Goal: Task Accomplishment & Management: Use online tool/utility

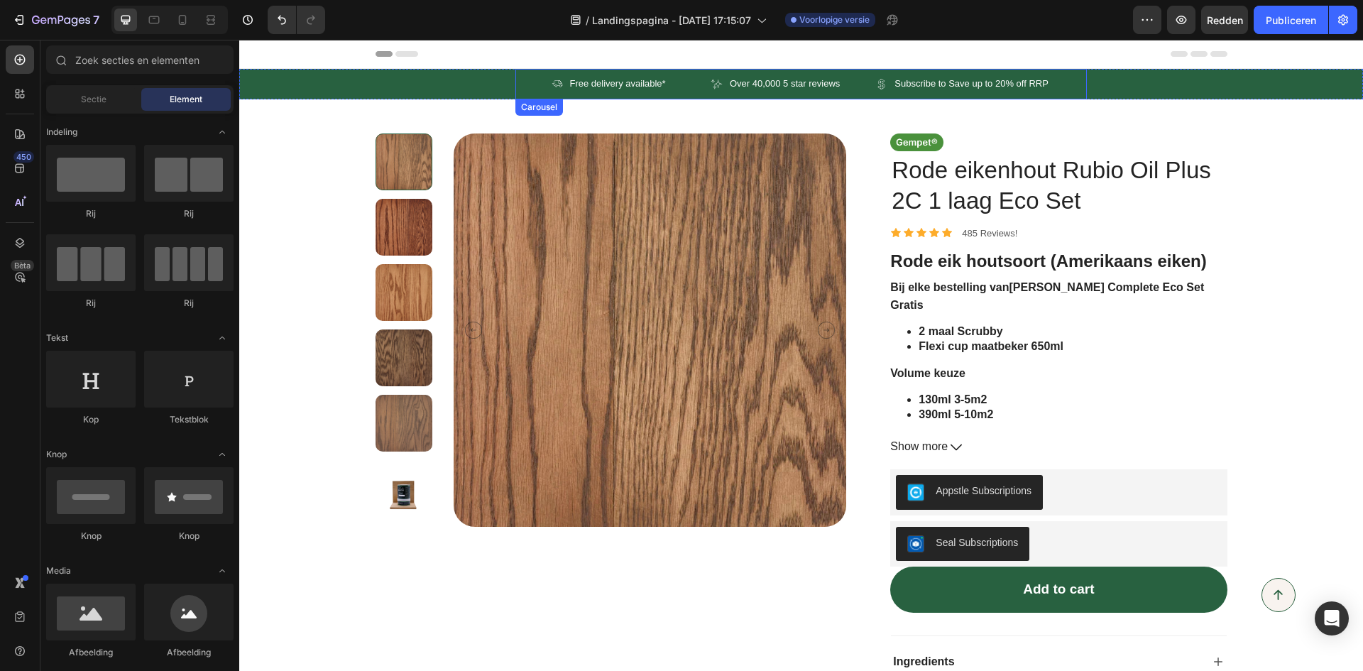
click at [1072, 93] on div "Icon Free delivery available* Text Block Row Icon Over 40,000 5 star reviews Te…" at bounding box center [800, 84] width 571 height 31
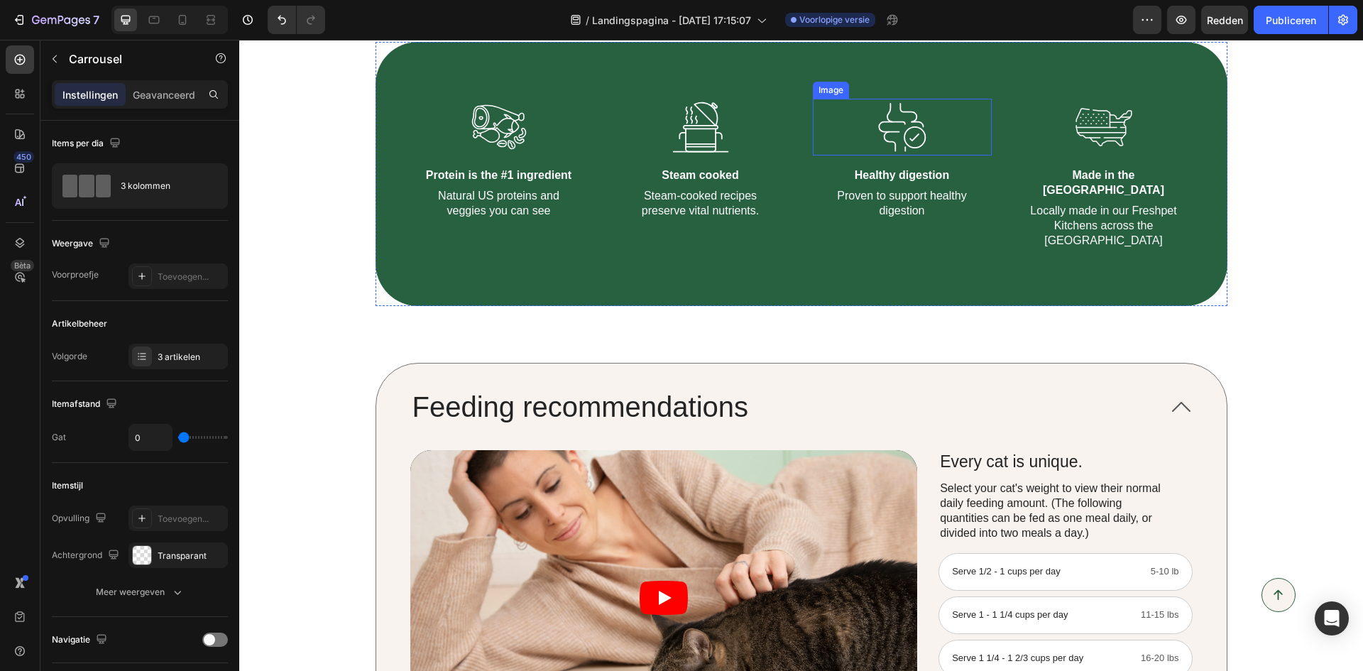
scroll to position [1278, 0]
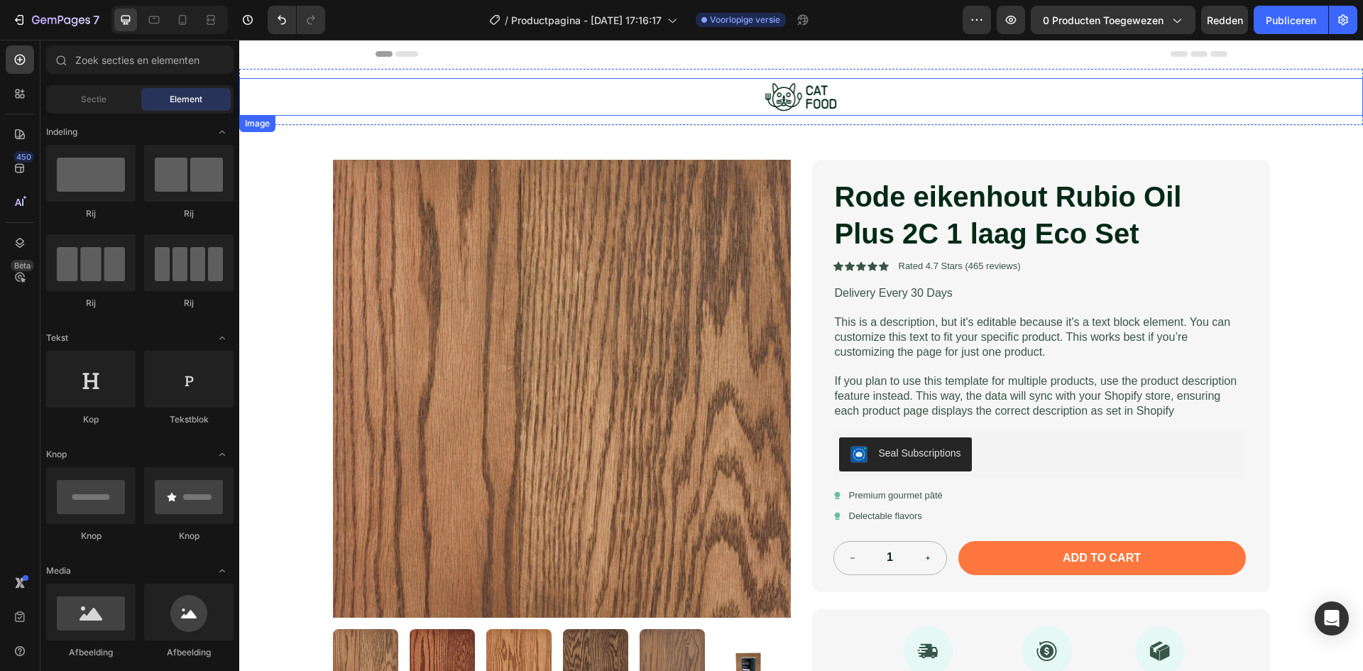
click at [801, 104] on img at bounding box center [801, 97] width 78 height 38
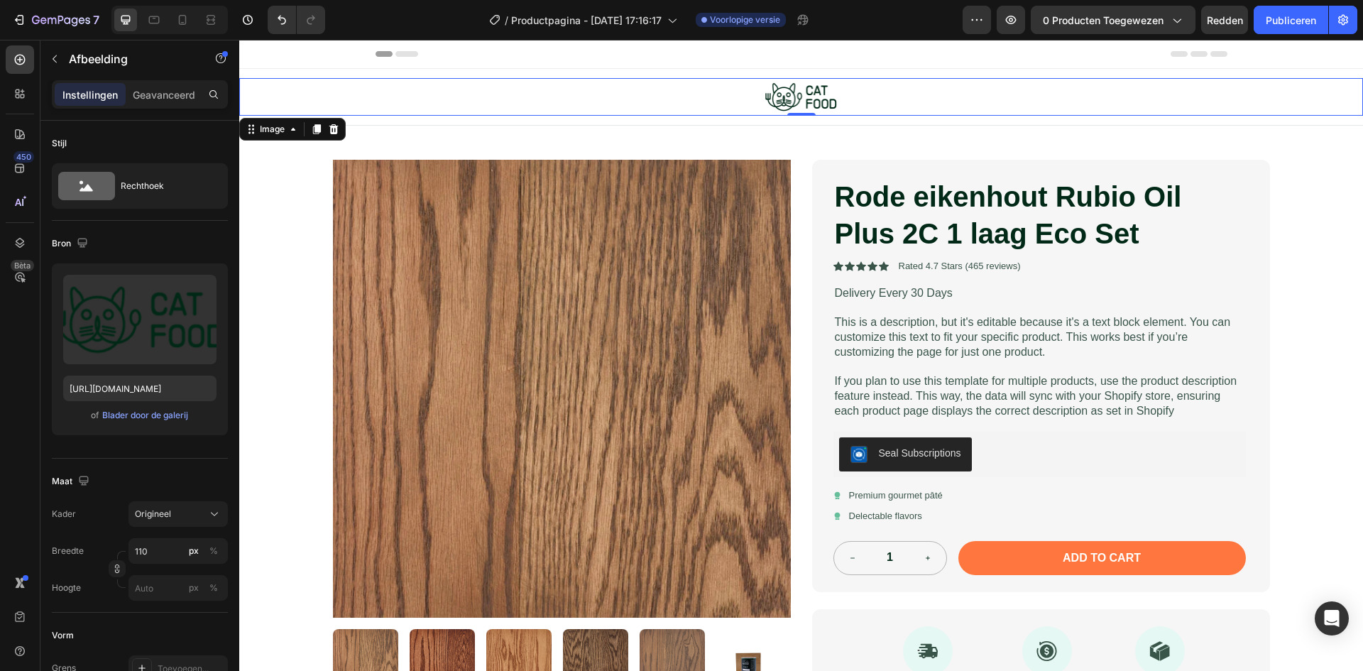
click at [271, 133] on div "Image" at bounding box center [272, 129] width 31 height 13
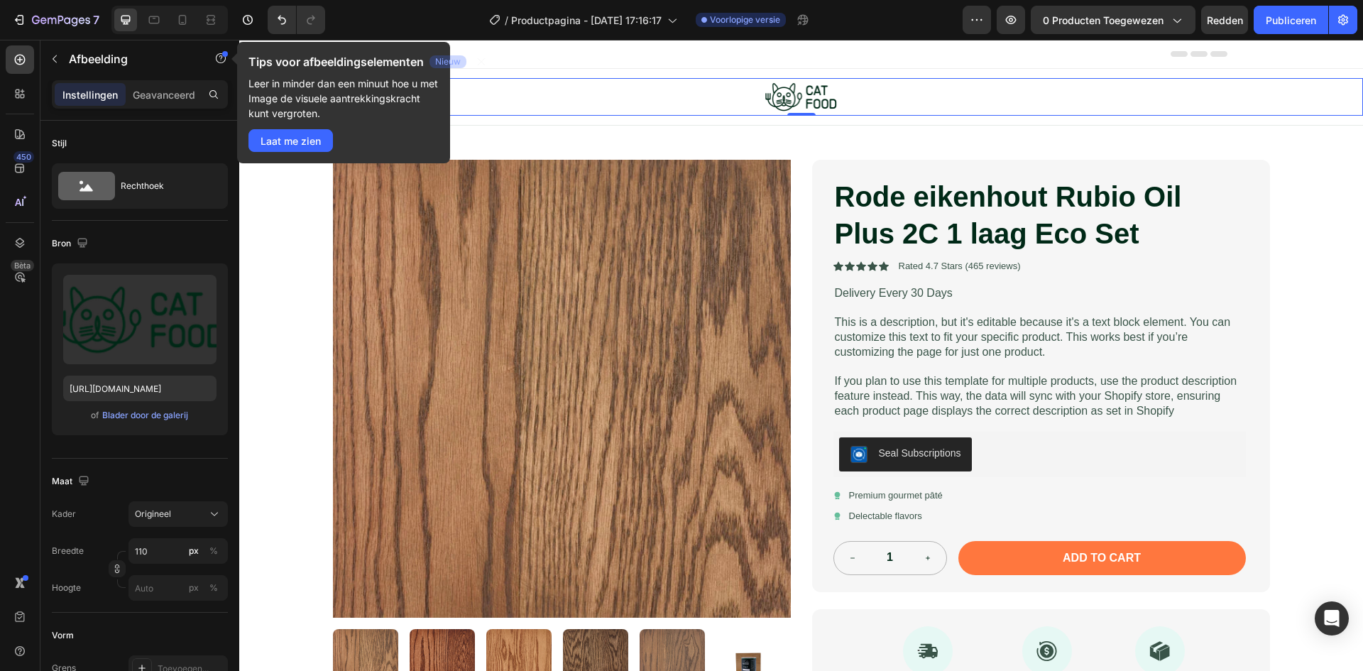
click at [489, 99] on div at bounding box center [801, 97] width 1124 height 38
click at [307, 135] on font "Laat me zien" at bounding box center [290, 141] width 60 height 12
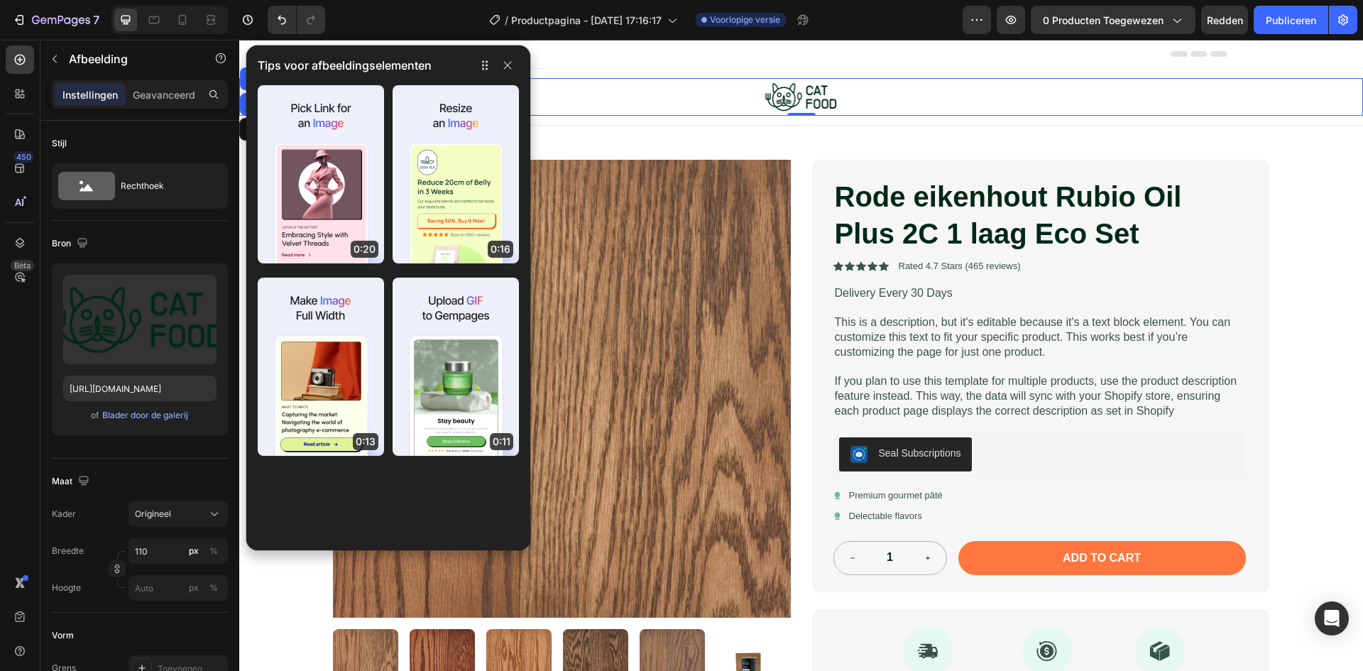
click at [512, 69] on icon "button" at bounding box center [507, 65] width 11 height 11
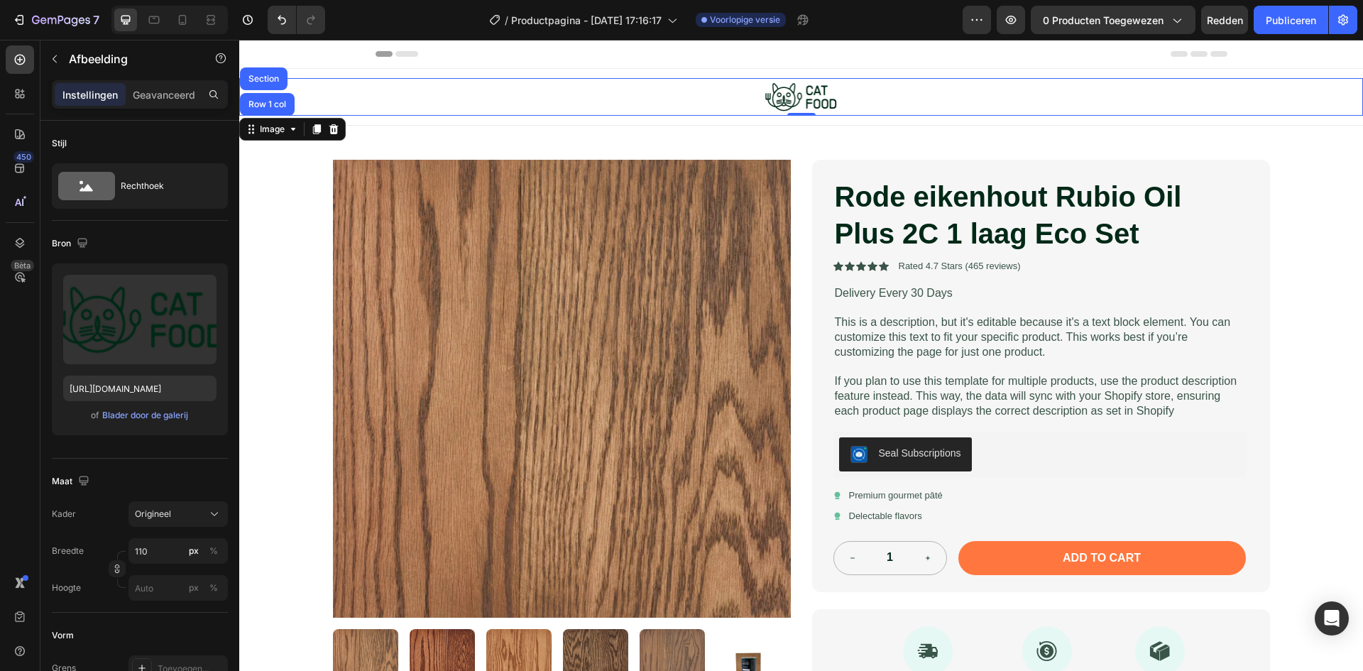
click at [155, 189] on font "Rechthoek" at bounding box center [142, 185] width 43 height 11
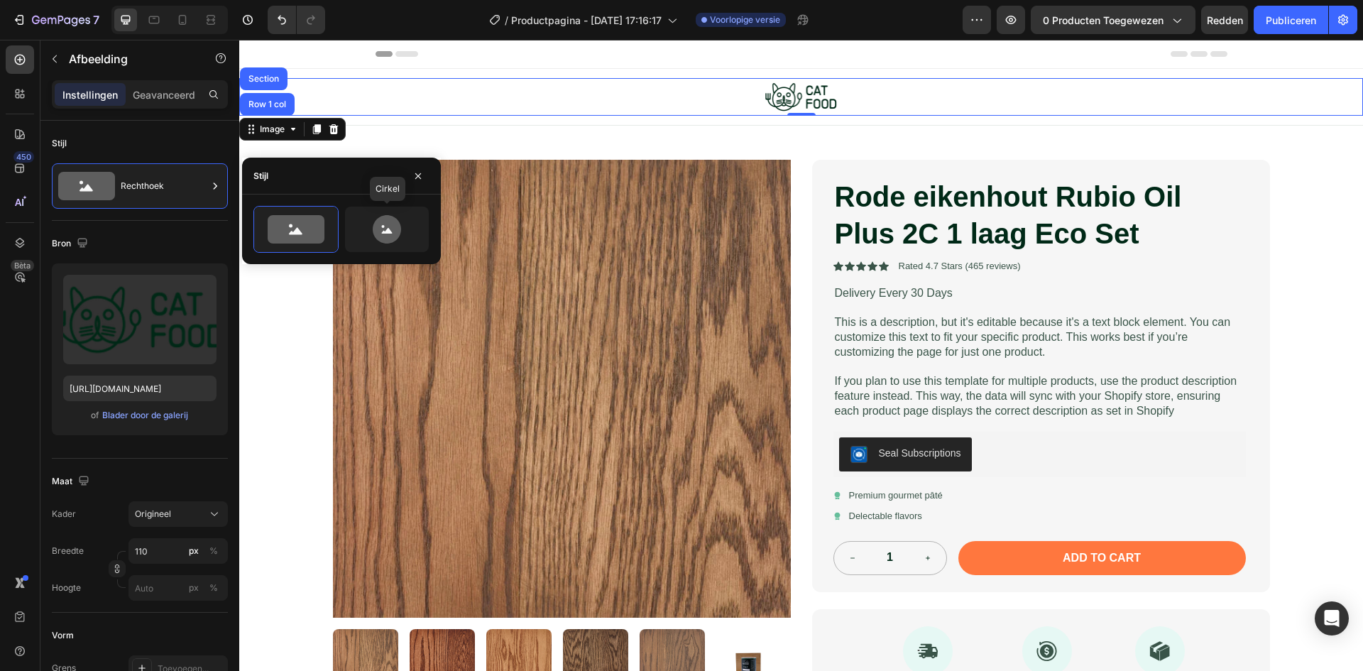
click at [360, 224] on icon at bounding box center [386, 229] width 67 height 28
type input "80"
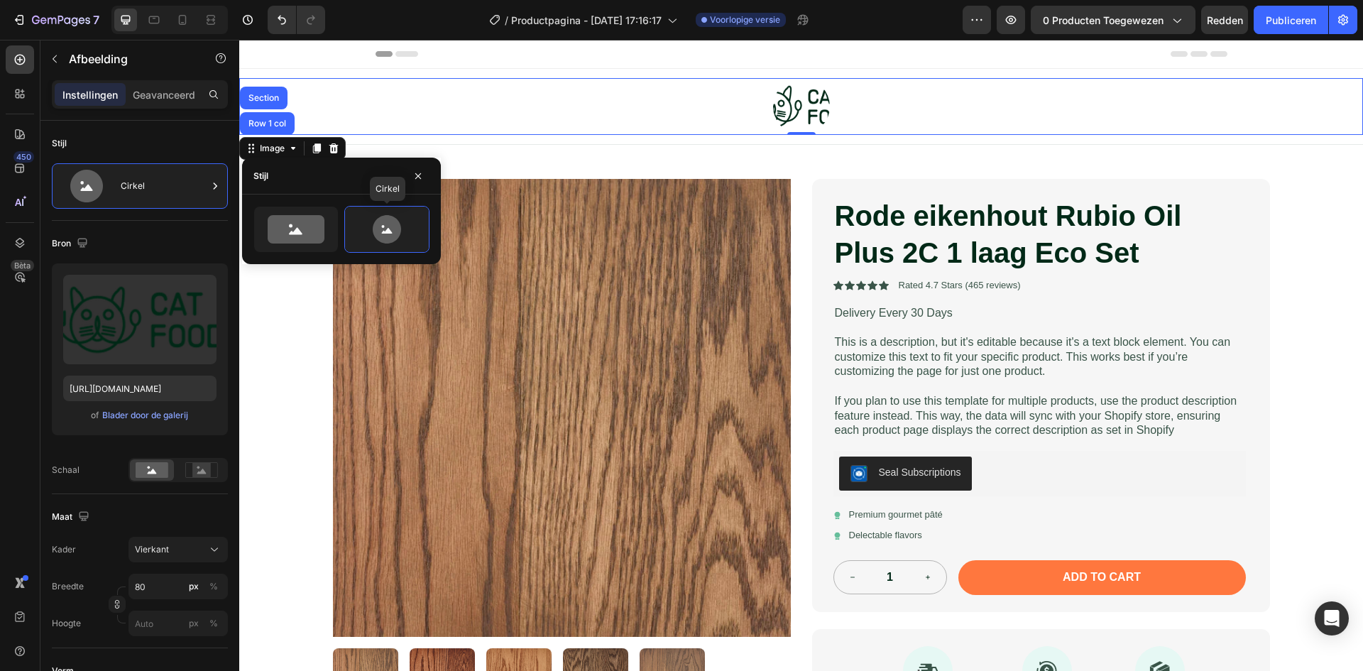
click at [383, 232] on icon at bounding box center [387, 231] width 11 height 6
click at [496, 241] on img at bounding box center [562, 408] width 458 height 458
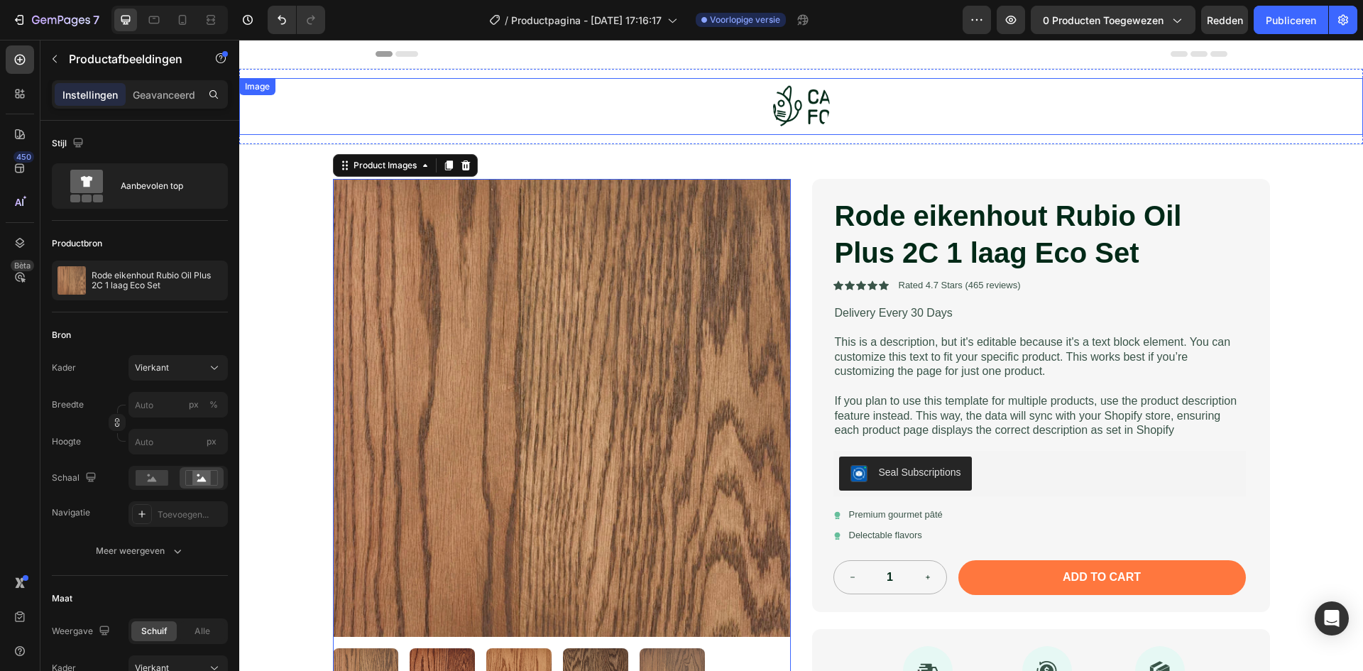
click at [814, 101] on img at bounding box center [801, 106] width 57 height 57
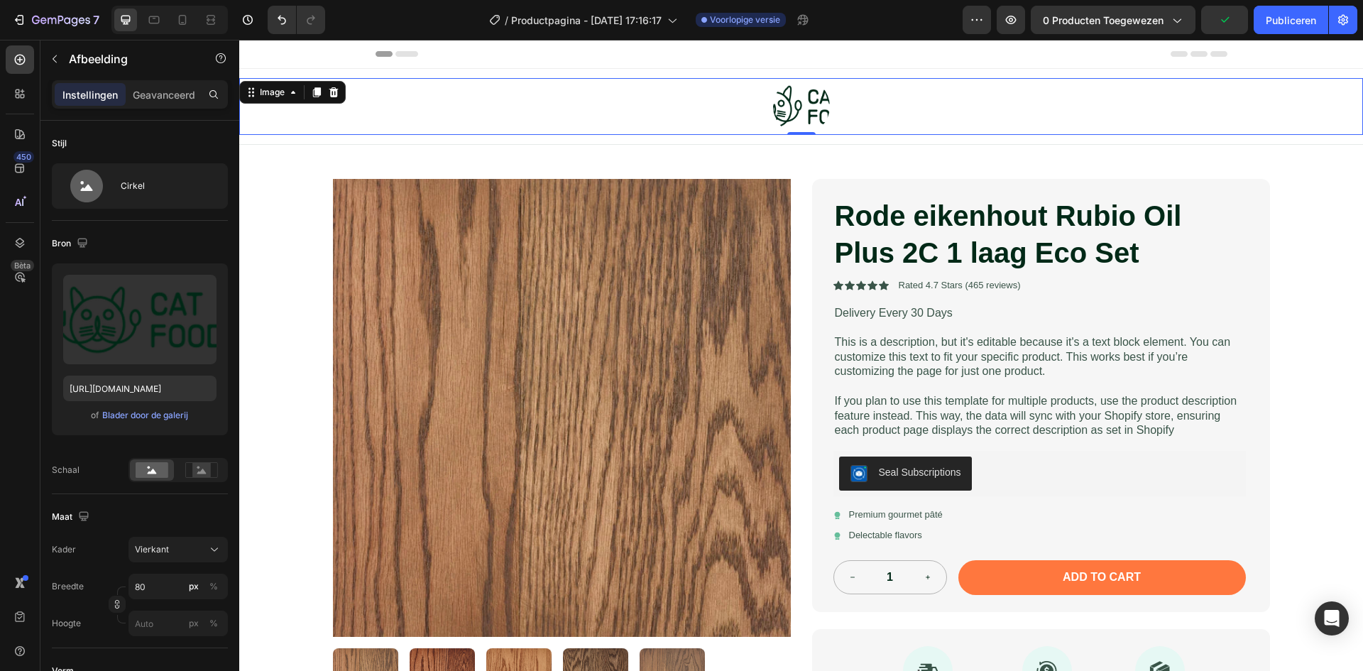
click at [155, 182] on div "Cirkel" at bounding box center [164, 186] width 87 height 33
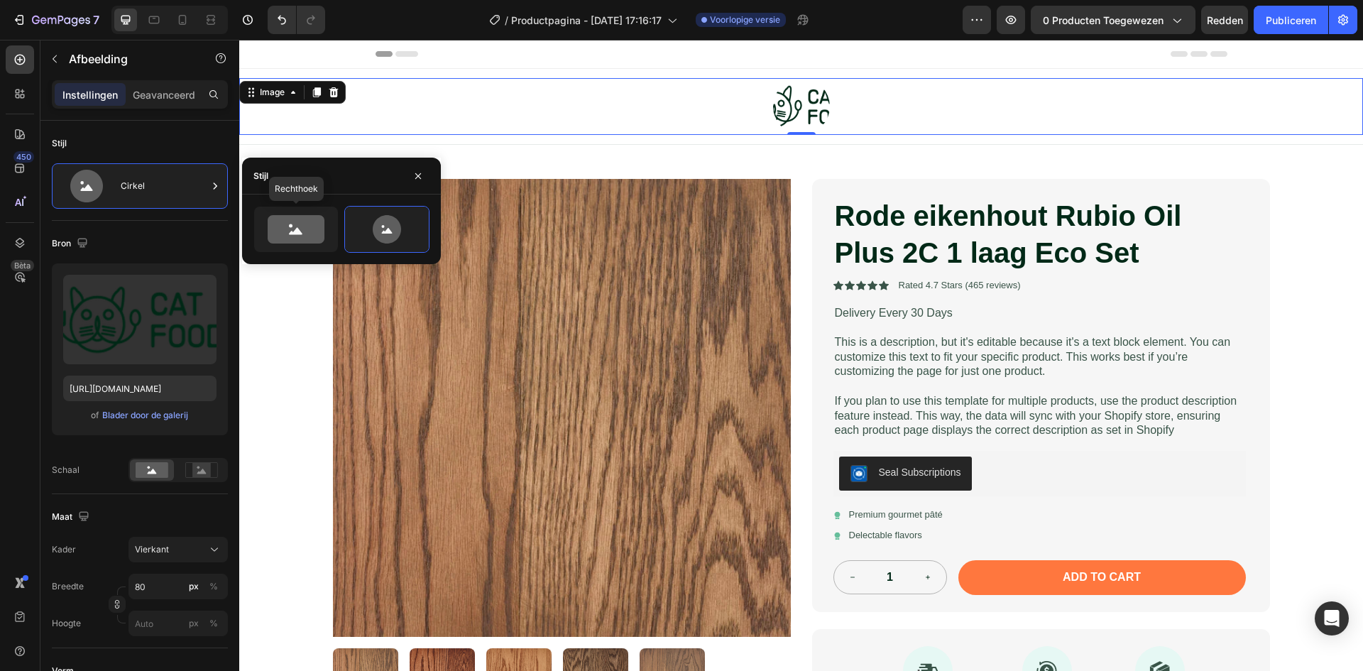
click at [297, 230] on icon at bounding box center [295, 231] width 13 height 7
type input "100"
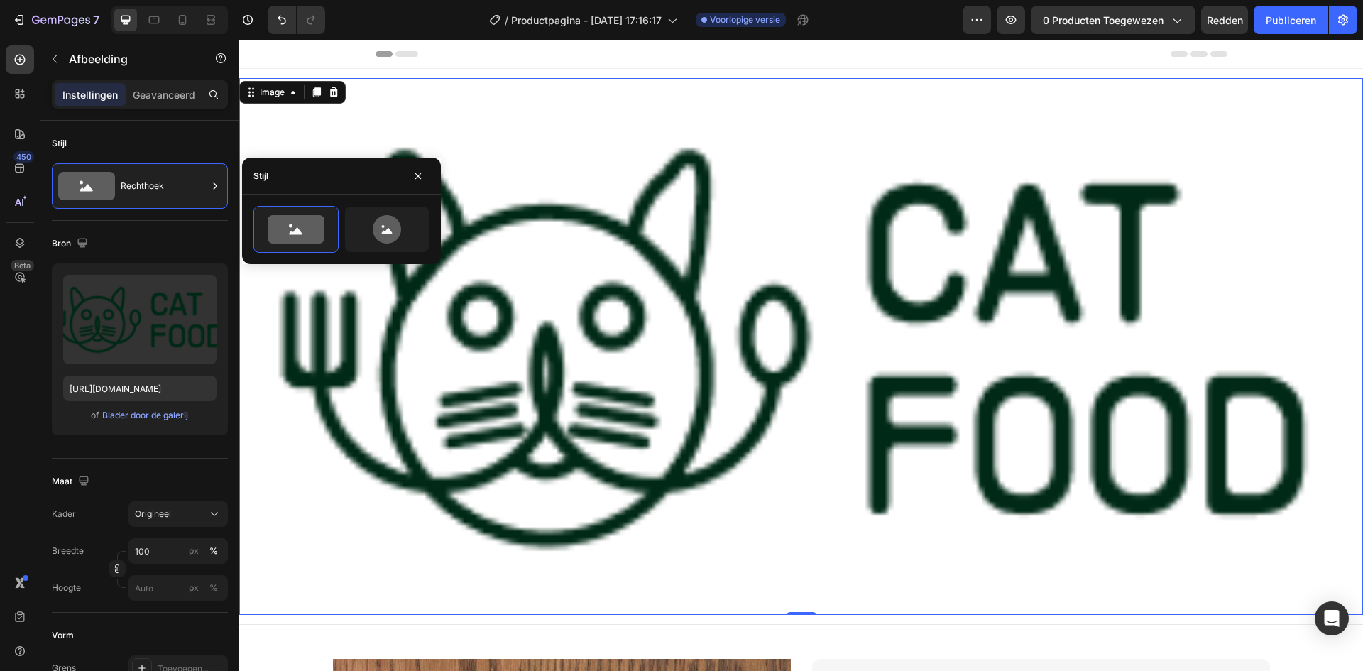
click at [275, 97] on div "Image" at bounding box center [272, 92] width 31 height 13
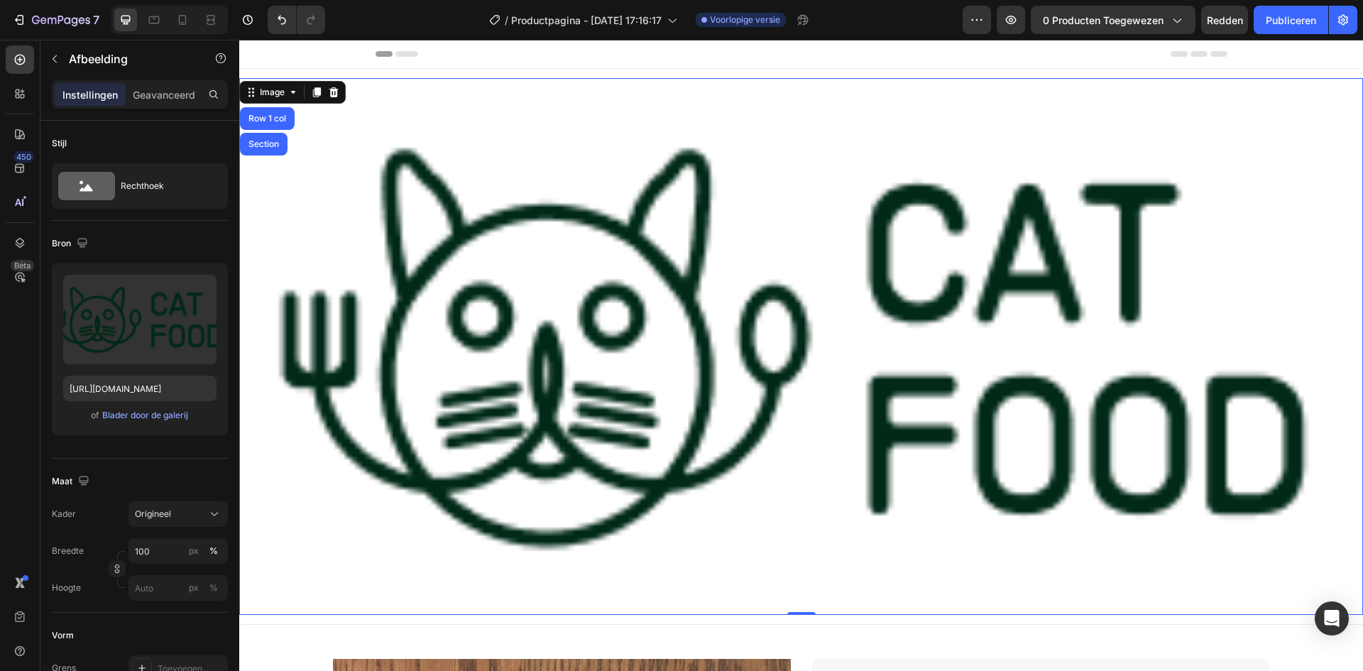
click at [296, 97] on icon at bounding box center [292, 92] width 11 height 11
click at [317, 97] on icon at bounding box center [317, 92] width 8 height 10
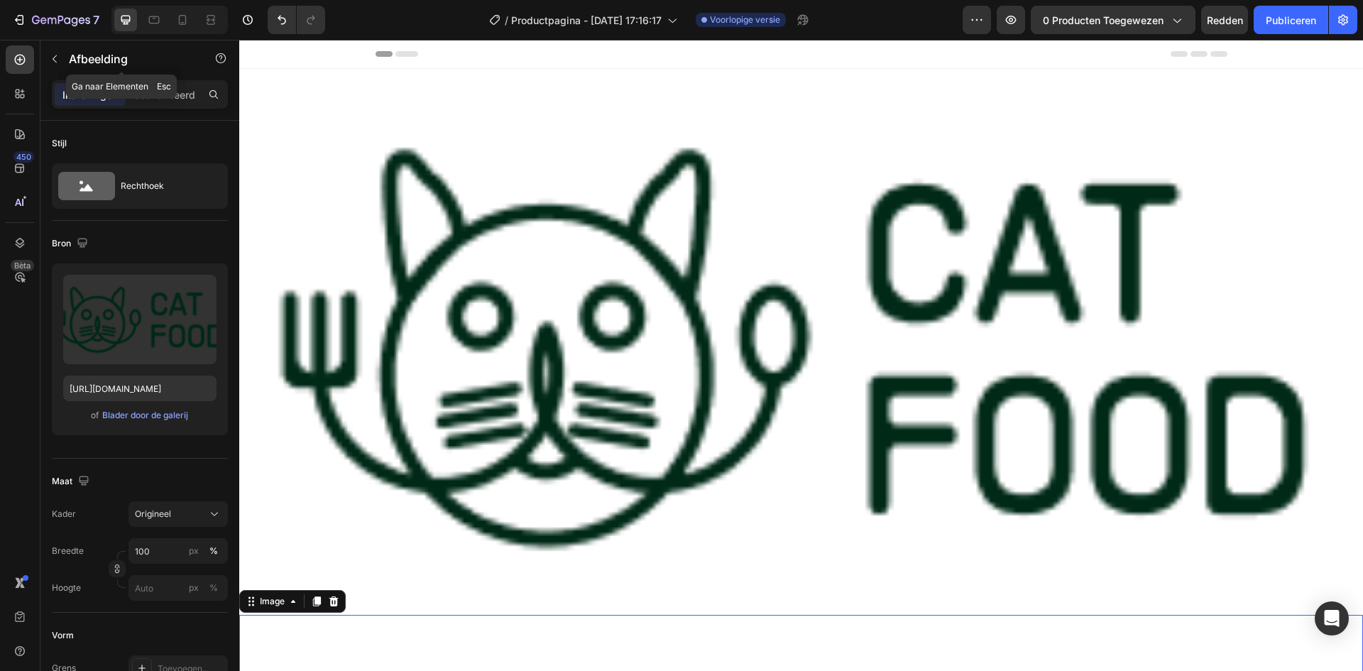
click at [55, 59] on icon "button" at bounding box center [54, 58] width 11 height 11
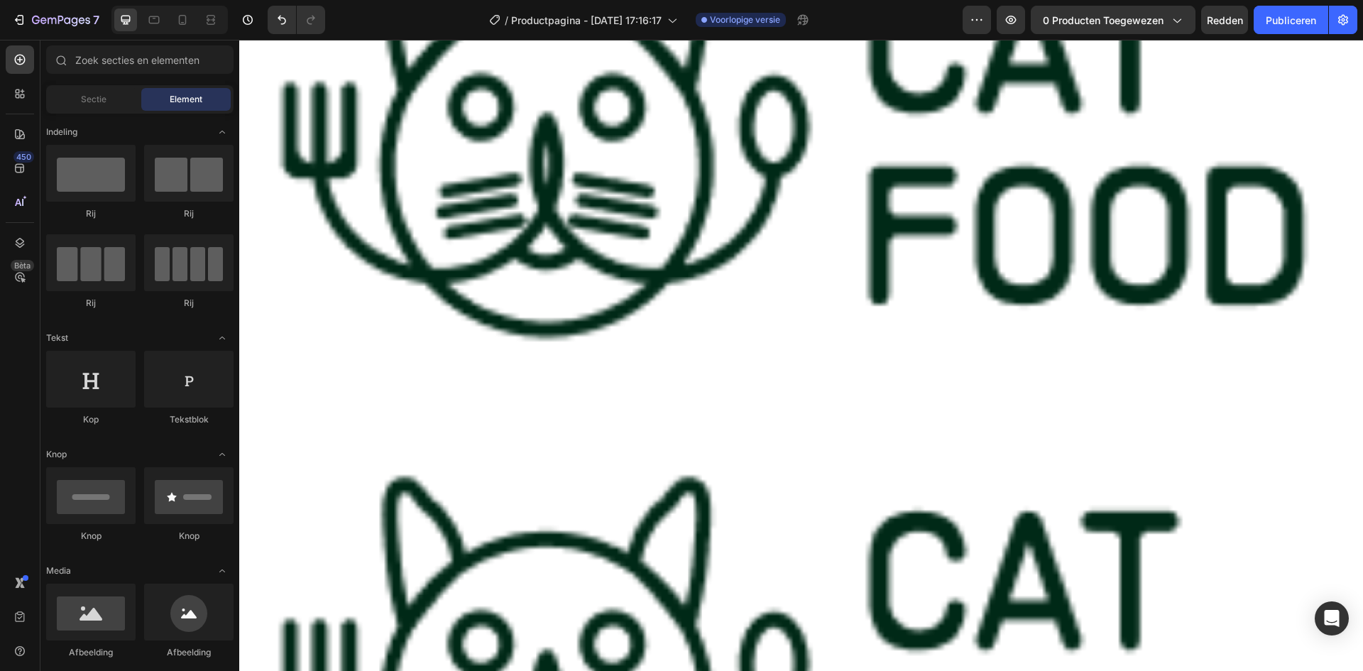
scroll to position [182, 0]
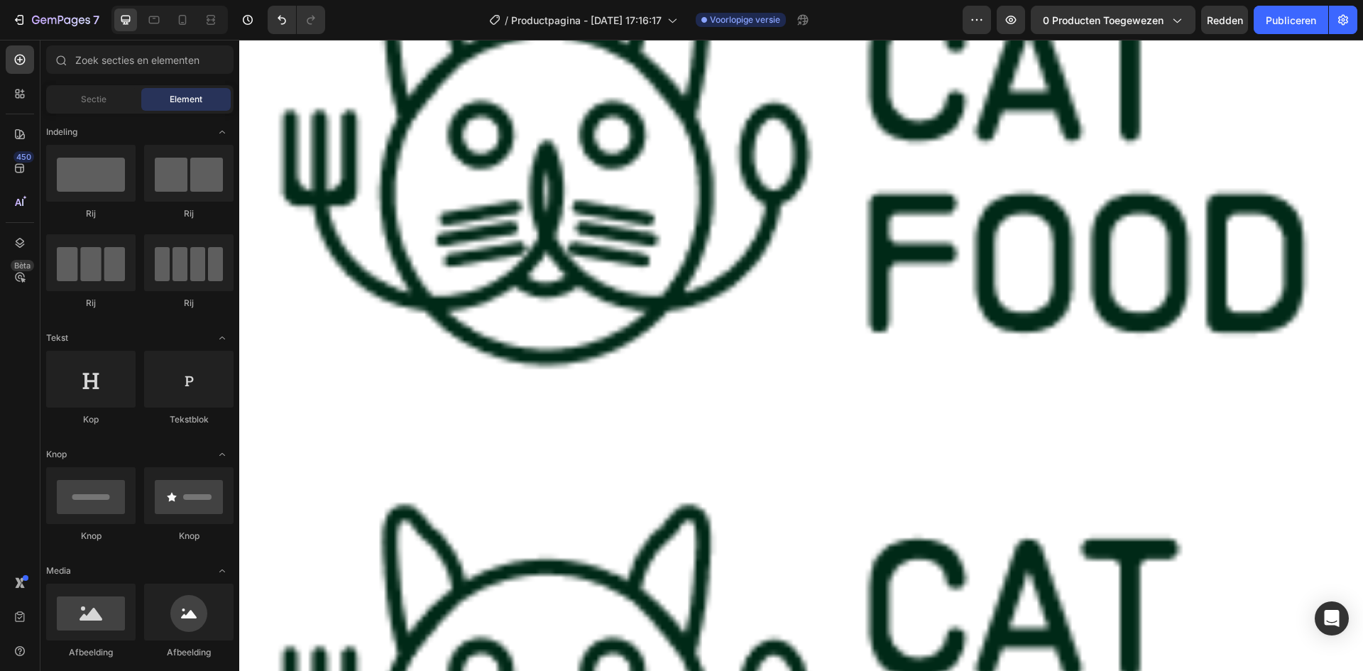
click at [129, 99] on div "Sectie" at bounding box center [93, 99] width 89 height 23
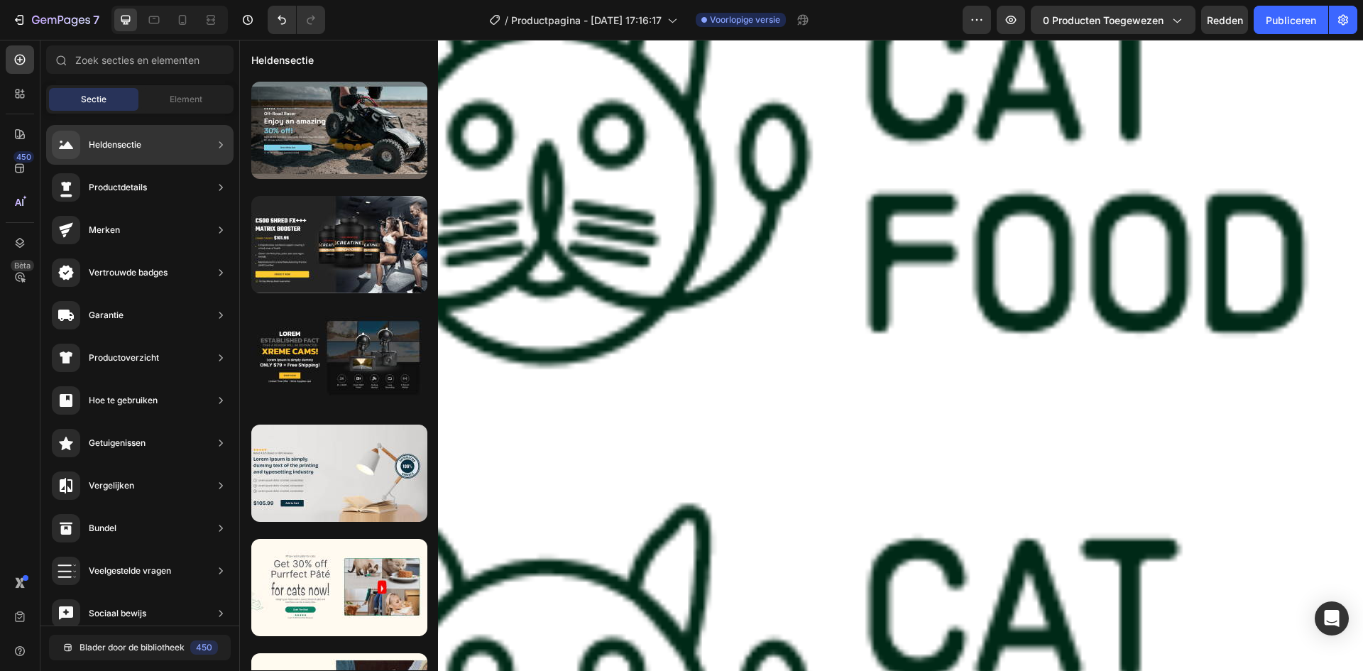
click at [308, 216] on div at bounding box center [339, 244] width 176 height 97
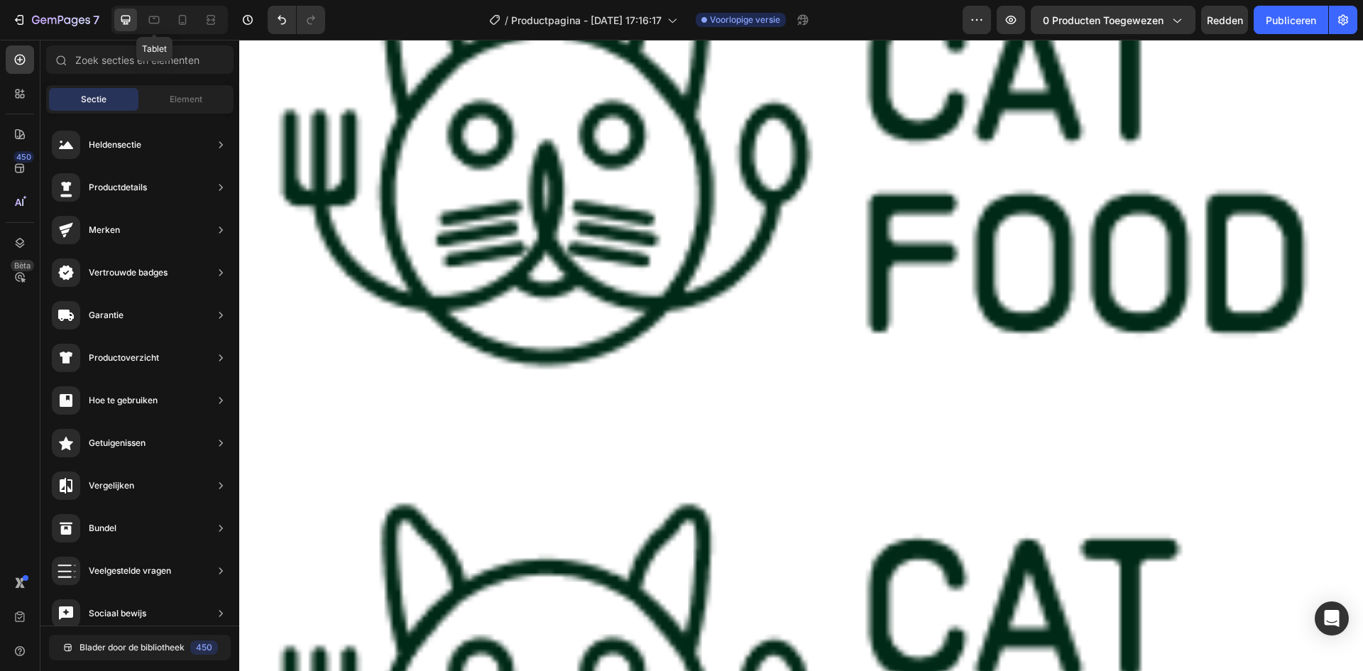
click at [153, 19] on icon at bounding box center [154, 20] width 14 height 14
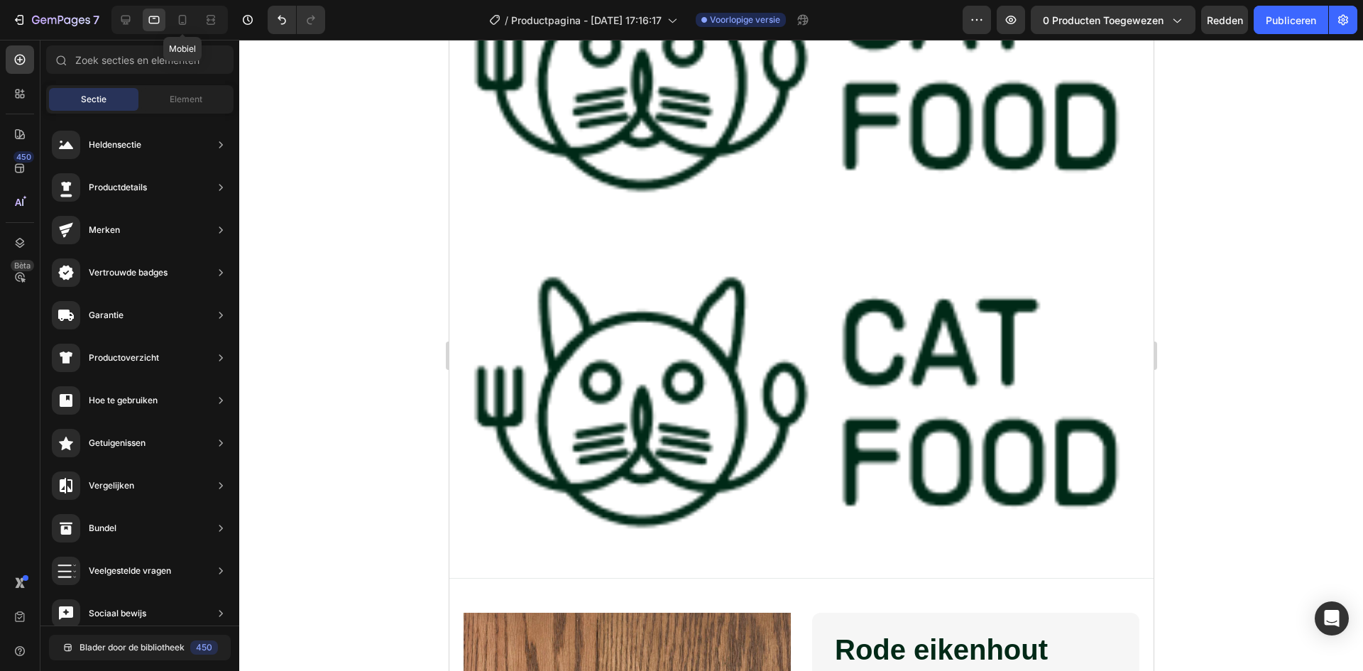
click at [176, 21] on icon at bounding box center [182, 20] width 14 height 14
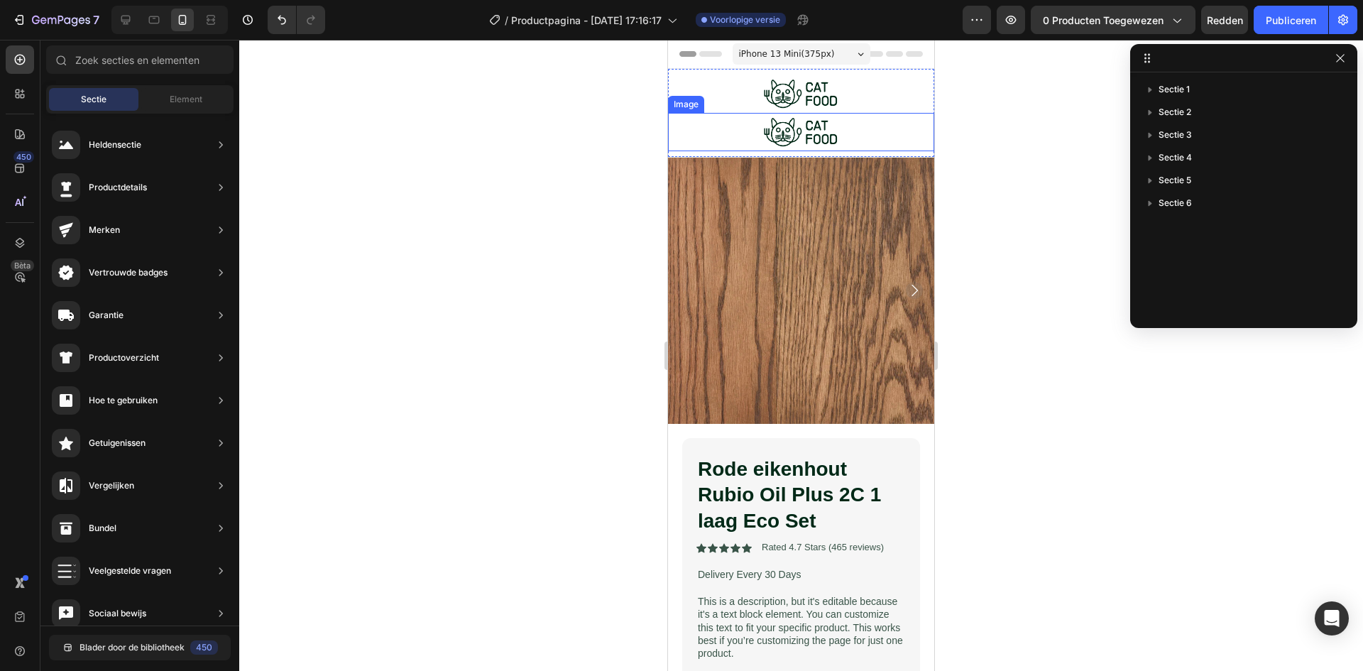
click at [796, 114] on img at bounding box center [801, 132] width 80 height 38
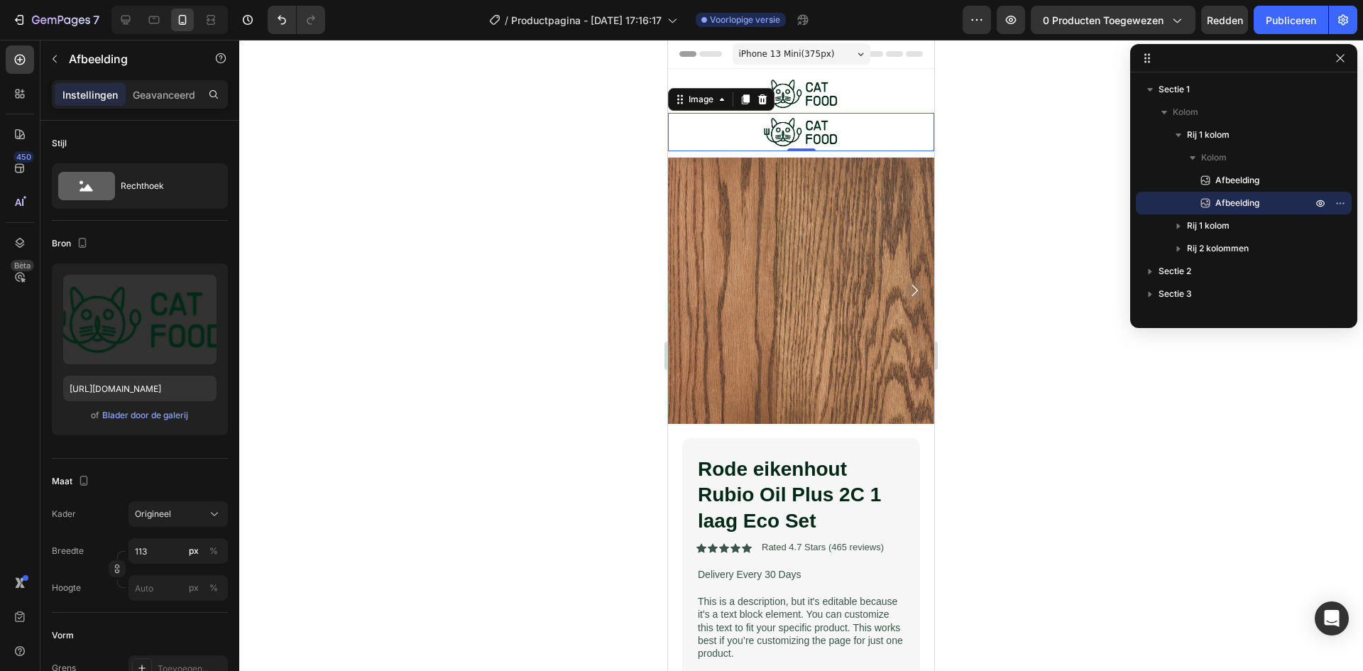
click at [765, 101] on icon at bounding box center [762, 99] width 9 height 10
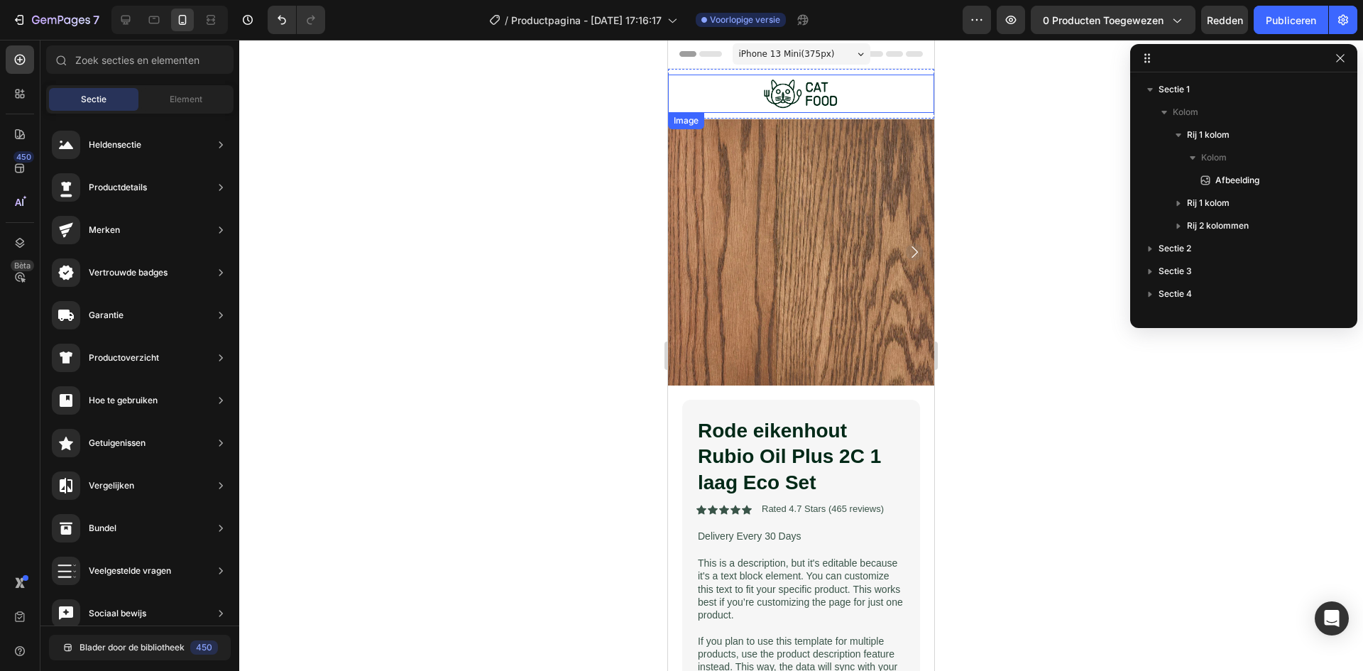
click at [776, 89] on img at bounding box center [801, 94] width 80 height 38
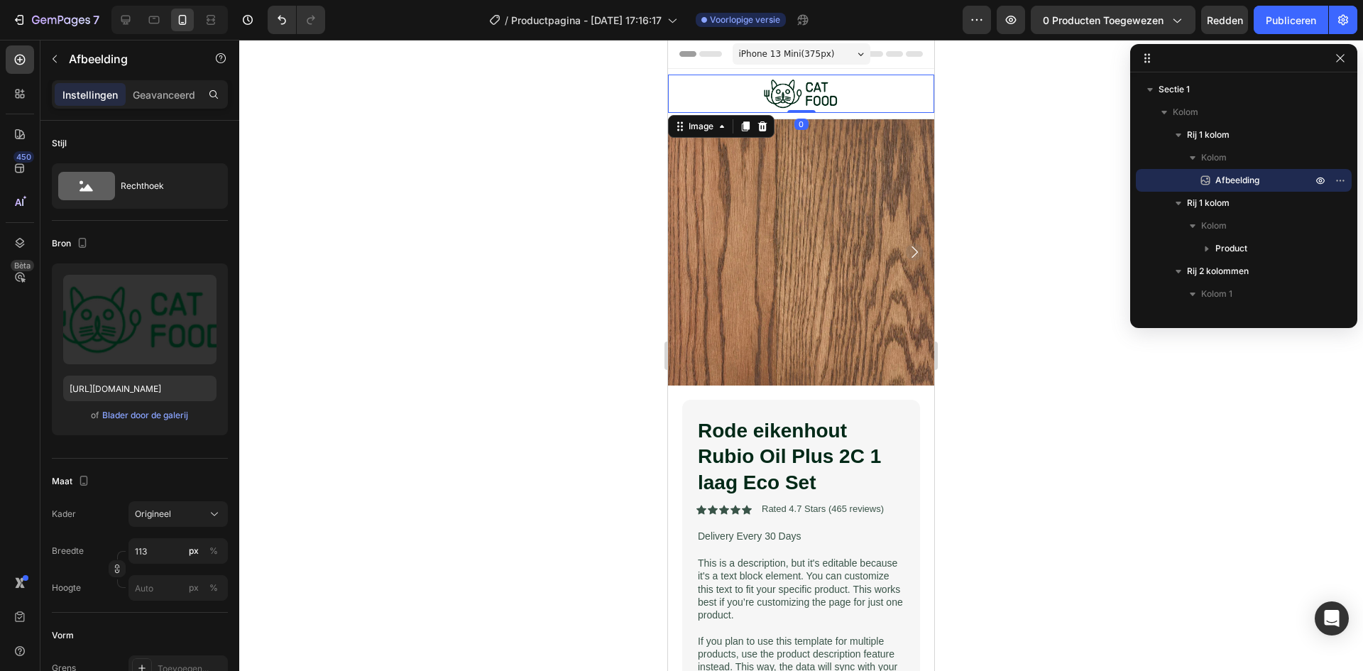
click at [1248, 177] on font "Afbeelding" at bounding box center [1237, 180] width 44 height 11
click at [18, 62] on icon at bounding box center [20, 60] width 14 height 14
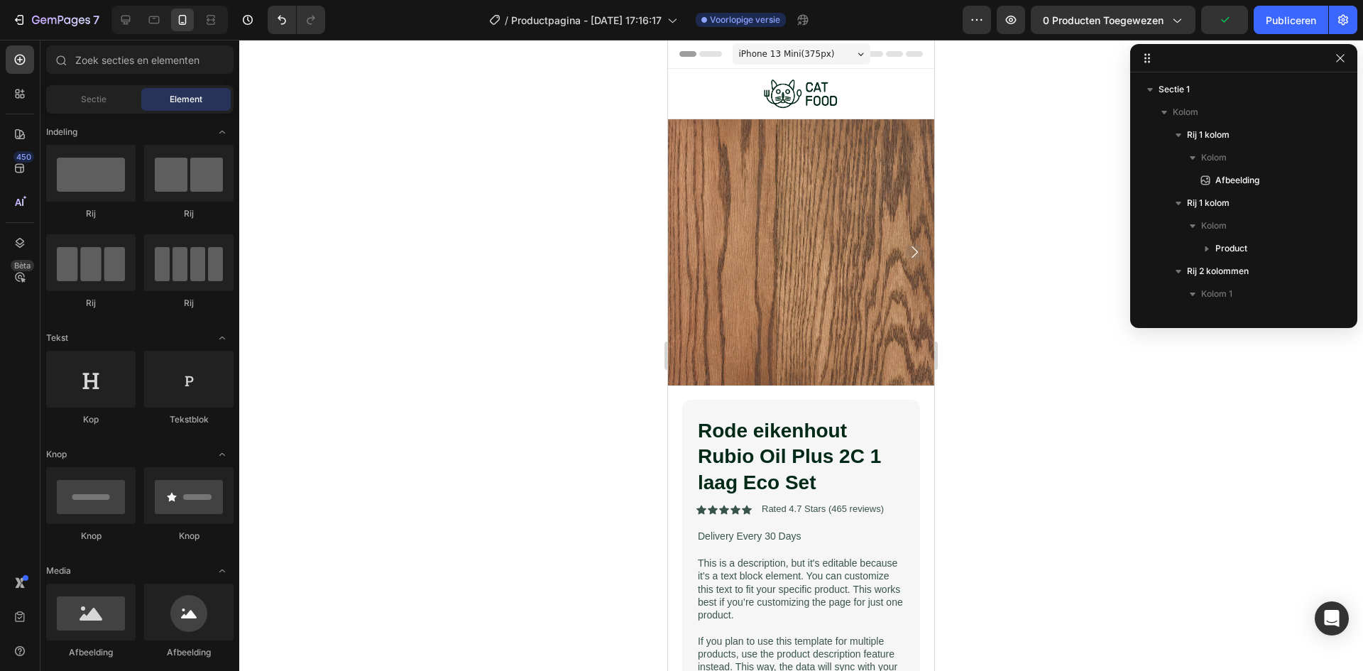
click at [1025, 163] on div at bounding box center [801, 355] width 1124 height 631
drag, startPoint x: 930, startPoint y: 132, endPoint x: 1602, endPoint y: 153, distance: 671.8
click at [834, 95] on img at bounding box center [801, 94] width 80 height 38
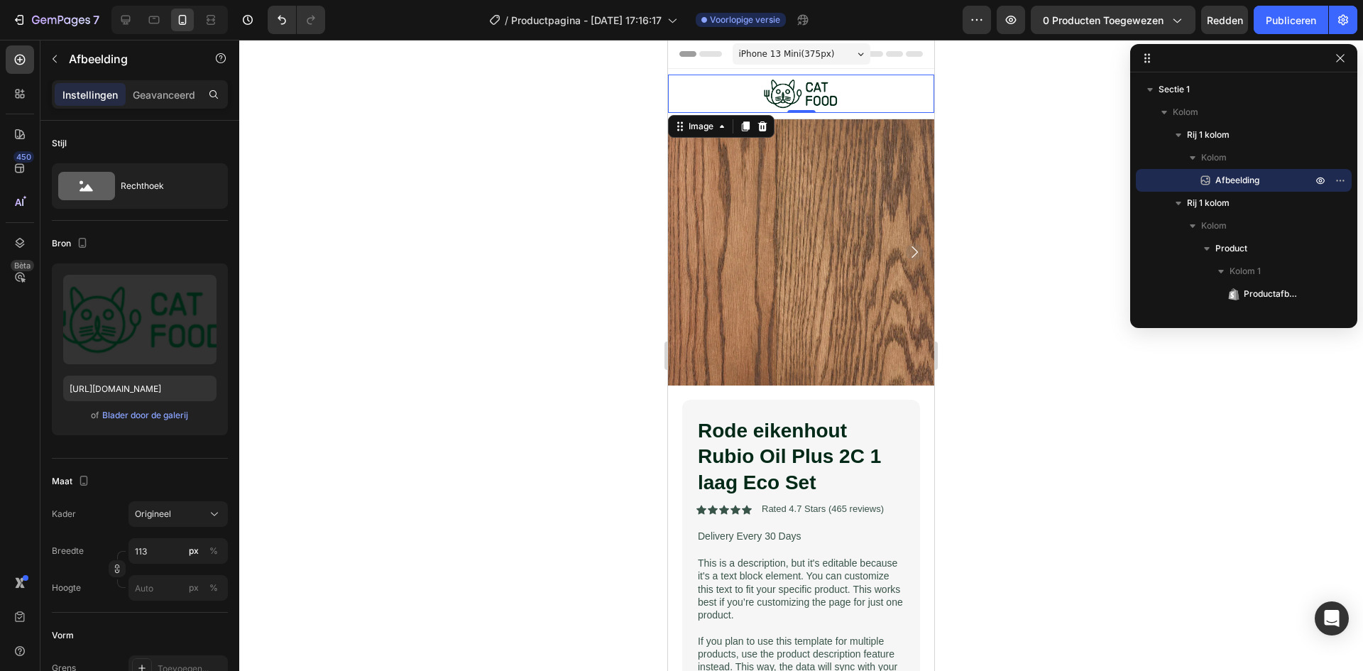
click at [135, 330] on button "Afbeelding uploaden" at bounding box center [140, 343] width 127 height 26
click at [142, 341] on input "file" at bounding box center [140, 343] width 126 height 24
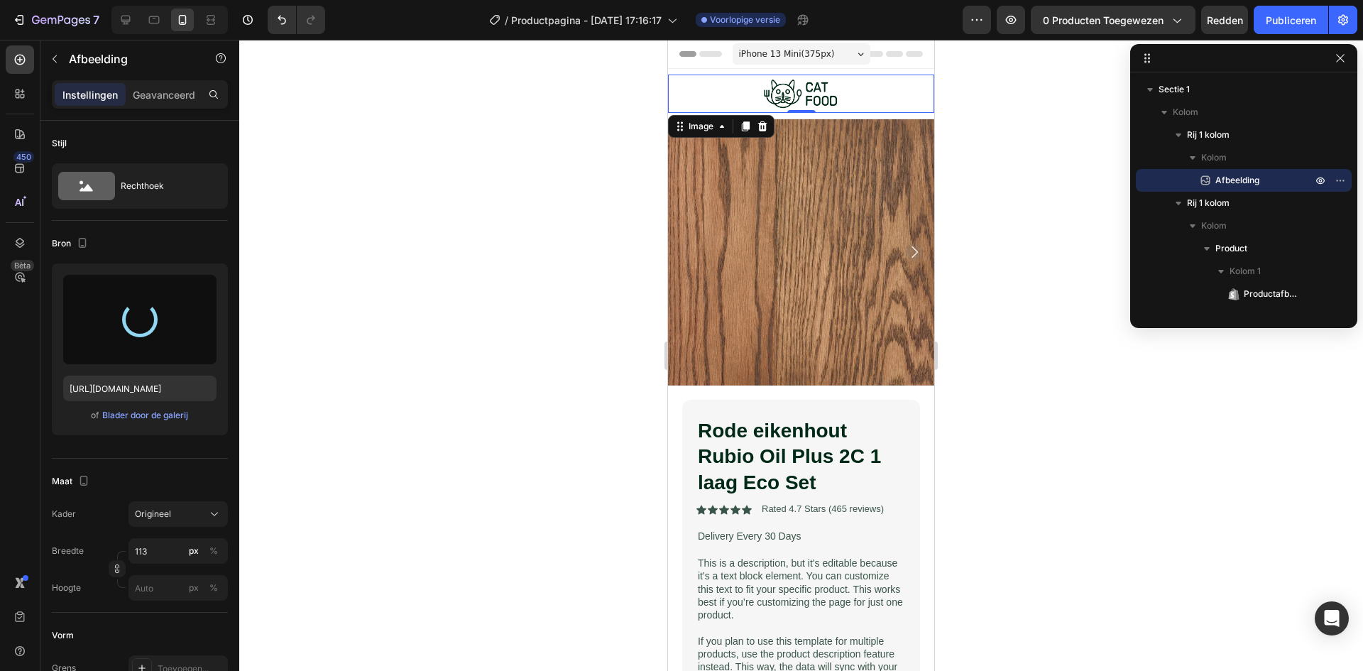
type input "https://cdn.shopify.com/s/files/1/0962/7641/4793/files/gempages_581648115421938…"
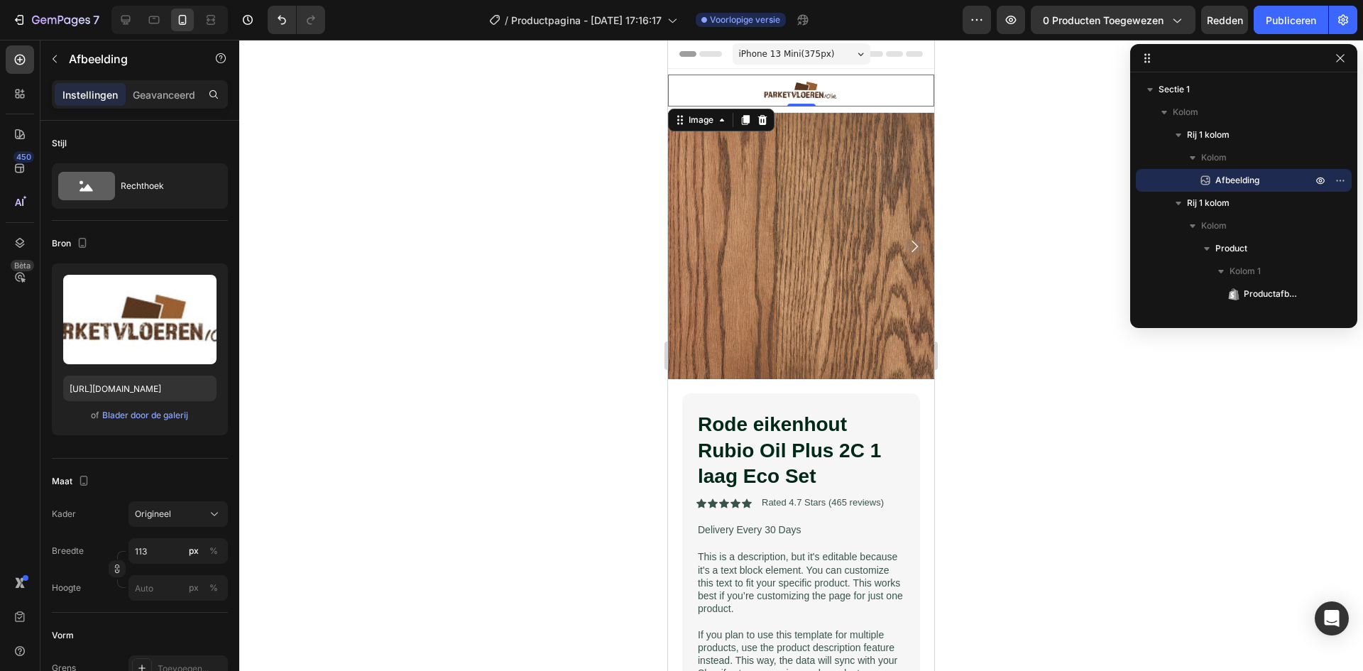
click at [444, 259] on div at bounding box center [801, 355] width 1124 height 631
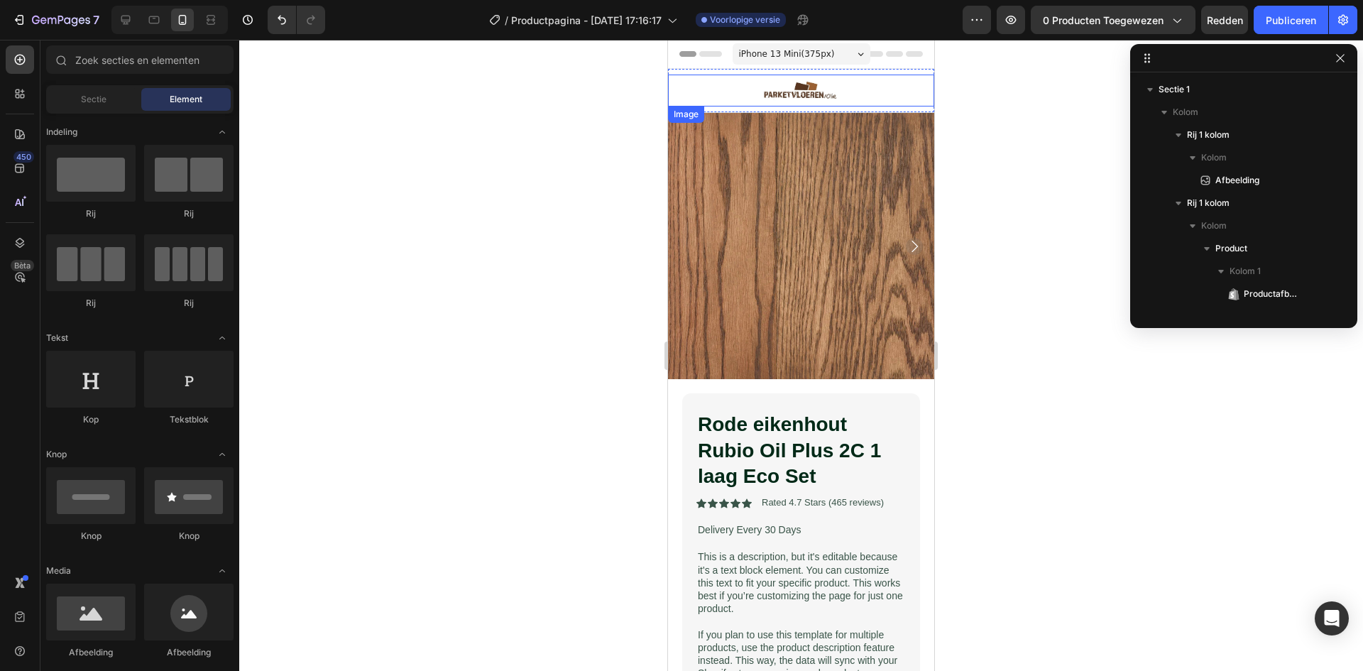
click at [813, 84] on img at bounding box center [801, 91] width 80 height 32
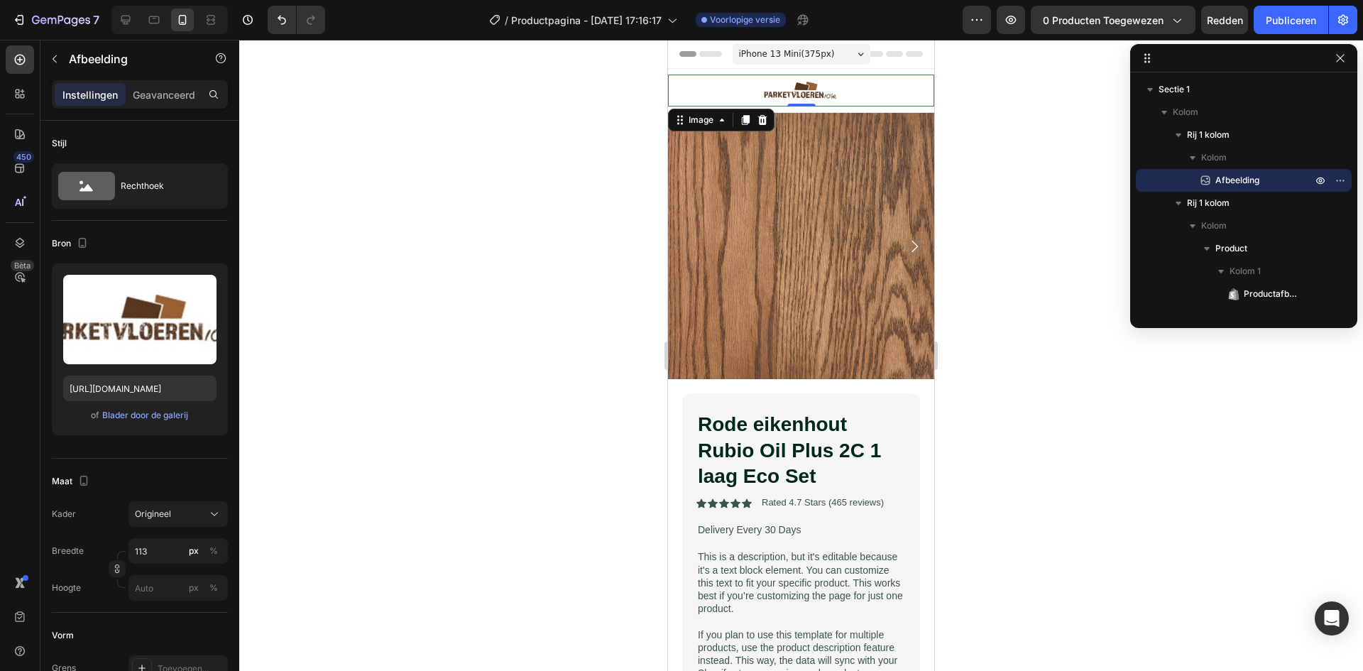
click at [159, 326] on label at bounding box center [139, 319] width 153 height 89
click at [159, 331] on input "file" at bounding box center [140, 343] width 126 height 24
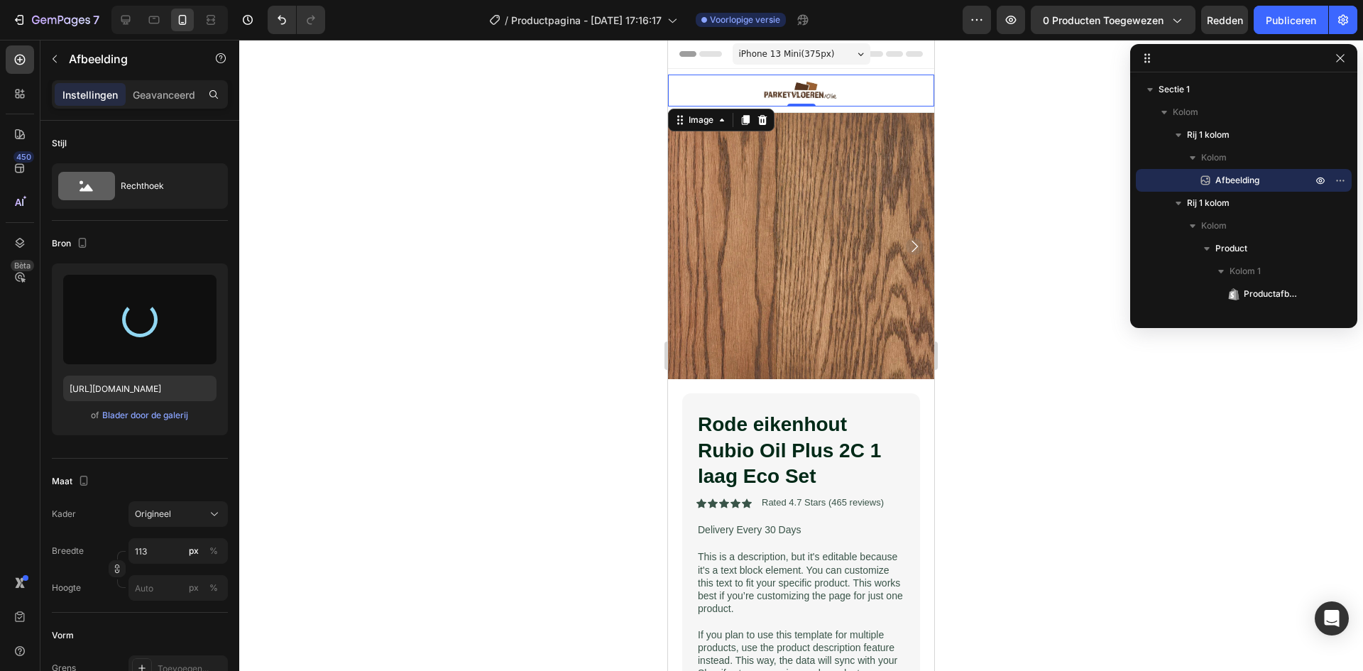
type input "[URL][DOMAIN_NAME]"
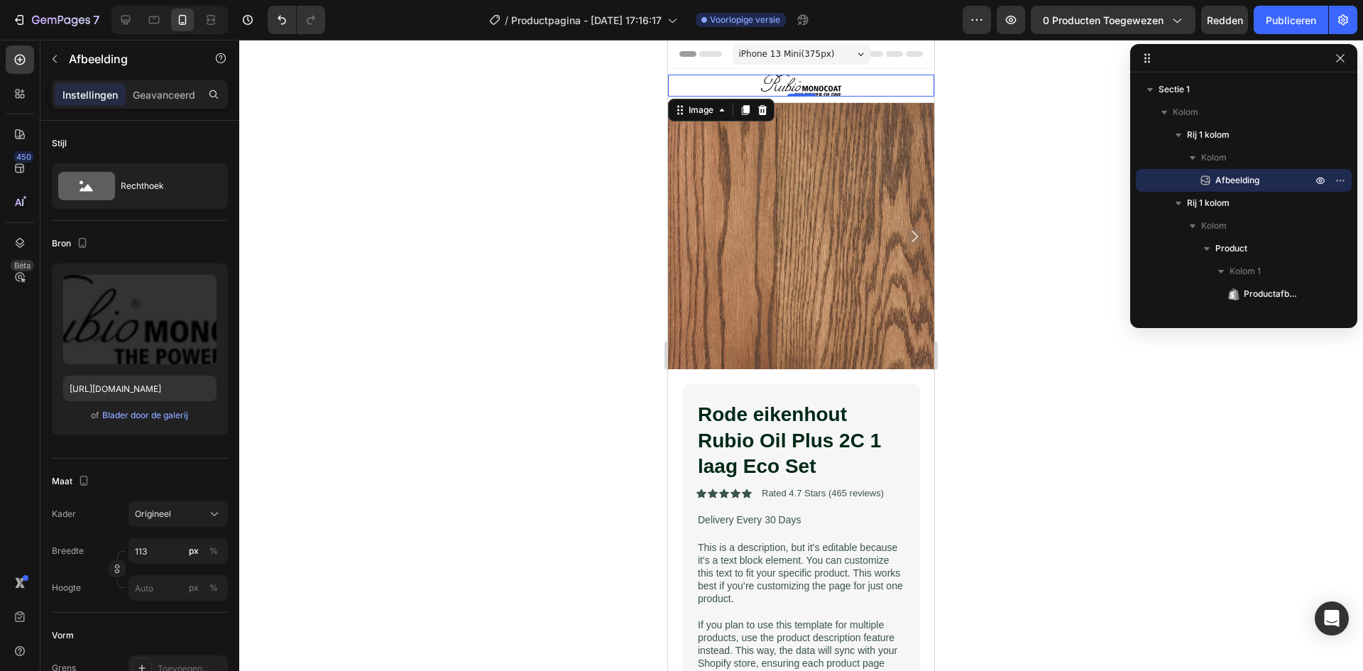
click at [186, 185] on div "Rechthoek" at bounding box center [164, 186] width 87 height 33
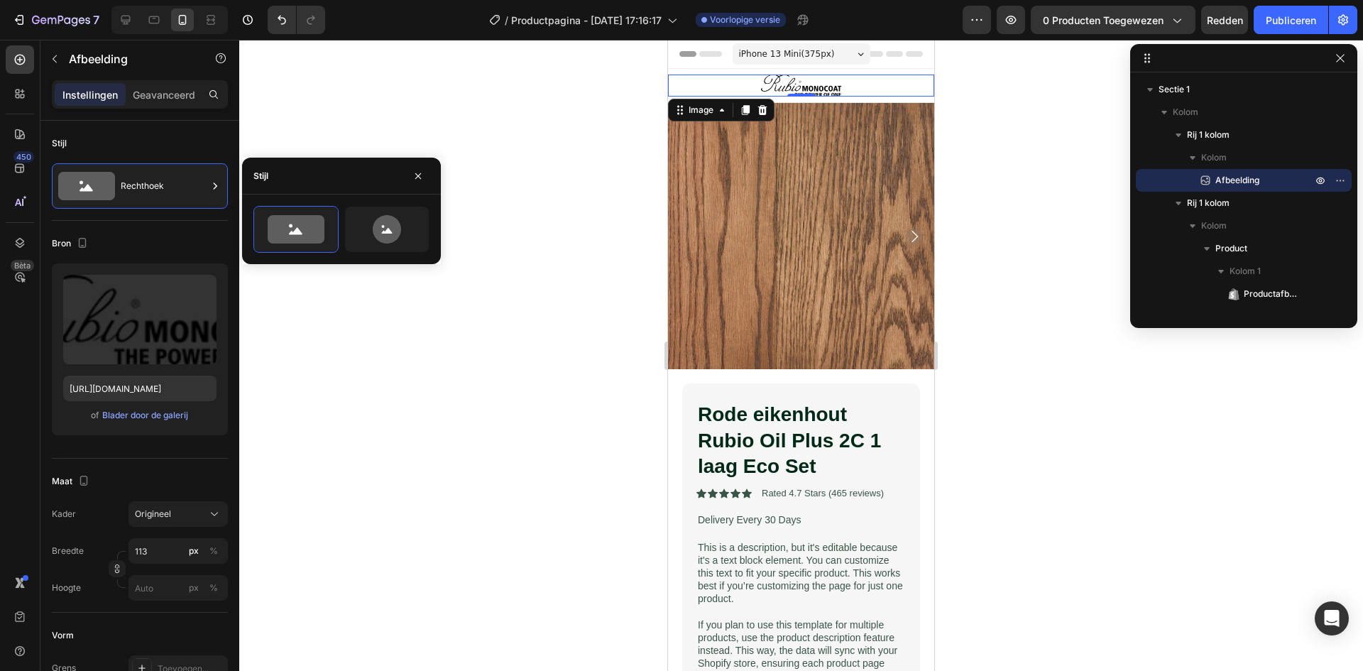
click at [182, 187] on div "Rechthoek" at bounding box center [164, 186] width 87 height 33
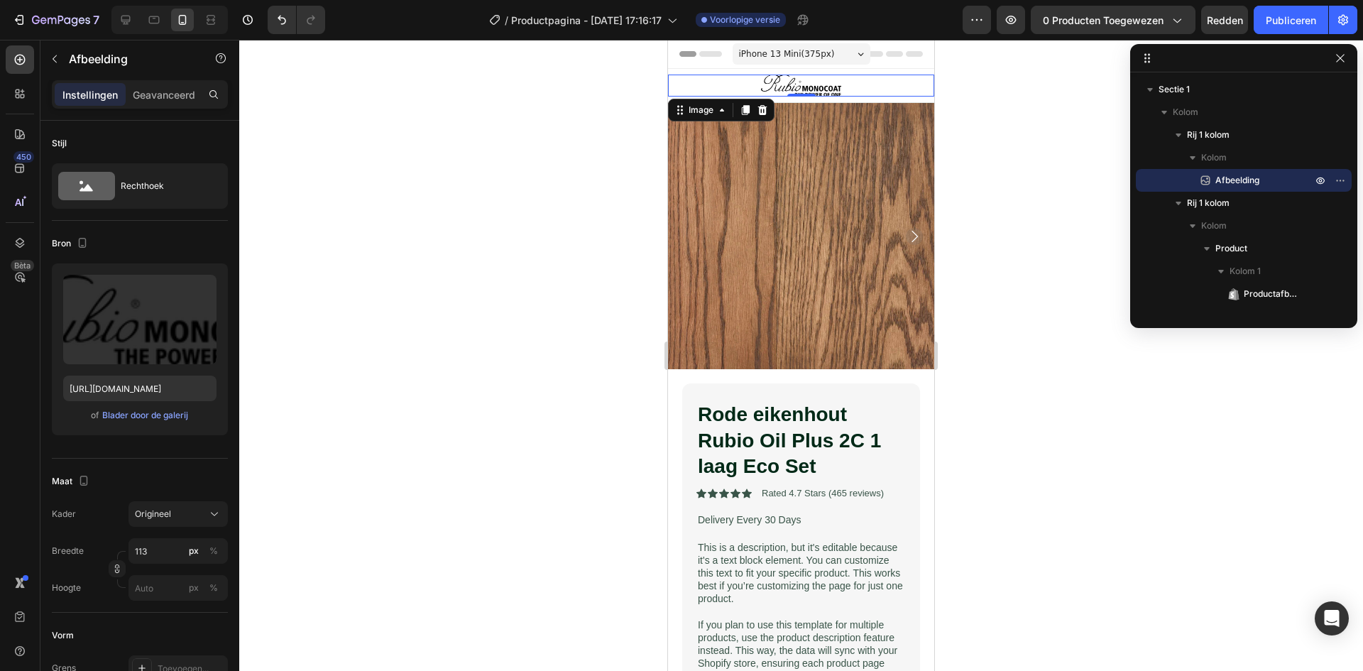
click at [522, 209] on div at bounding box center [801, 355] width 1124 height 631
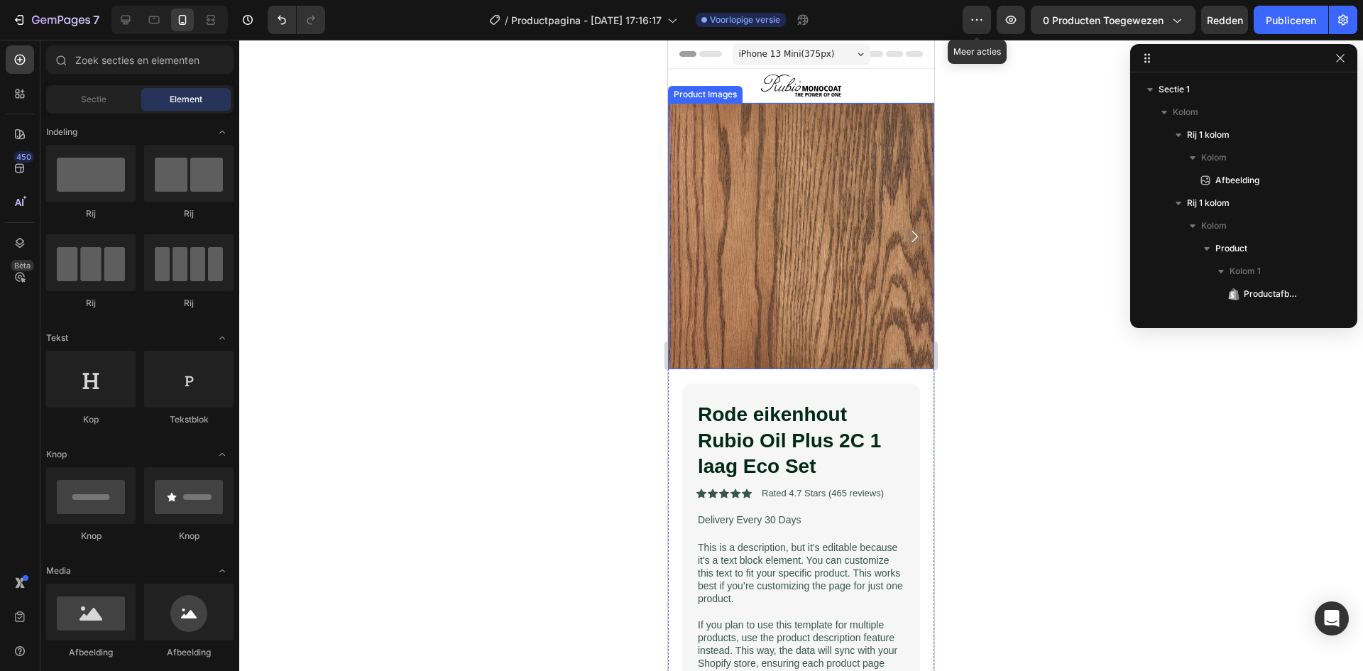
click at [979, 22] on icon "button" at bounding box center [977, 20] width 14 height 14
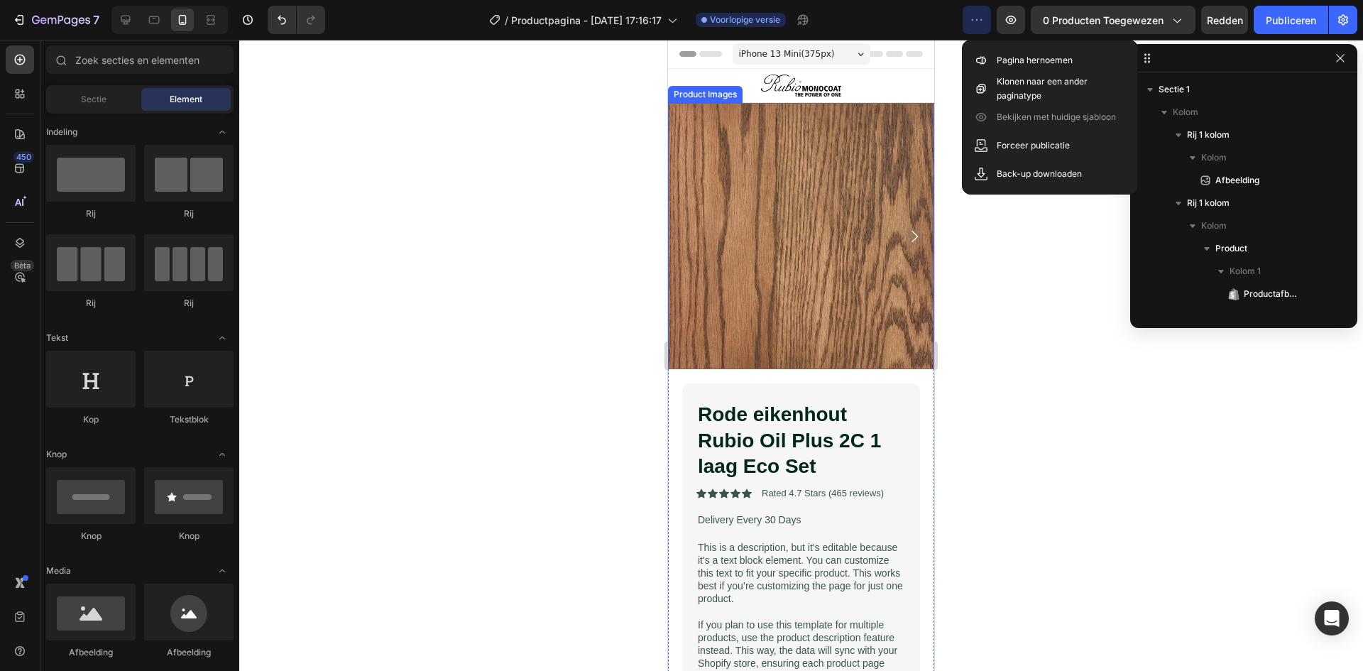
click at [1029, 252] on div at bounding box center [801, 355] width 1124 height 631
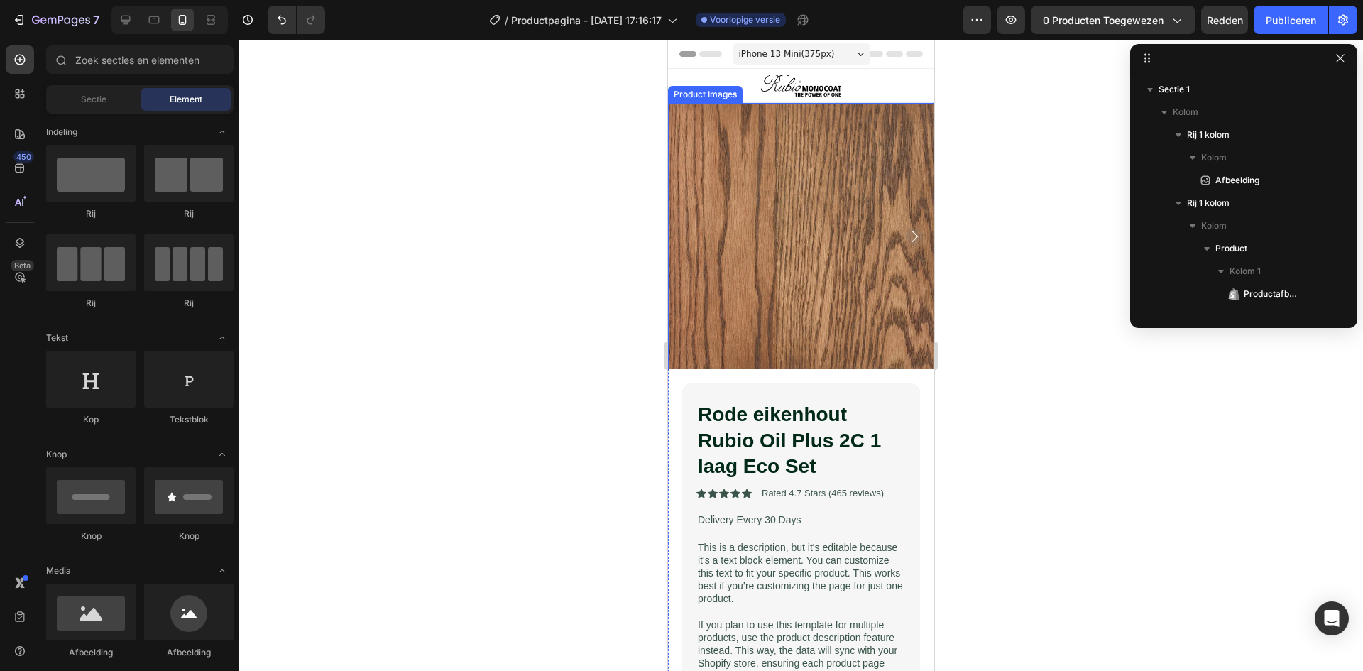
click at [1185, 18] on button "0 producten toegewezen" at bounding box center [1113, 20] width 165 height 28
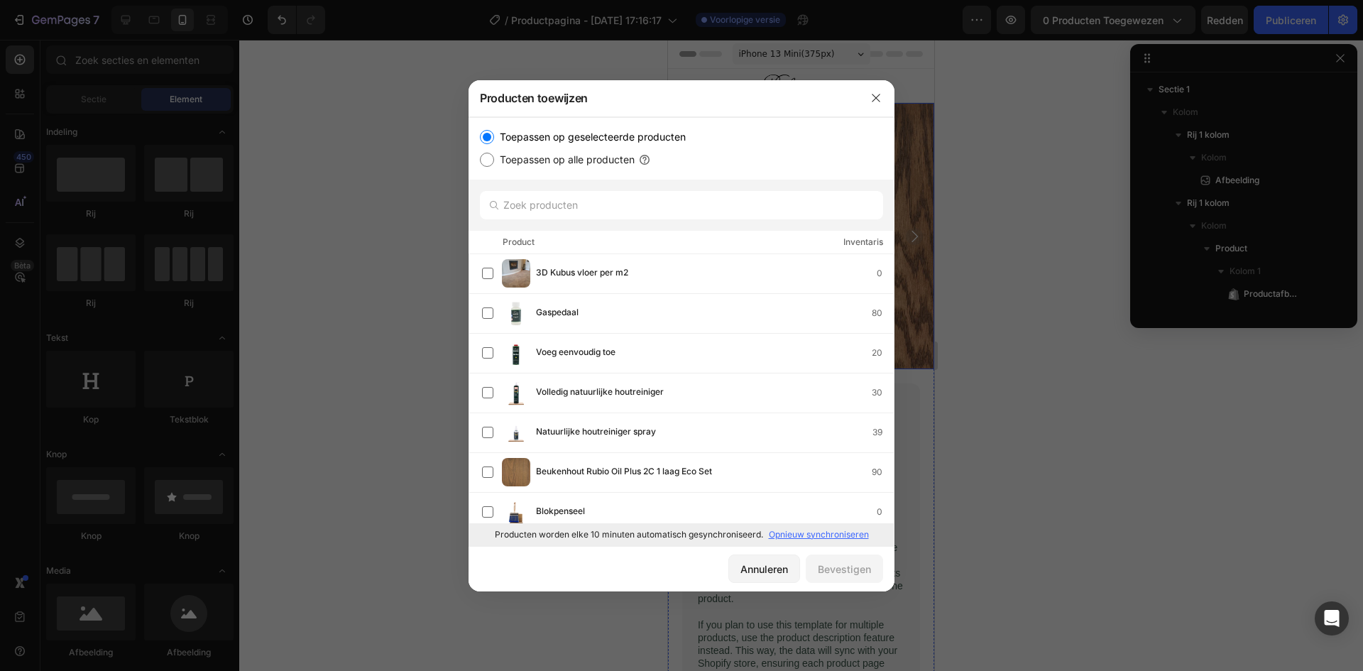
click at [1041, 265] on div at bounding box center [681, 335] width 1363 height 671
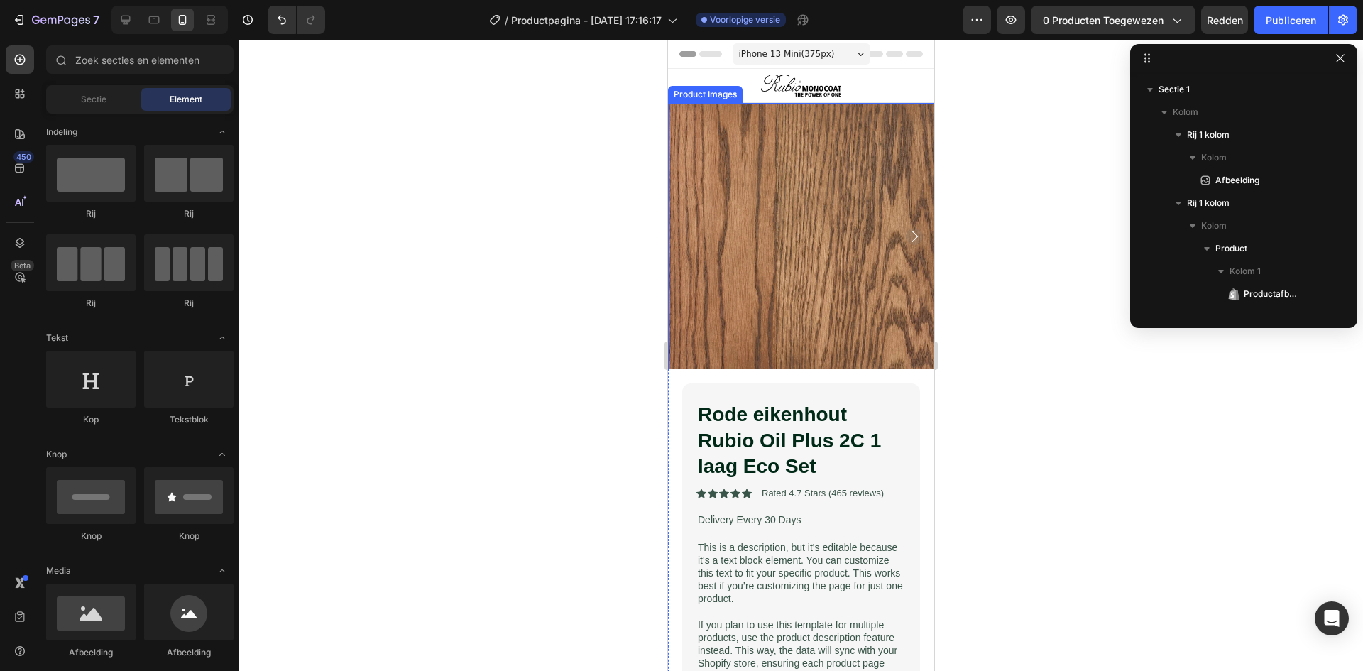
click at [1150, 21] on font "0 producten toegewezen" at bounding box center [1103, 20] width 121 height 12
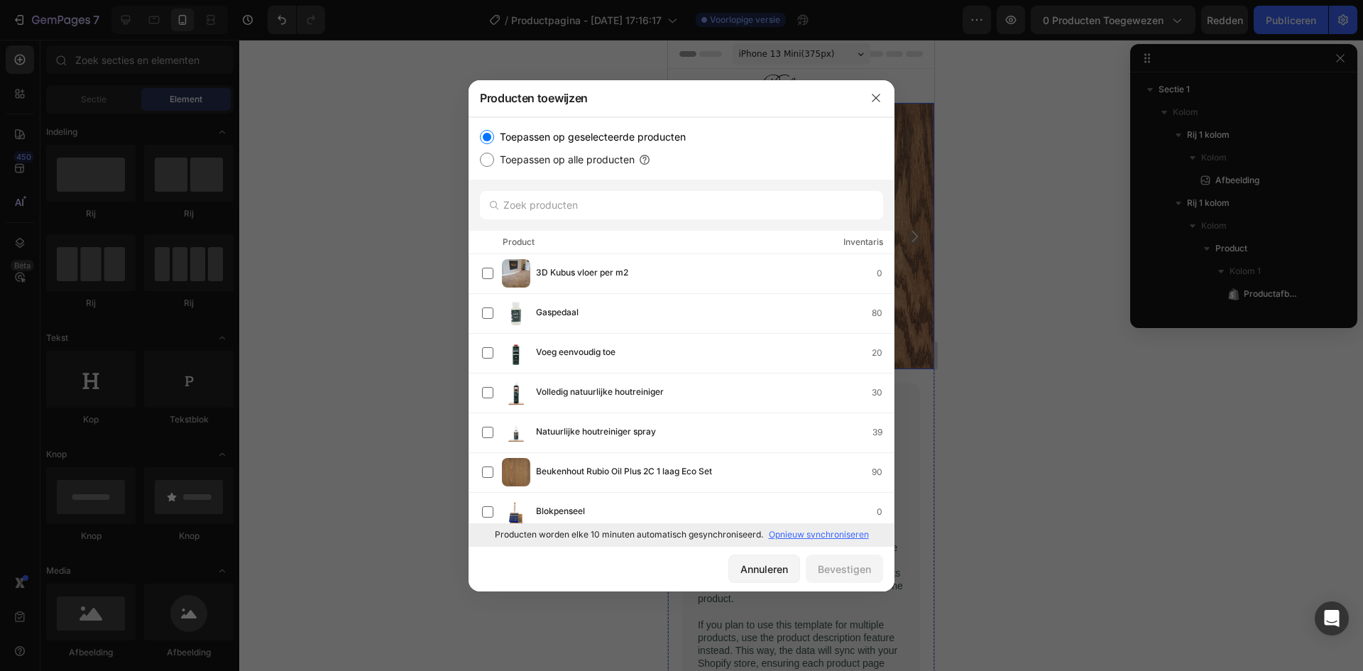
click at [531, 475] on div "Beukenhout Rubio Oil Plus 2C 1 laag Eco Set 90" at bounding box center [688, 472] width 412 height 28
click at [861, 572] on font "Bevestigen" at bounding box center [844, 569] width 53 height 12
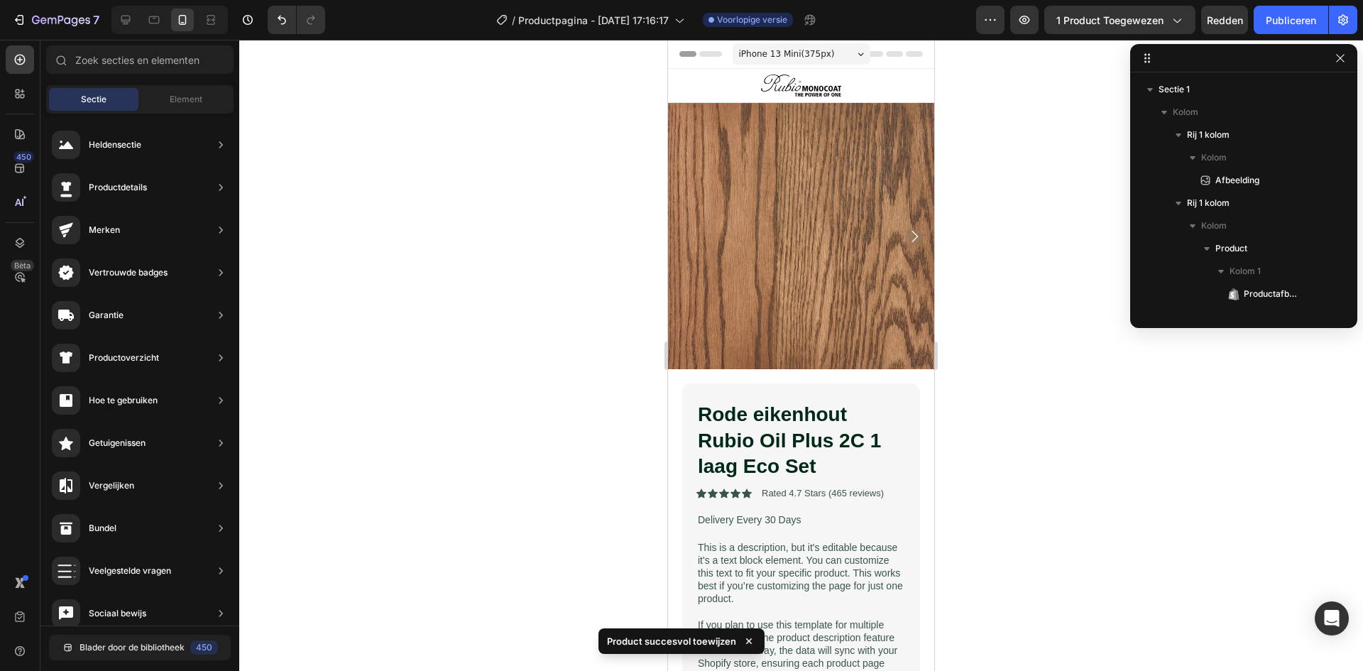
click at [1178, 20] on icon "button" at bounding box center [1176, 20] width 14 height 14
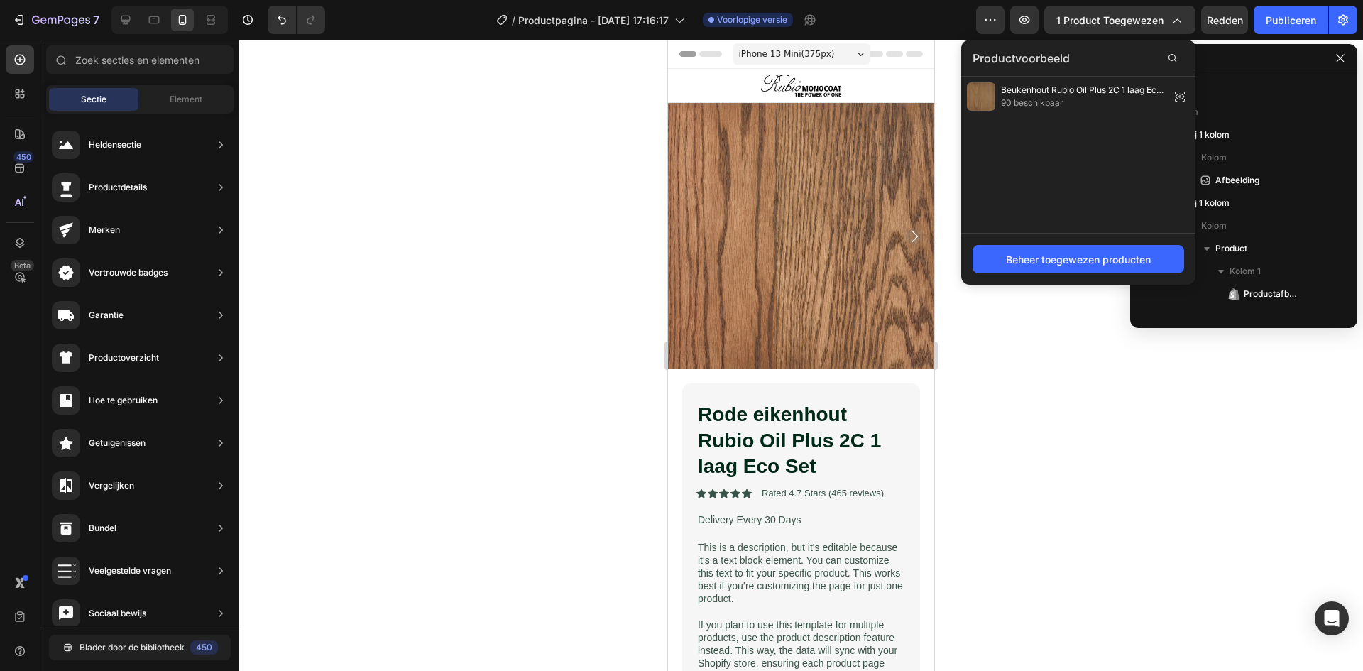
click at [1048, 99] on font "90 beschikbaar" at bounding box center [1032, 102] width 62 height 11
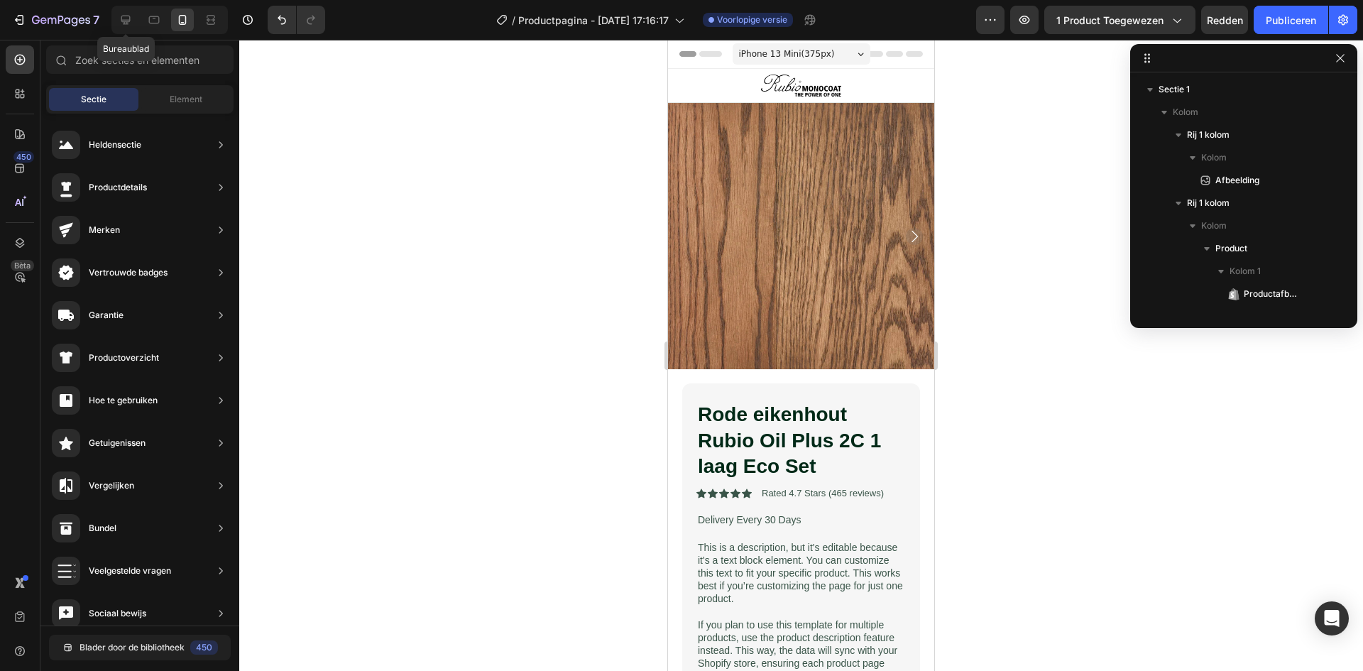
click at [126, 18] on icon at bounding box center [126, 20] width 14 height 14
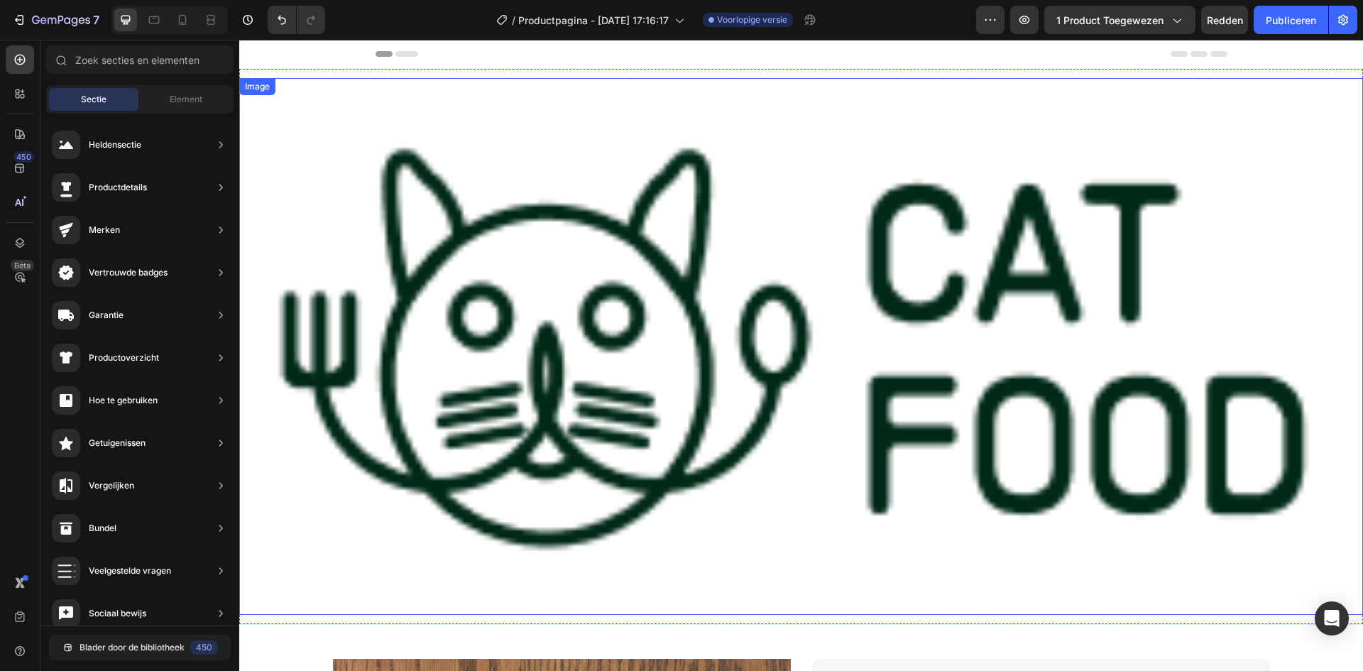
click at [666, 290] on img at bounding box center [801, 346] width 1124 height 537
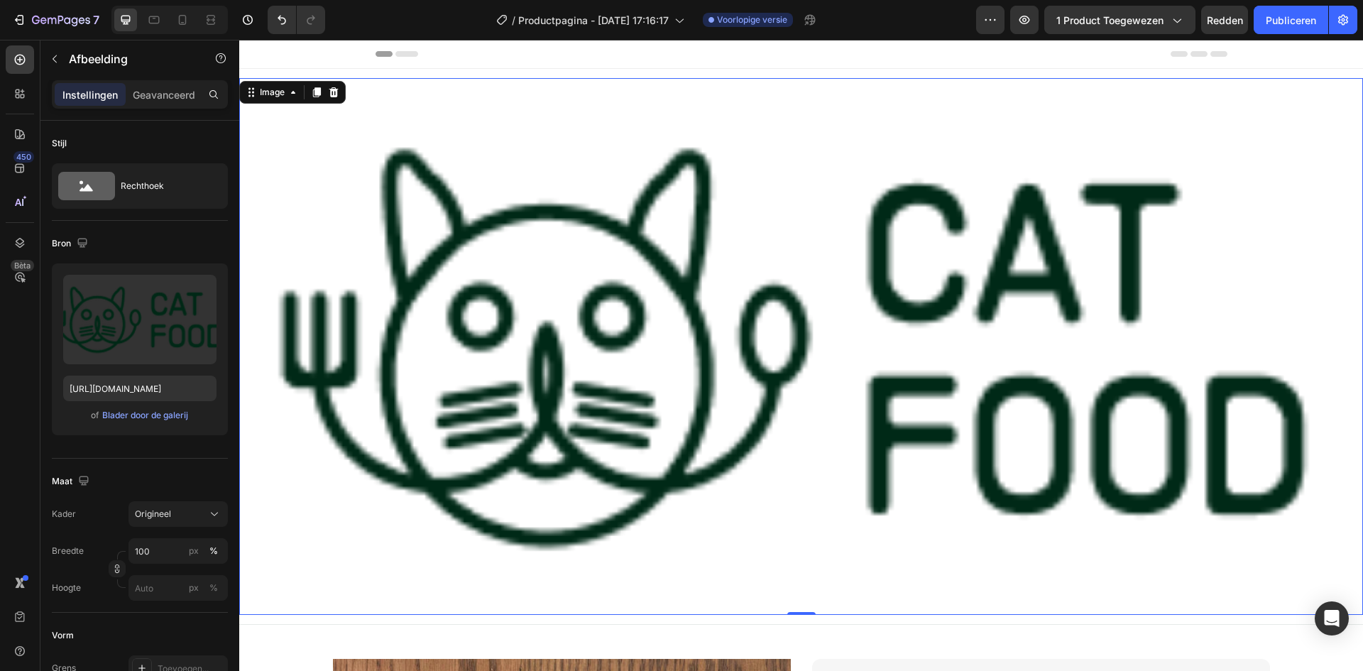
click at [147, 420] on font "Blader door de galerij" at bounding box center [145, 415] width 86 height 13
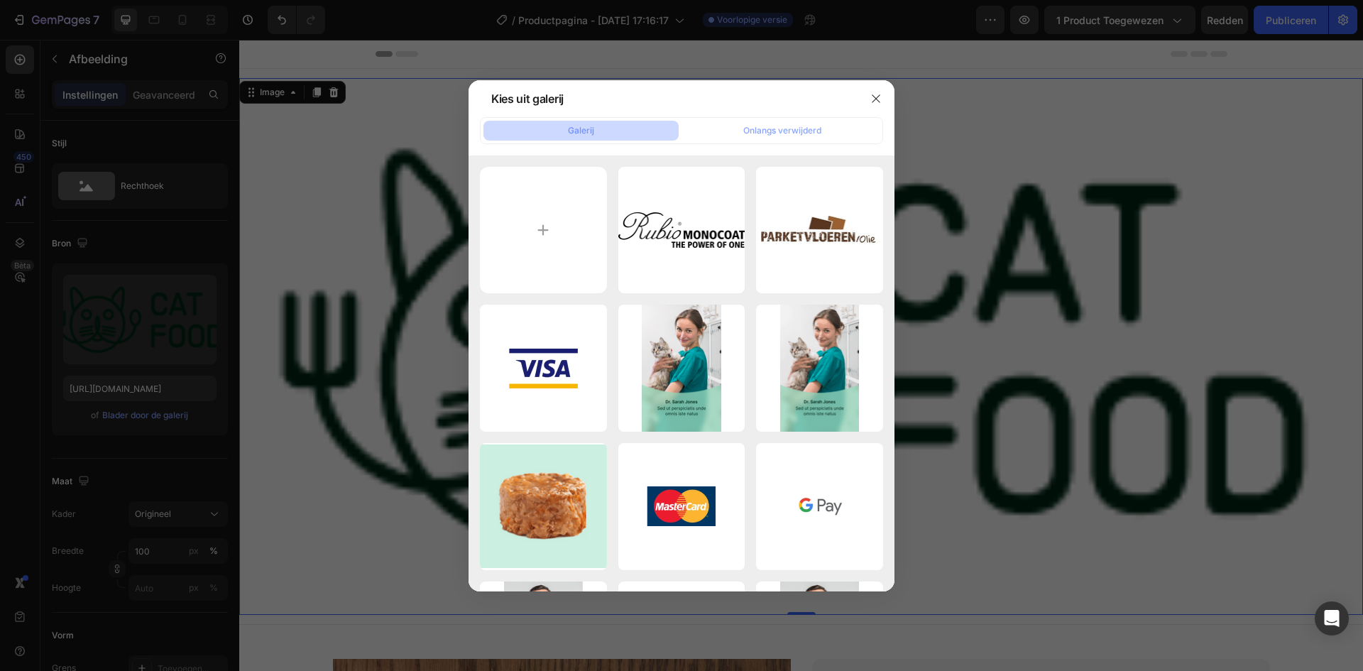
click at [0, 0] on div "LOGO_BLACK_Horizontal...ne.png 333,58 kb" at bounding box center [0, 0] width 0 height 0
type input "[URL][DOMAIN_NAME]"
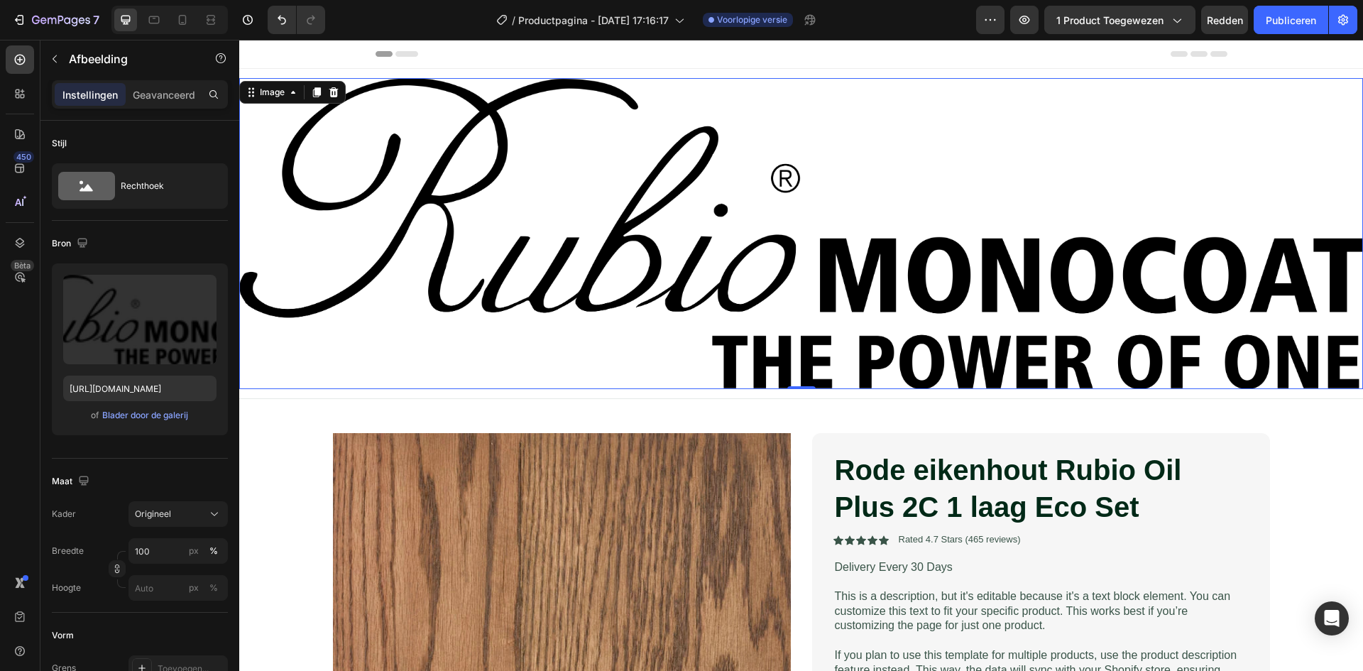
click at [730, 287] on img at bounding box center [801, 233] width 1124 height 311
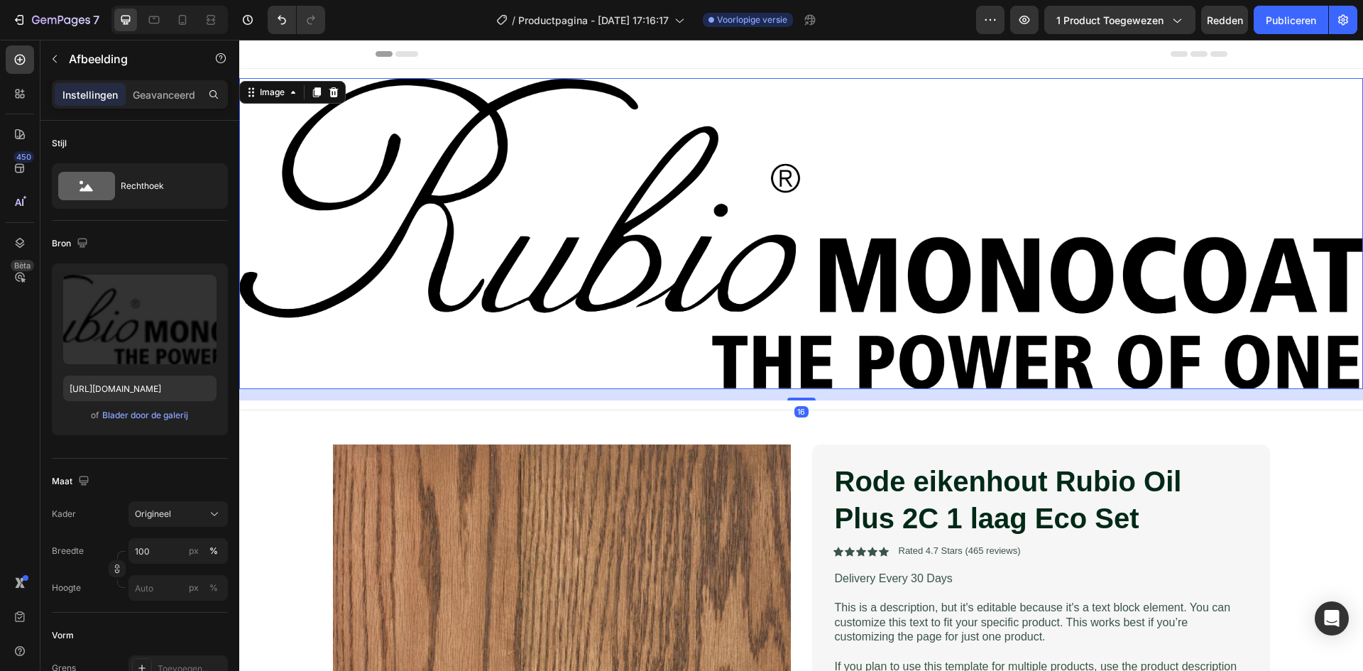
drag, startPoint x: 795, startPoint y: 385, endPoint x: 794, endPoint y: 397, distance: 11.4
click at [794, 397] on div at bounding box center [801, 398] width 28 height 3
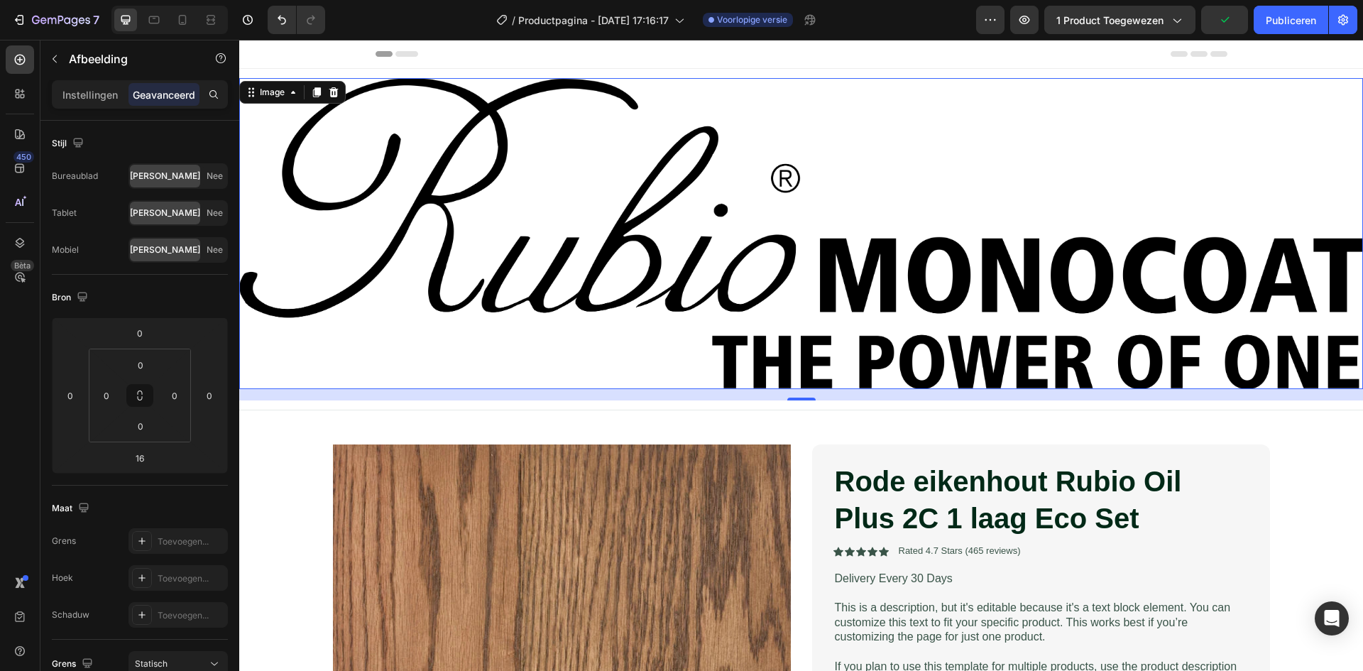
click at [617, 329] on img at bounding box center [801, 233] width 1124 height 311
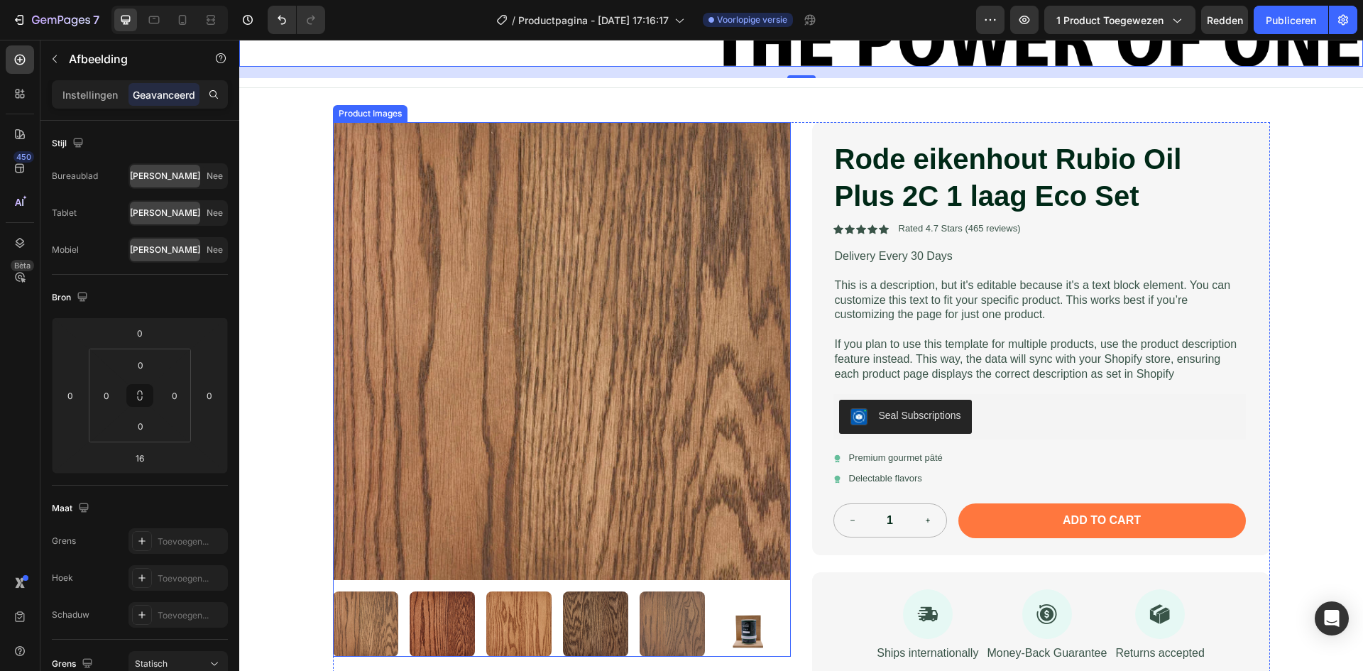
scroll to position [355, 0]
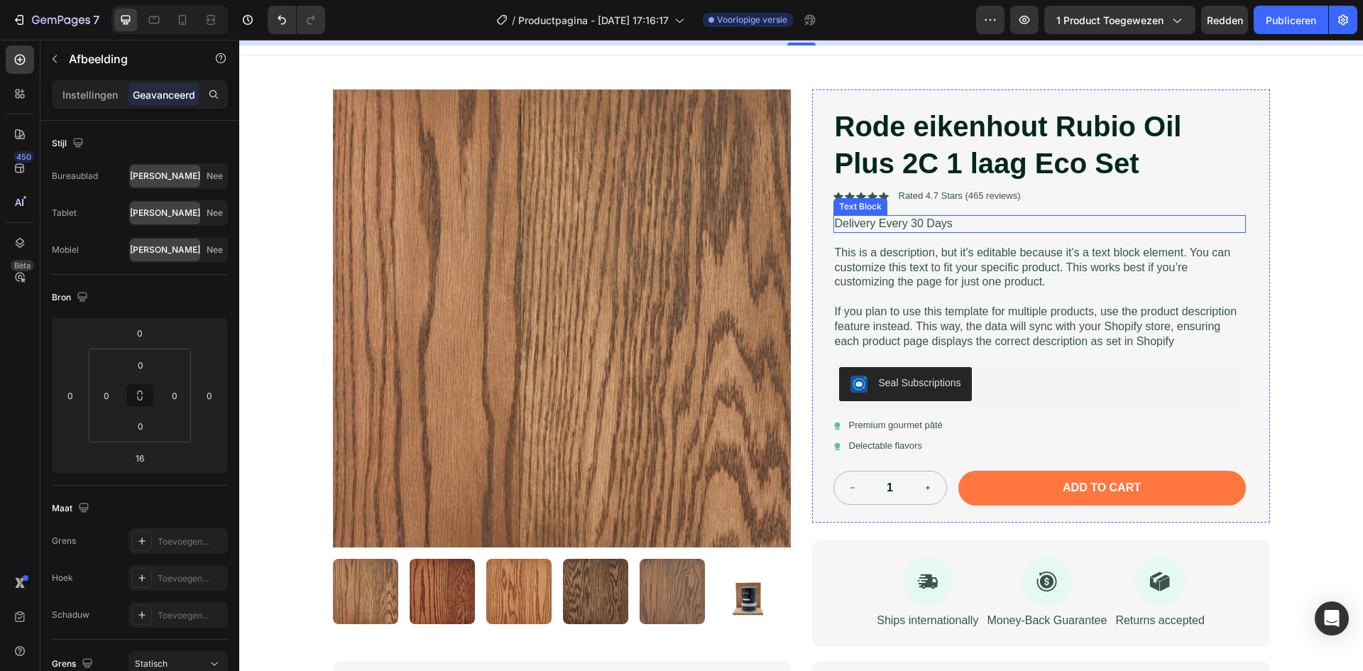
click at [956, 222] on p "Delivery Every 30 Days" at bounding box center [1040, 223] width 410 height 15
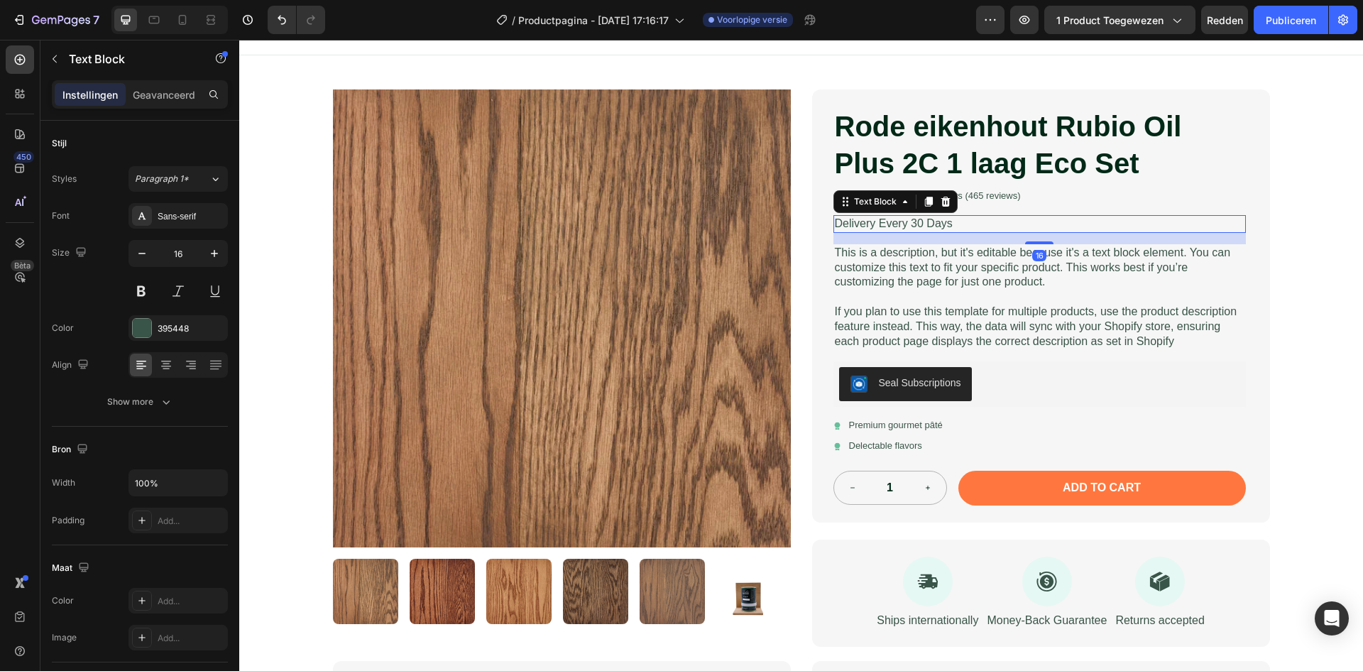
click at [923, 216] on p "Delivery Every 30 Days" at bounding box center [1040, 223] width 410 height 15
click at [956, 219] on p "Delivery Every 30 Days" at bounding box center [1040, 223] width 410 height 15
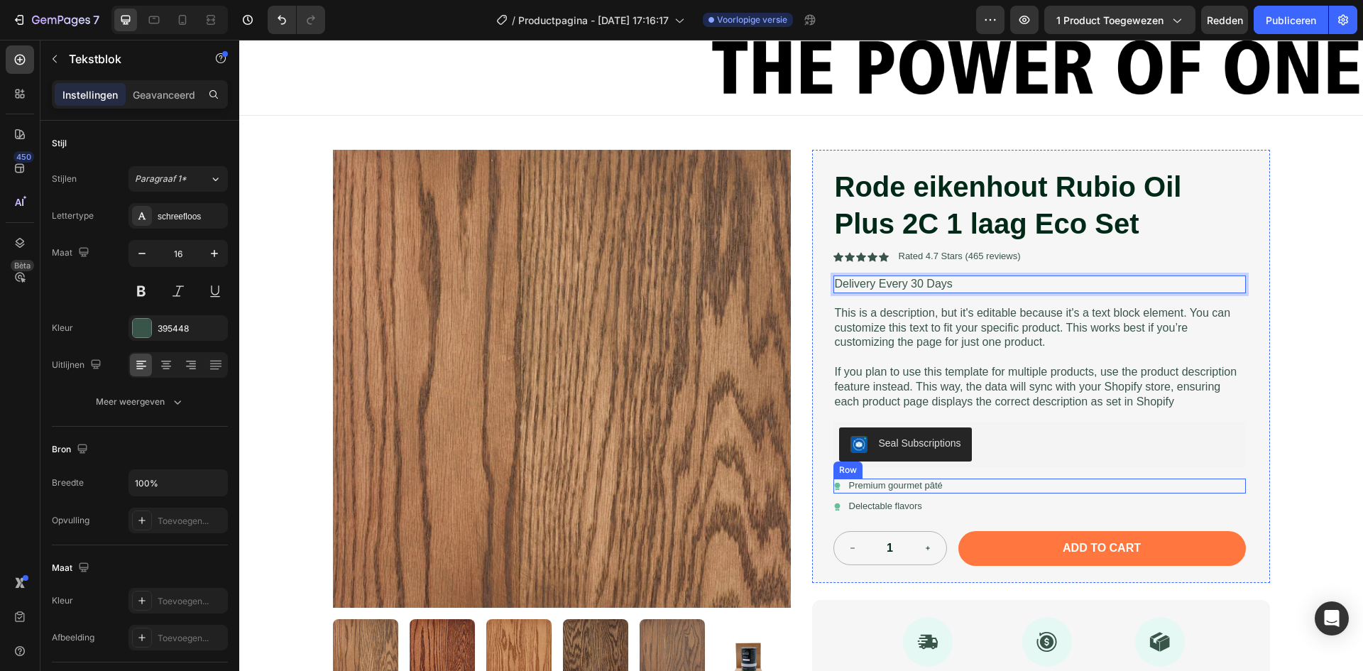
scroll to position [284, 0]
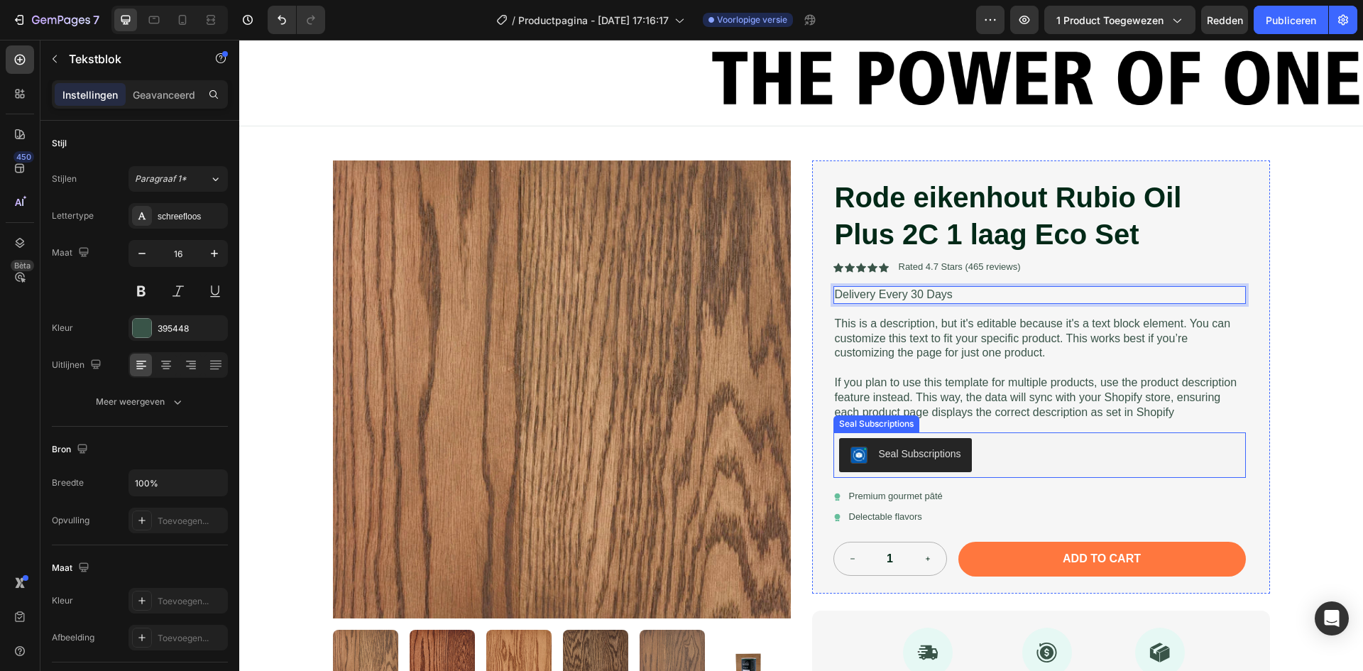
click at [895, 458] on div "Seal Subscriptions" at bounding box center [920, 453] width 82 height 15
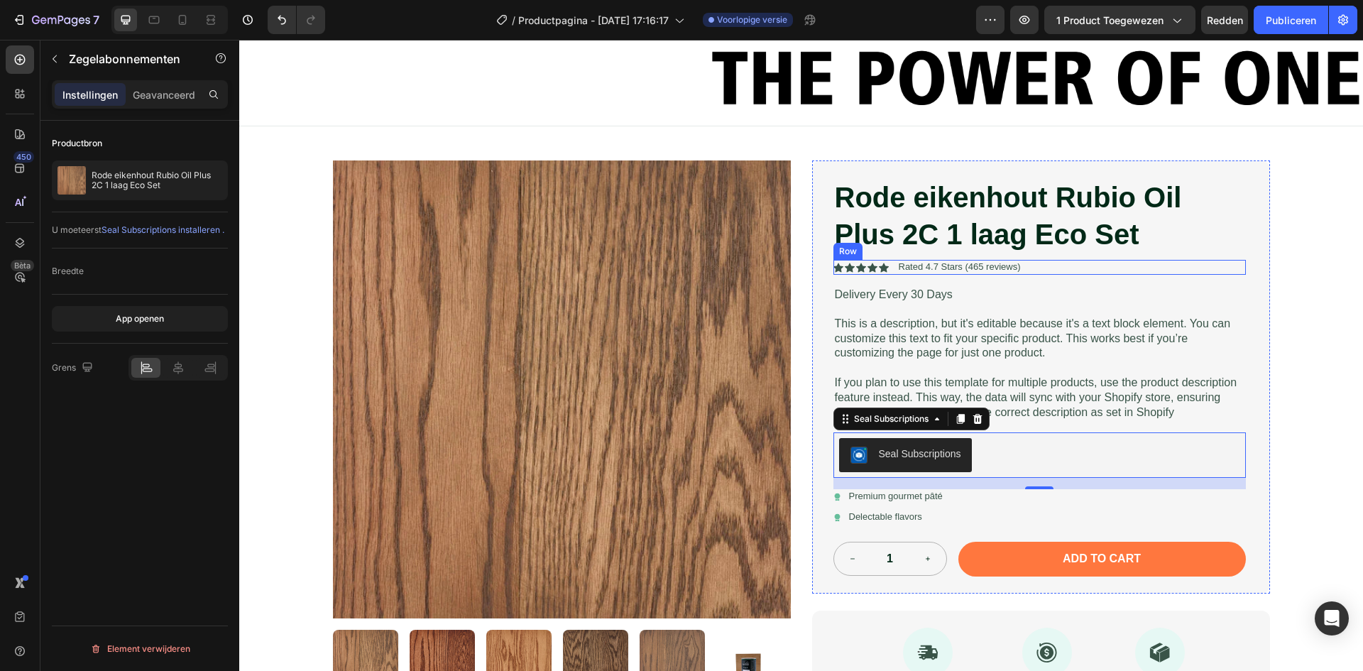
click at [1174, 260] on div "Icon Icon Icon Icon Icon Icon List Rated 4.7 Stars (465 reviews) Text Block Row" at bounding box center [1039, 267] width 412 height 15
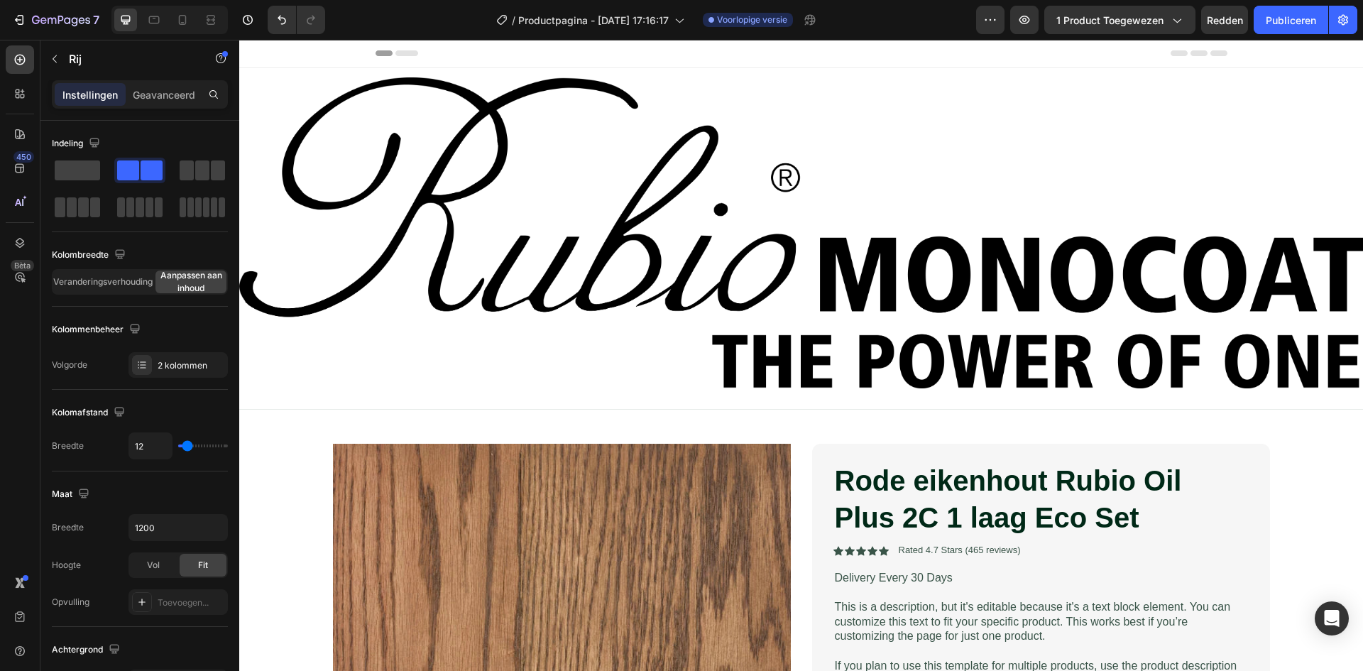
scroll to position [0, 0]
click at [162, 93] on font "Geavanceerd" at bounding box center [164, 95] width 62 height 12
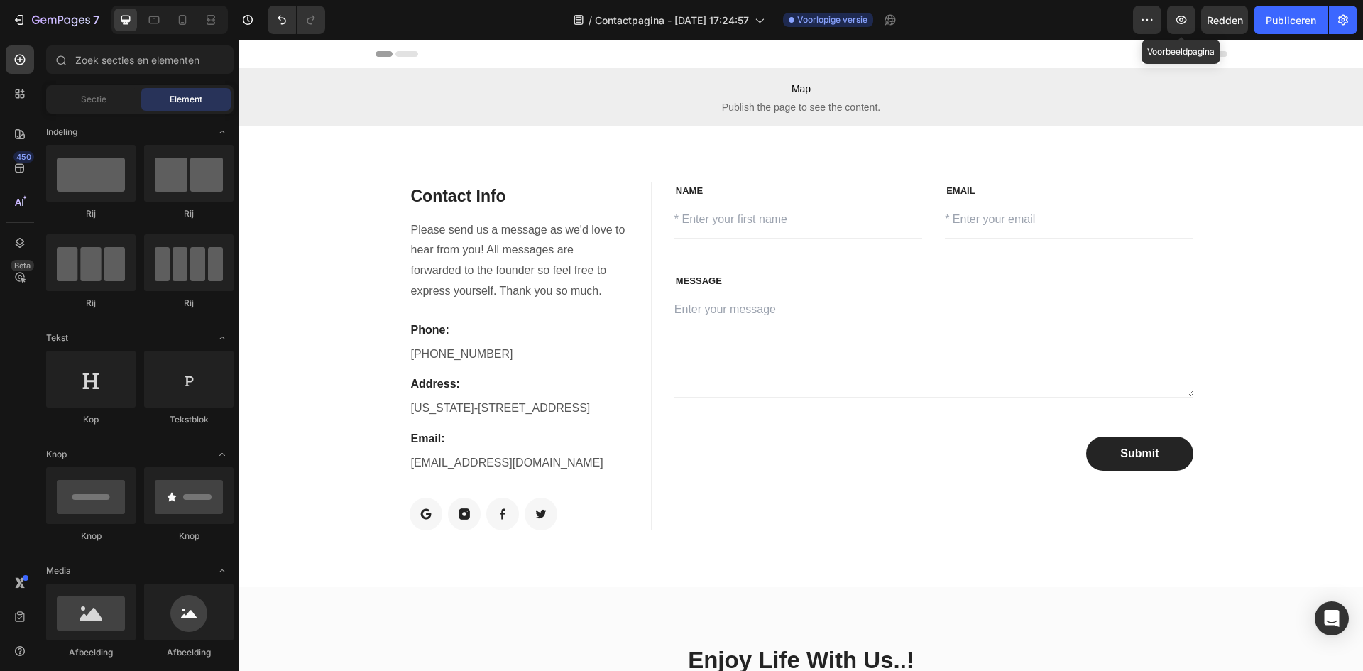
click at [1179, 27] on button "button" at bounding box center [1181, 20] width 28 height 28
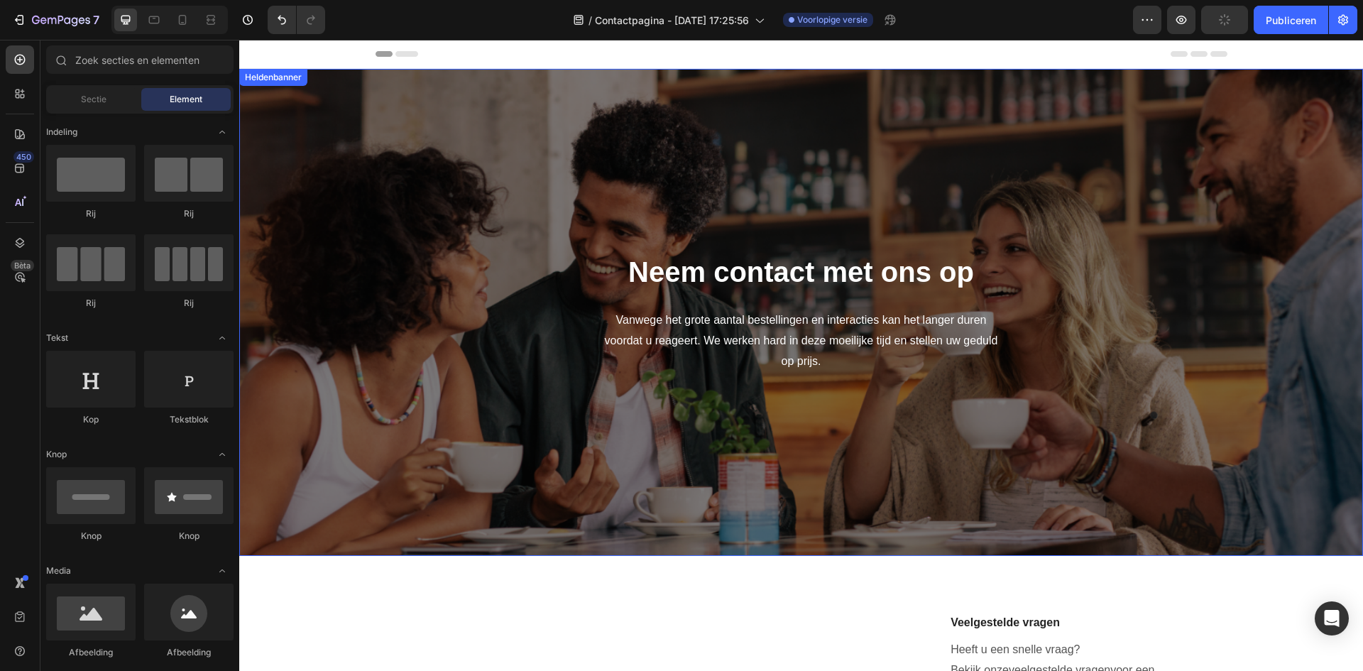
click at [415, 156] on div "Neem contact met ons op Kop Vanwege het grote aantal bestellingen en interactie…" at bounding box center [801, 312] width 830 height 441
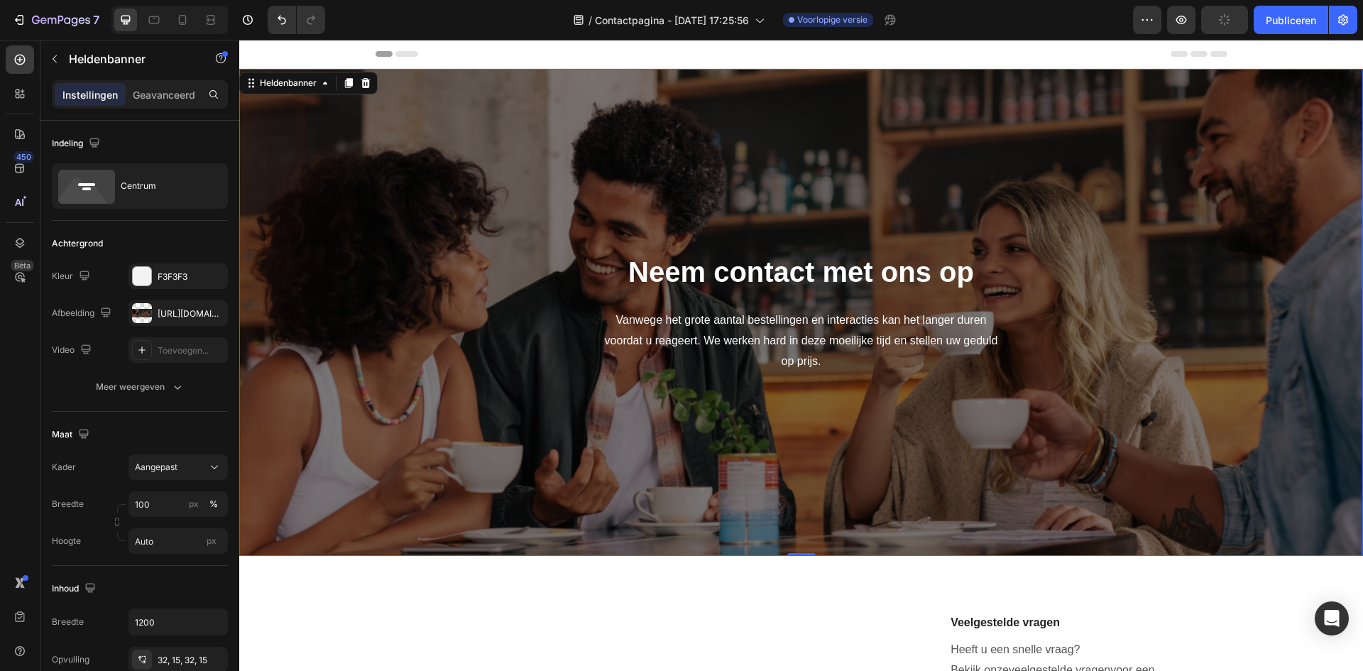
click at [171, 314] on font "https://cdn.shopify.com/s/files/1/0962/7641/4793/files/gempages_581648115421938…" at bounding box center [204, 313] width 92 height 11
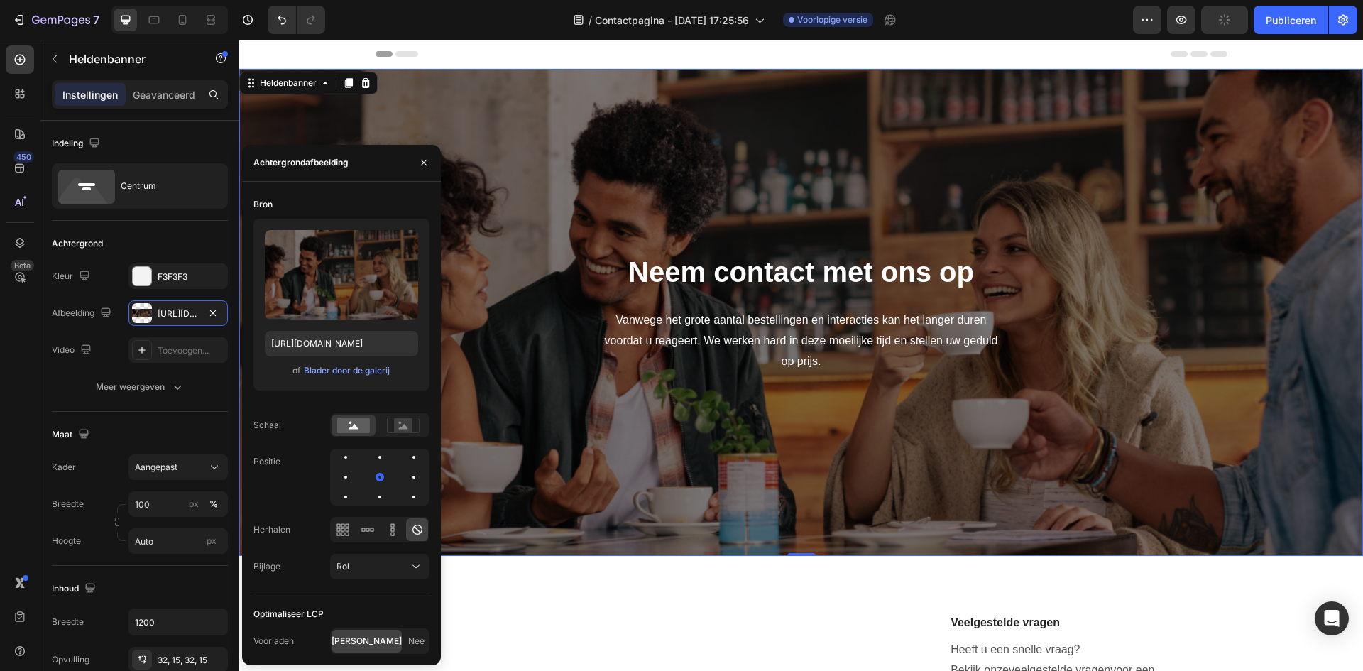
click at [332, 368] on font "Blader door de galerij" at bounding box center [347, 370] width 86 height 11
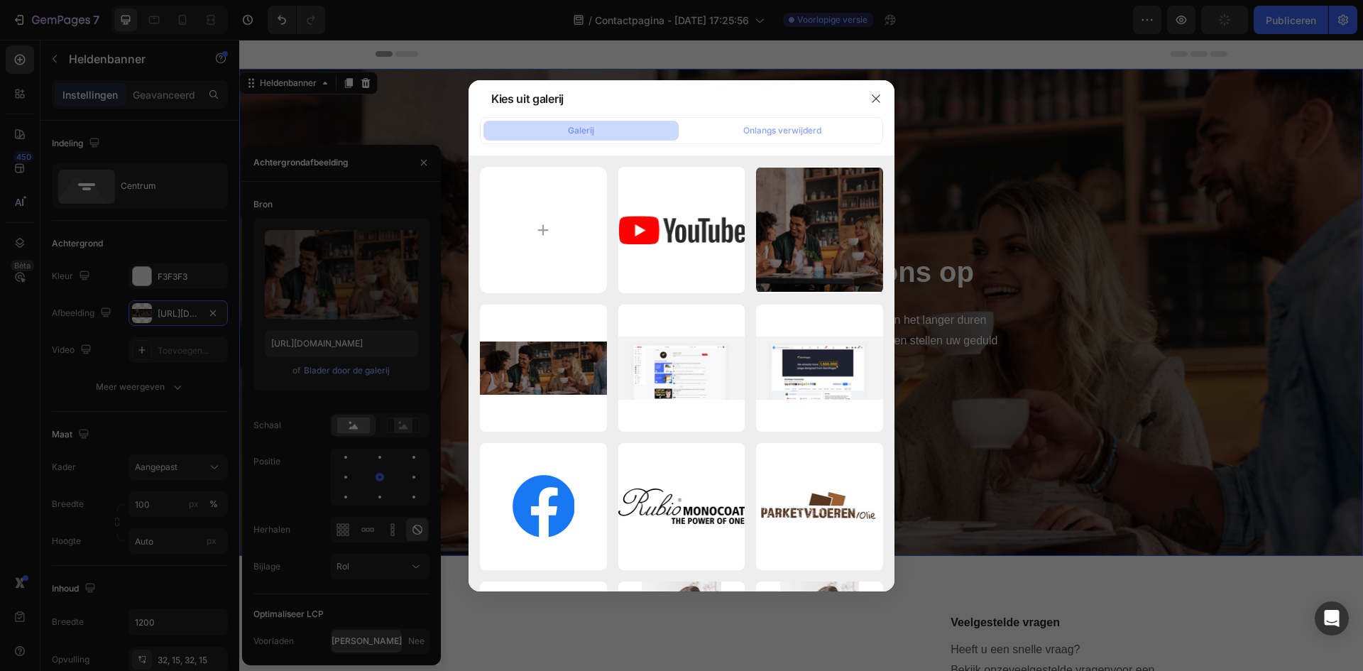
click at [877, 97] on icon "button" at bounding box center [875, 98] width 11 height 11
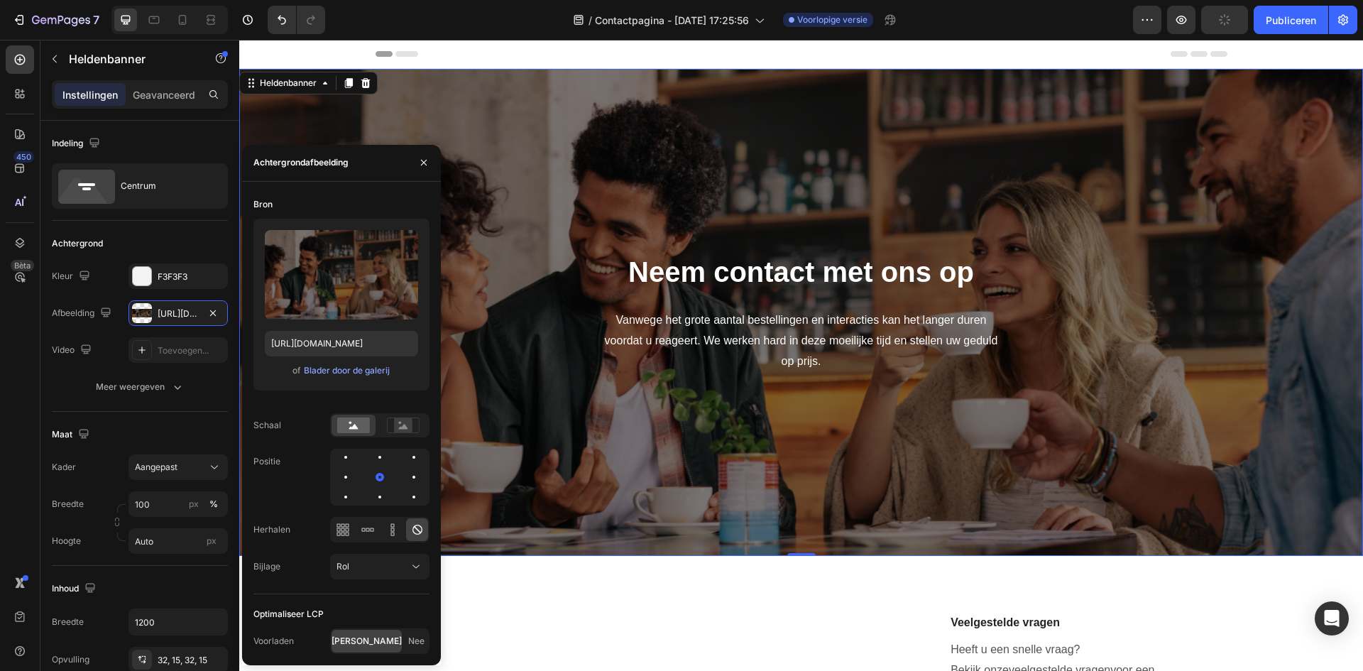
click at [168, 315] on font "https://cdn.shopify.com/s/files/1/0962/7641/4793/files/gempages_581648115421938…" at bounding box center [204, 313] width 92 height 11
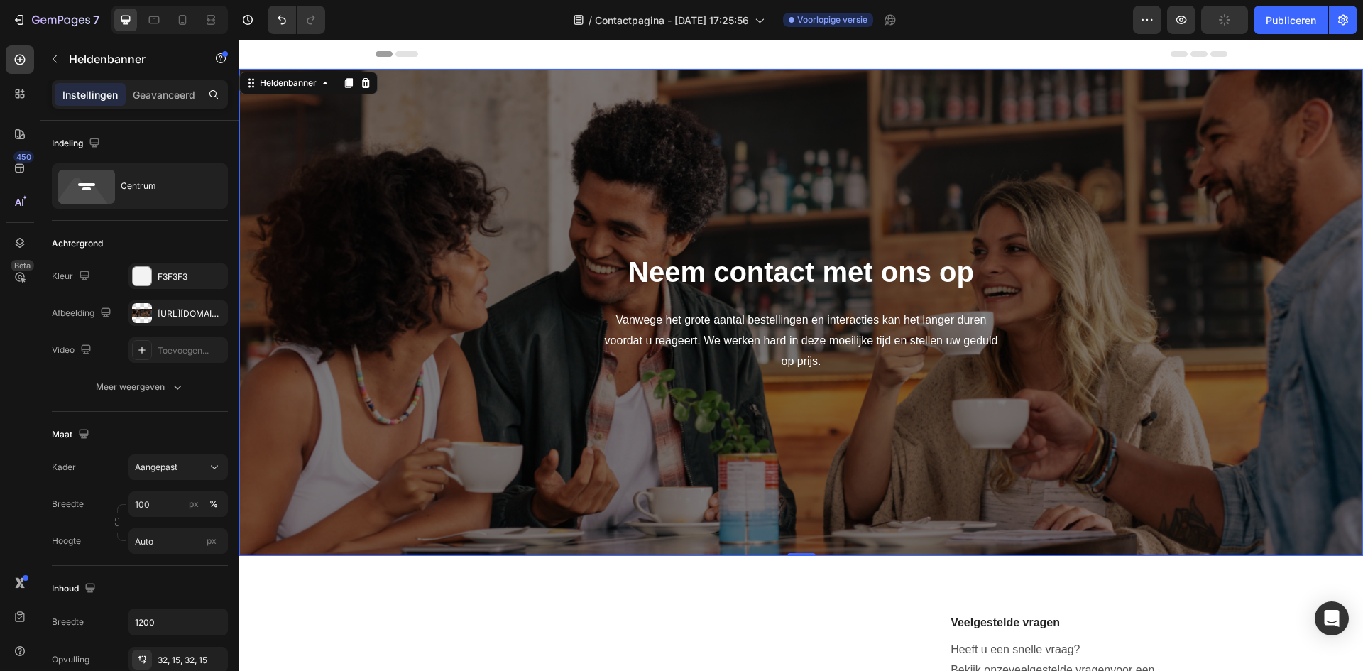
click at [153, 313] on div "https://cdn.shopify.com/s/files/1/0962/7641/4793/files/gempages_581648115421938…" at bounding box center [177, 313] width 99 height 26
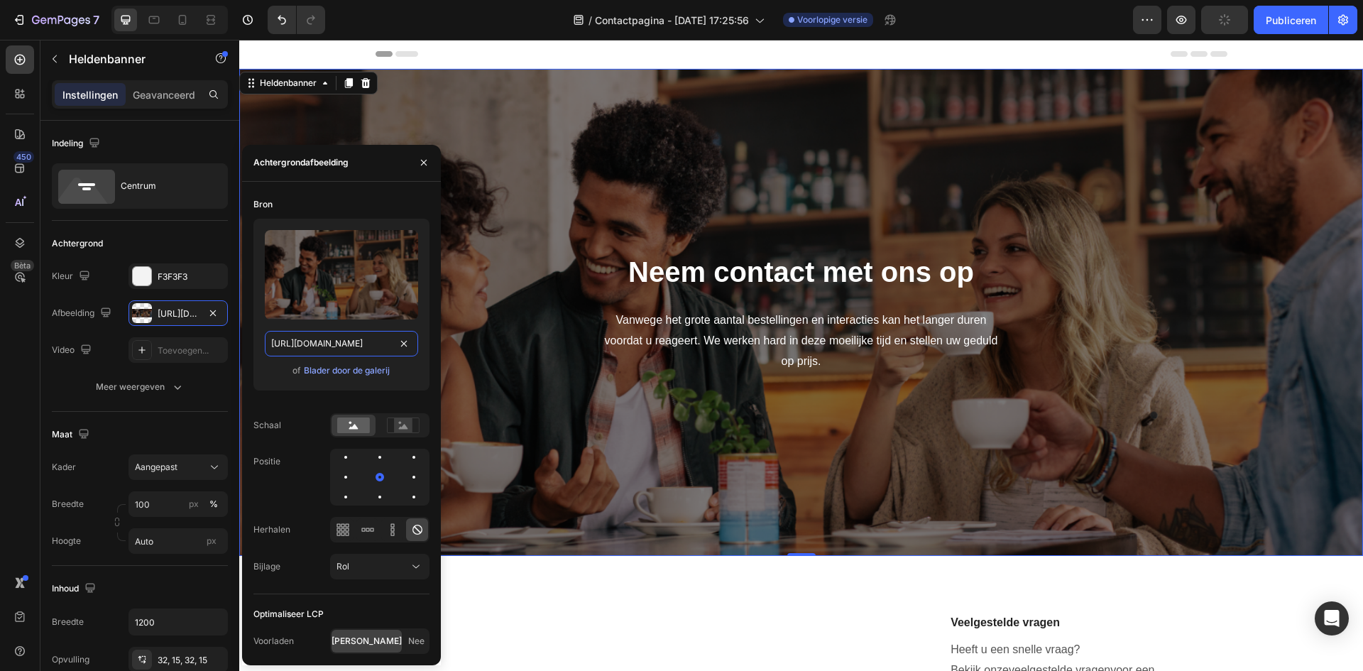
click at [345, 345] on input "https://cdn.shopify.com/s/files/1/0962/7641/4793/files/gempages_581648115421938…" at bounding box center [341, 344] width 153 height 26
click at [341, 369] on font "Blader door de galerij" at bounding box center [347, 370] width 86 height 11
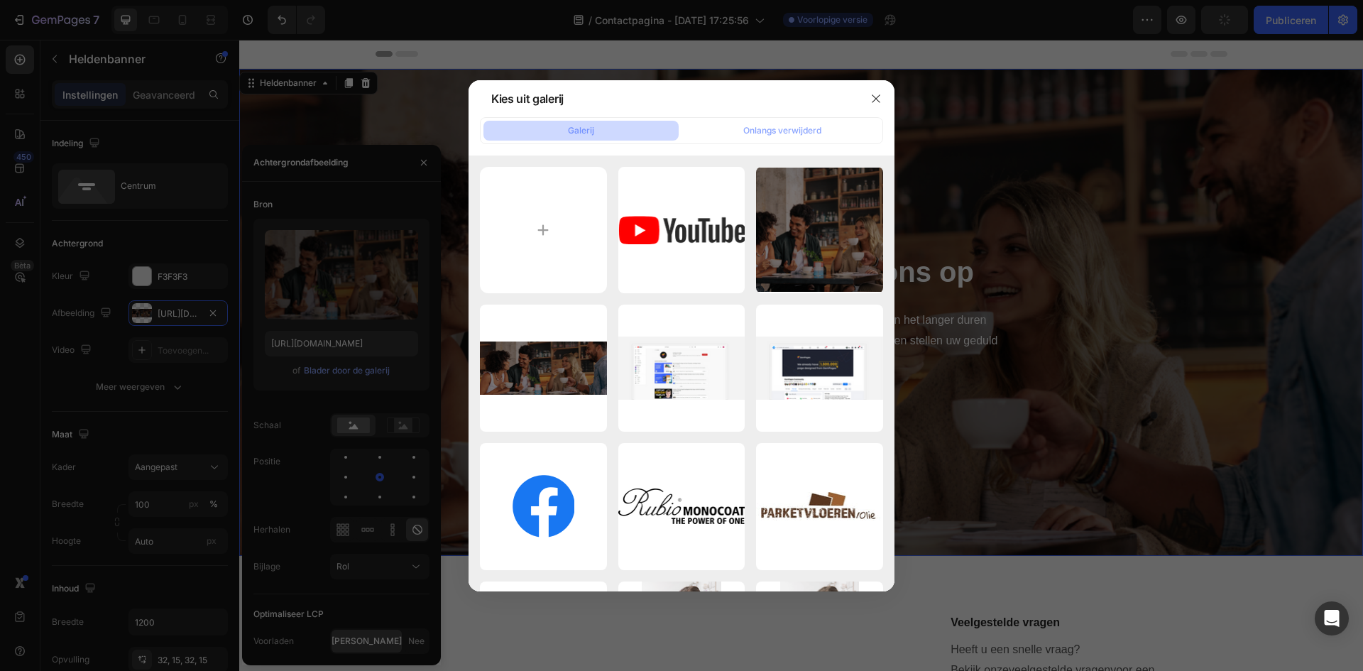
click at [880, 96] on icon "button" at bounding box center [875, 98] width 11 height 11
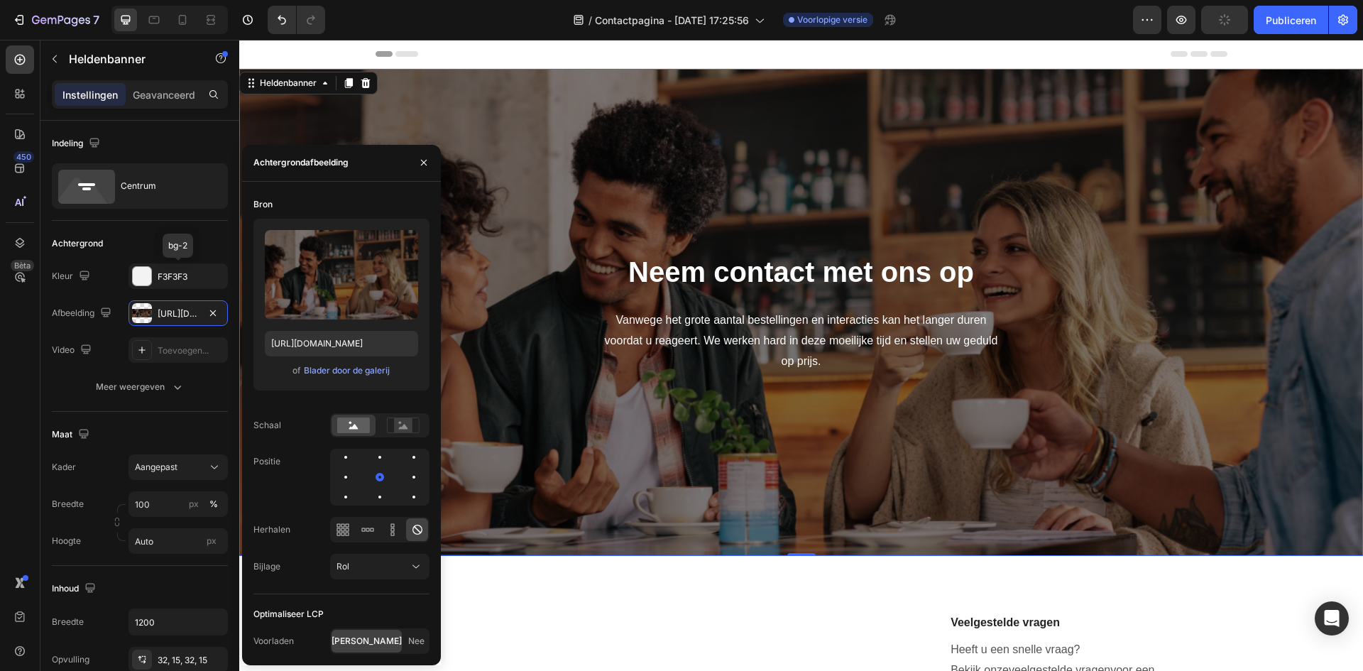
click at [177, 281] on font "F3F3F3" at bounding box center [173, 276] width 30 height 11
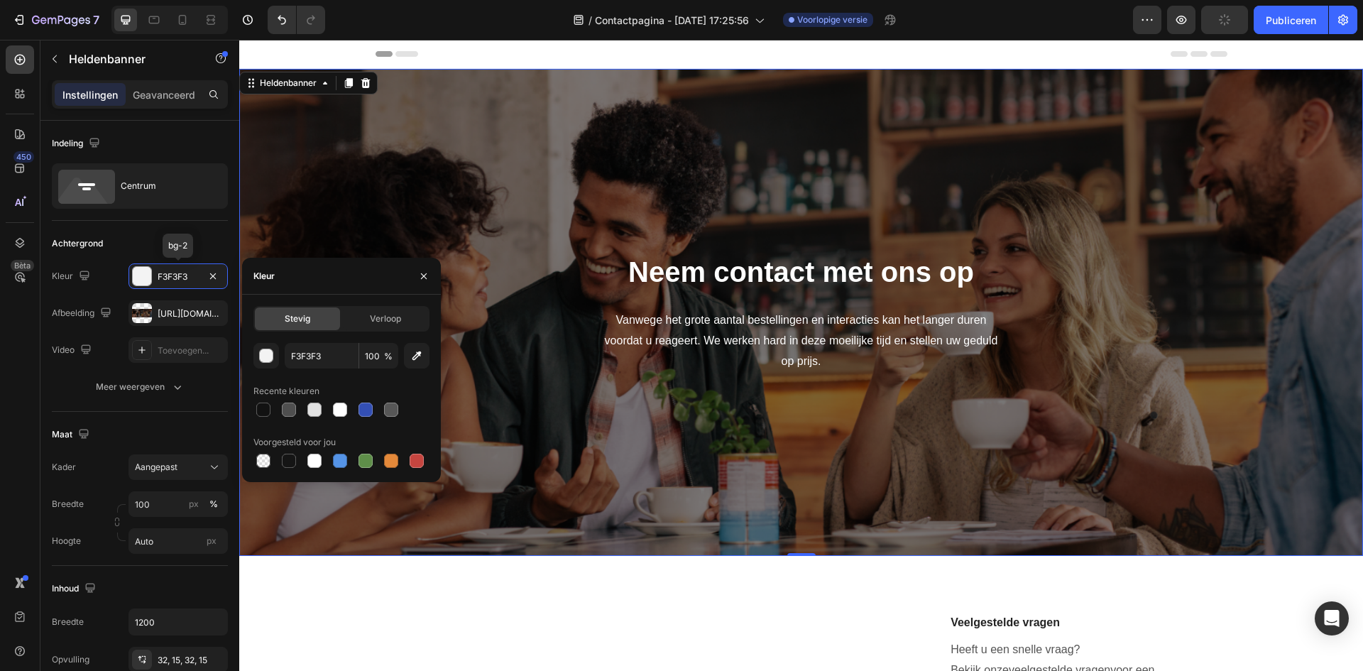
click at [214, 275] on icon "button" at bounding box center [213, 276] width 6 height 6
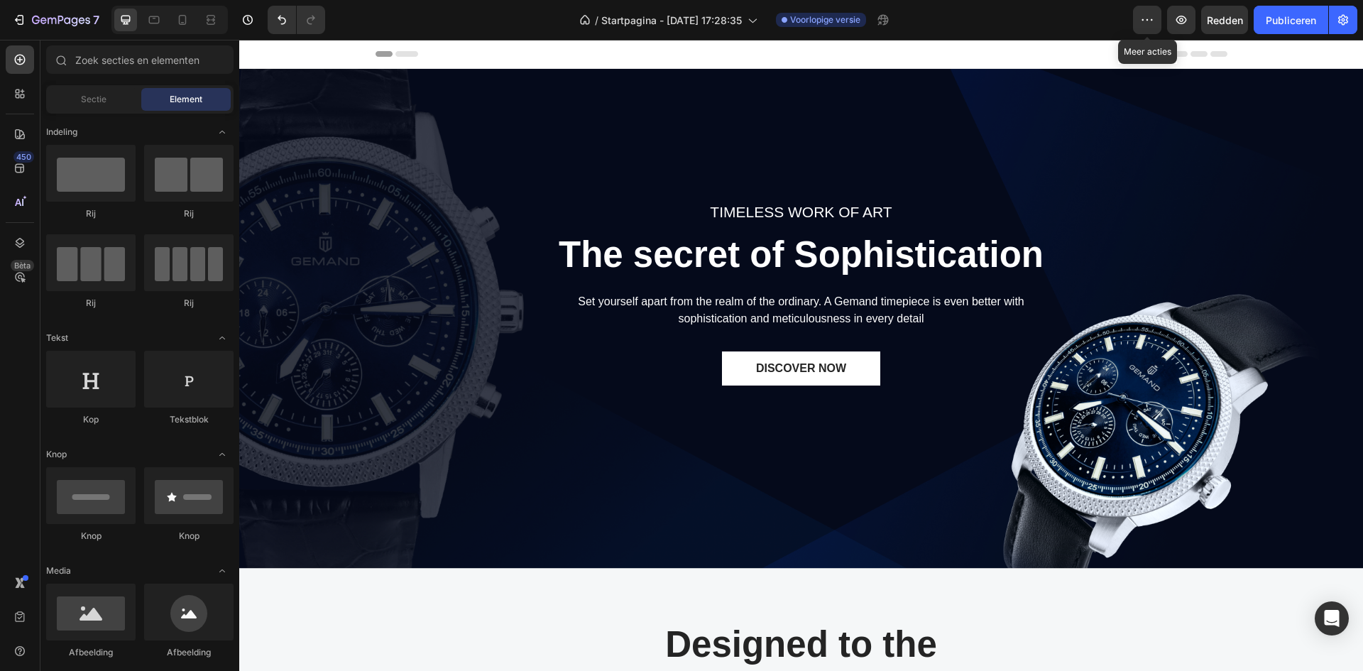
click at [1143, 26] on icon "button" at bounding box center [1147, 20] width 14 height 14
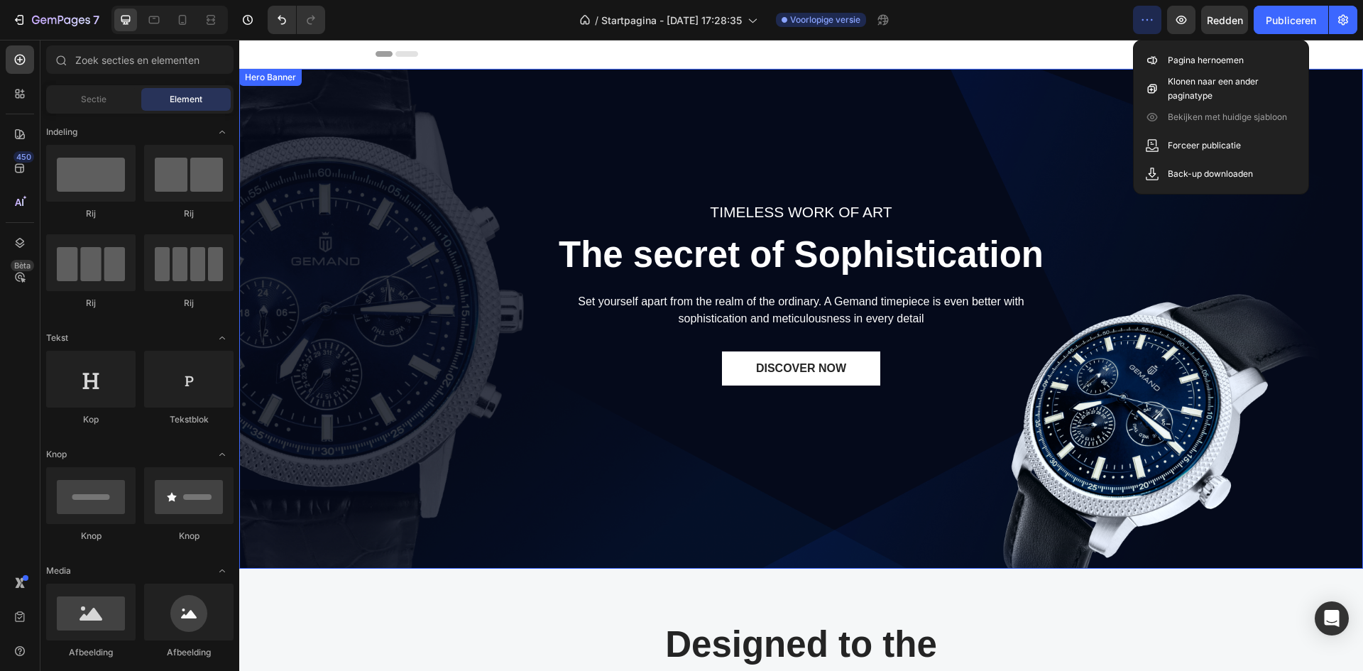
click at [442, 185] on div "TIMELESS WORK OF ART Text block The secret of Sophistication Heading Set yourse…" at bounding box center [801, 319] width 1102 height 466
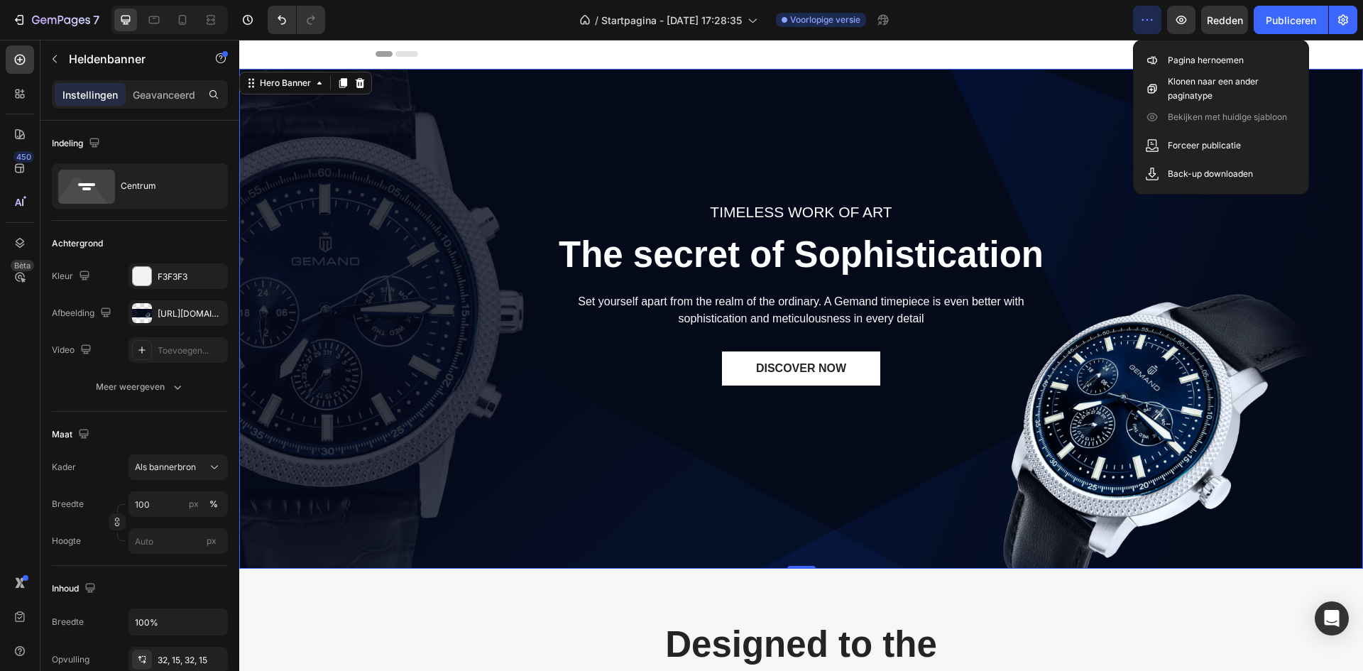
click at [160, 314] on font "https://ucarecdn.com/9857d9ab-6374-4629-be26-65361dfd9cbc/-/format/auto/-/previ…" at bounding box center [204, 313] width 92 height 11
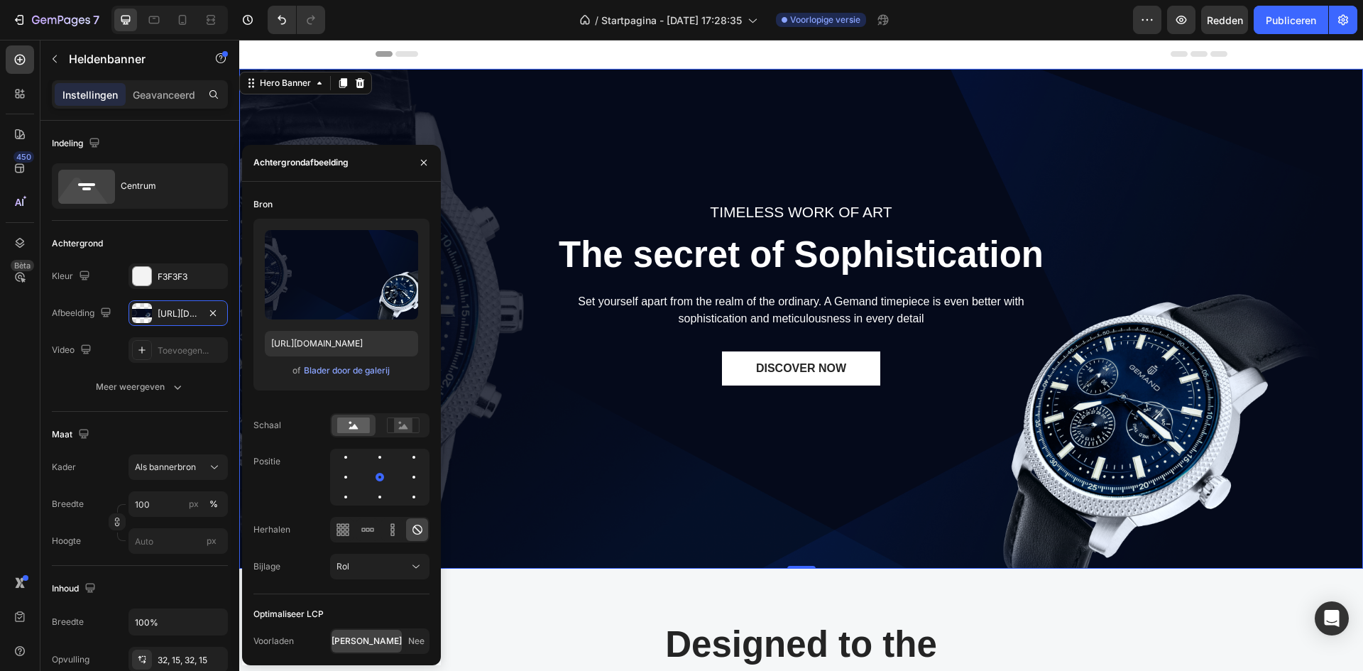
click at [354, 294] on input "file" at bounding box center [342, 298] width 126 height 24
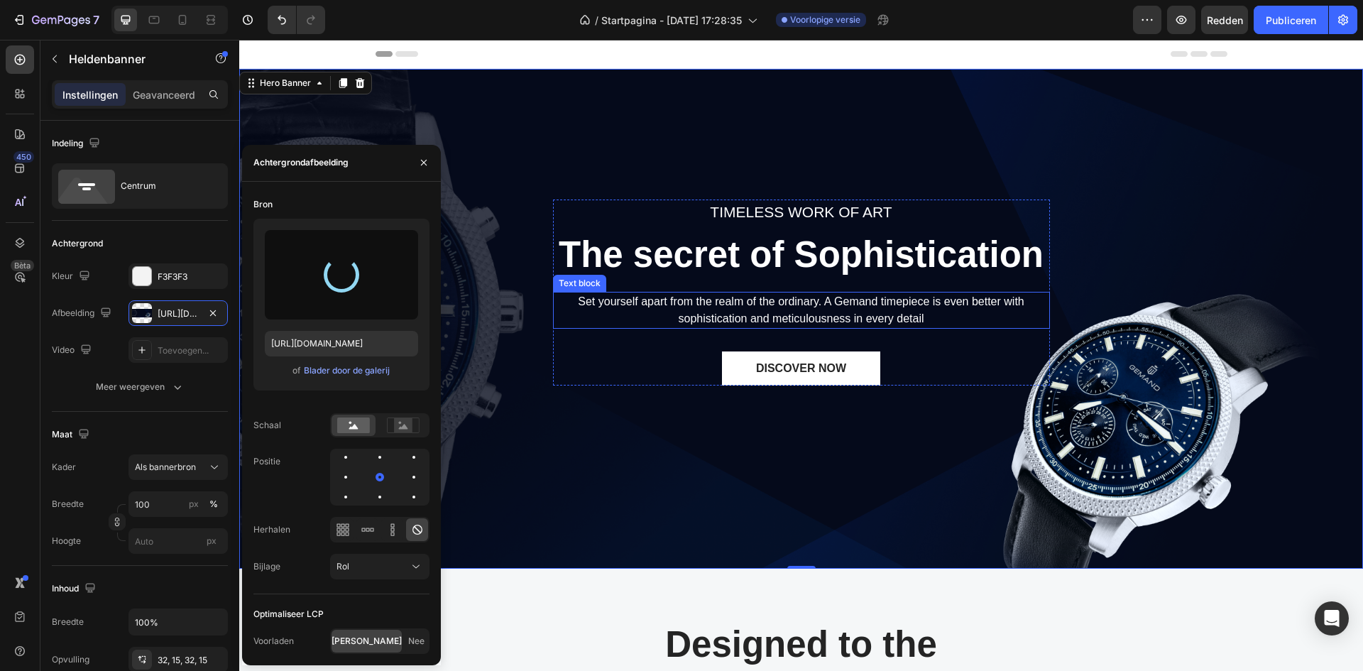
type input "https://cdn.shopify.com/s/files/1/0962/7641/4793/files/gempages_581648115421938…"
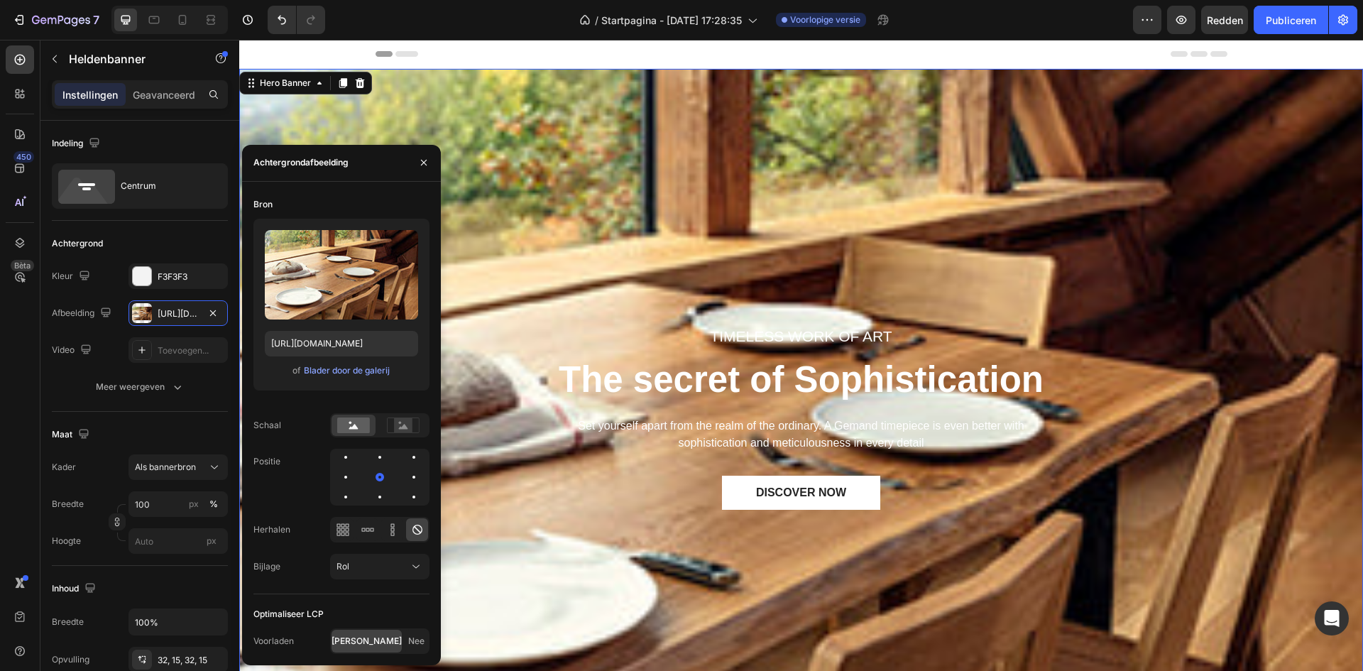
click at [517, 206] on div "TIMELESS WORK OF ART Text block The secret of Sophistication Heading Set yourse…" at bounding box center [801, 443] width 1124 height 512
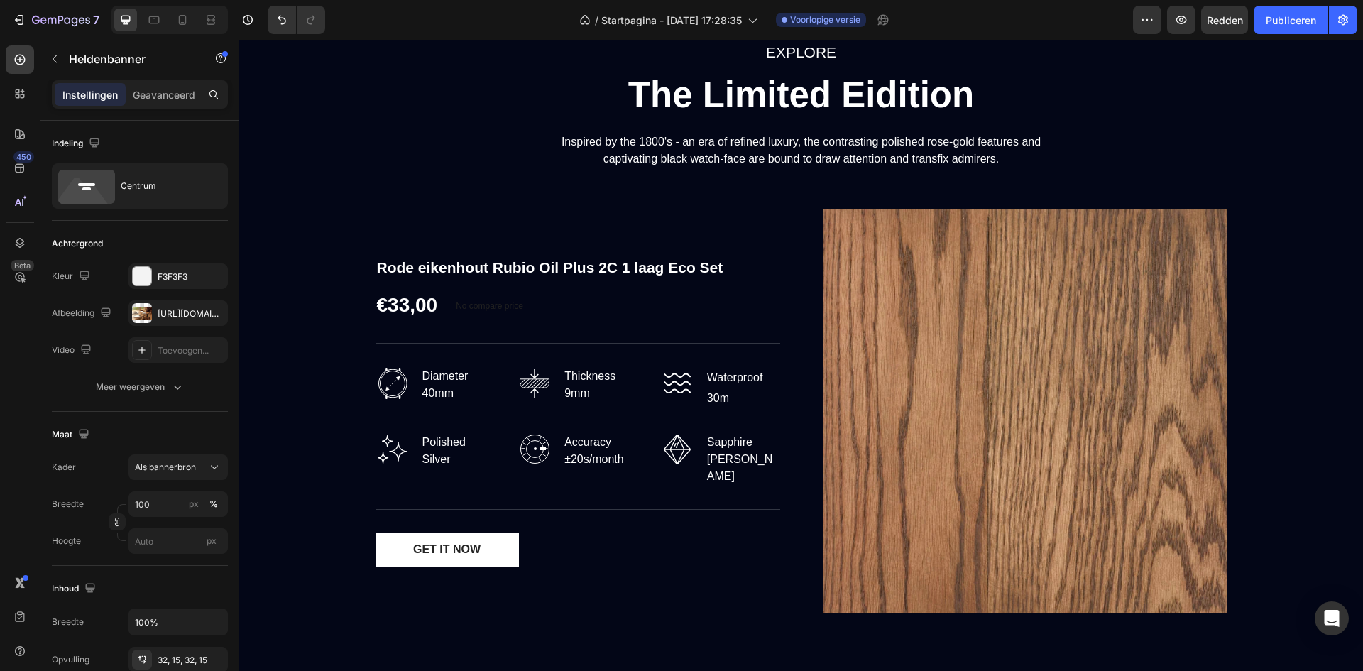
scroll to position [1317, 0]
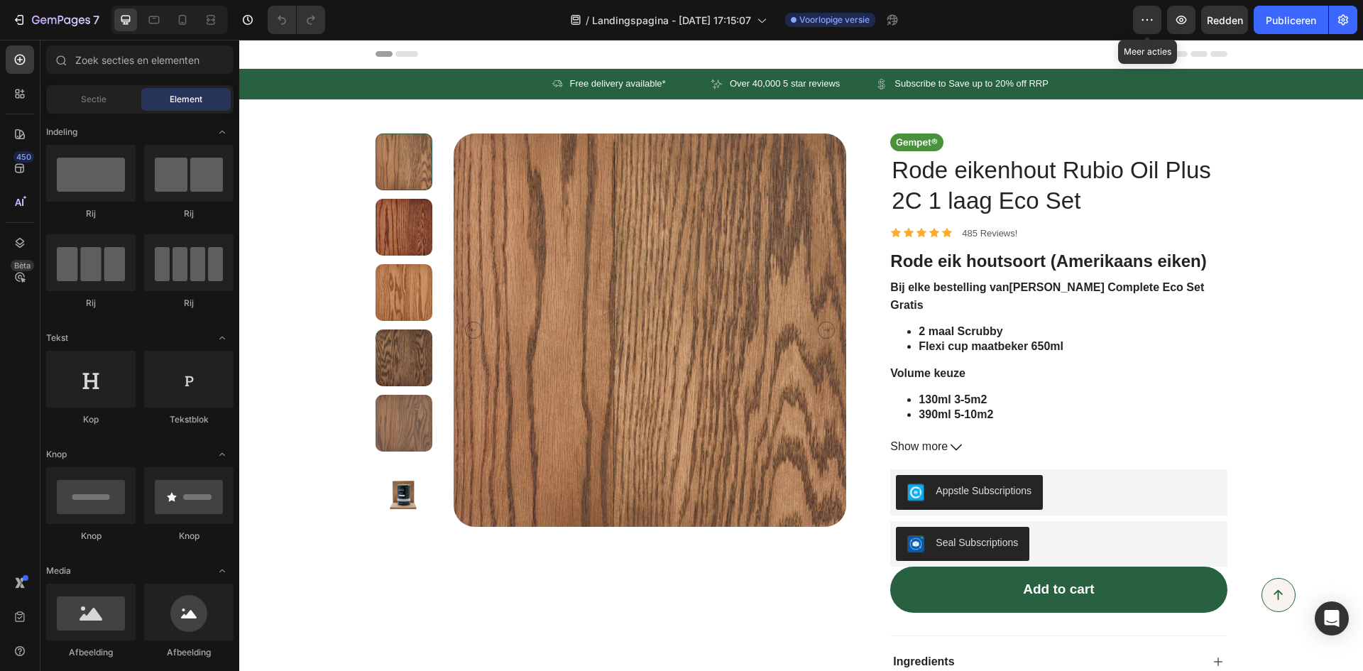
click at [1149, 31] on button "button" at bounding box center [1147, 20] width 28 height 28
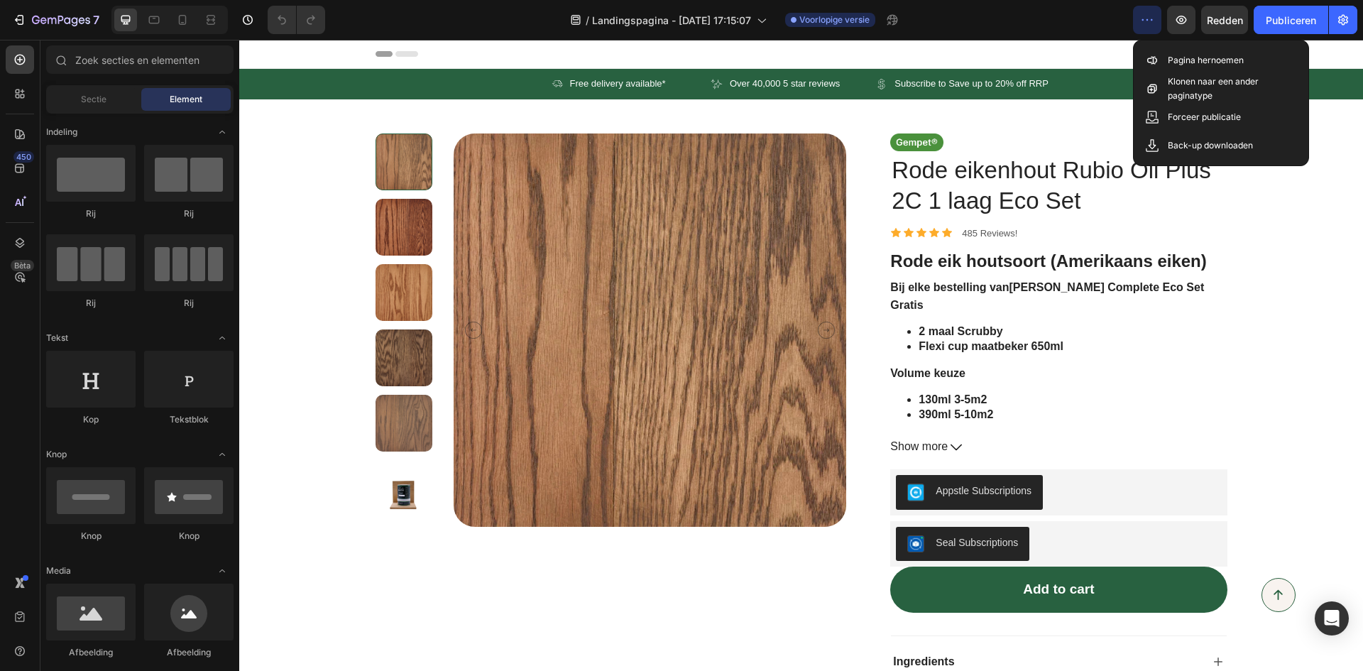
click at [1188, 62] on font "Pagina hernoemen" at bounding box center [1206, 60] width 76 height 11
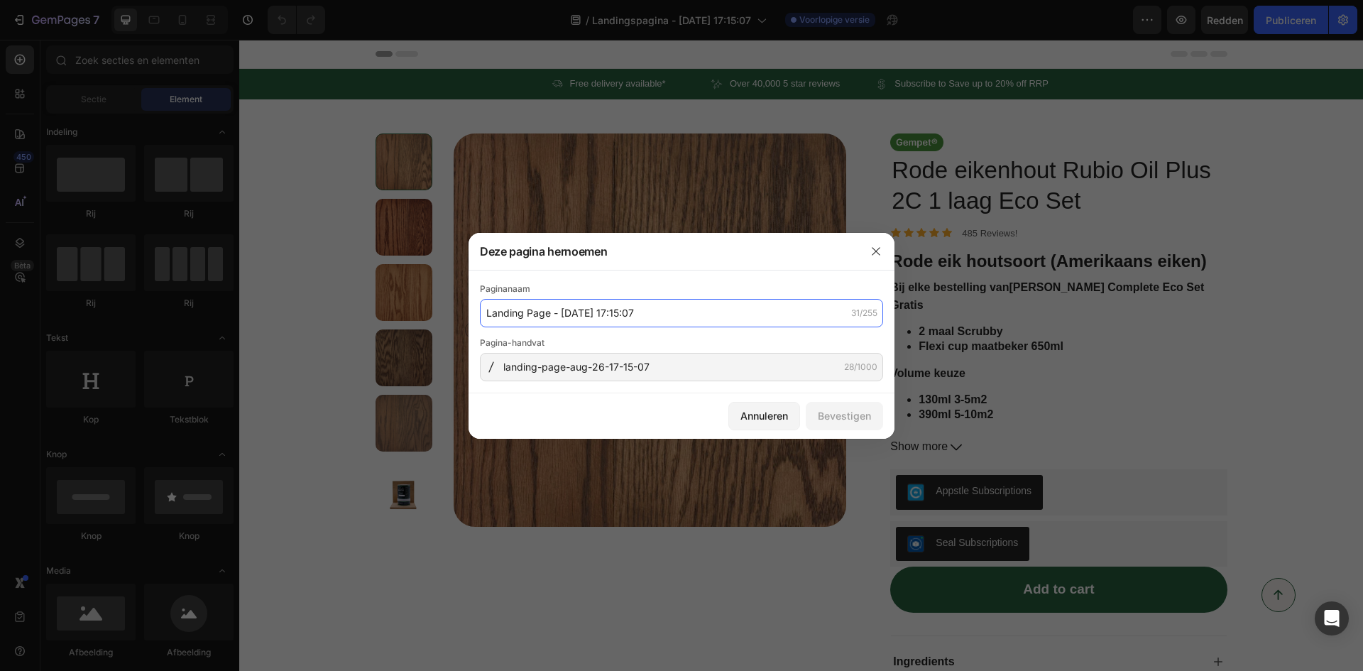
click at [0, 0] on input "Landing Page - [DATE] 17:15:07" at bounding box center [0, 0] width 0 height 0
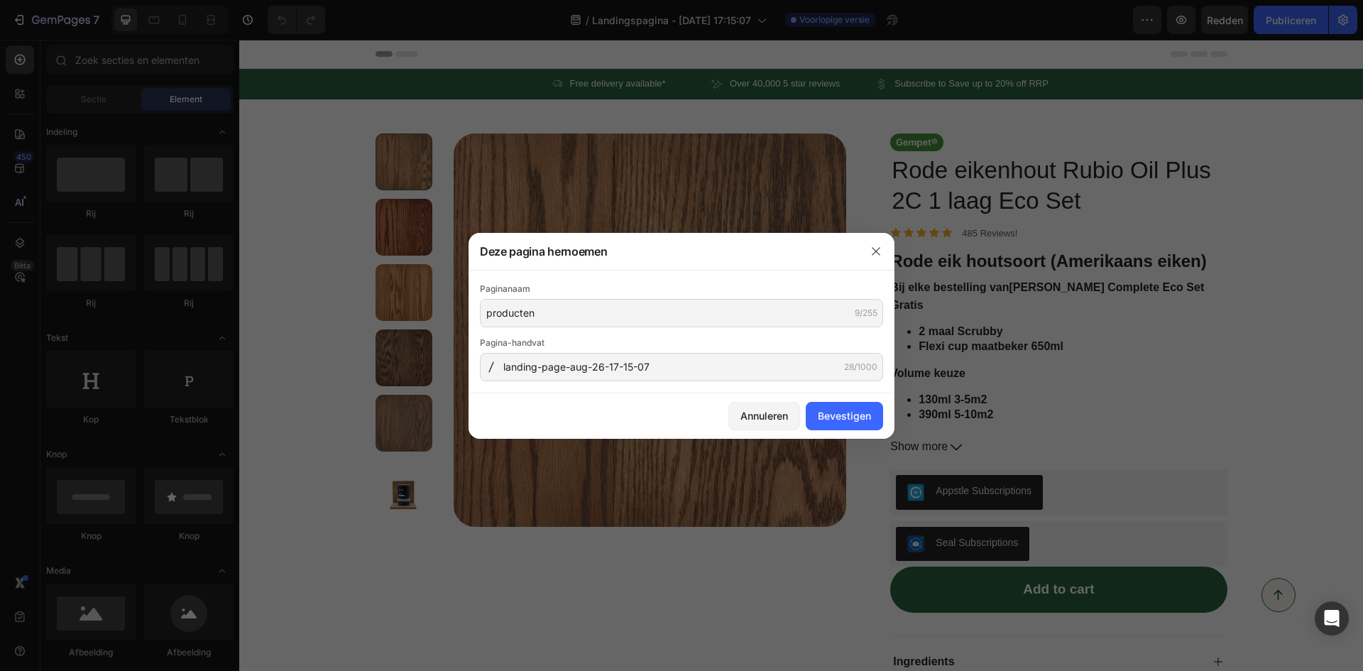
click at [867, 414] on font "Bevestigen" at bounding box center [844, 416] width 53 height 12
type input "producten"
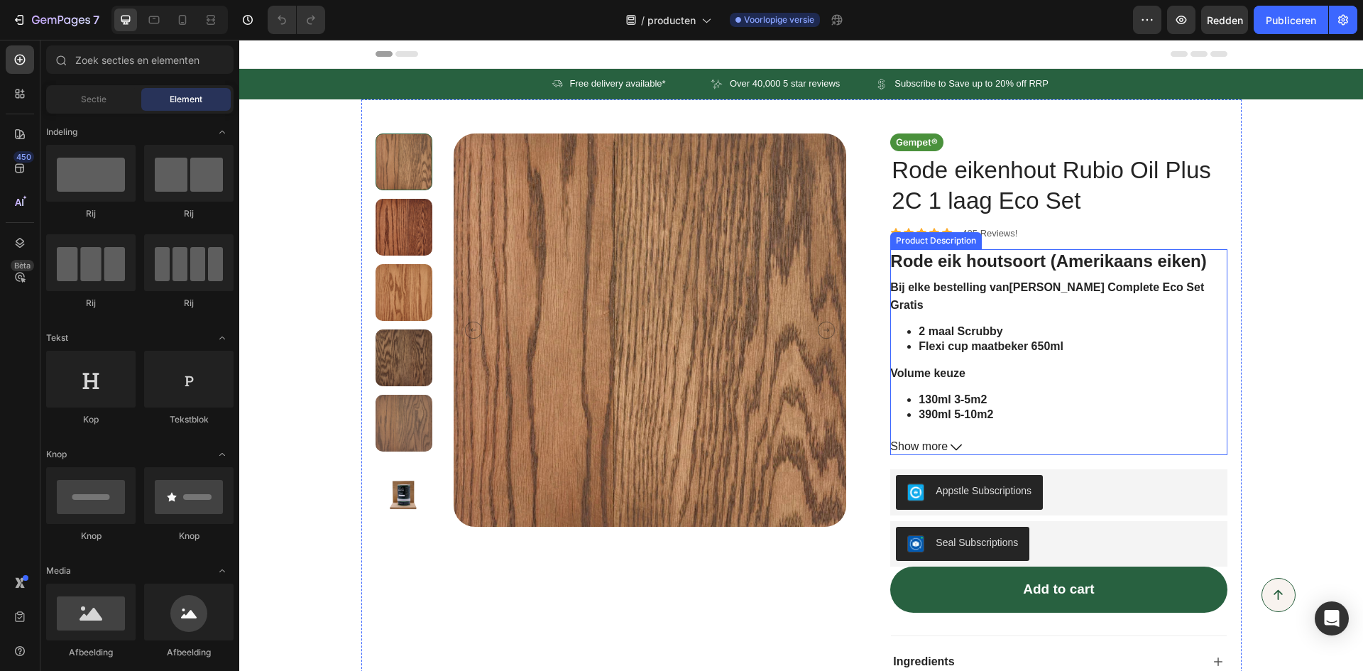
click at [952, 448] on icon at bounding box center [955, 447] width 11 height 6
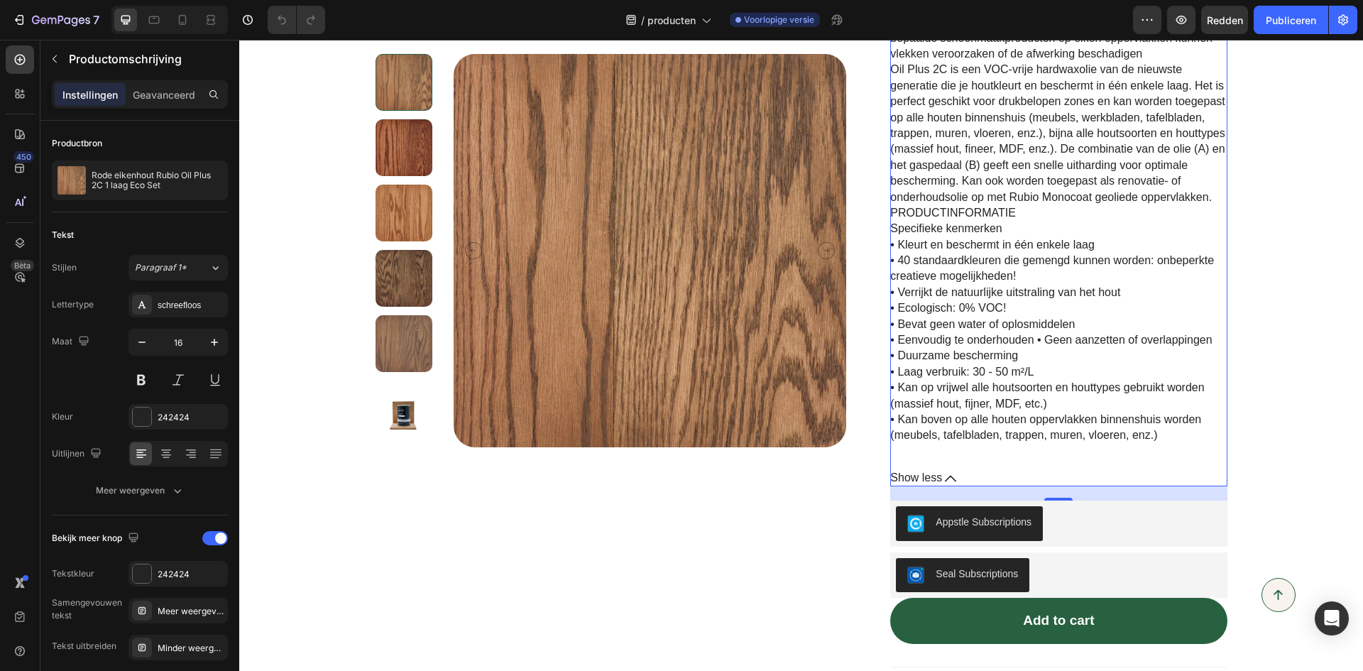
scroll to position [781, 0]
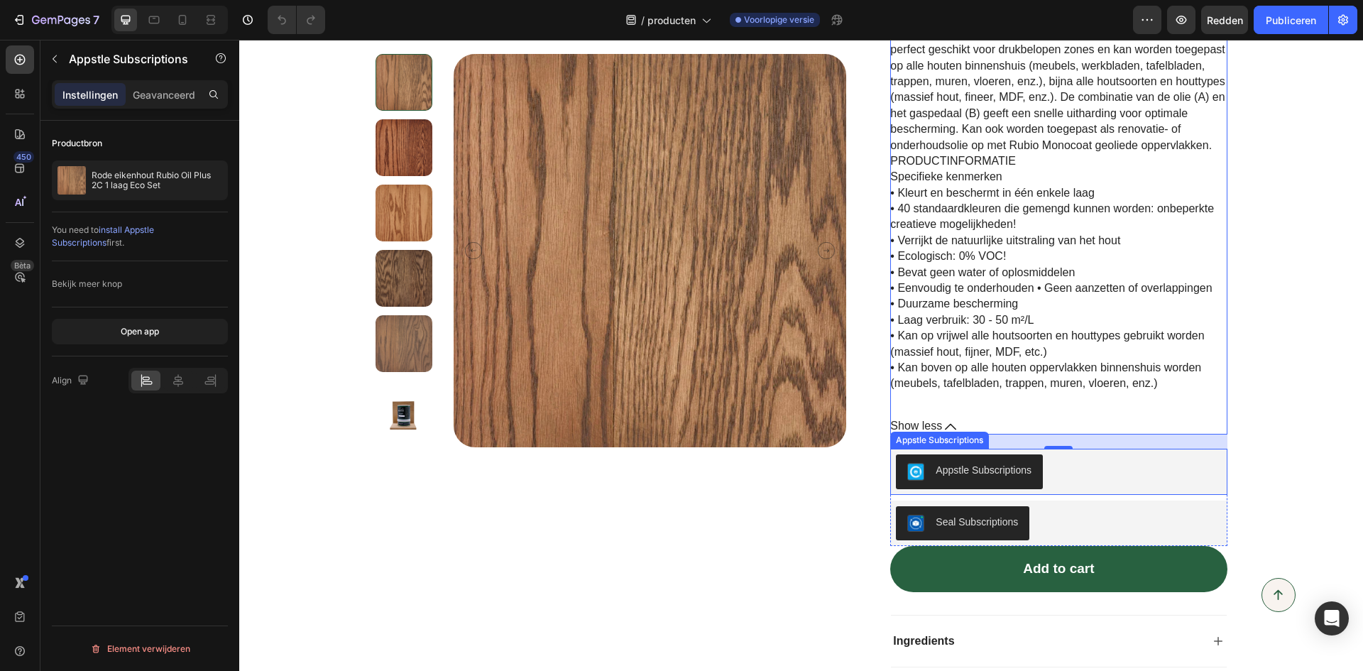
click at [978, 463] on div "Appstle Subscriptions" at bounding box center [983, 470] width 96 height 15
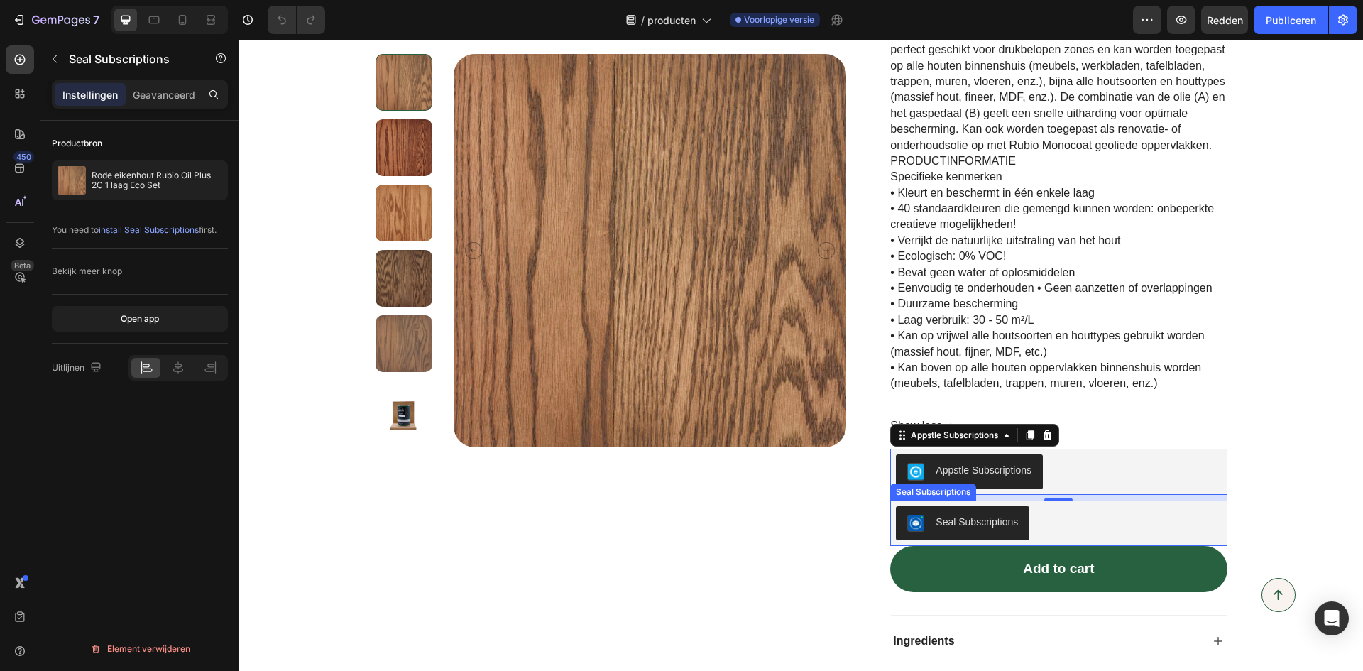
click at [1089, 511] on div "Seal Subscriptions" at bounding box center [1058, 523] width 325 height 34
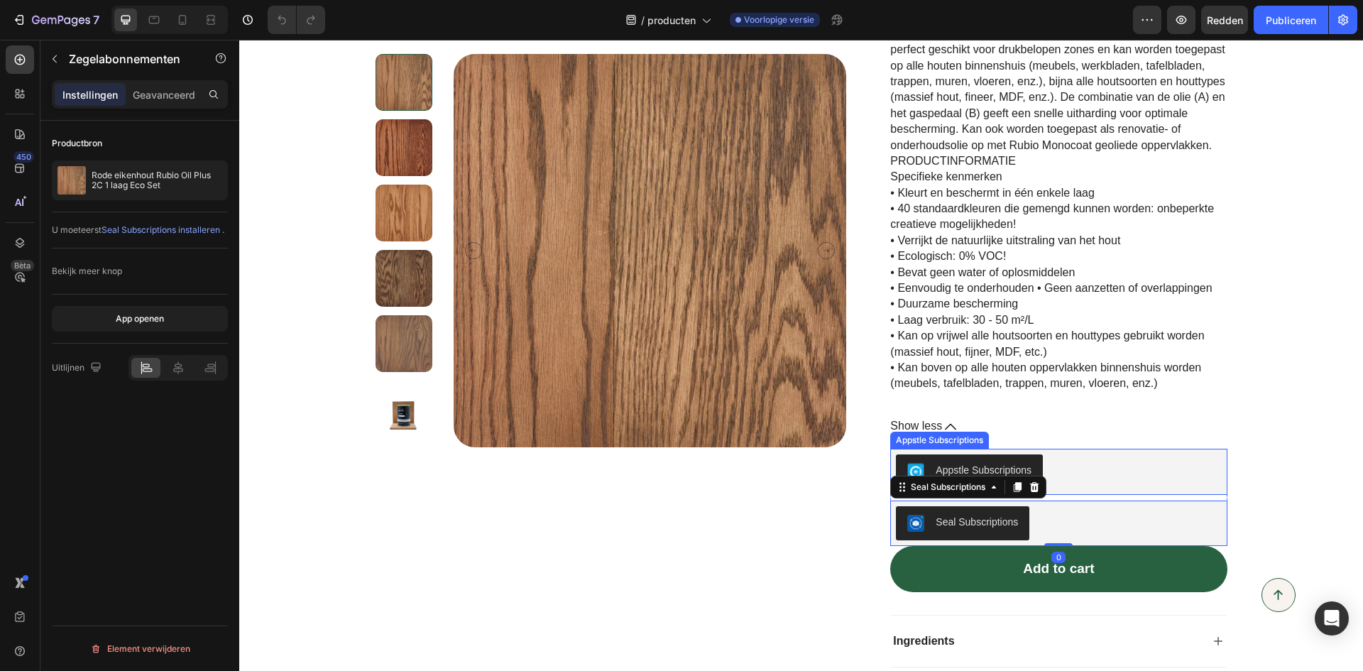
click at [1070, 465] on div "Appstle Subscriptions" at bounding box center [1058, 471] width 325 height 34
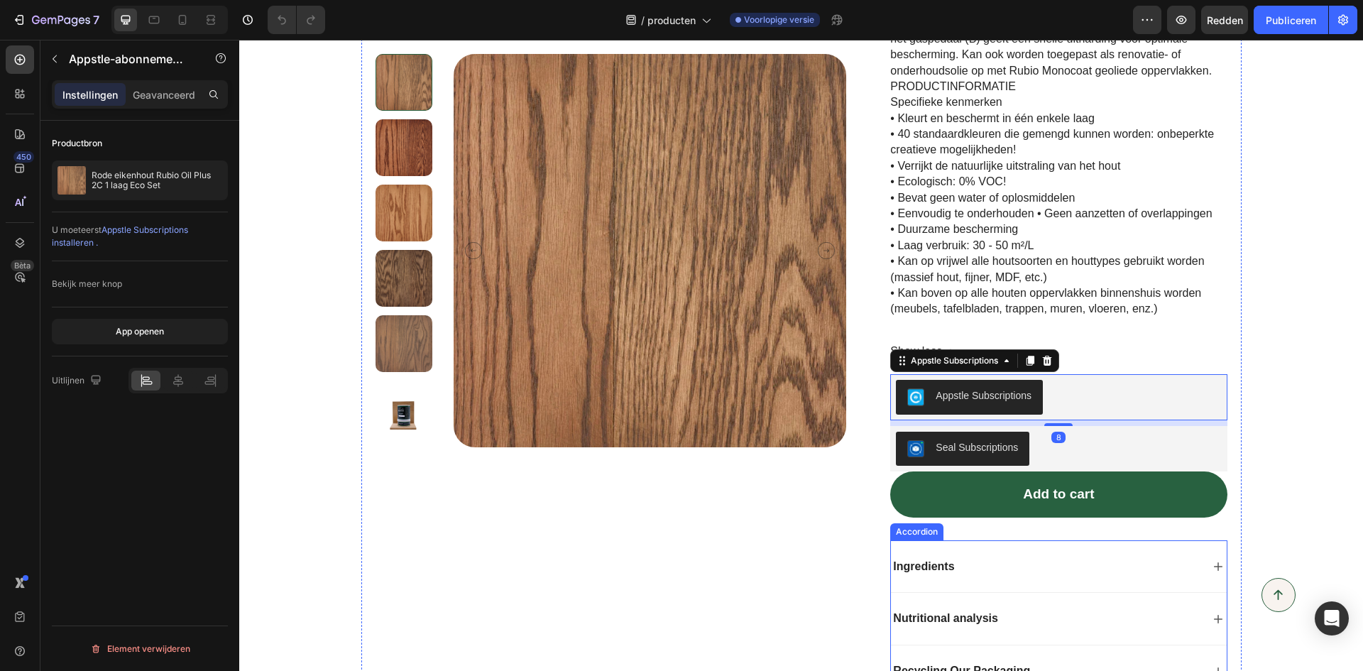
scroll to position [994, 0]
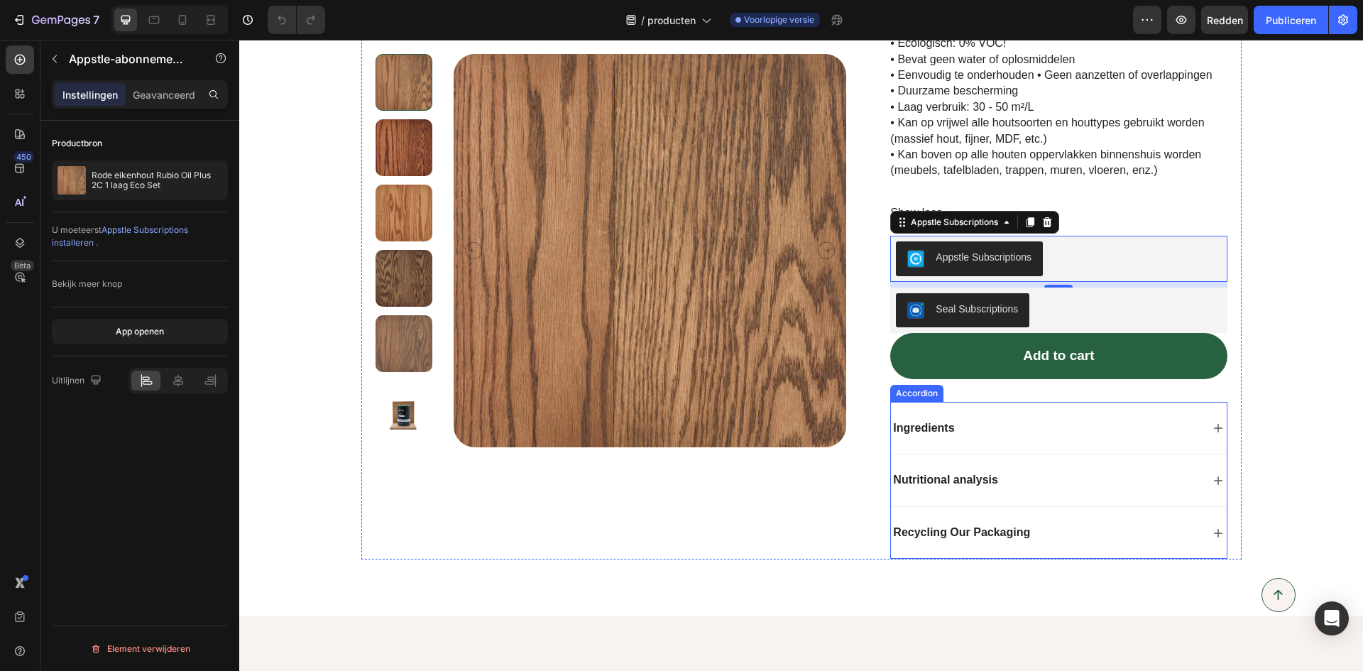
click at [968, 422] on div "Ingredients" at bounding box center [1044, 428] width 307 height 19
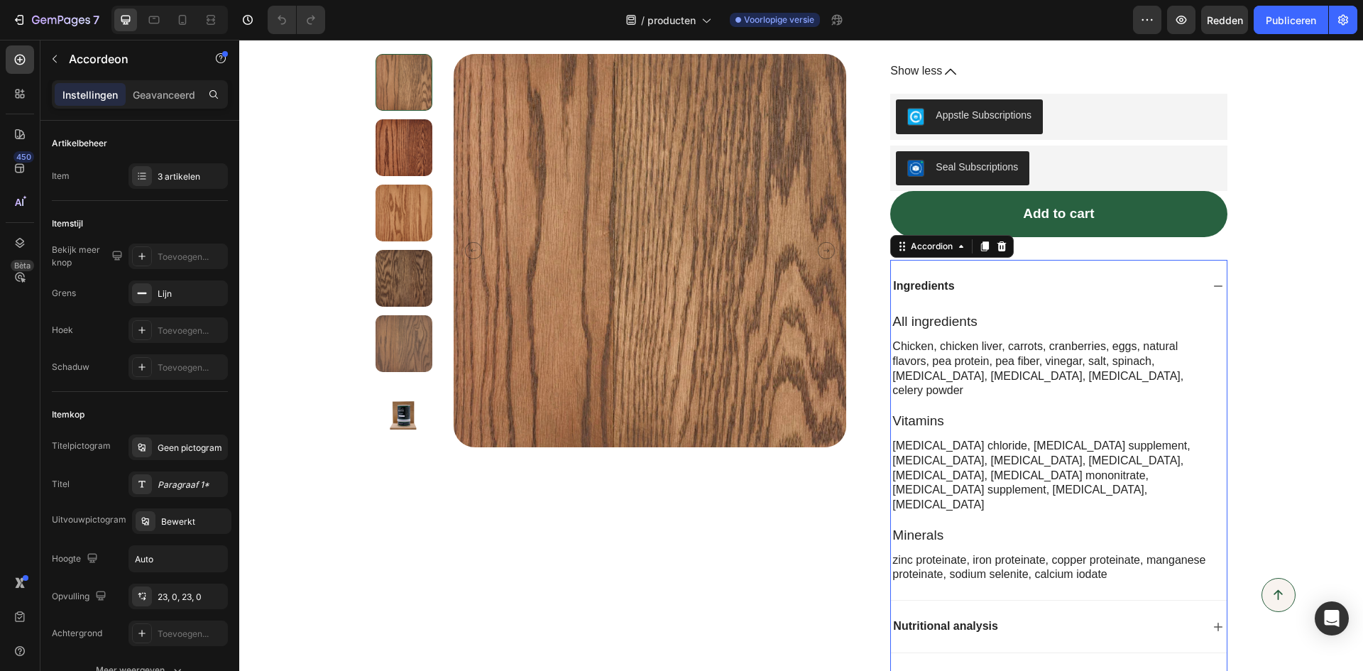
scroll to position [1207, 0]
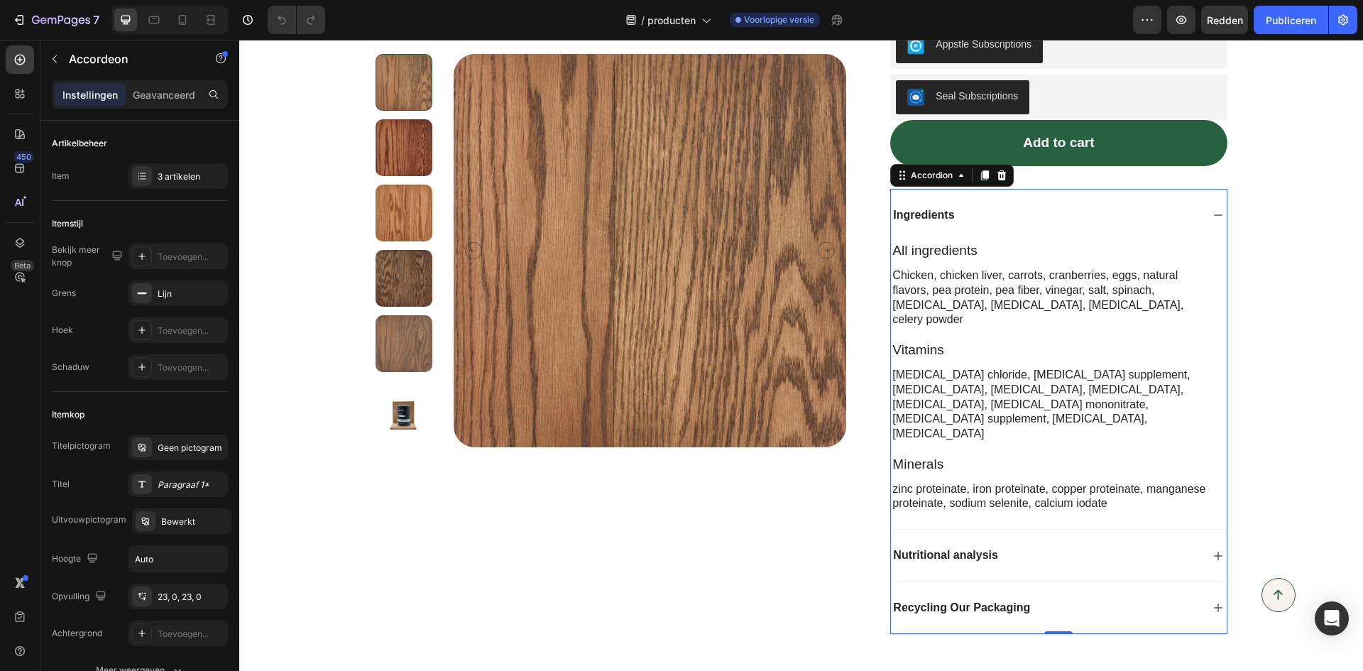
click at [984, 548] on p "Nutritional analysis" at bounding box center [945, 555] width 105 height 15
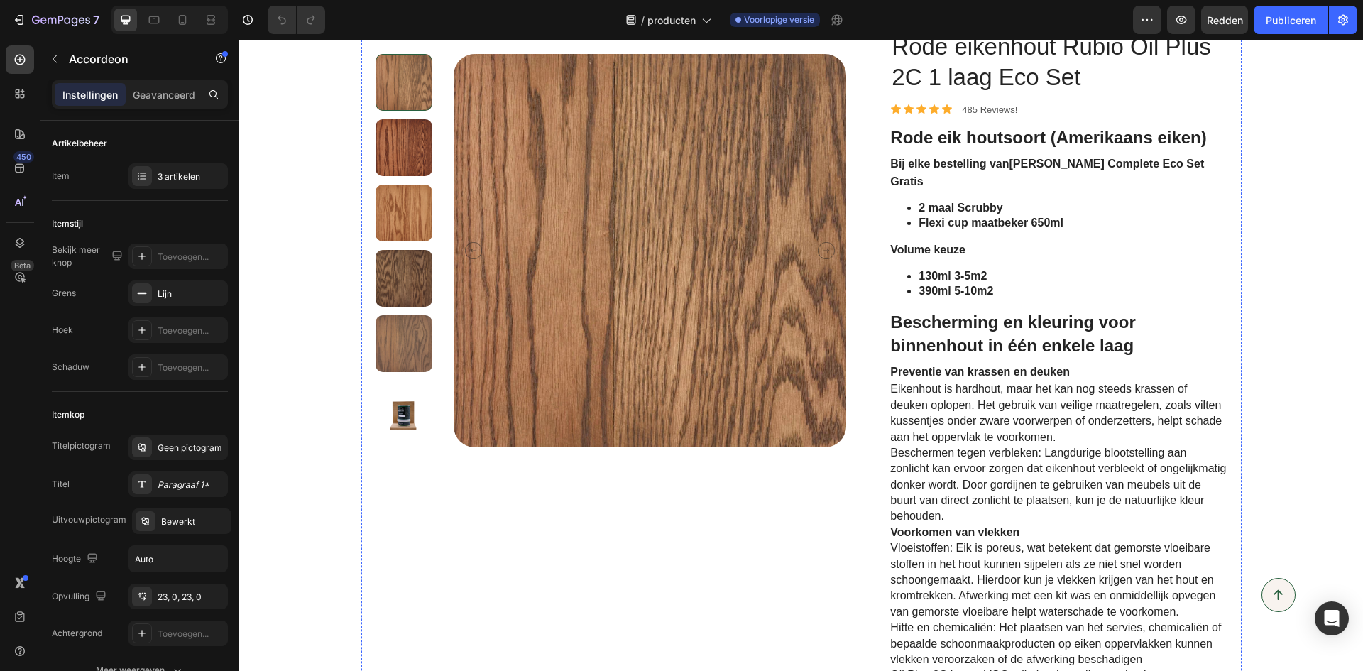
scroll to position [0, 0]
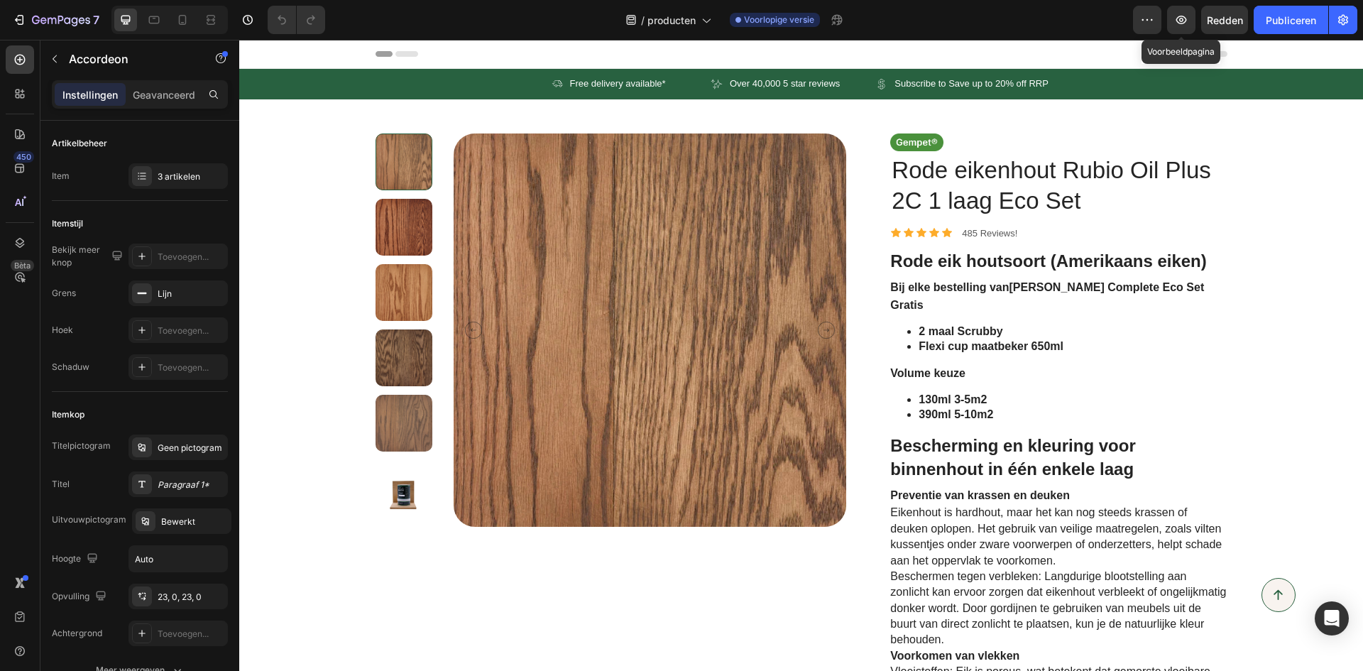
click at [1182, 21] on icon "button" at bounding box center [1181, 20] width 11 height 9
click at [285, 89] on div "Icon Free delivery available* Text Block Row Icon Over 40,000 5 star reviews Te…" at bounding box center [801, 84] width 1124 height 31
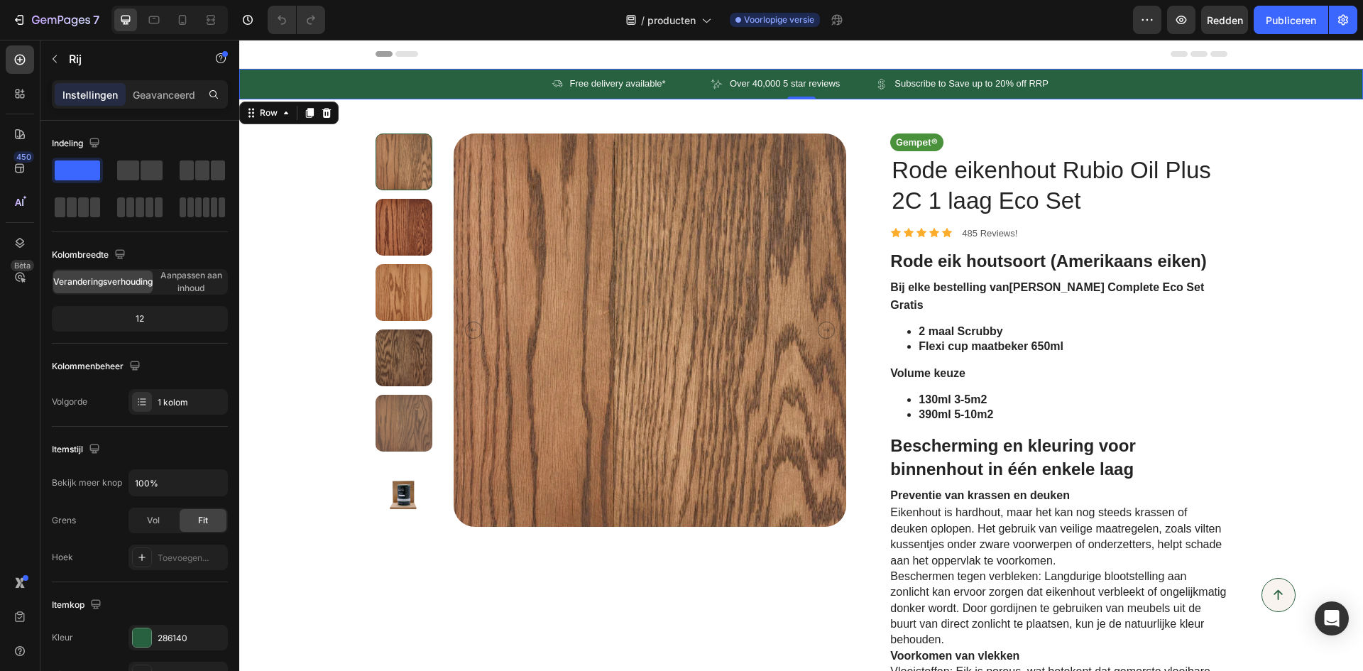
click at [285, 83] on div "Icon Free delivery available* Text Block Row Icon Over 40,000 5 star reviews Te…" at bounding box center [801, 84] width 1124 height 31
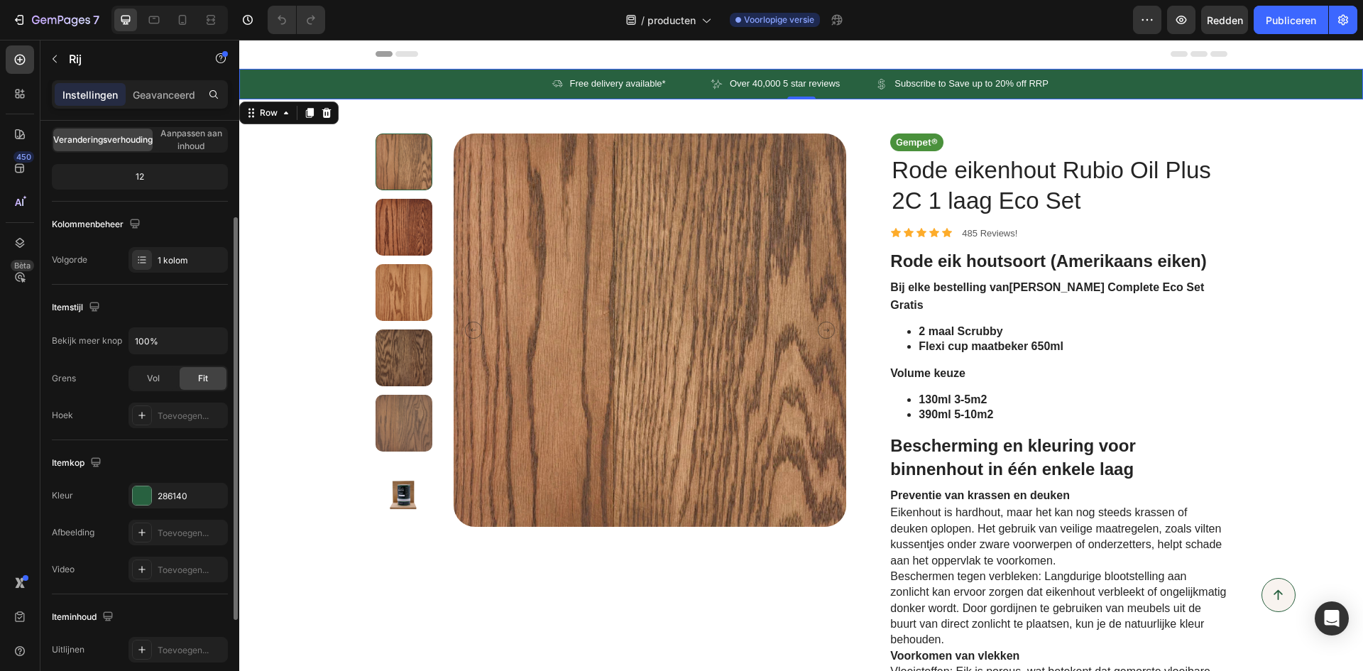
click at [141, 490] on div at bounding box center [142, 495] width 18 height 18
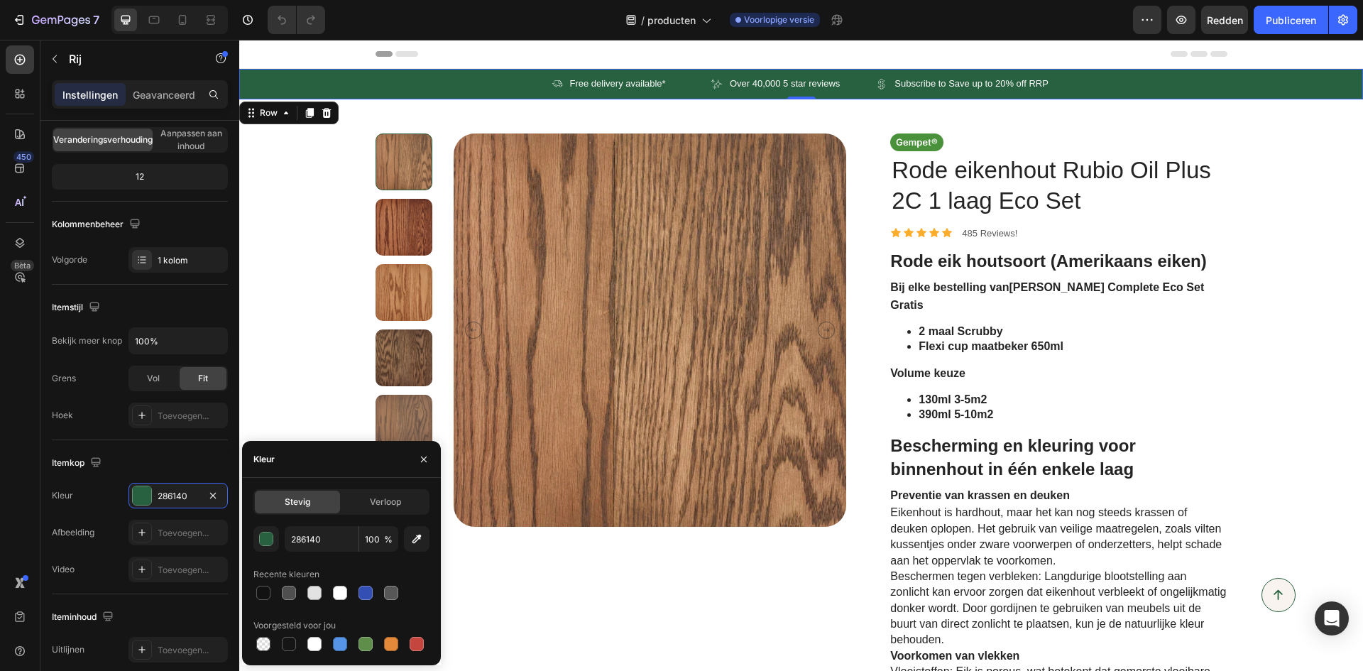
click at [199, 495] on div "286140" at bounding box center [177, 496] width 99 height 26
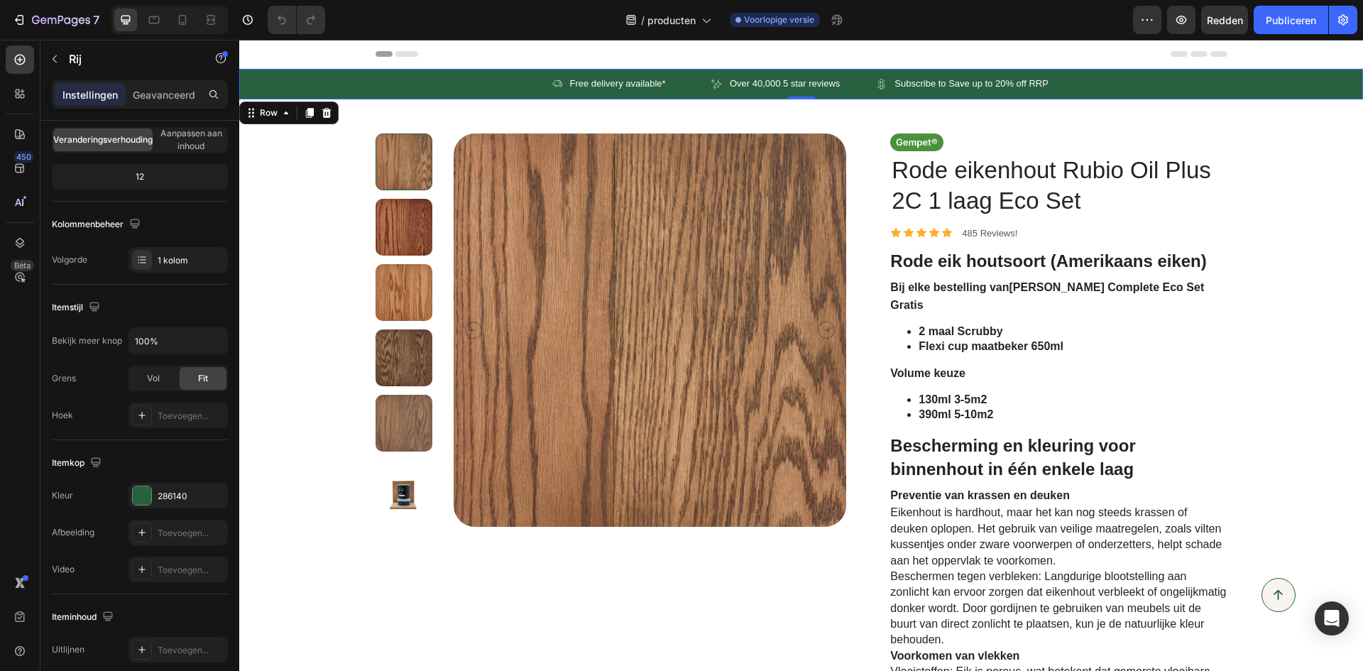
click at [192, 493] on div "286140" at bounding box center [191, 496] width 67 height 13
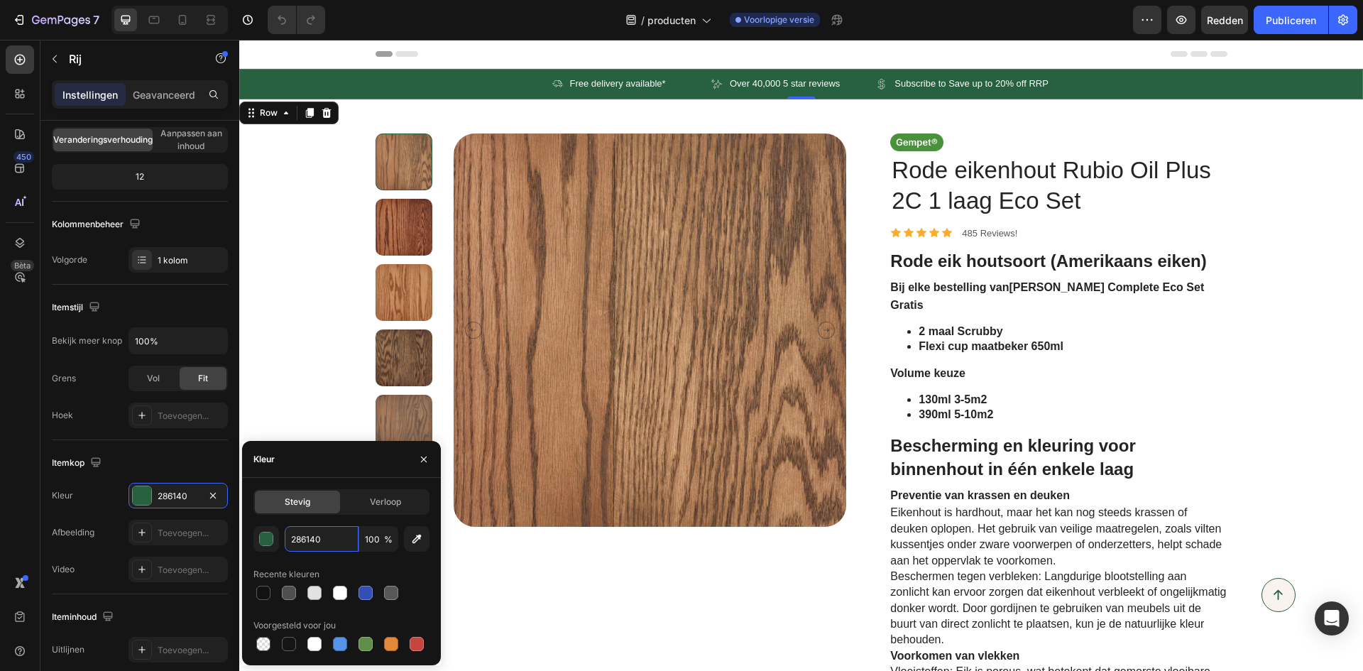
click at [329, 541] on input "286140" at bounding box center [322, 539] width 74 height 26
click at [353, 564] on div "Recente kleuren" at bounding box center [341, 574] width 176 height 23
click at [338, 543] on input "286140" at bounding box center [322, 539] width 74 height 26
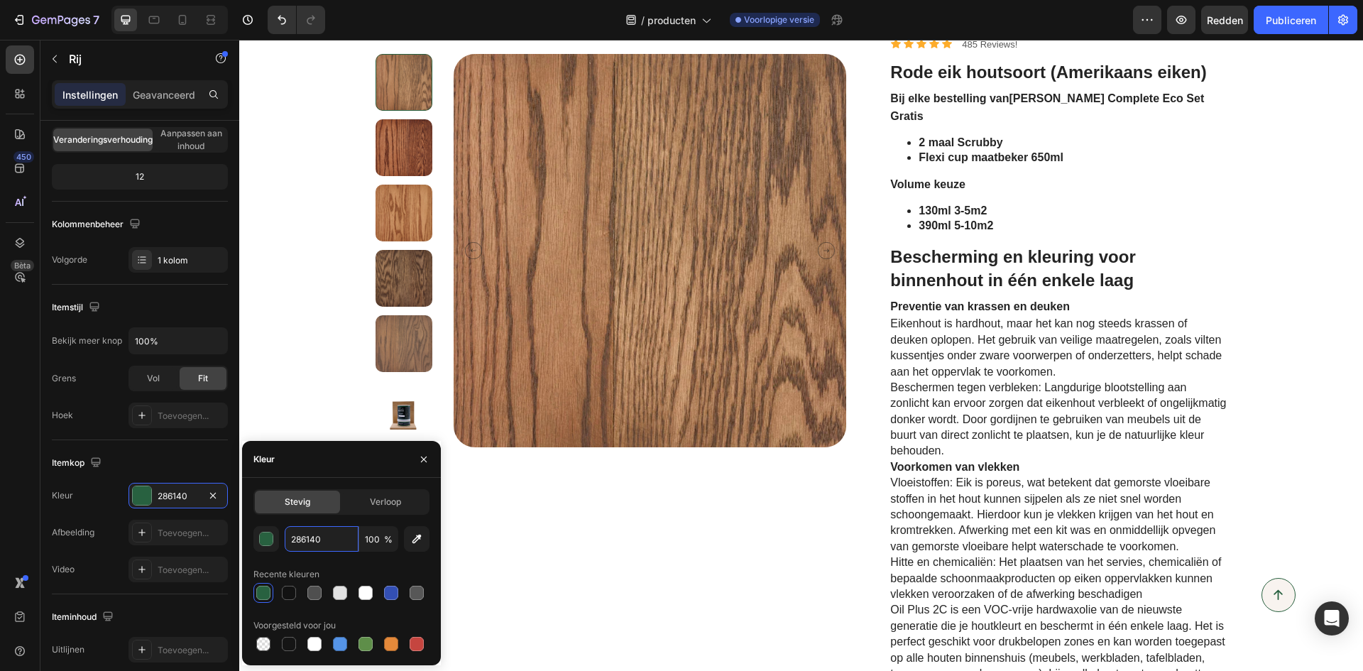
scroll to position [213, 0]
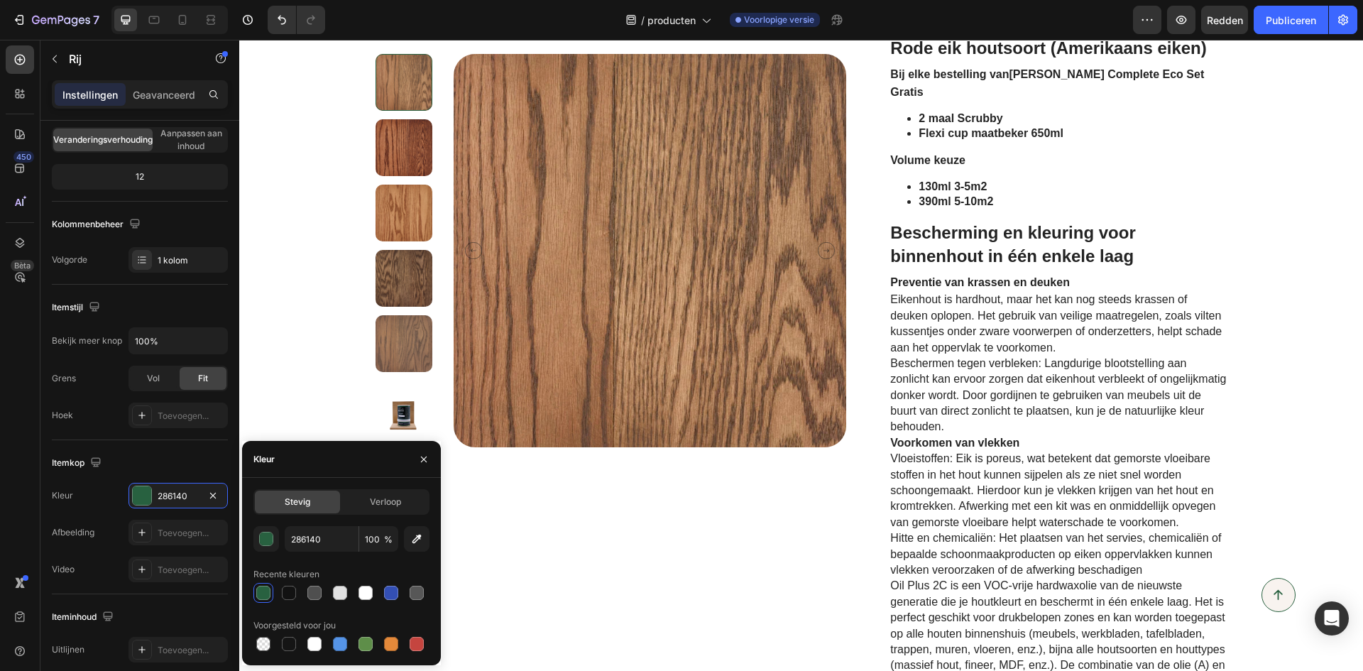
click at [365, 647] on div at bounding box center [365, 644] width 14 height 14
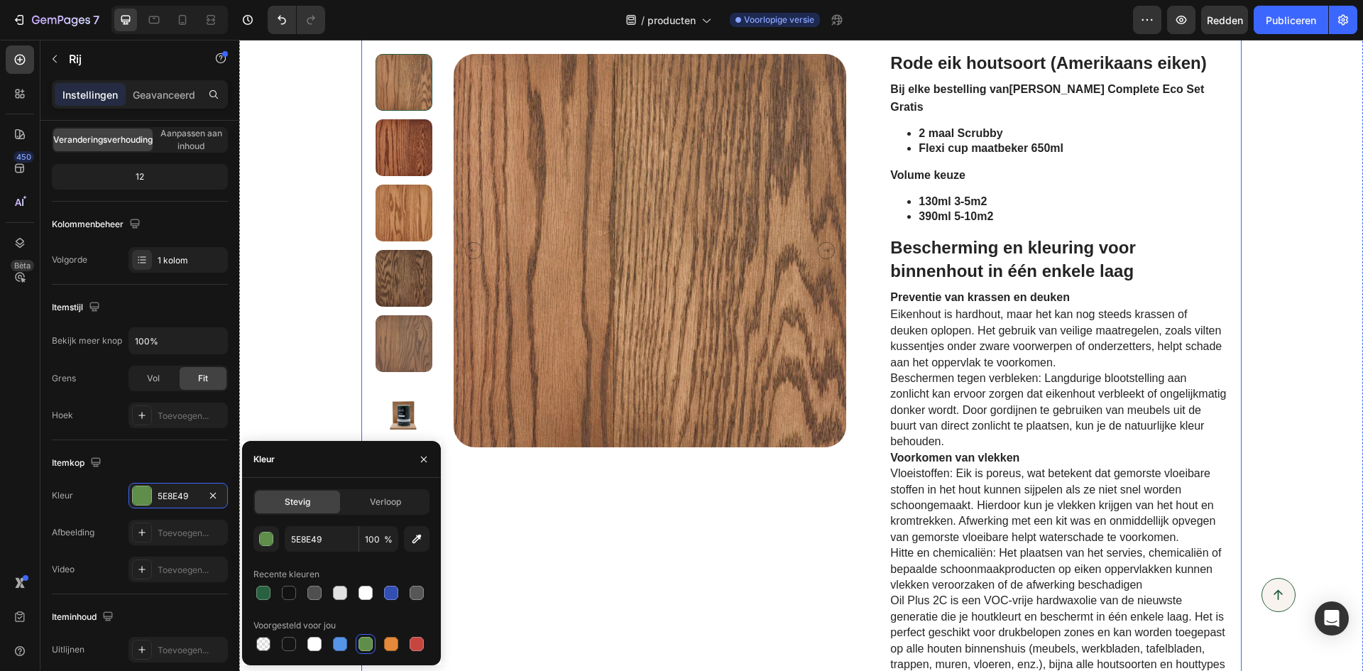
scroll to position [284, 0]
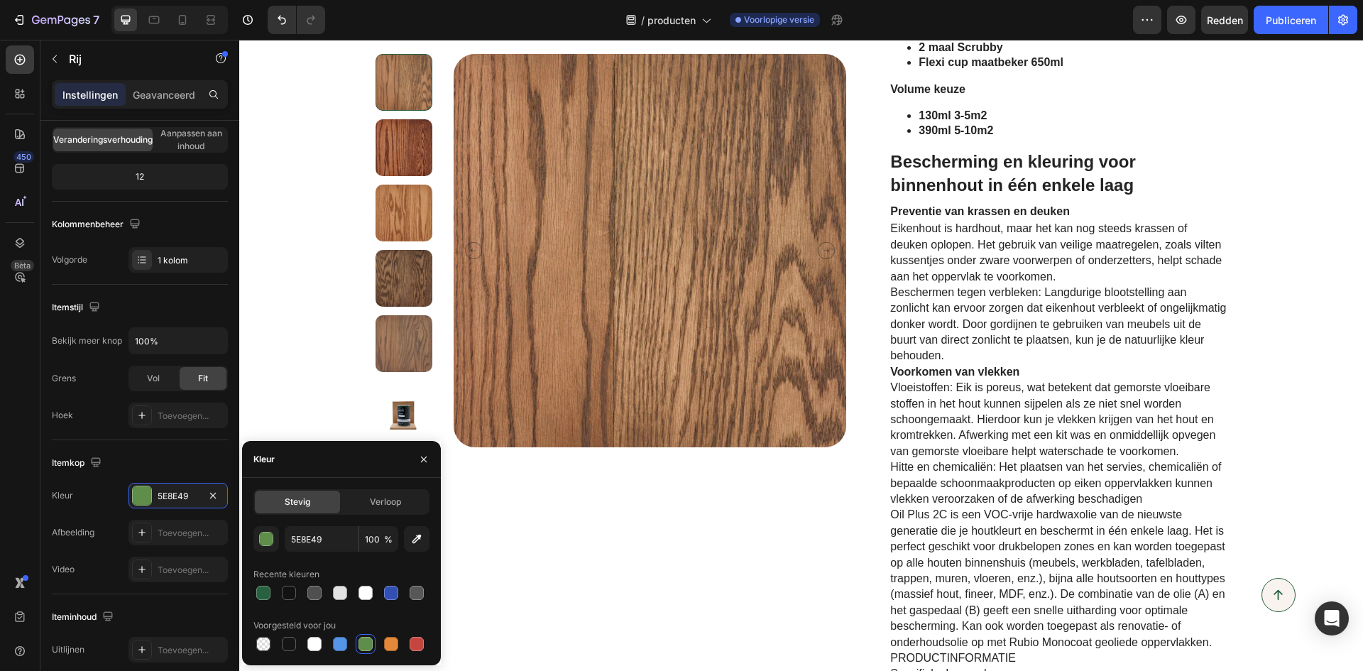
click at [394, 647] on div at bounding box center [391, 644] width 14 height 14
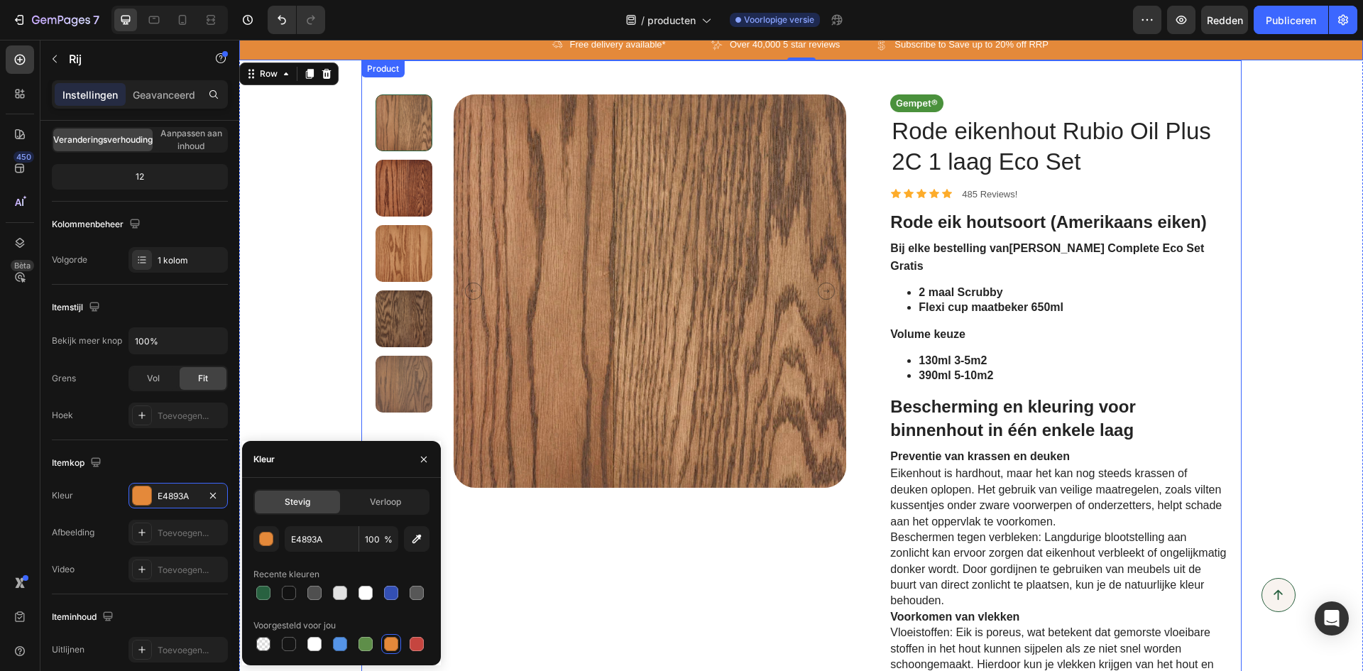
scroll to position [71, 0]
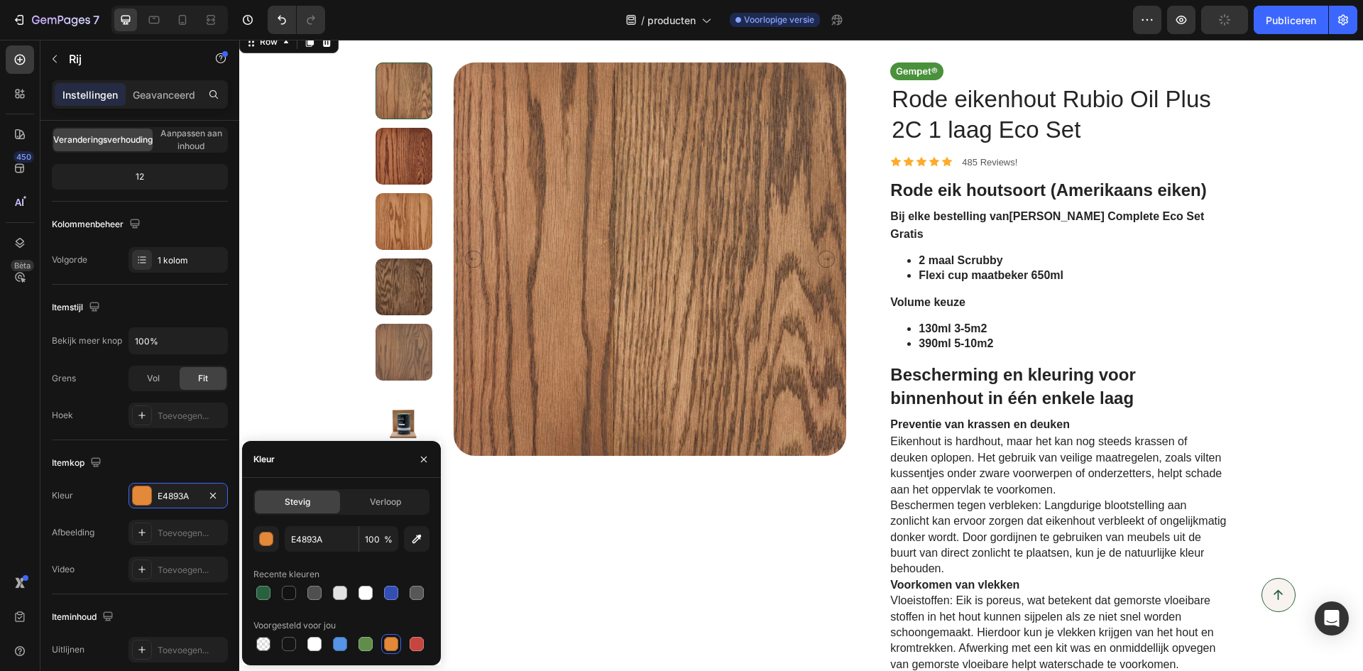
click at [264, 542] on div "button" at bounding box center [267, 539] width 14 height 14
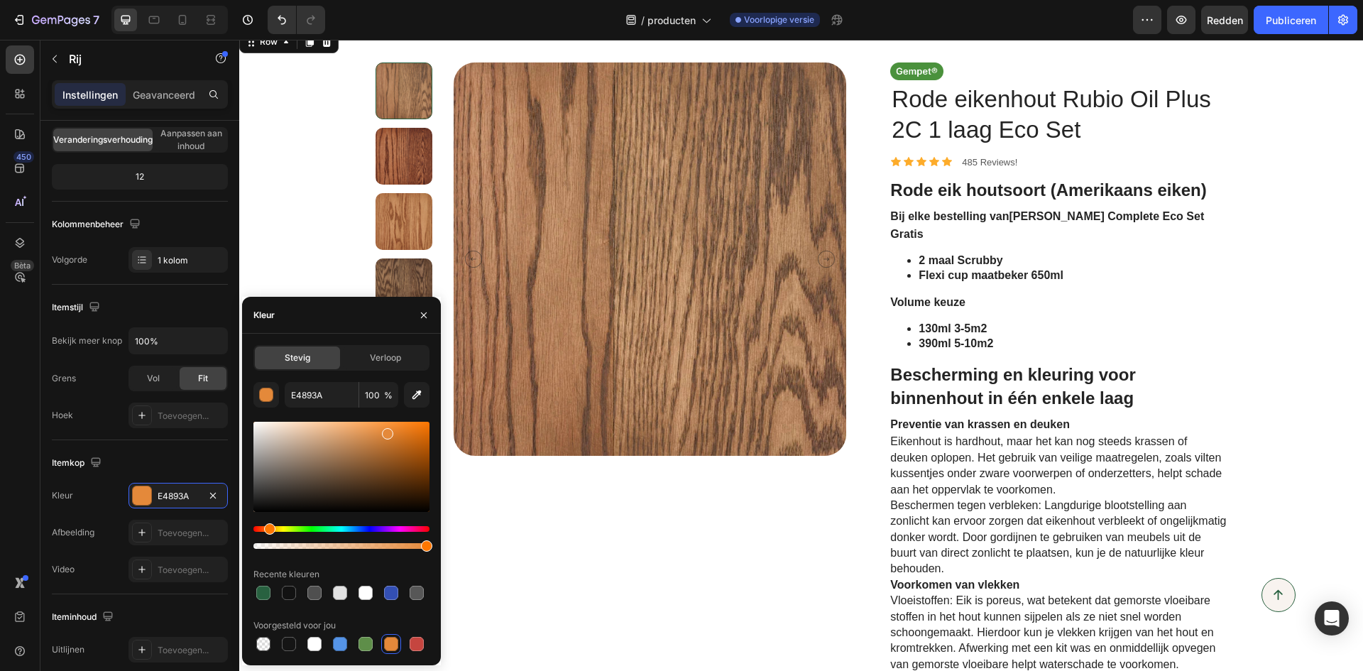
click at [327, 530] on div "Tint" at bounding box center [341, 529] width 176 height 6
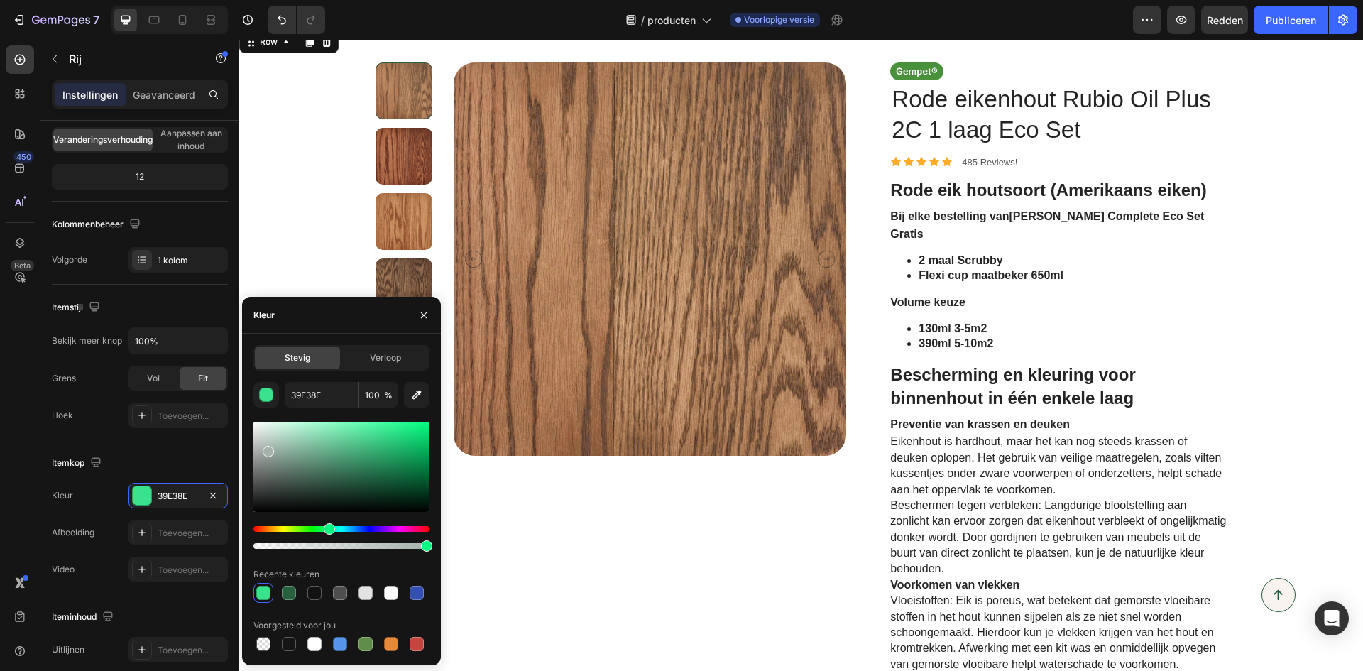
drag, startPoint x: 373, startPoint y: 438, endPoint x: 266, endPoint y: 448, distance: 106.9
click at [266, 448] on div at bounding box center [268, 451] width 11 height 11
drag, startPoint x: 269, startPoint y: 455, endPoint x: 278, endPoint y: 463, distance: 11.6
click at [278, 463] on div at bounding box center [278, 465] width 11 height 11
drag, startPoint x: 278, startPoint y: 462, endPoint x: 298, endPoint y: 446, distance: 26.3
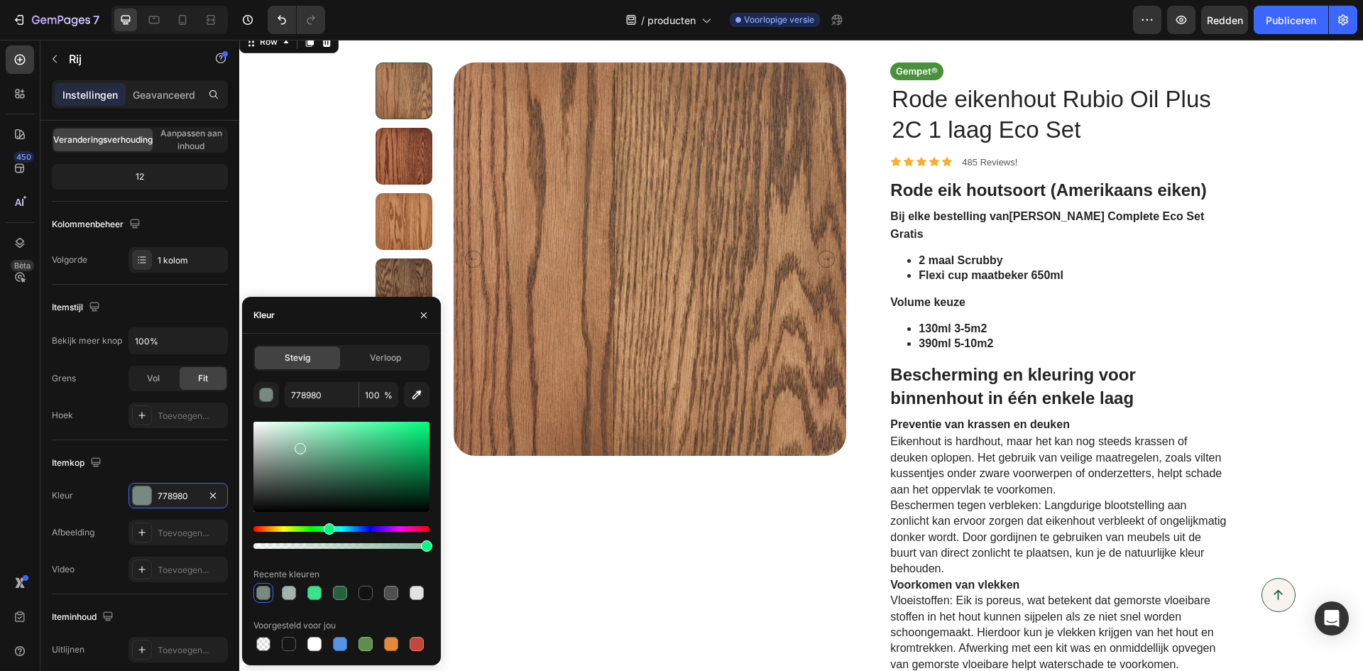
click at [298, 446] on div at bounding box center [300, 448] width 11 height 11
drag, startPoint x: 303, startPoint y: 452, endPoint x: 284, endPoint y: 434, distance: 26.6
click at [284, 434] on div at bounding box center [285, 436] width 11 height 11
click at [328, 393] on input "B6DBC8" at bounding box center [322, 395] width 74 height 26
paste input "D0DFD2"
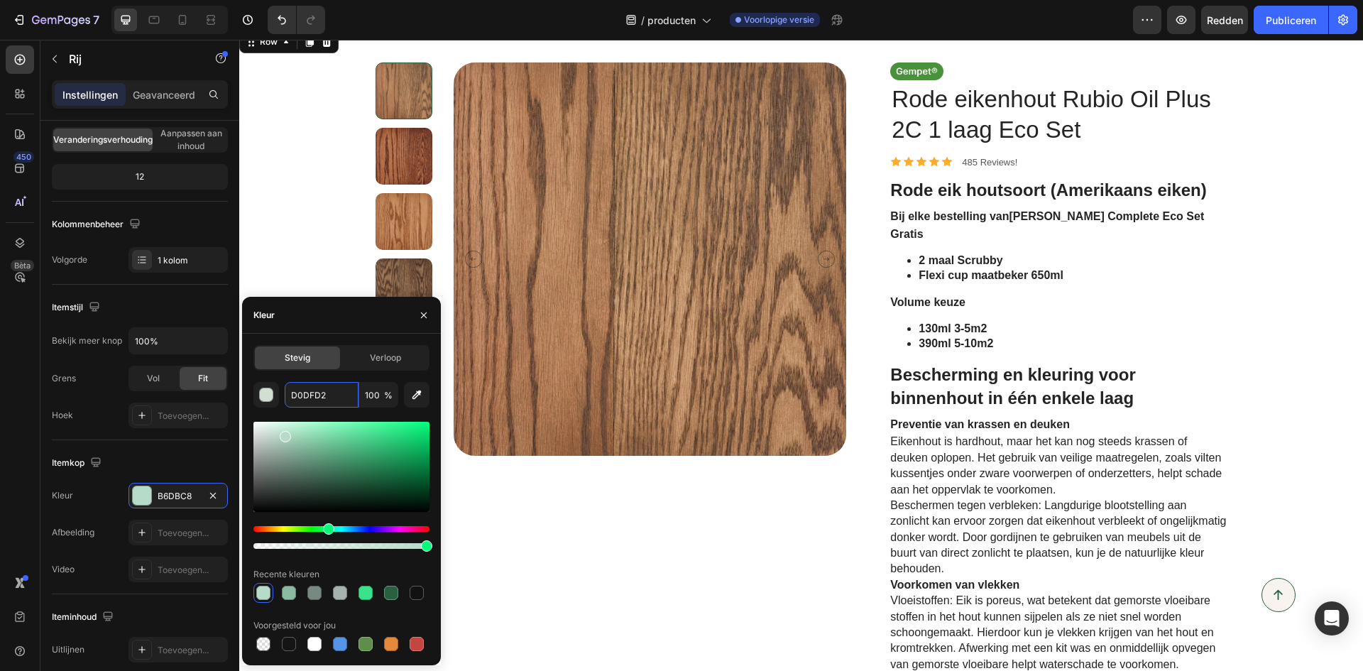
type input "D0DFD2"
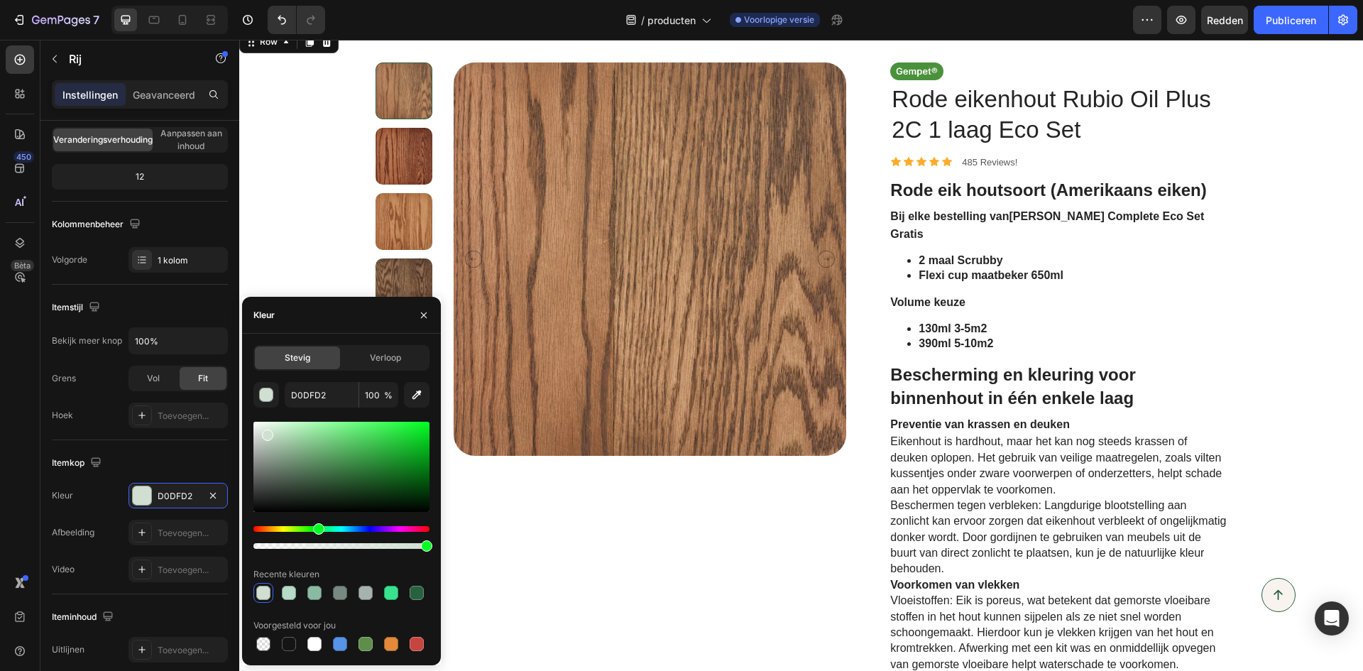
click at [265, 394] on div "button" at bounding box center [267, 395] width 14 height 14
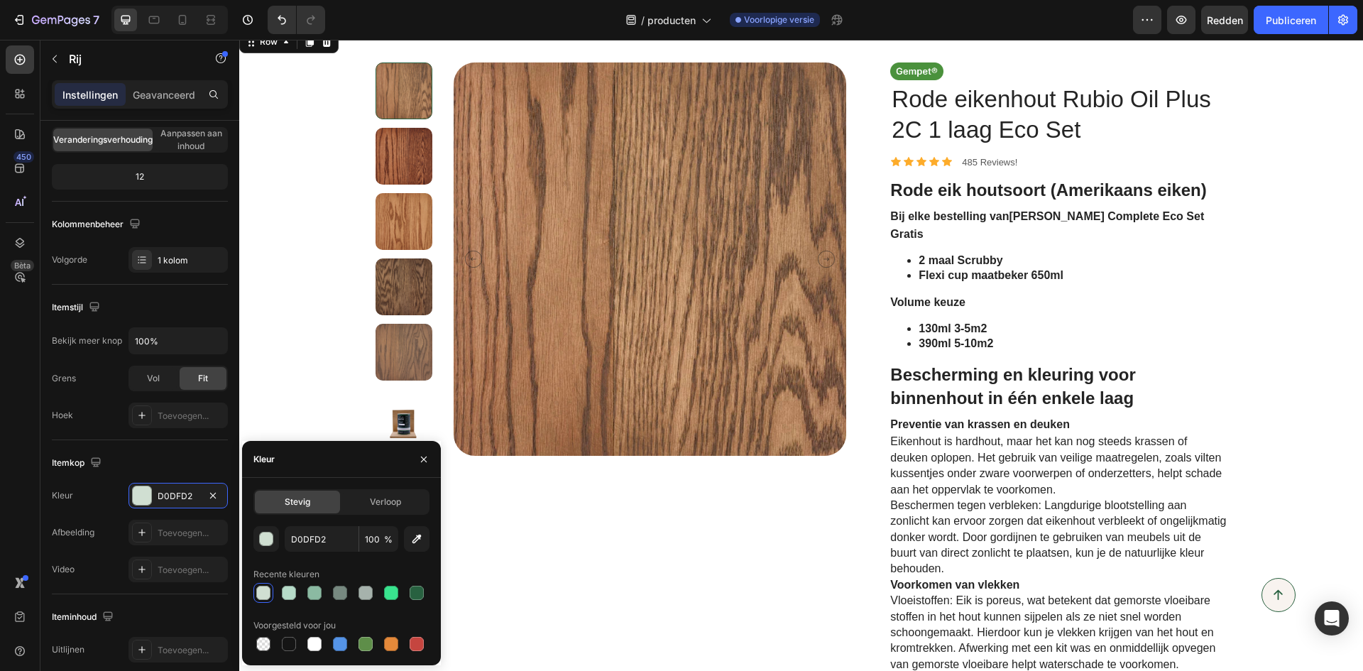
click at [266, 541] on div "button" at bounding box center [267, 539] width 14 height 14
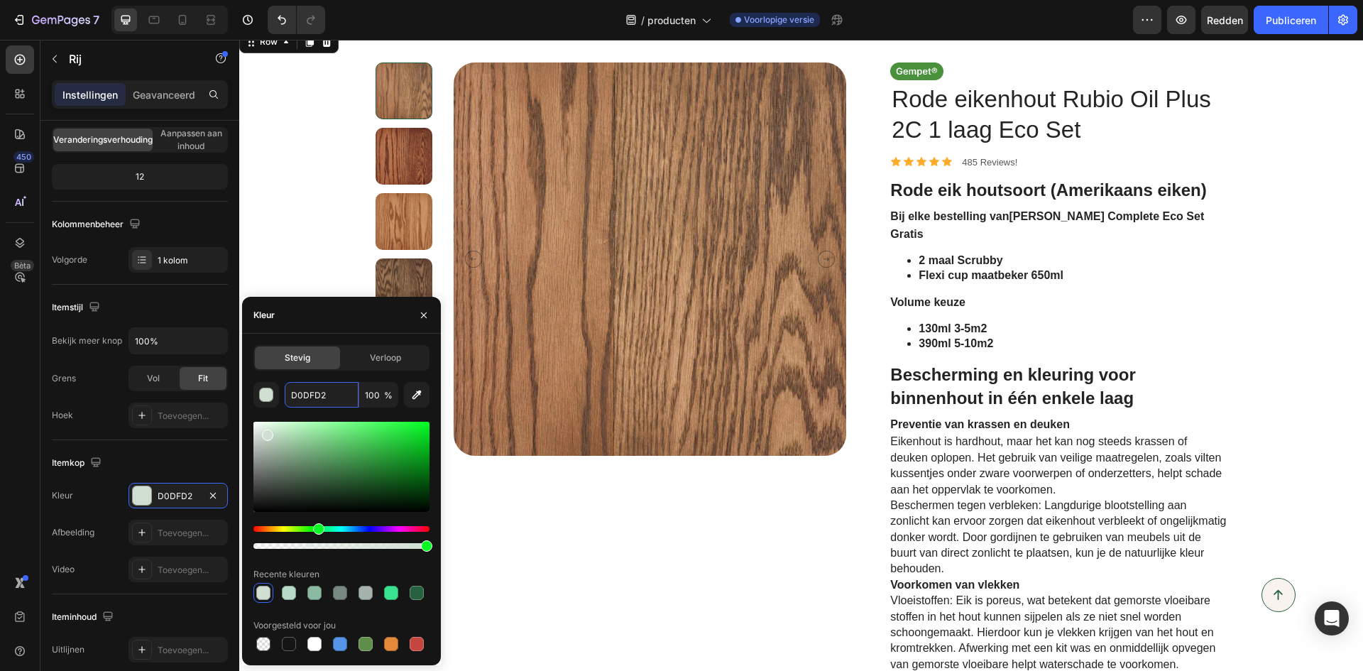
click at [333, 390] on input "D0DFD2" at bounding box center [322, 395] width 74 height 26
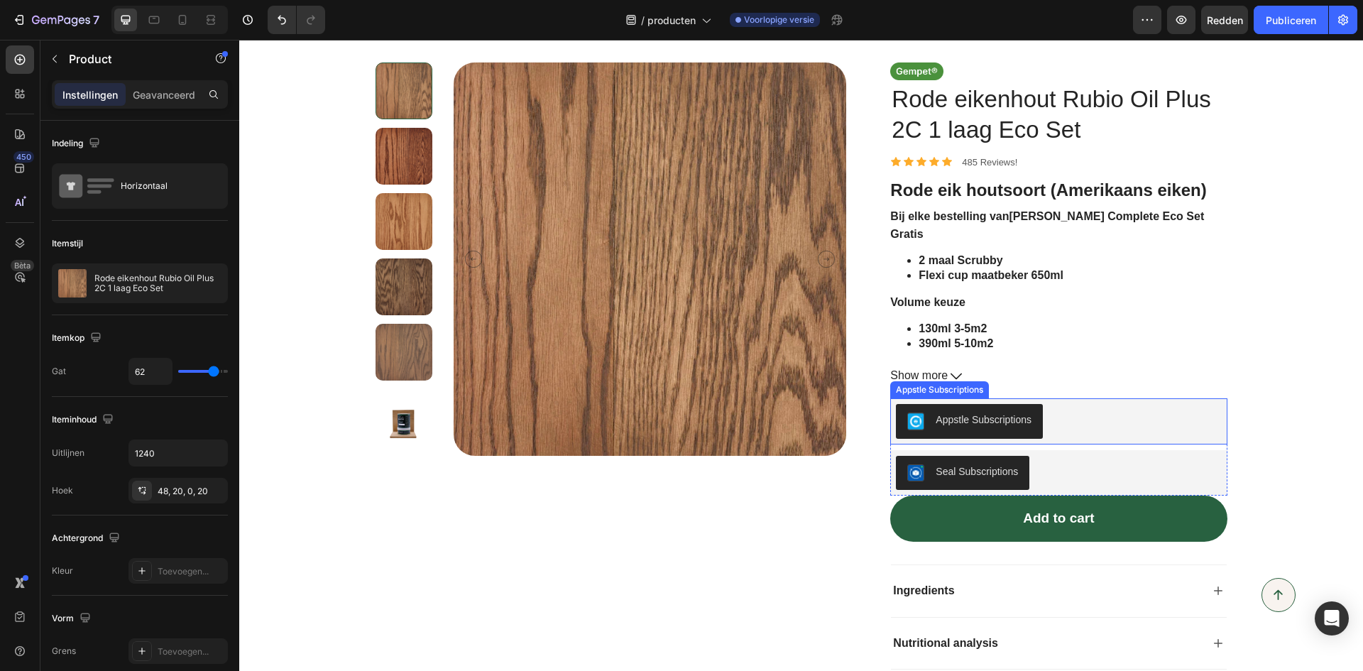
scroll to position [0, 0]
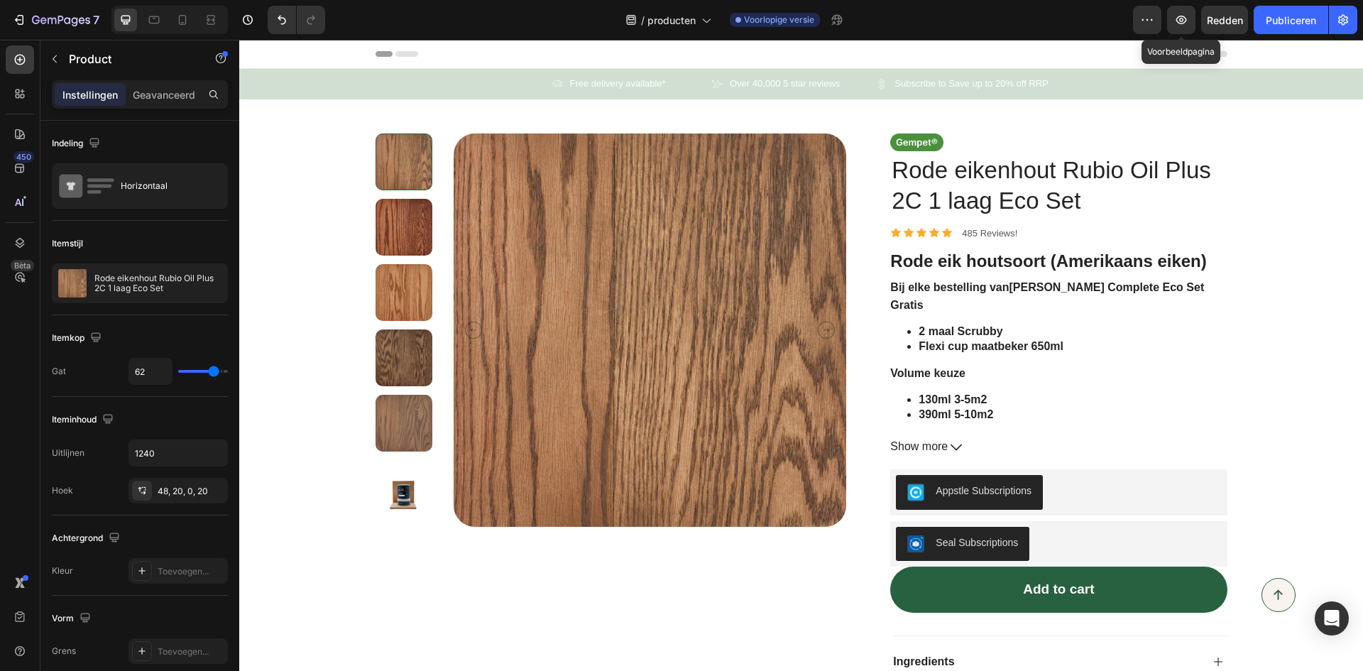
click at [1184, 21] on icon "button" at bounding box center [1181, 20] width 14 height 14
click at [955, 588] on button "Add to cart" at bounding box center [1058, 589] width 336 height 46
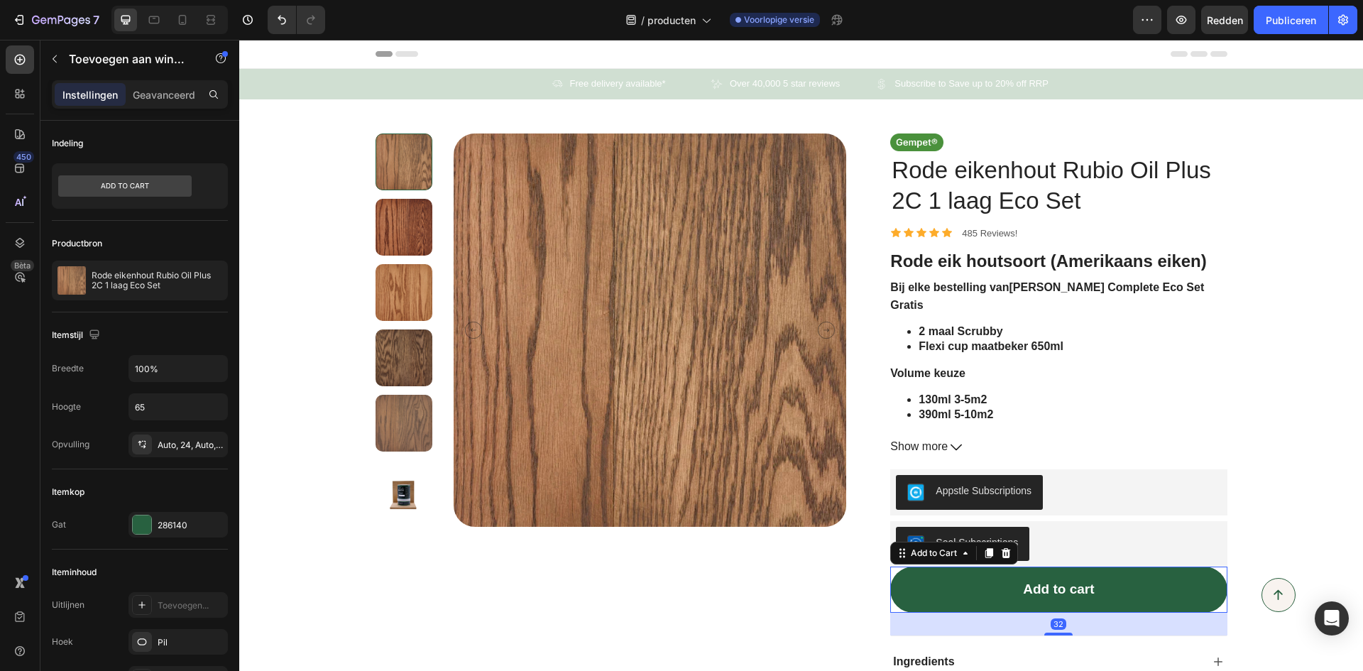
click at [141, 521] on div at bounding box center [142, 524] width 18 height 18
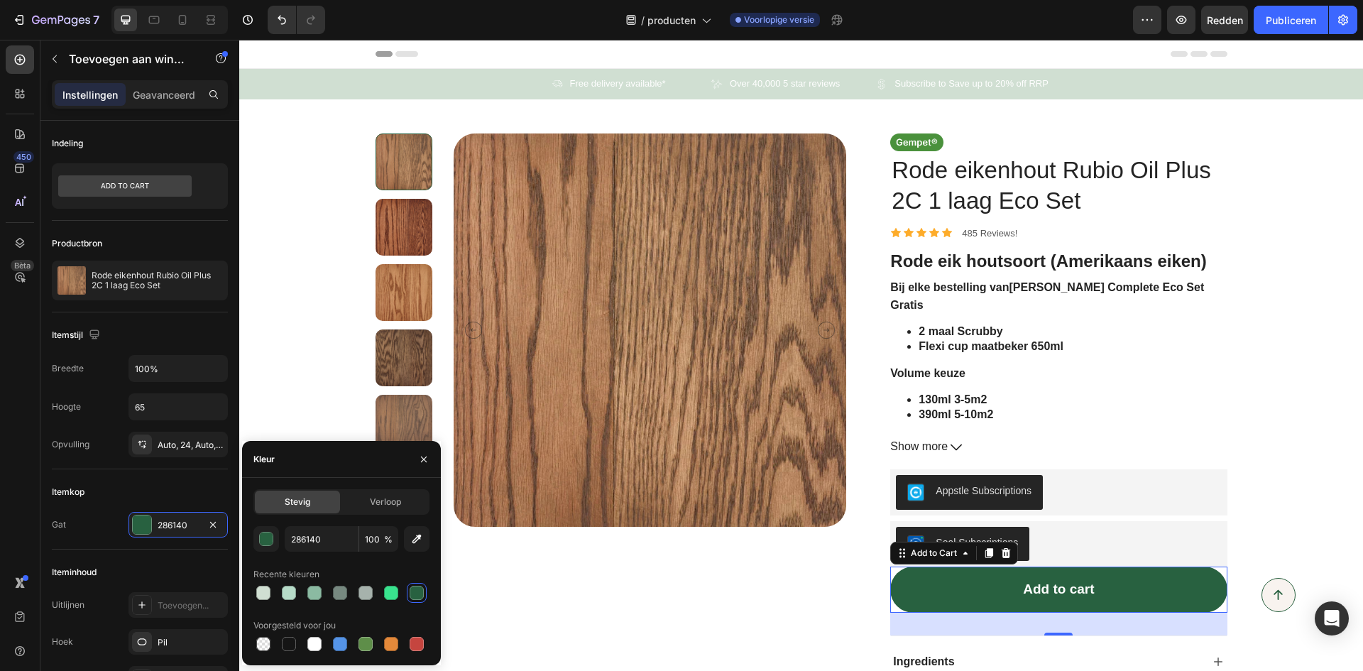
click at [390, 642] on div at bounding box center [391, 644] width 14 height 14
type input "E4893A"
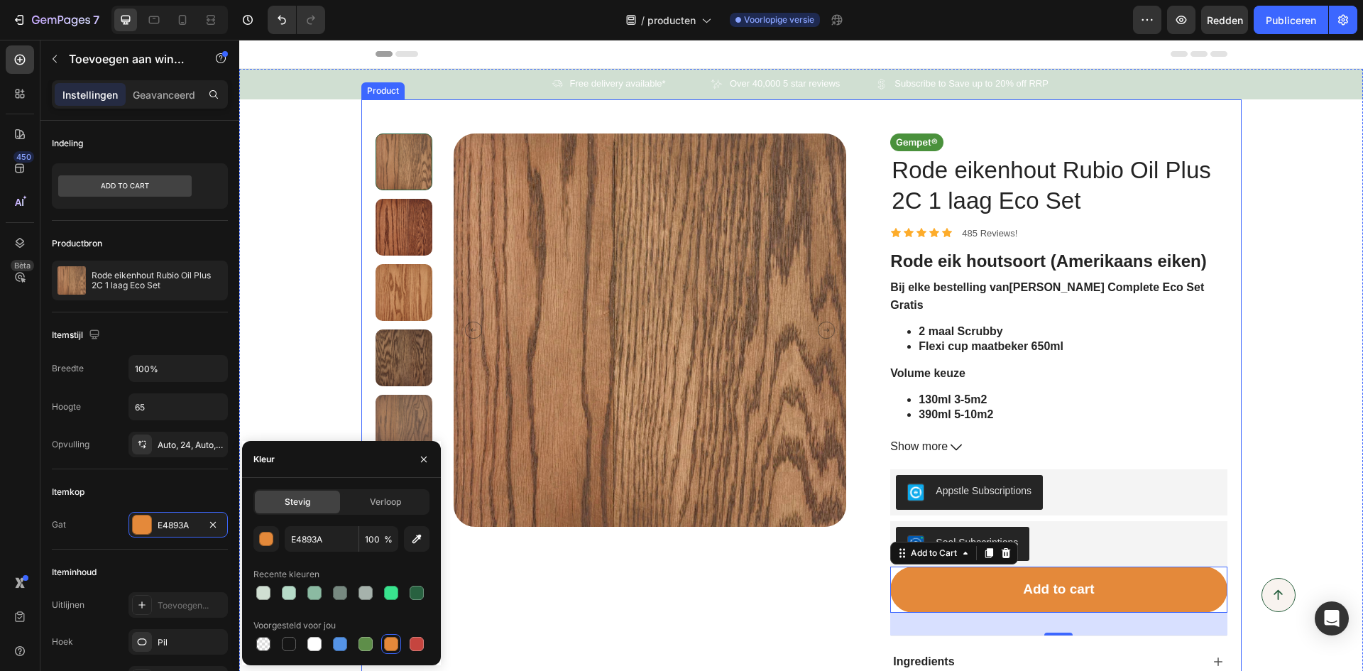
click at [571, 603] on div "Product Images" at bounding box center [610, 462] width 471 height 659
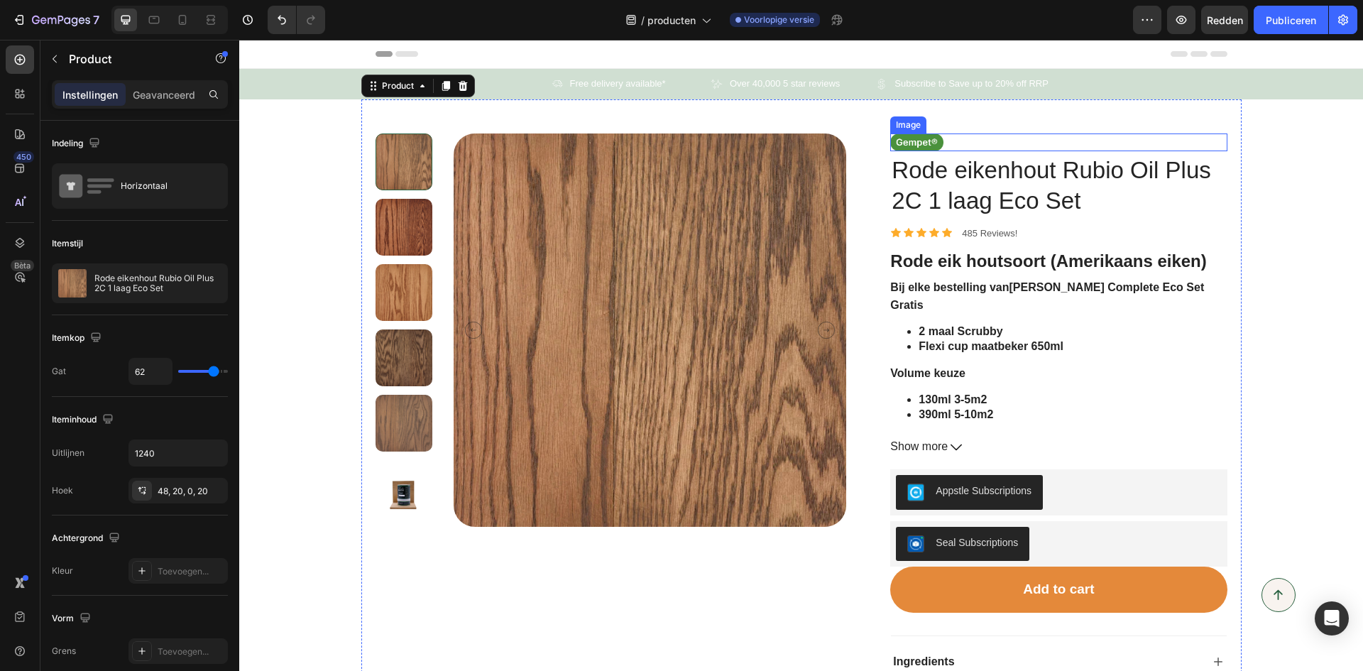
click at [921, 140] on img at bounding box center [916, 142] width 53 height 18
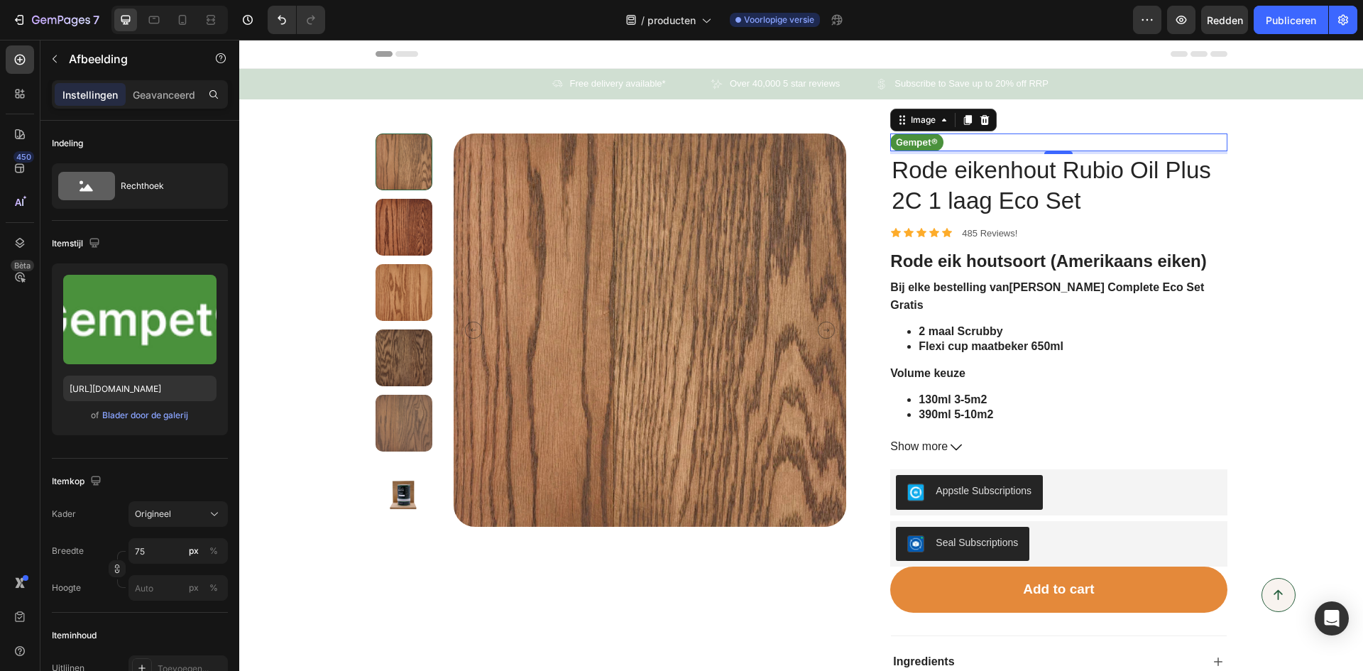
click at [115, 415] on font "Blader door de galerij" at bounding box center [145, 415] width 86 height 11
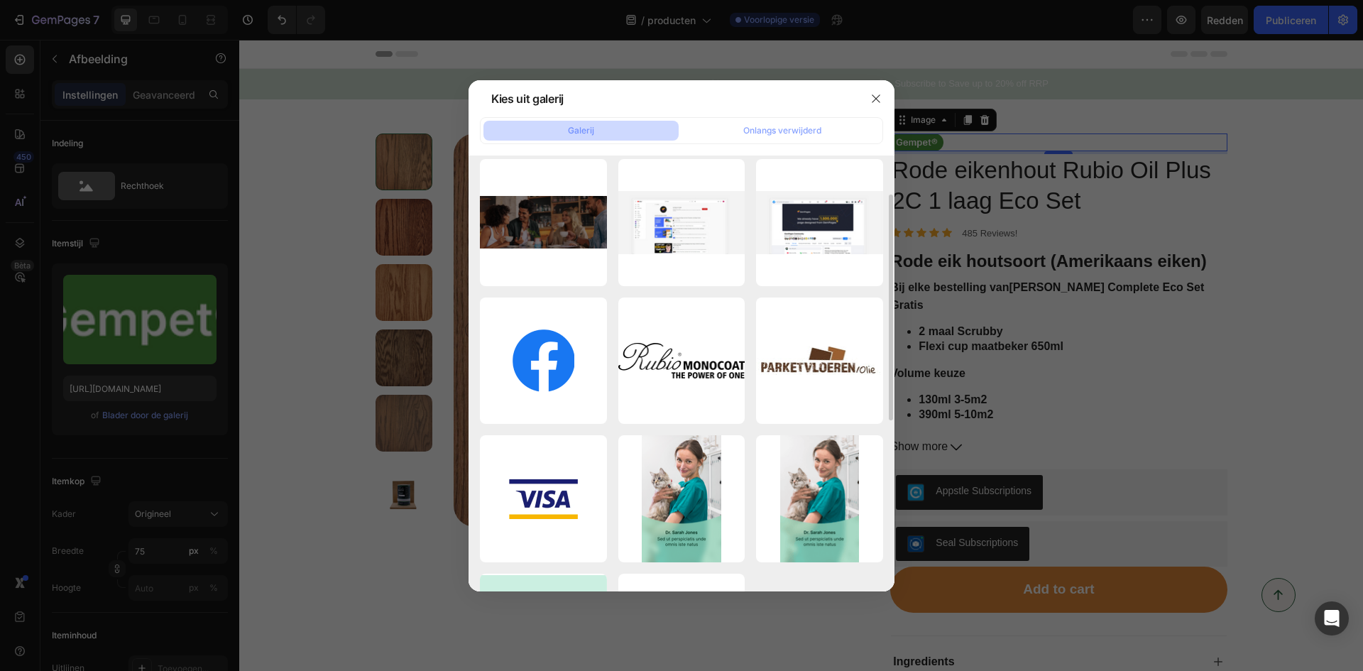
scroll to position [355, 0]
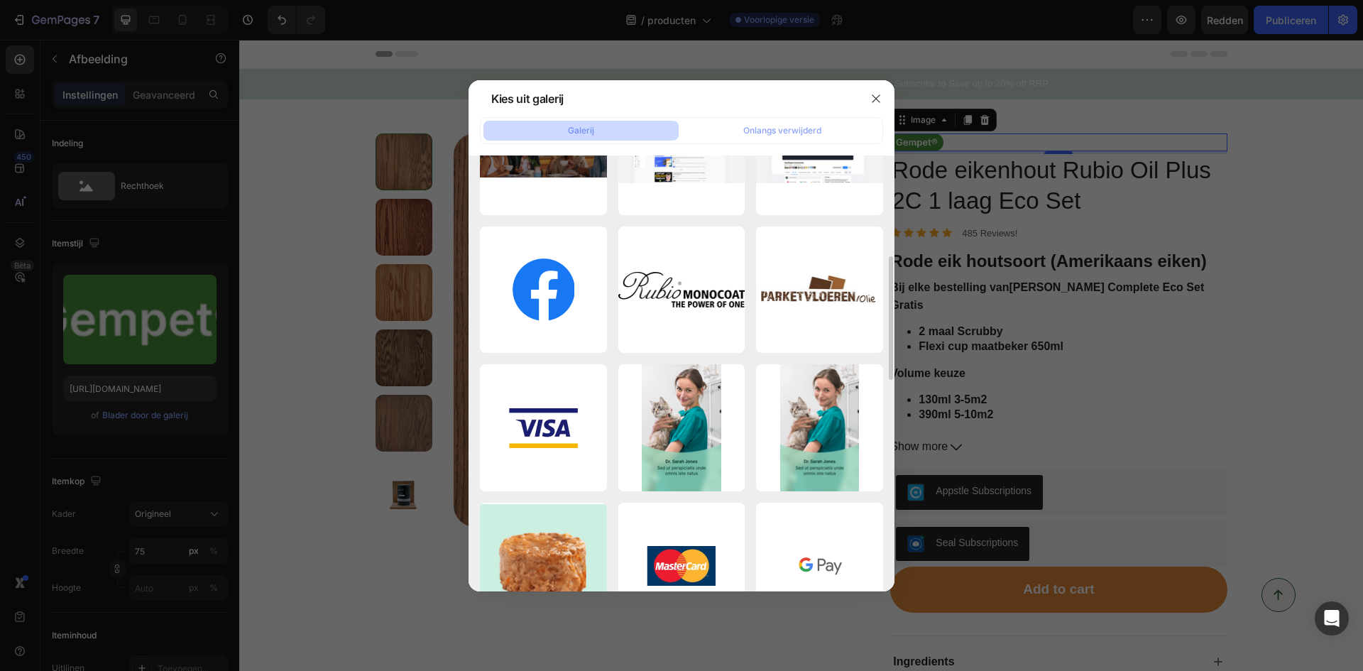
click at [0, 0] on div "LOGO_BLACK_Horizontal...ne.png 333,58 kb" at bounding box center [0, 0] width 0 height 0
type input "[URL][DOMAIN_NAME]"
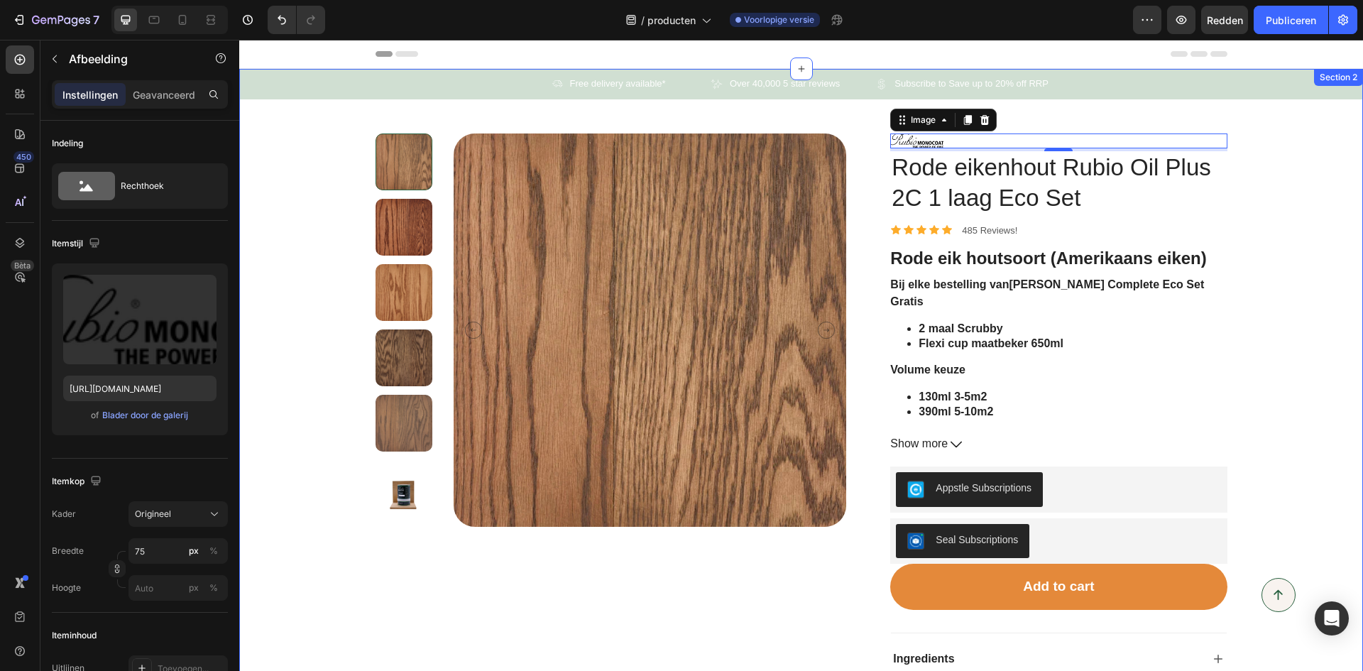
click at [1289, 230] on div "Icon Free delivery available* Text Block Row Icon Over 40,000 5 star reviews Te…" at bounding box center [801, 429] width 1124 height 721
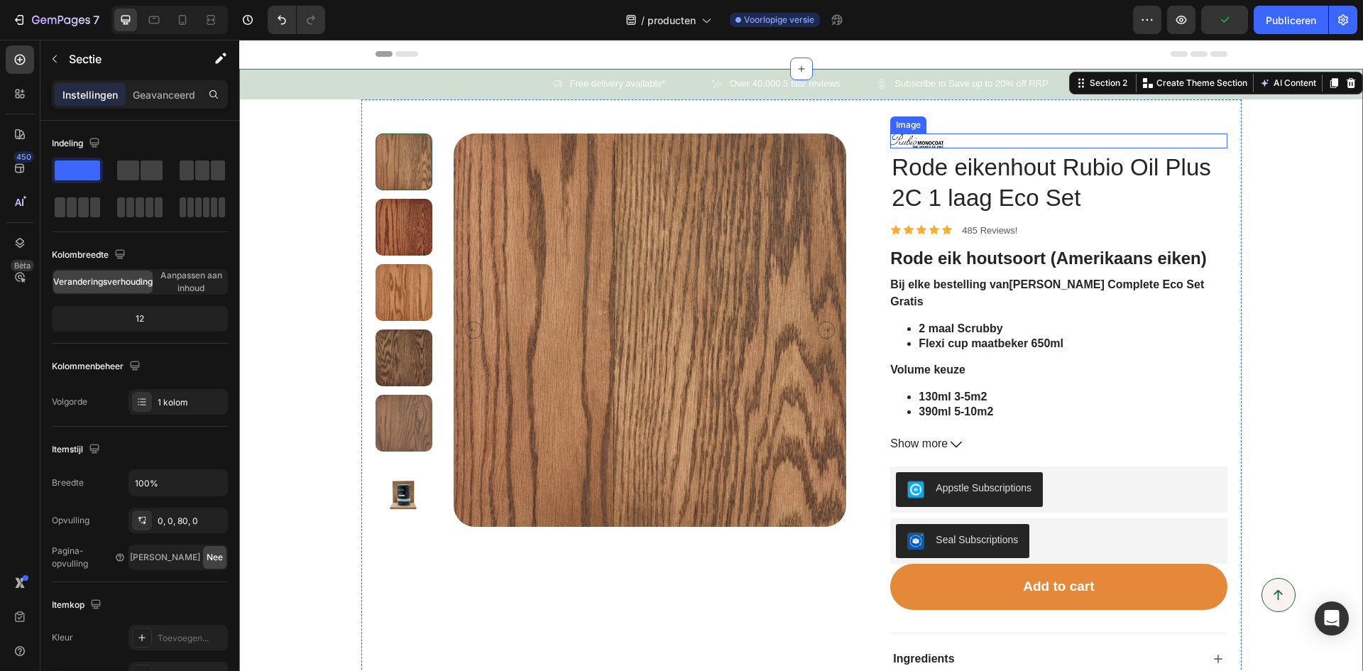
click at [955, 139] on div at bounding box center [1058, 140] width 336 height 15
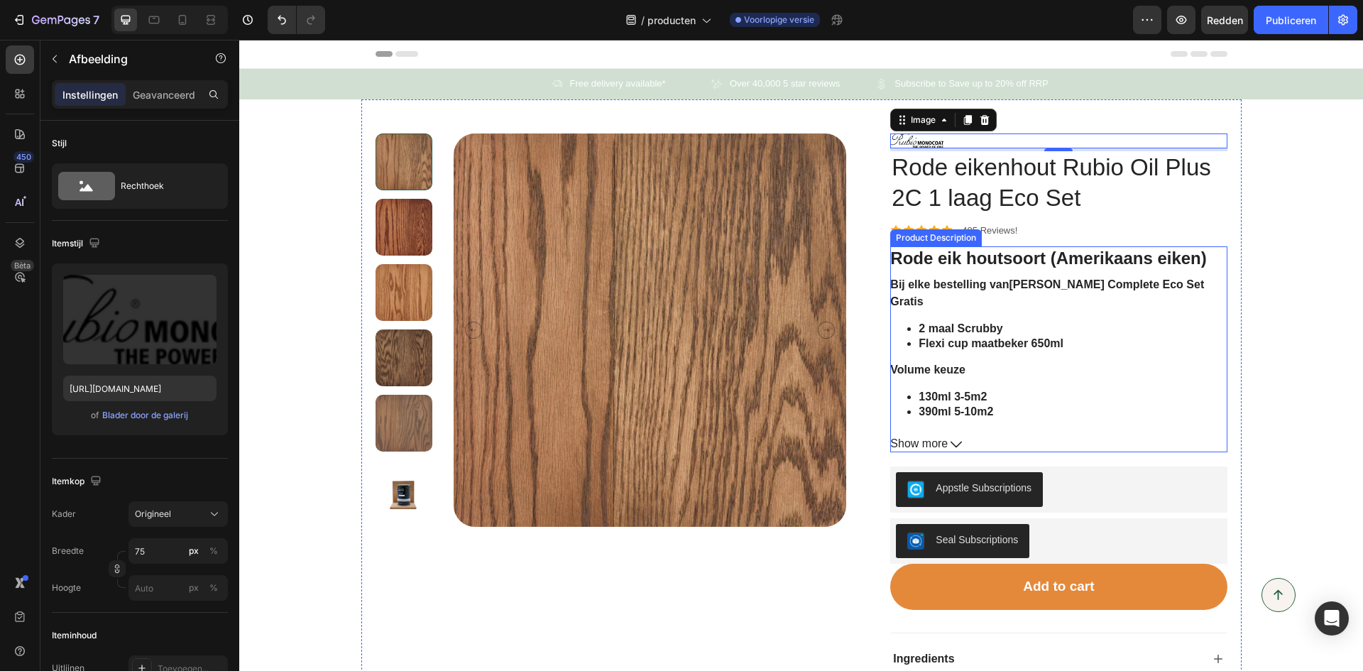
click at [951, 415] on div "Rode eik houtsoort (Amerikaans eiken) Bij elke bestelling [PERSON_NAME] Complet…" at bounding box center [1058, 335] width 336 height 179
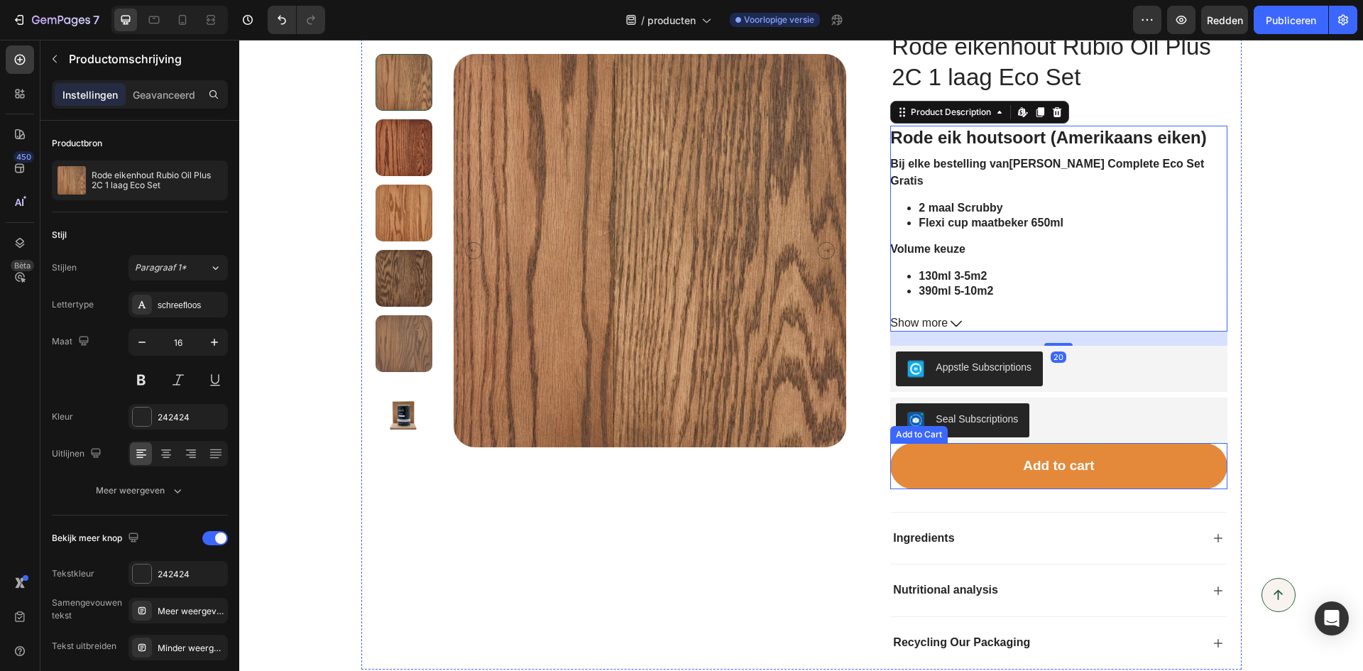
scroll to position [142, 0]
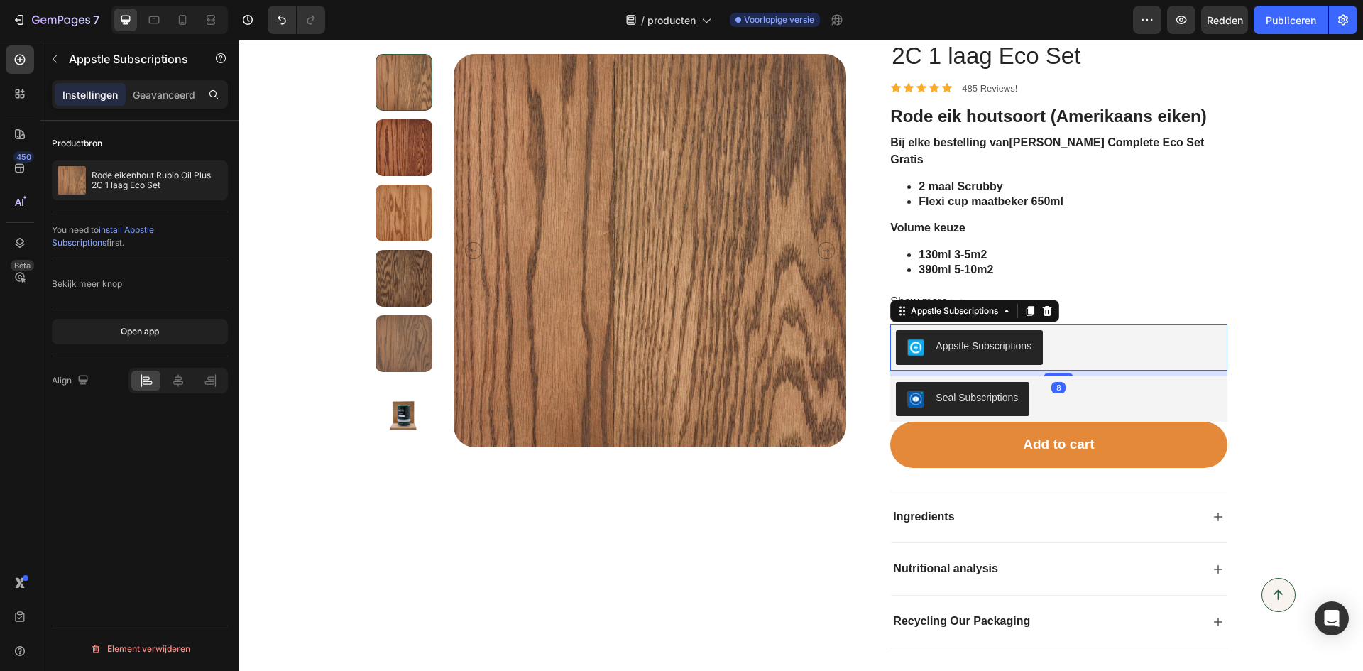
click at [1000, 351] on div "Appstle Subscriptions" at bounding box center [983, 346] width 96 height 15
click at [961, 313] on div "Appstle Subscriptions" at bounding box center [954, 310] width 93 height 13
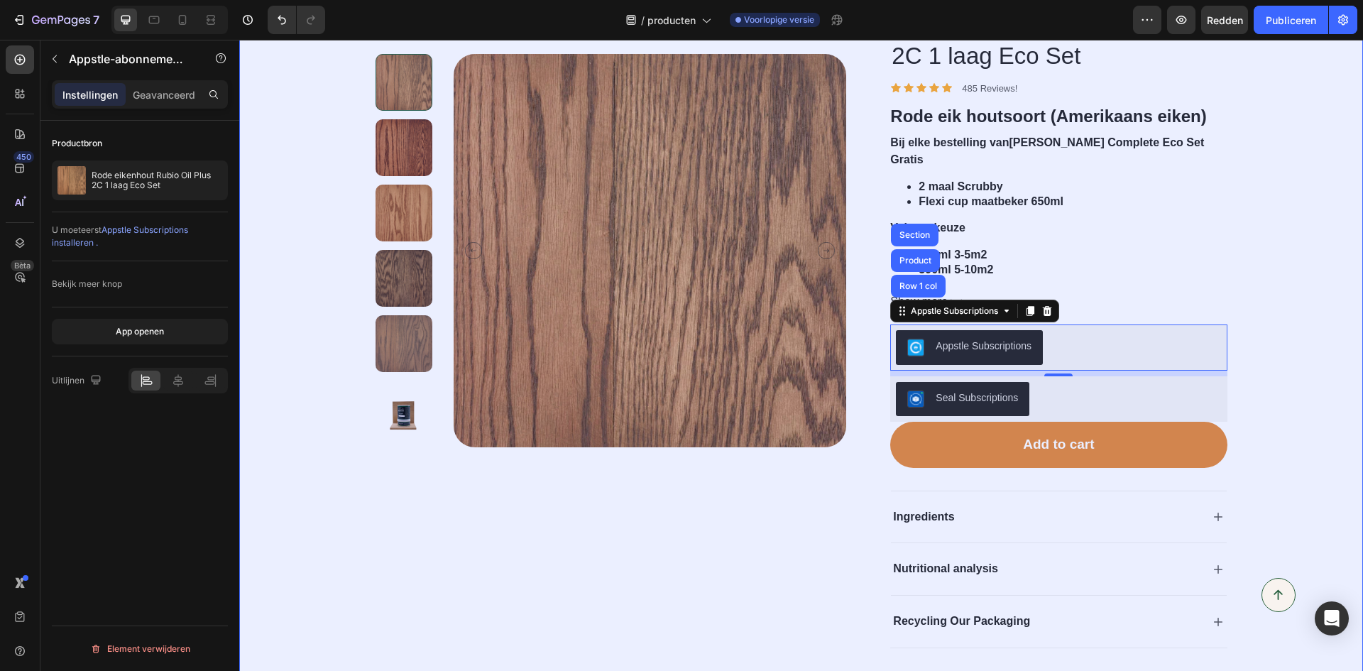
click at [906, 231] on div "Section" at bounding box center [914, 235] width 36 height 9
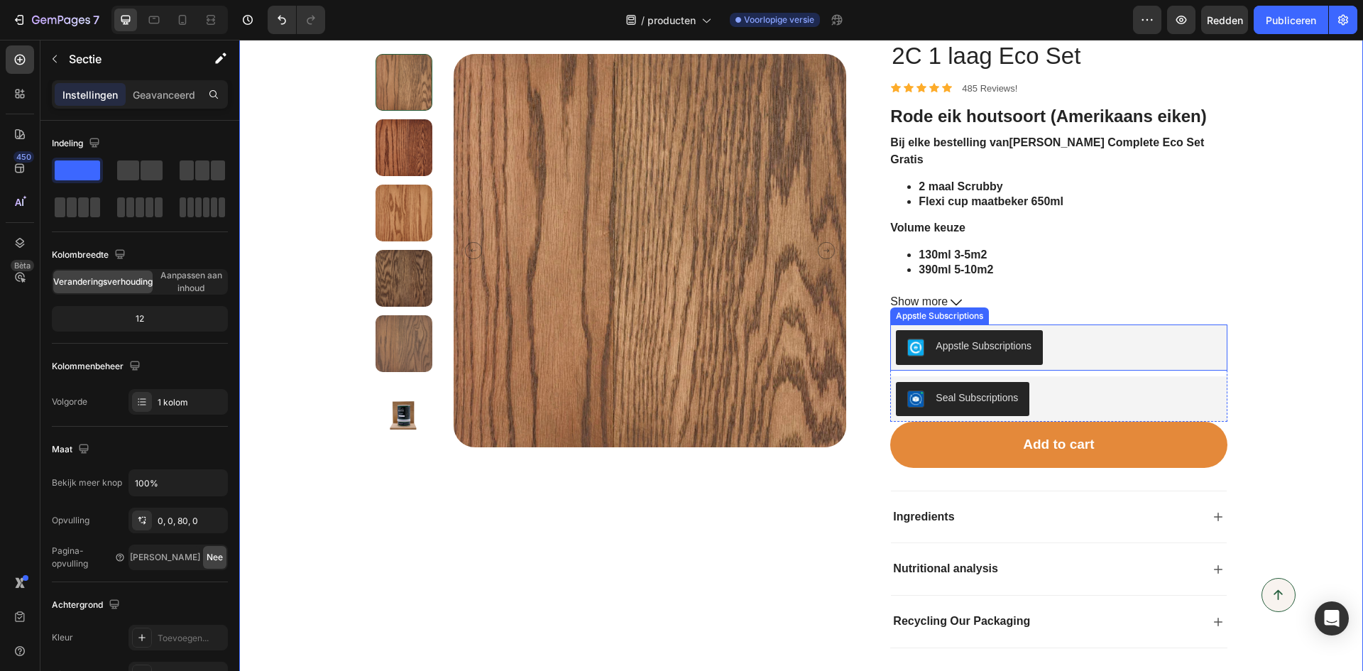
click at [935, 343] on div "Appstle Subscriptions" at bounding box center [983, 346] width 96 height 15
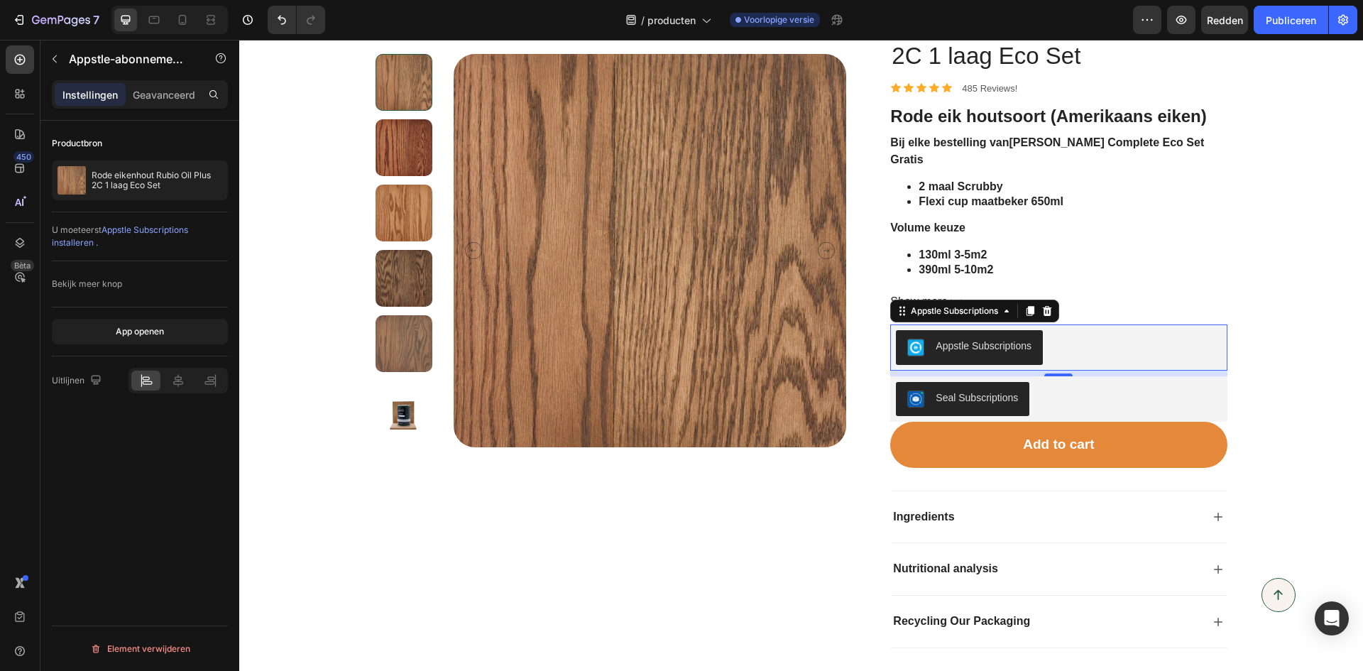
click at [900, 317] on div "Appstle Subscriptions" at bounding box center [954, 310] width 121 height 17
click at [1052, 346] on div "Appstle Subscriptions" at bounding box center [1058, 347] width 325 height 34
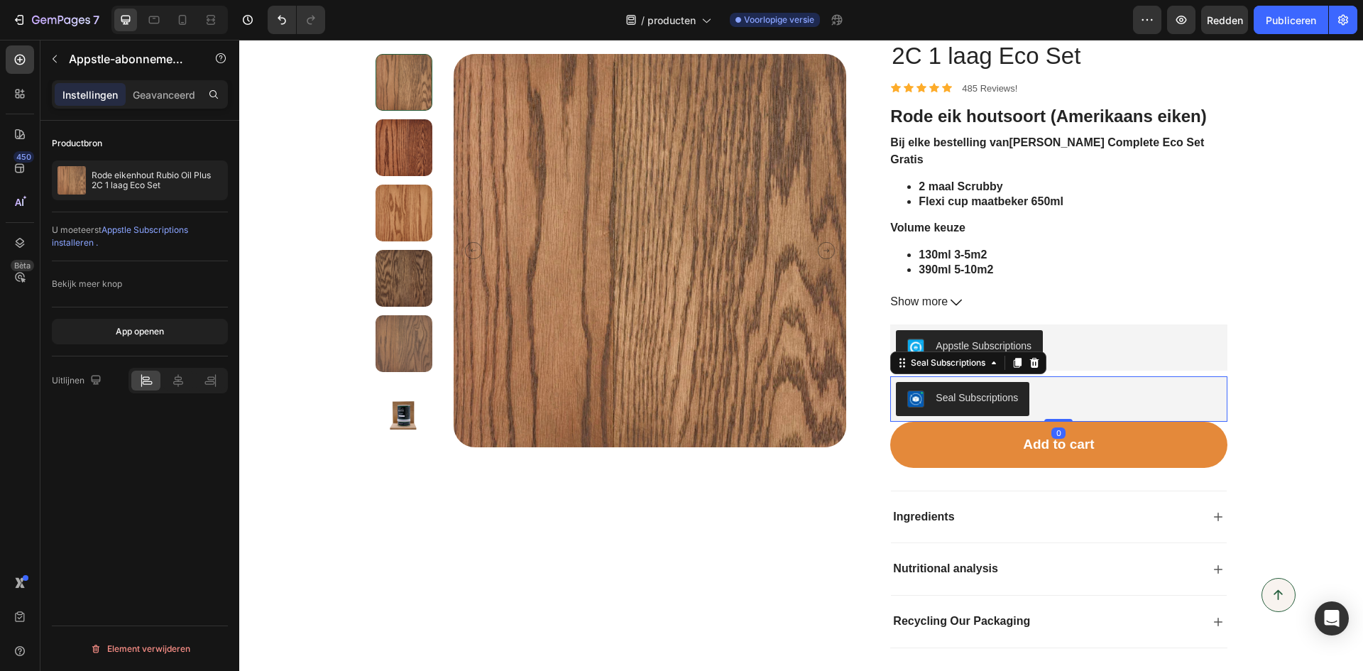
click at [1003, 401] on div "Seal Subscriptions" at bounding box center [976, 397] width 82 height 15
click at [897, 367] on icon at bounding box center [901, 362] width 11 height 11
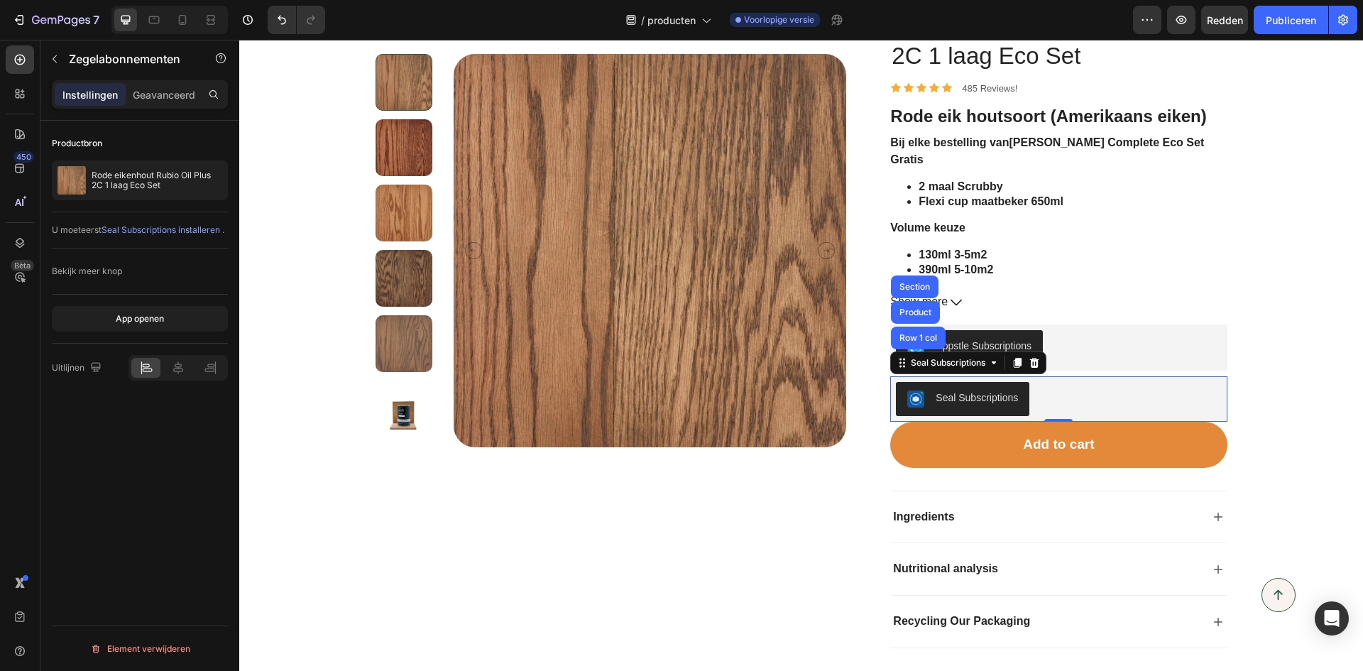
click at [945, 406] on div "Seal Subscriptions" at bounding box center [962, 398] width 111 height 17
click at [1103, 392] on div "Seal Subscriptions" at bounding box center [1058, 399] width 325 height 34
click at [1268, 324] on div "Icon Free delivery available* Text Block Row Icon Over 40,000 5 star reviews Te…" at bounding box center [801, 287] width 1124 height 721
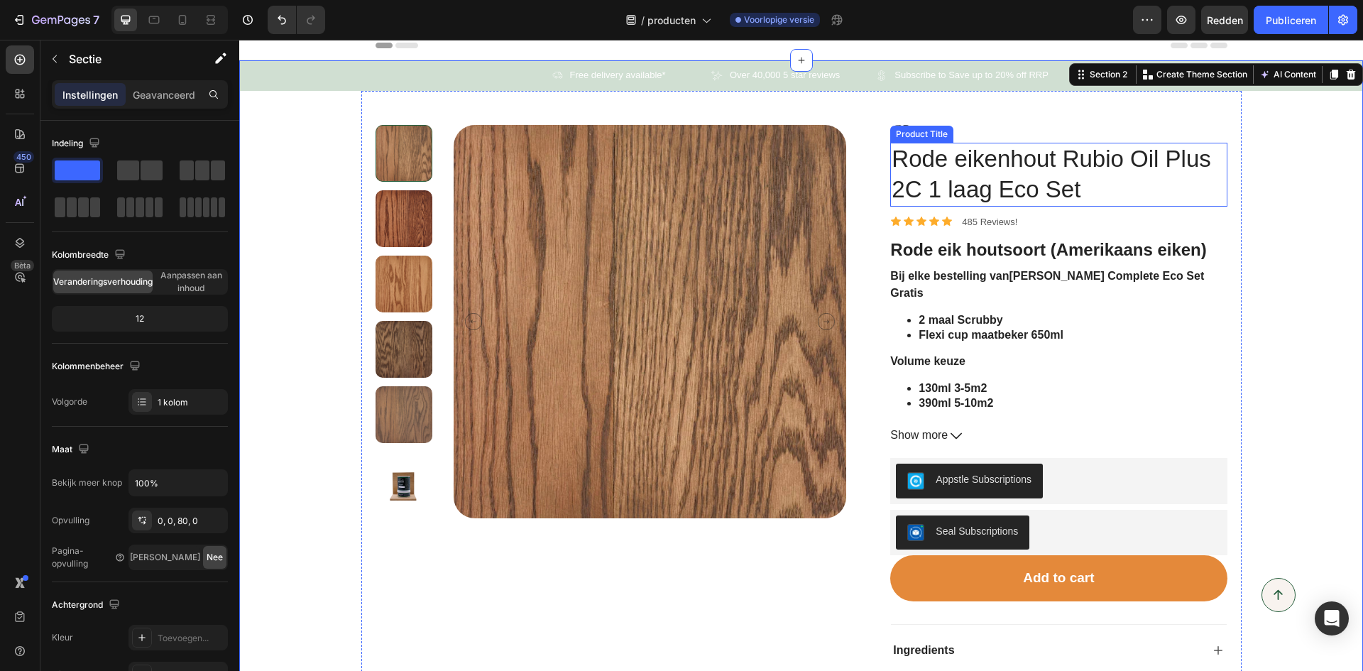
scroll to position [0, 0]
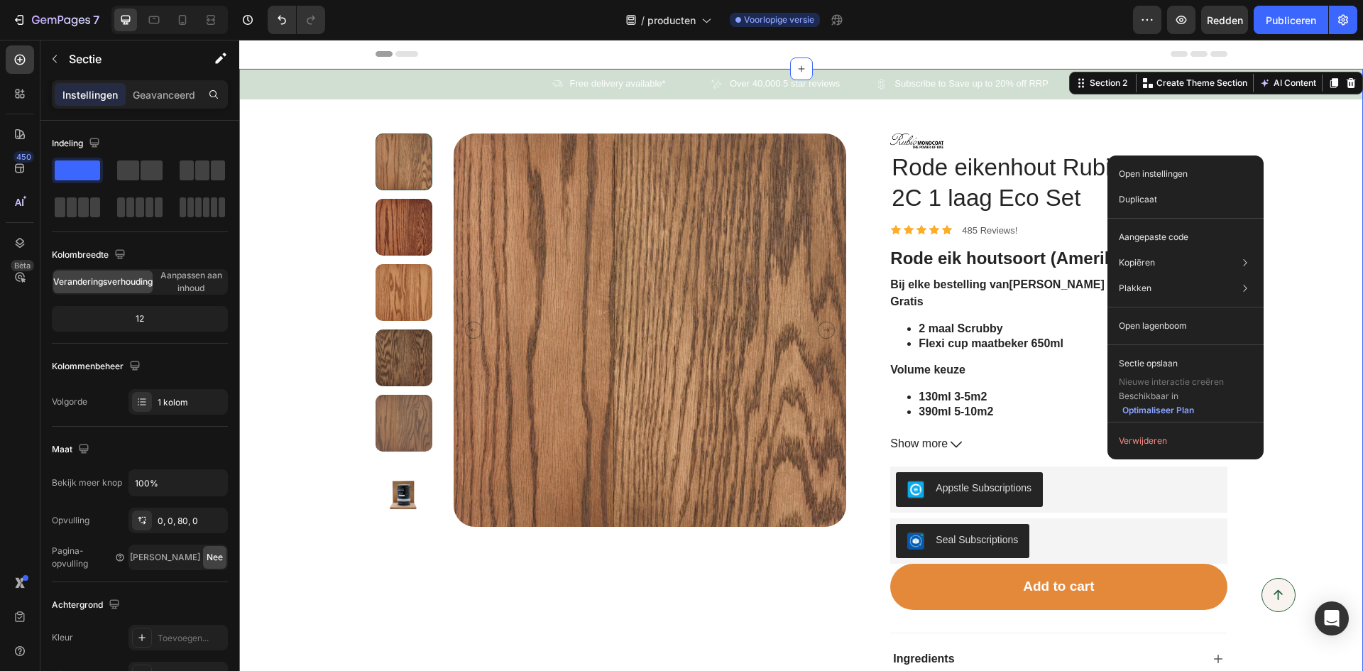
click at [1262, 131] on div "Icon Free delivery available* Text Block Row Icon Over 40,000 5 star reviews Te…" at bounding box center [801, 429] width 1124 height 721
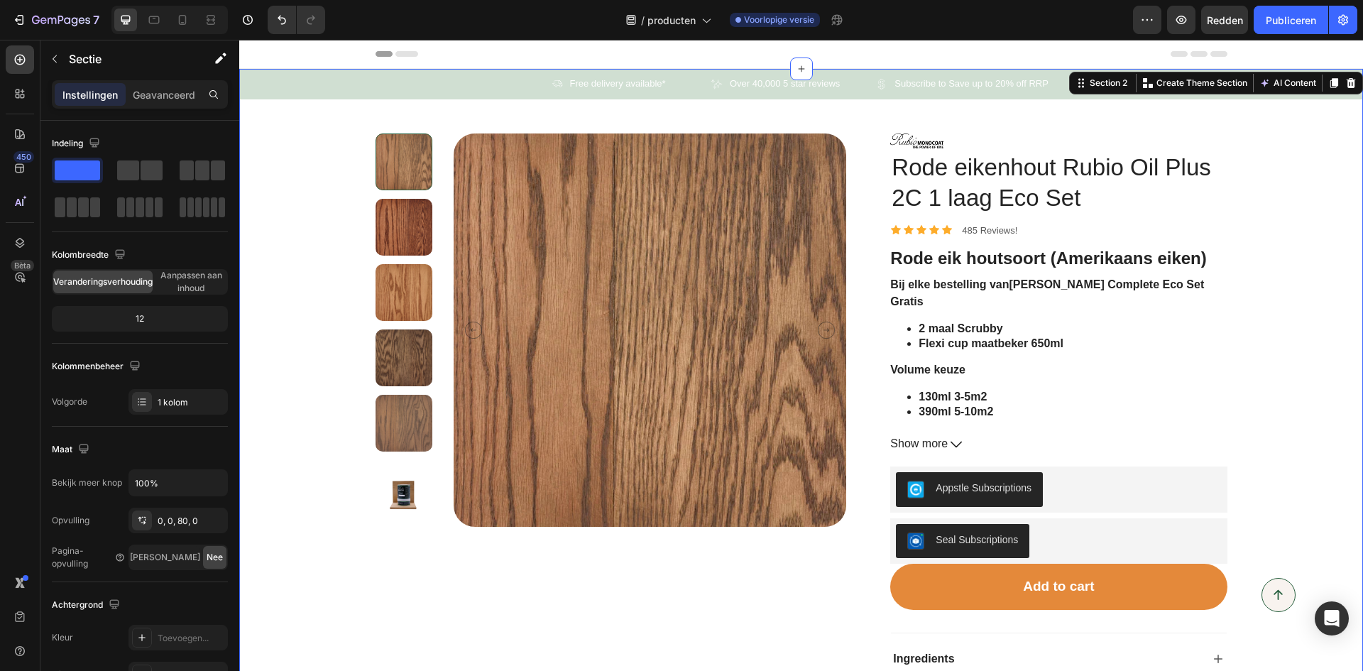
click at [1275, 136] on div "Icon Free delivery available* Text Block Row Icon Over 40,000 5 star reviews Te…" at bounding box center [801, 429] width 1124 height 721
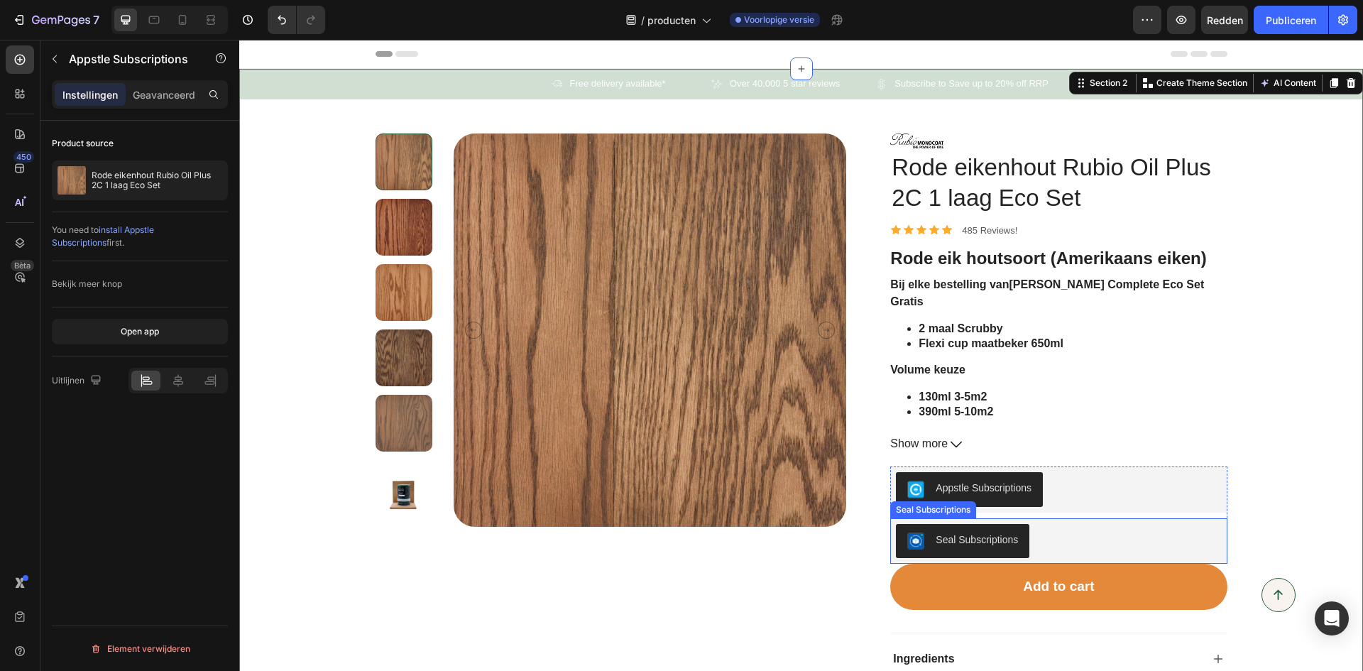
click at [967, 500] on button "Appstle Subscriptions" at bounding box center [969, 489] width 147 height 34
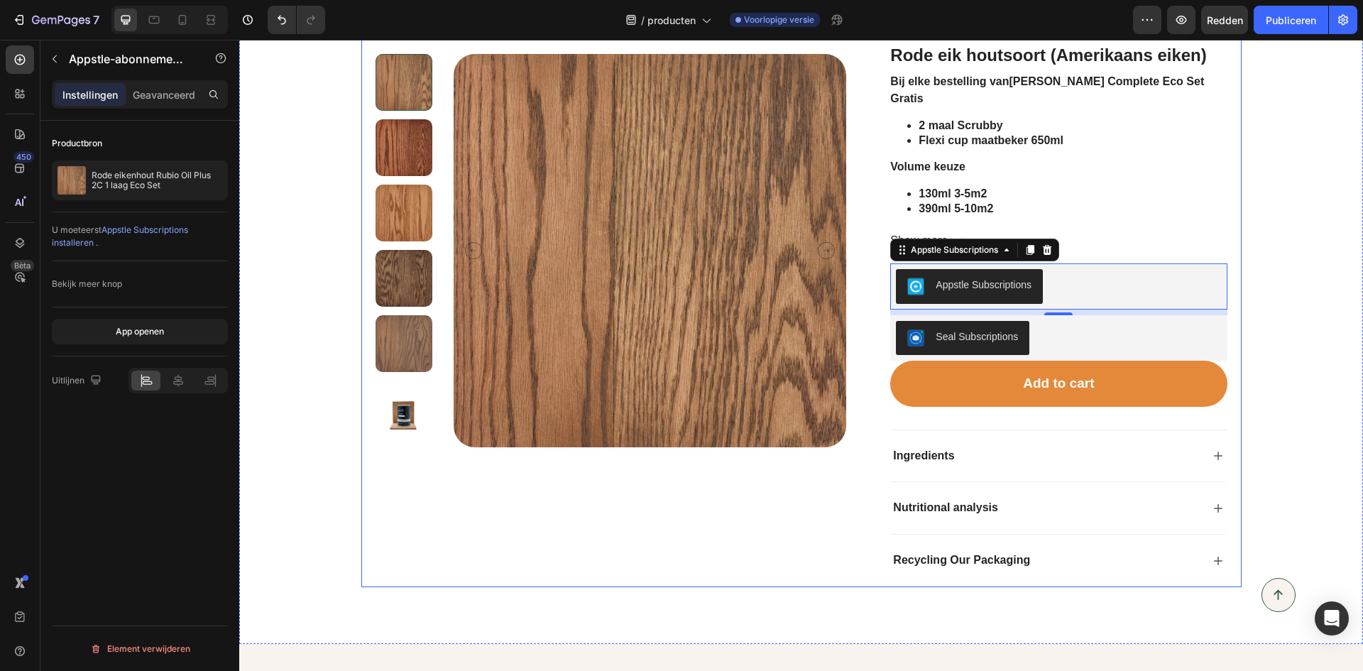
scroll to position [284, 0]
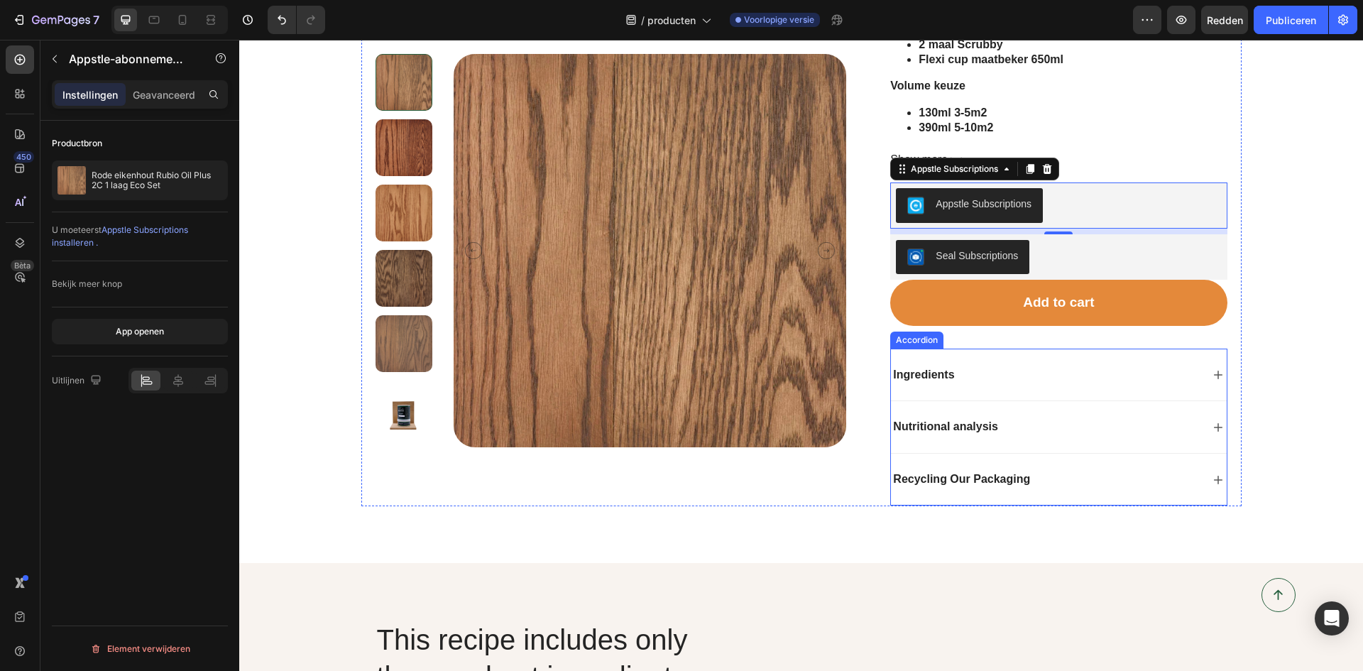
click at [971, 370] on div "Ingredients" at bounding box center [1044, 375] width 307 height 19
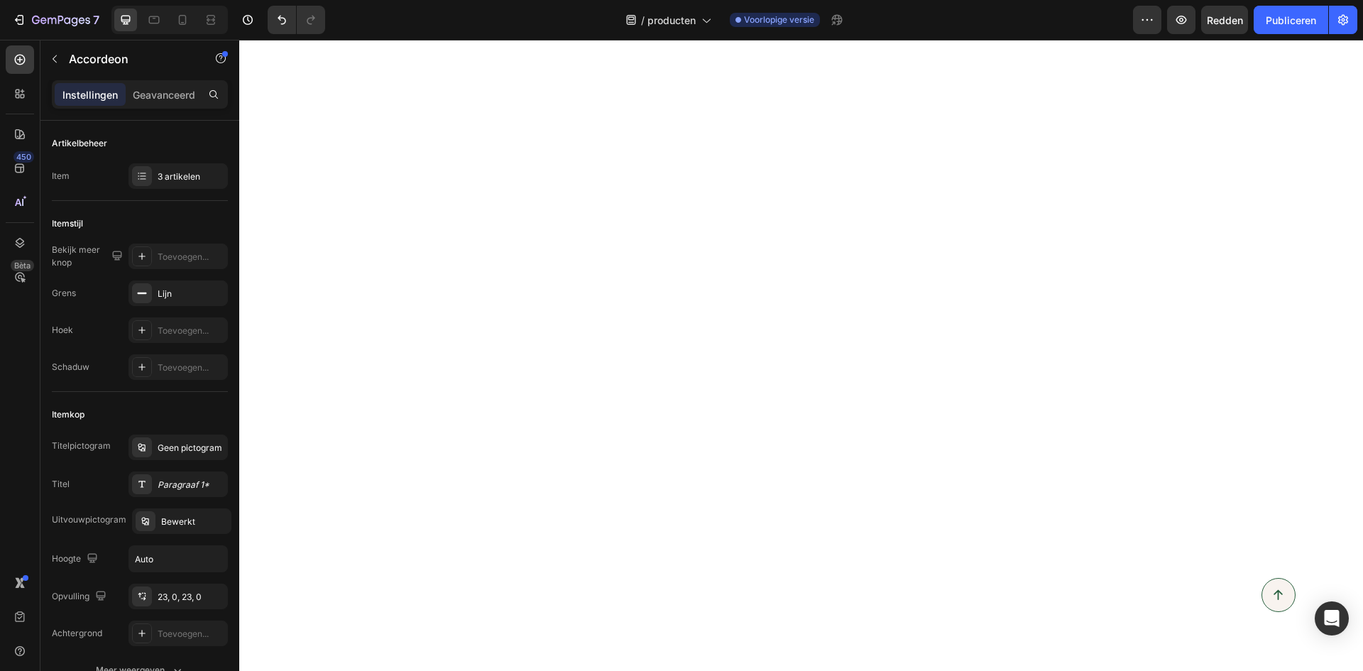
scroll to position [0, 0]
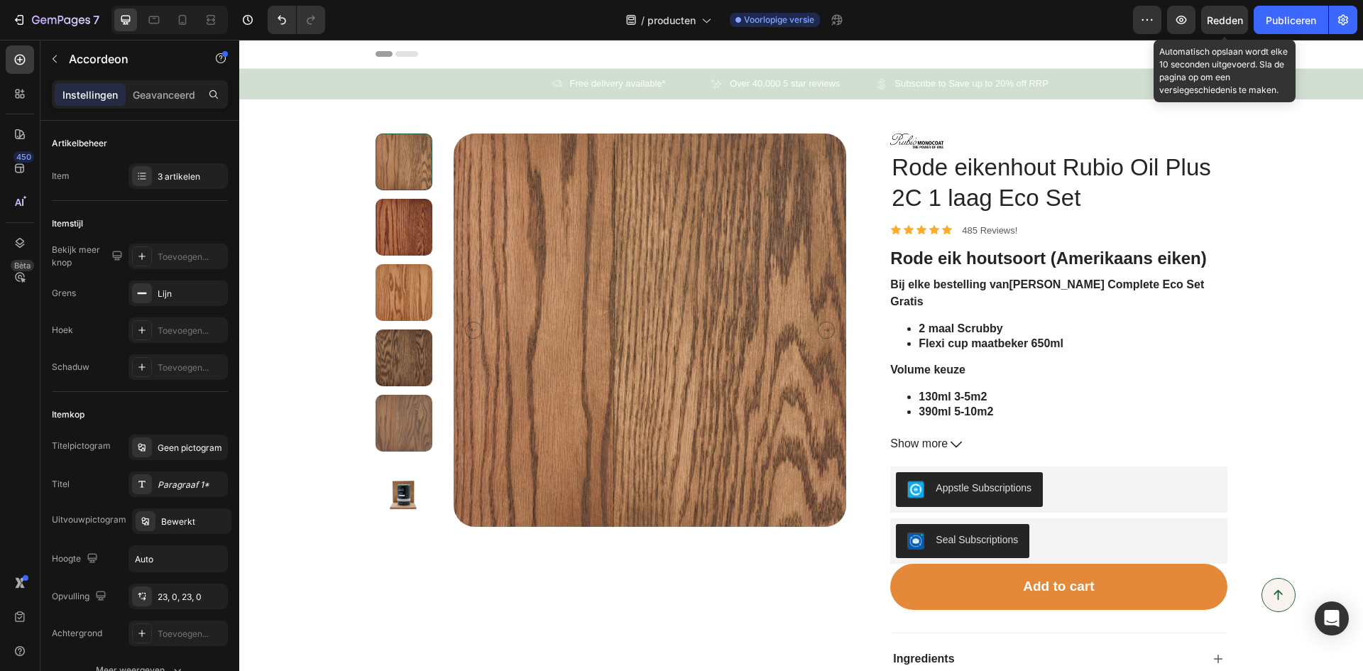
click at [1229, 25] on font "Redden" at bounding box center [1225, 20] width 36 height 12
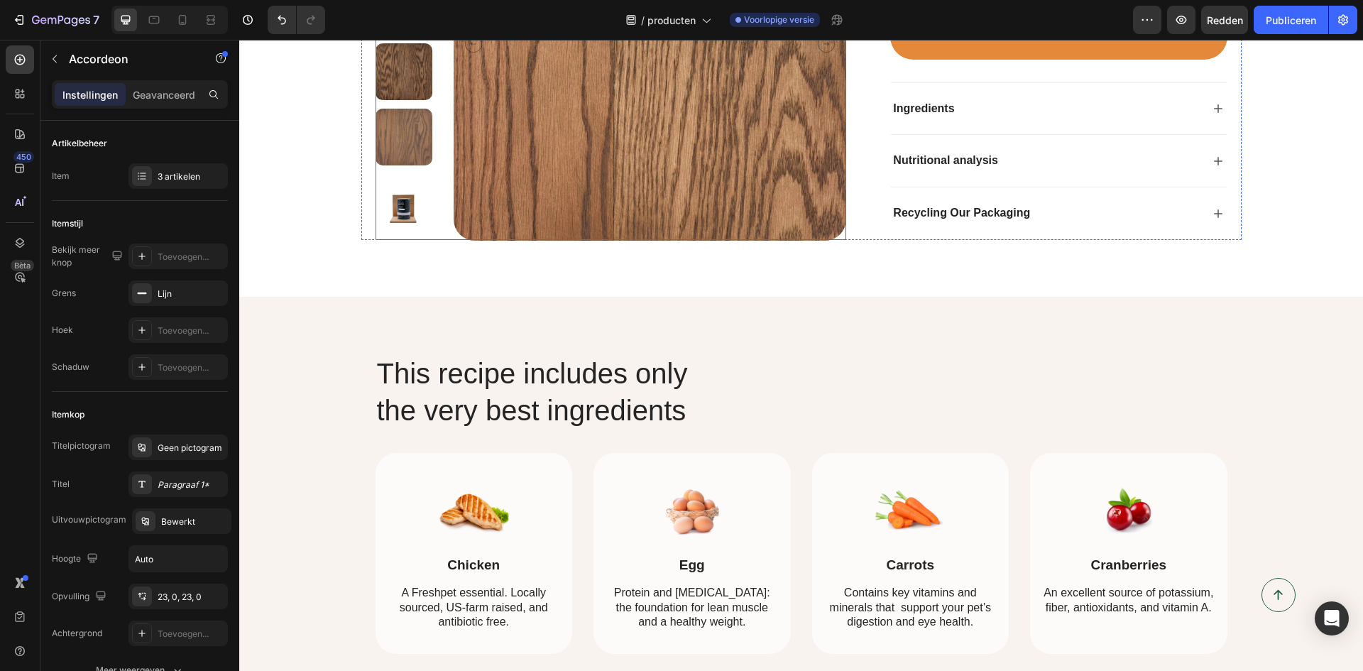
scroll to position [639, 0]
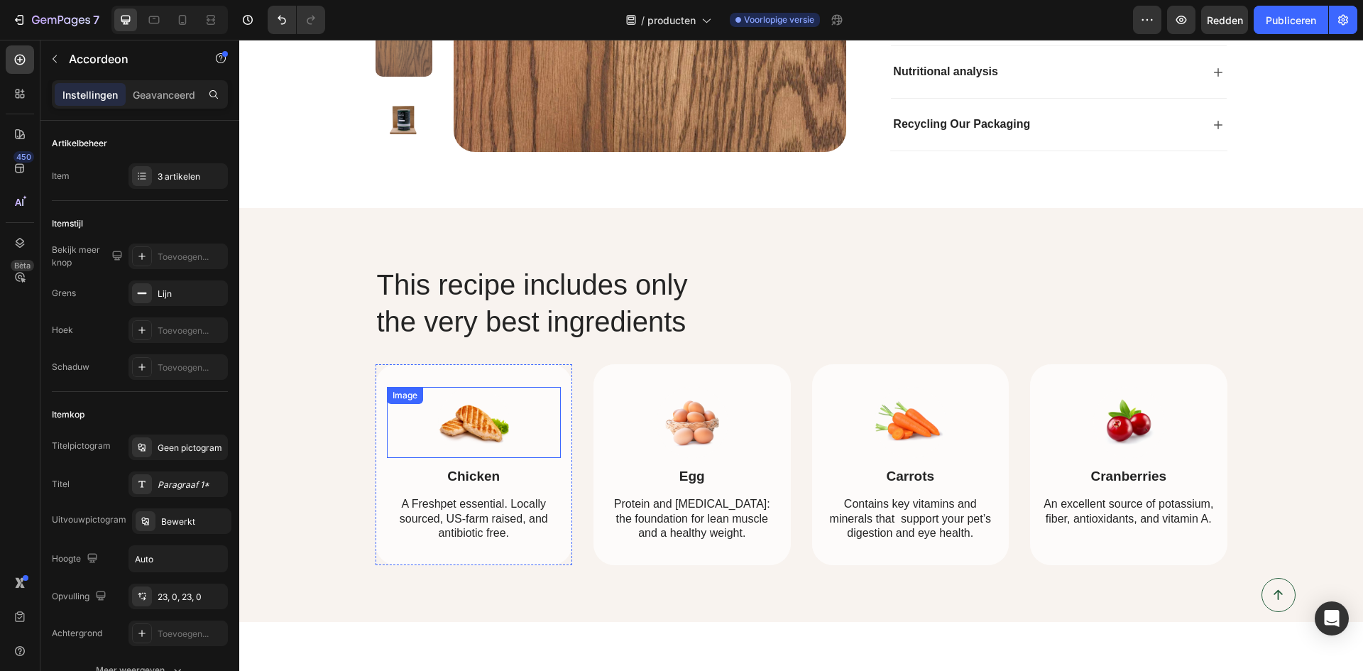
click at [447, 441] on img at bounding box center [473, 422] width 71 height 71
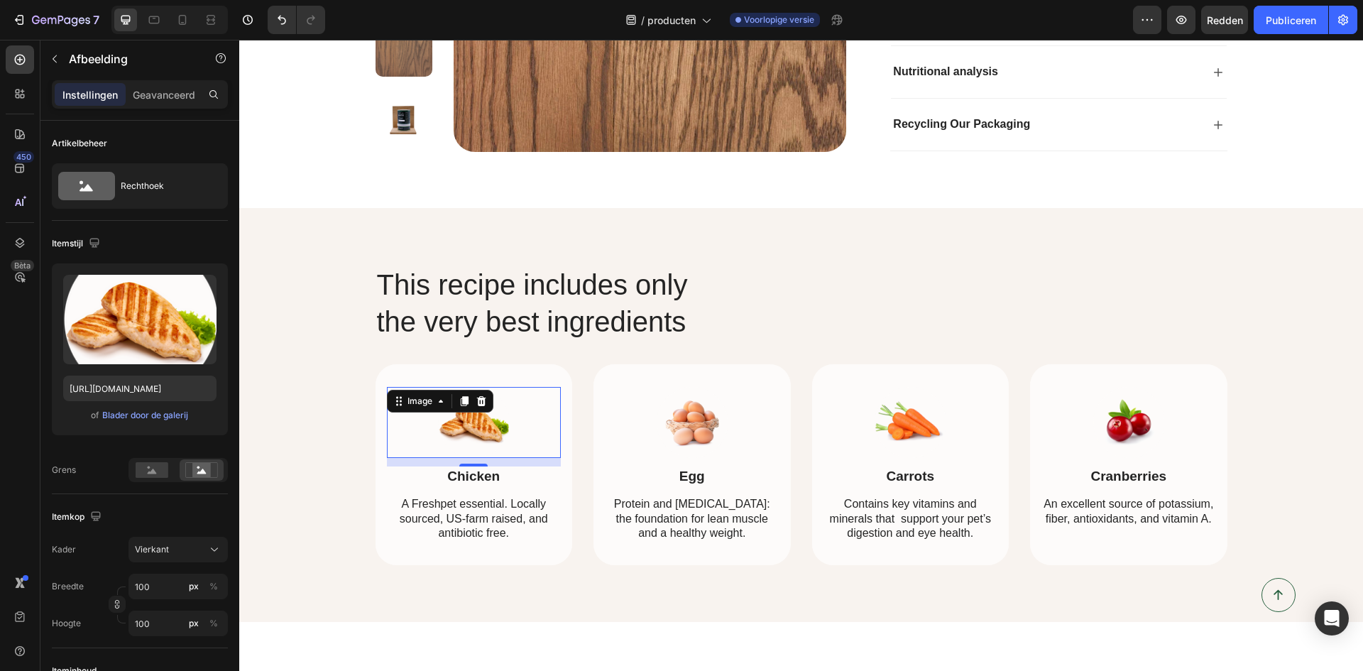
click at [141, 338] on input "file" at bounding box center [140, 343] width 126 height 24
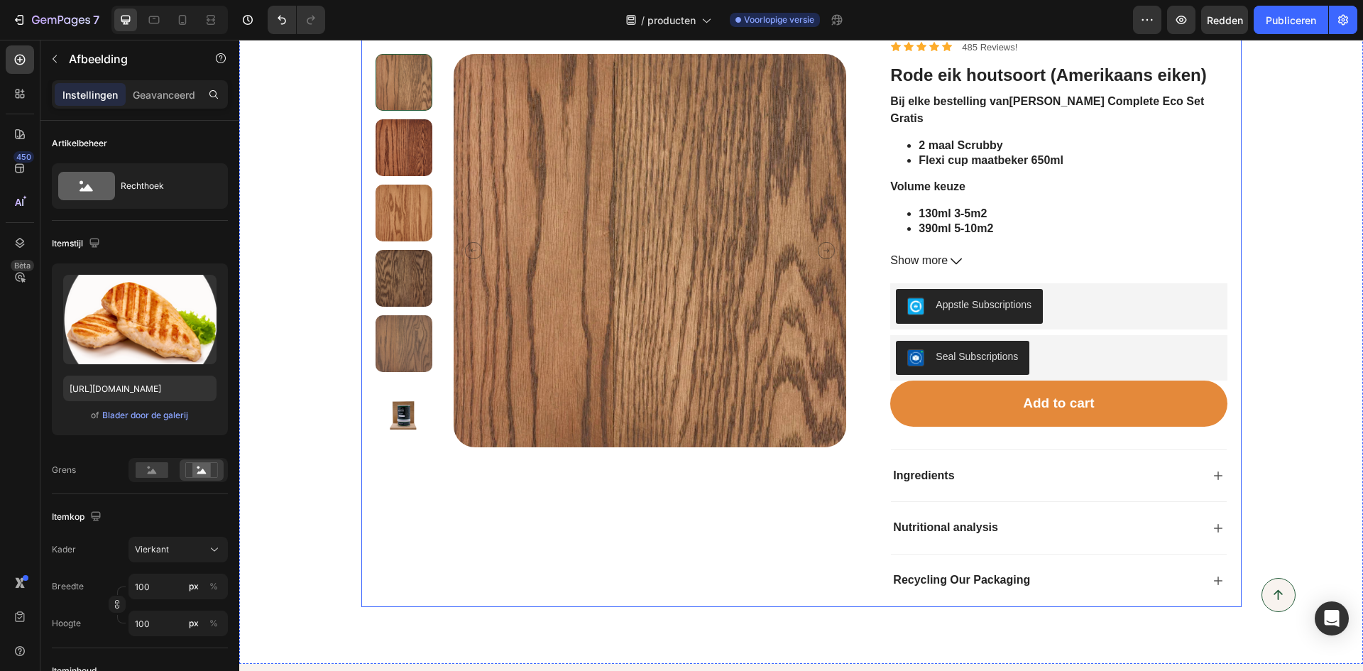
scroll to position [0, 0]
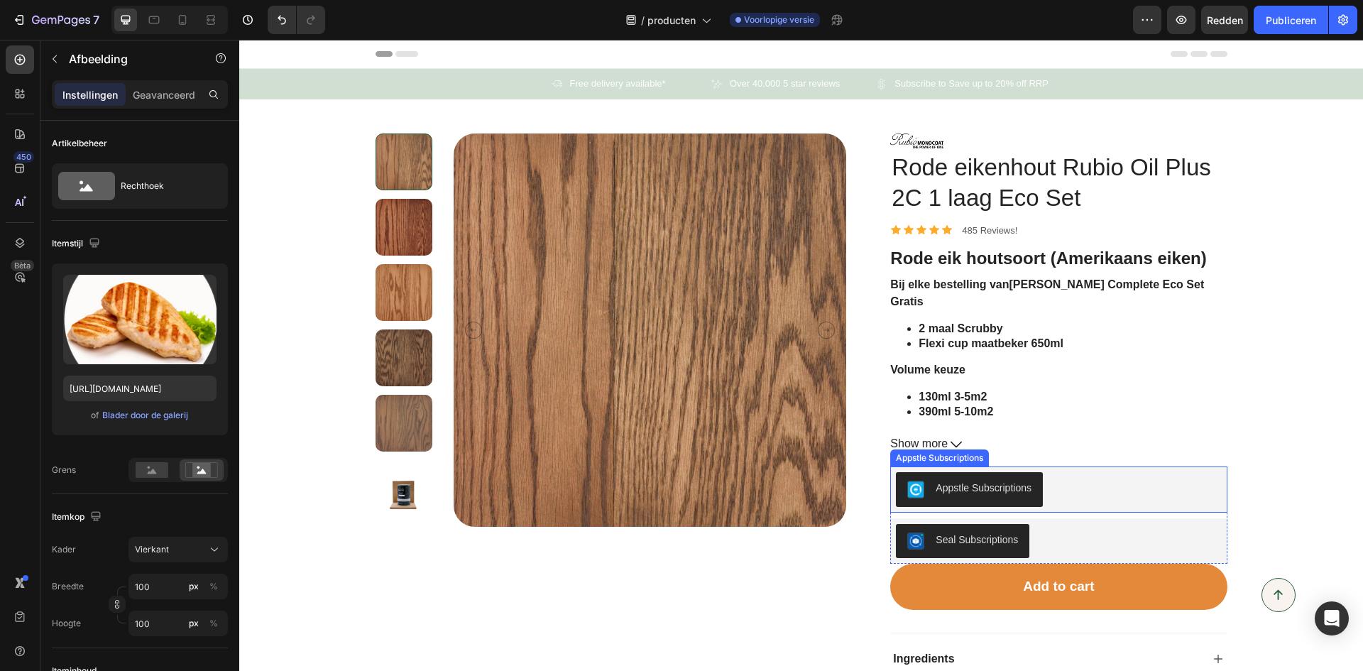
click at [948, 495] on div "Appstle Subscriptions" at bounding box center [983, 487] width 96 height 15
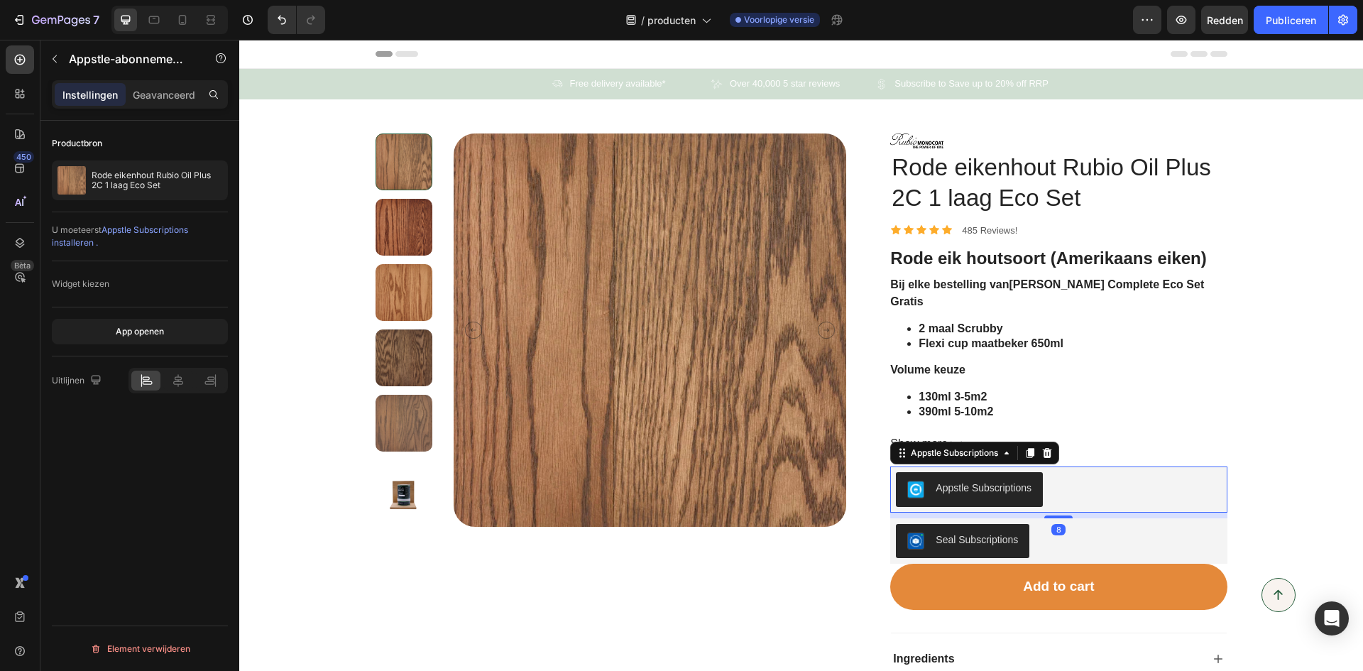
click at [947, 454] on div "Appstle Subscriptions" at bounding box center [954, 452] width 93 height 13
click at [1025, 453] on icon at bounding box center [1029, 452] width 11 height 11
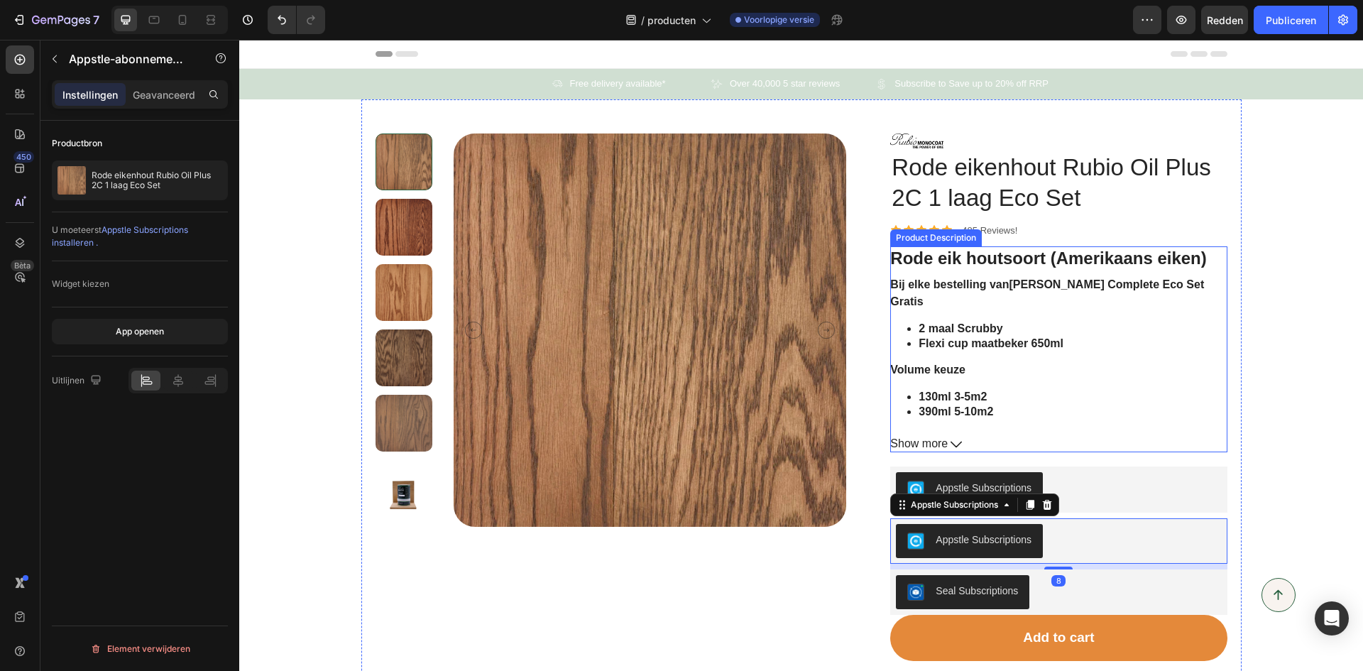
click at [1075, 439] on button "Show more" at bounding box center [1058, 443] width 336 height 15
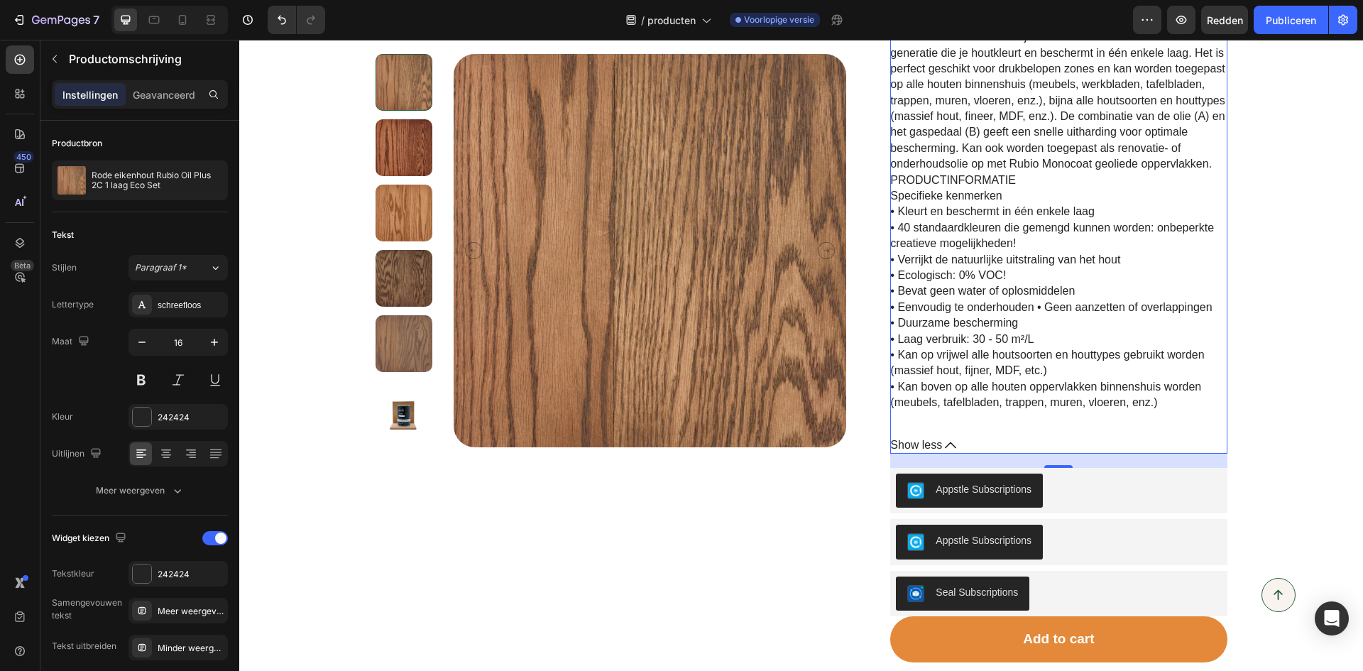
scroll to position [923, 0]
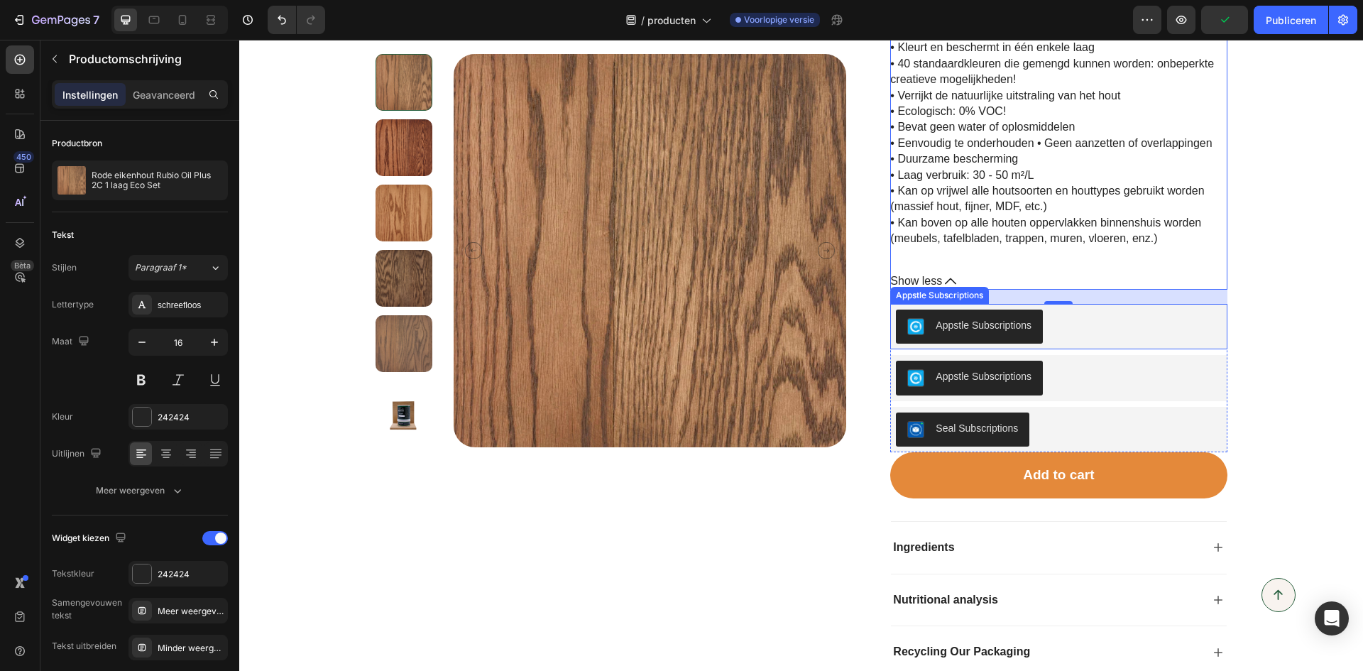
click at [1064, 324] on div "Appstle Subscriptions" at bounding box center [1058, 326] width 325 height 34
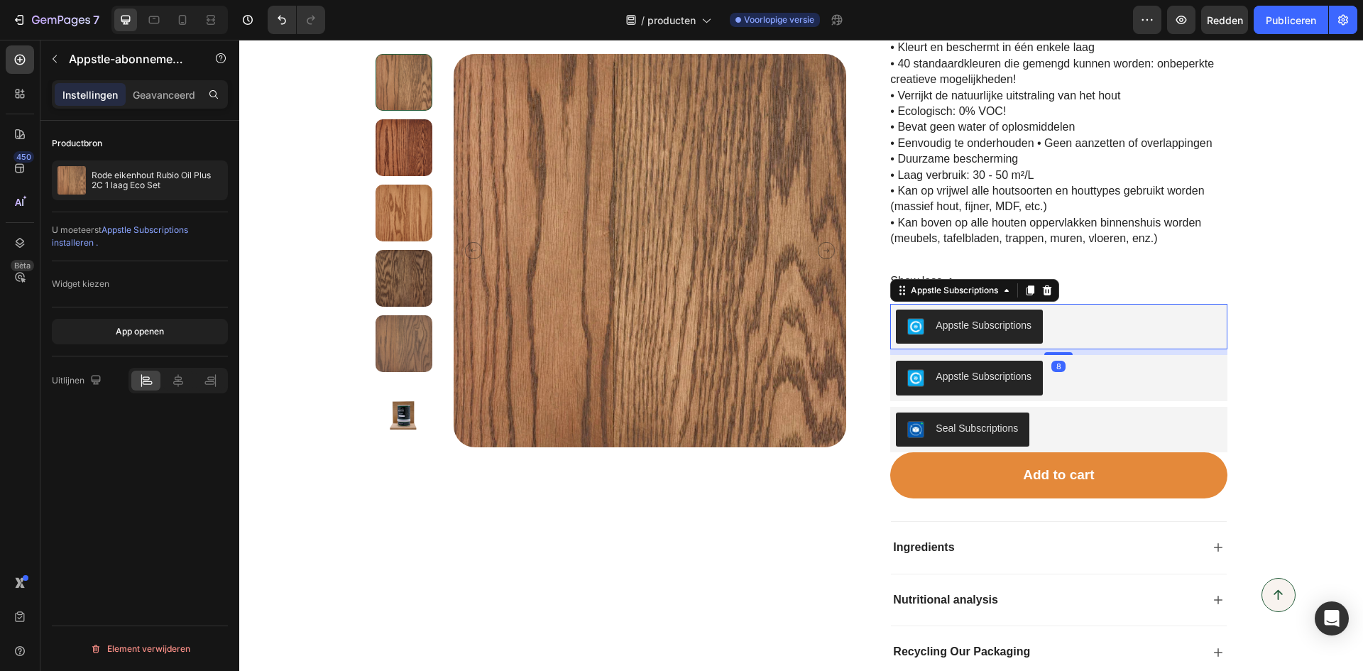
click at [1007, 318] on div "Appstle Subscriptions" at bounding box center [983, 325] width 96 height 15
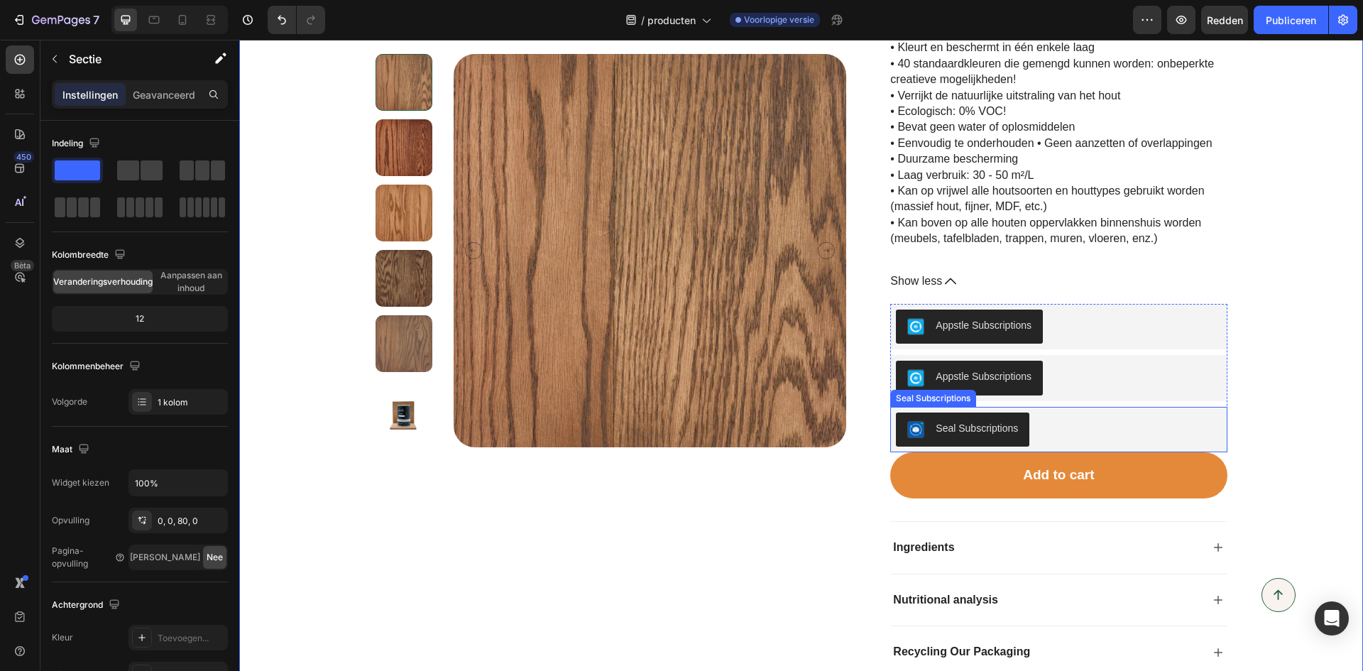
click at [986, 421] on div "Seal Subscriptions" at bounding box center [976, 428] width 82 height 15
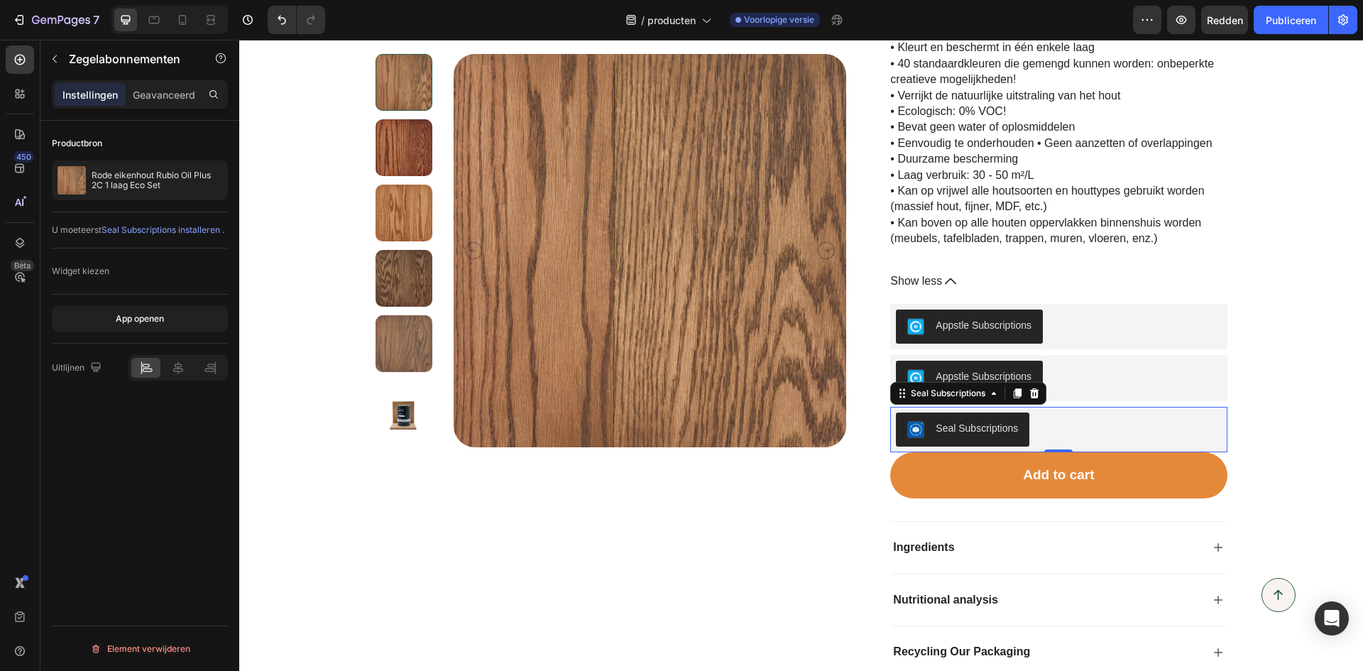
click at [971, 387] on div "Seal Subscriptions" at bounding box center [948, 393] width 80 height 13
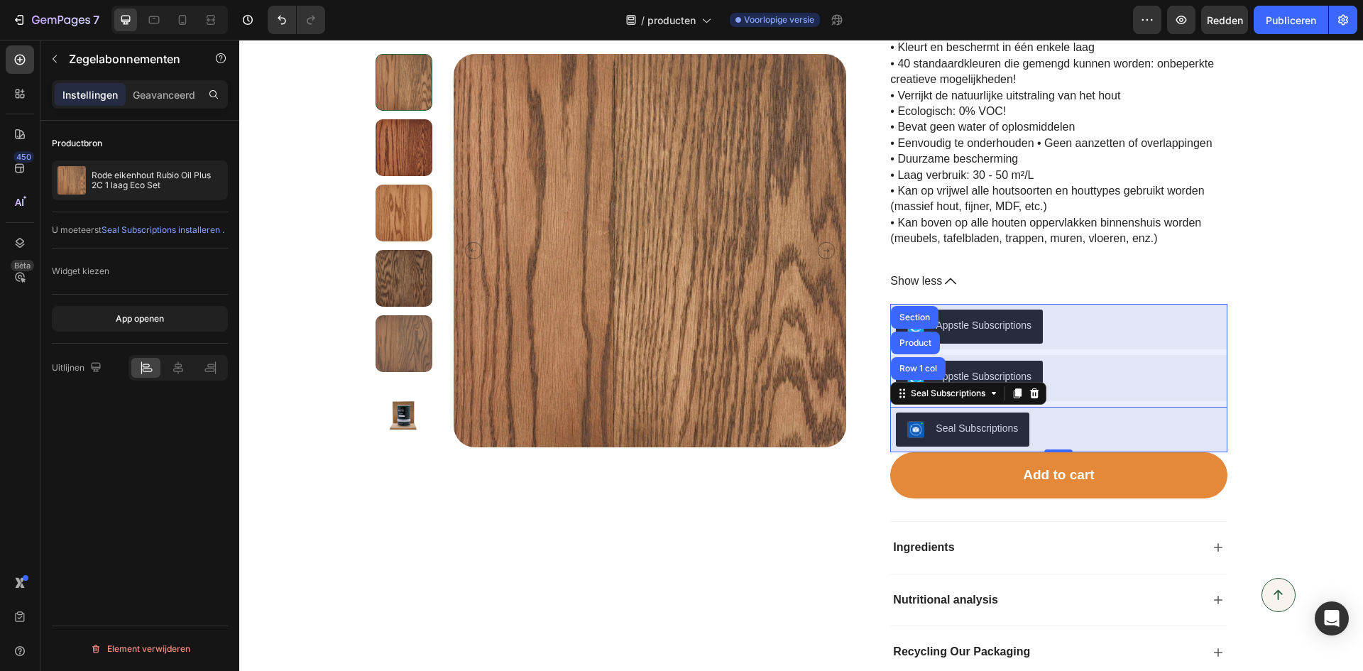
click at [911, 364] on div "Row 1 col" at bounding box center [917, 368] width 43 height 9
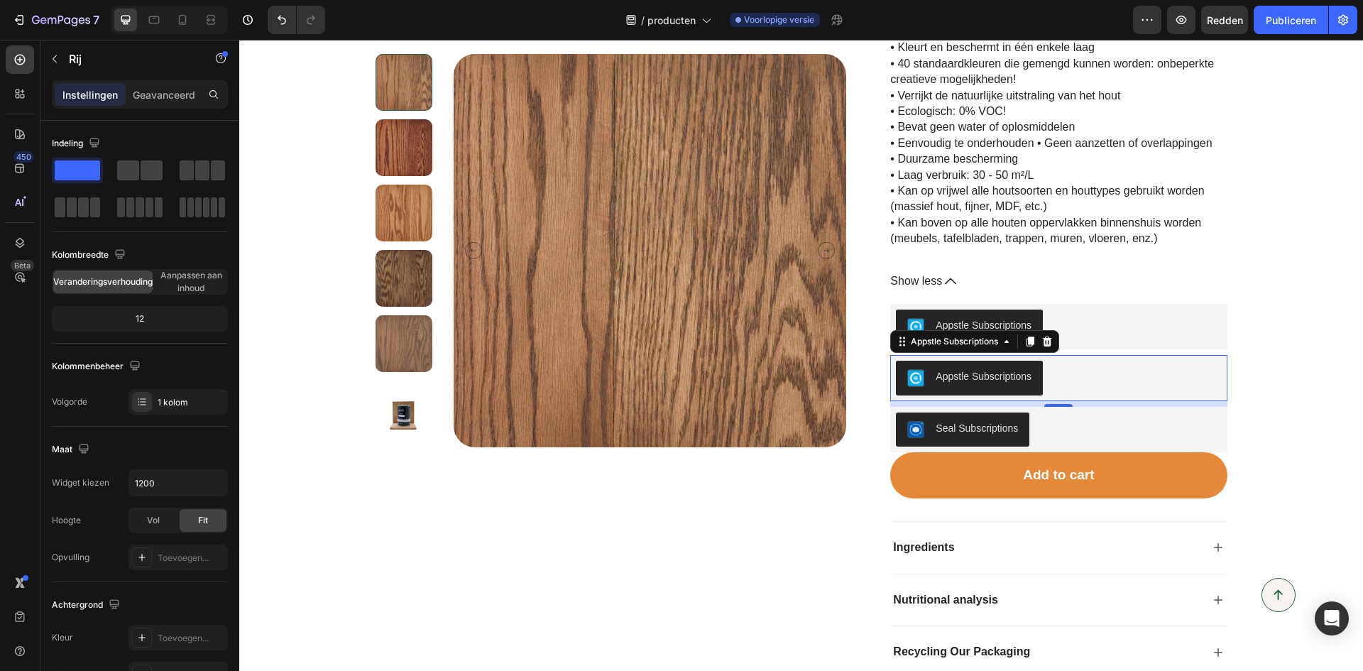
click at [1054, 361] on div "Appstle Subscriptions" at bounding box center [1058, 378] width 325 height 34
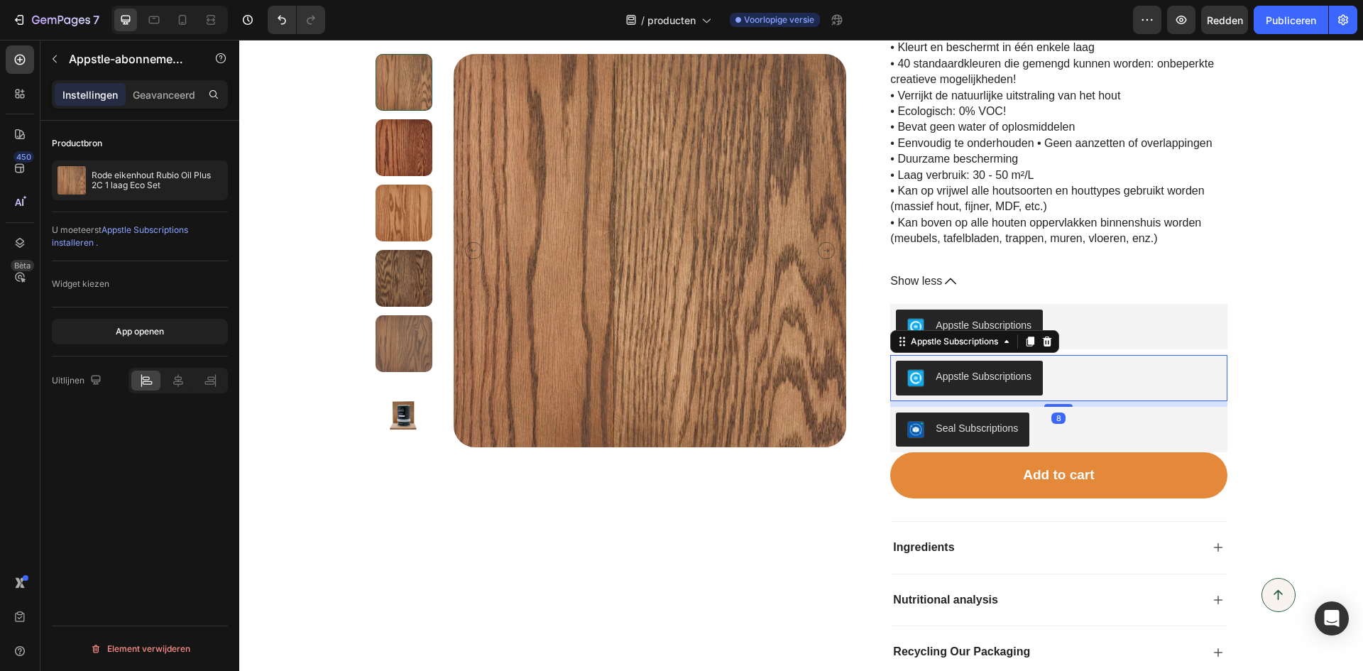
click at [1044, 336] on icon at bounding box center [1047, 341] width 9 height 10
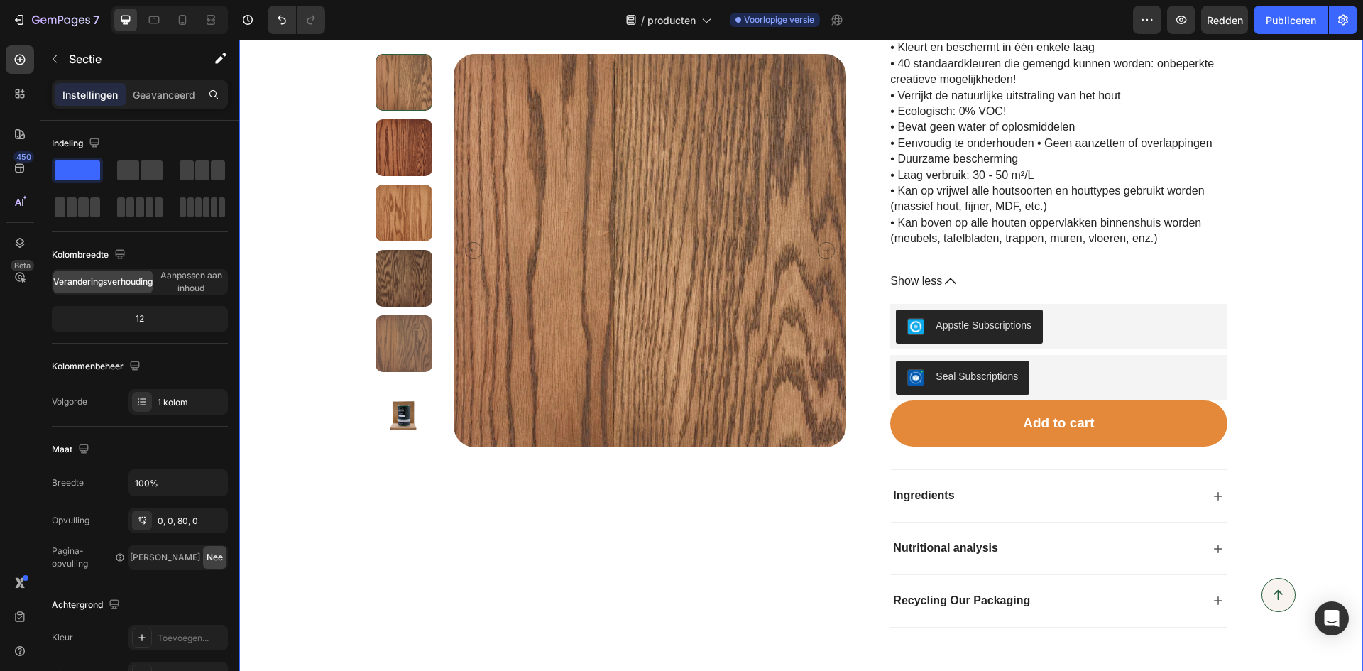
click at [143, 203] on span at bounding box center [140, 207] width 8 height 20
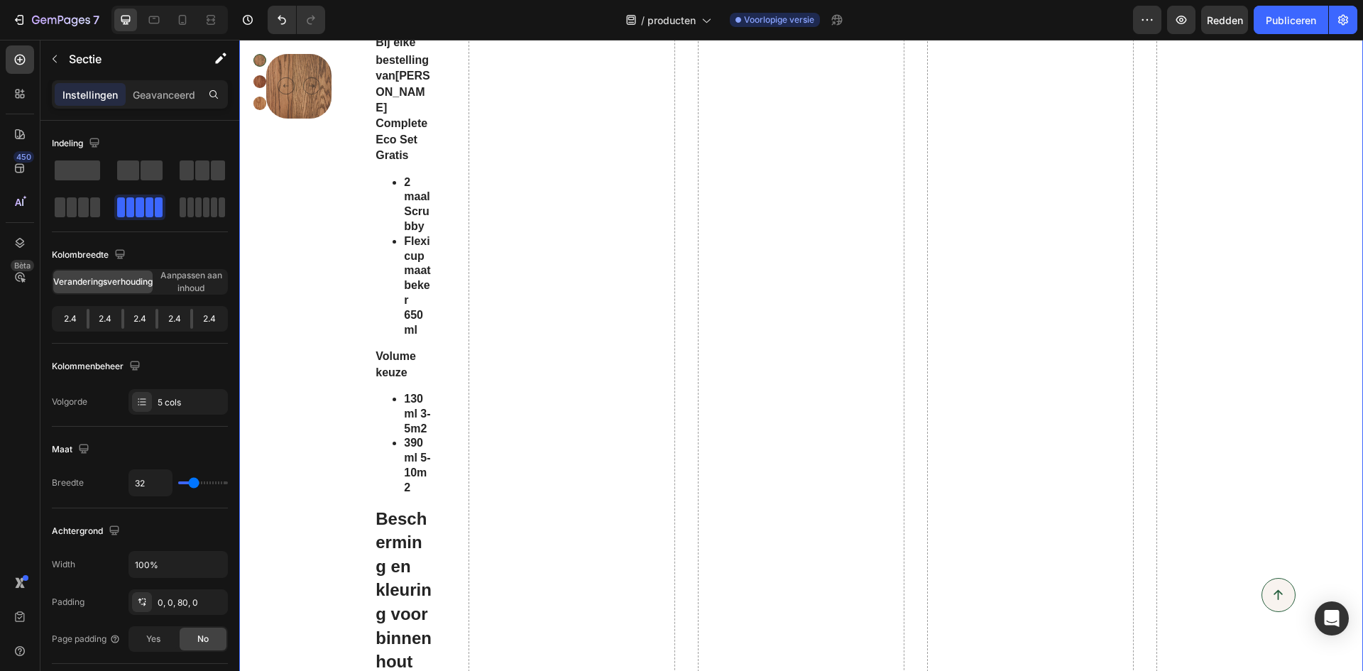
scroll to position [1136, 0]
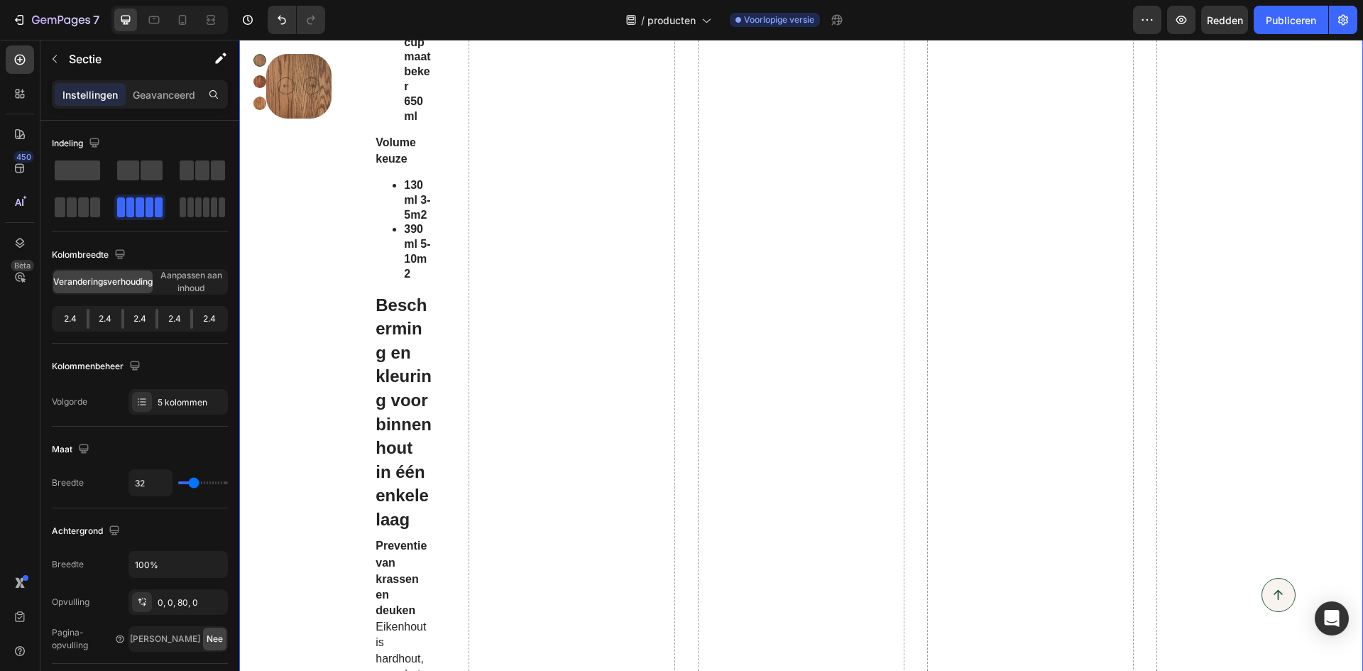
click at [138, 176] on span at bounding box center [128, 170] width 22 height 20
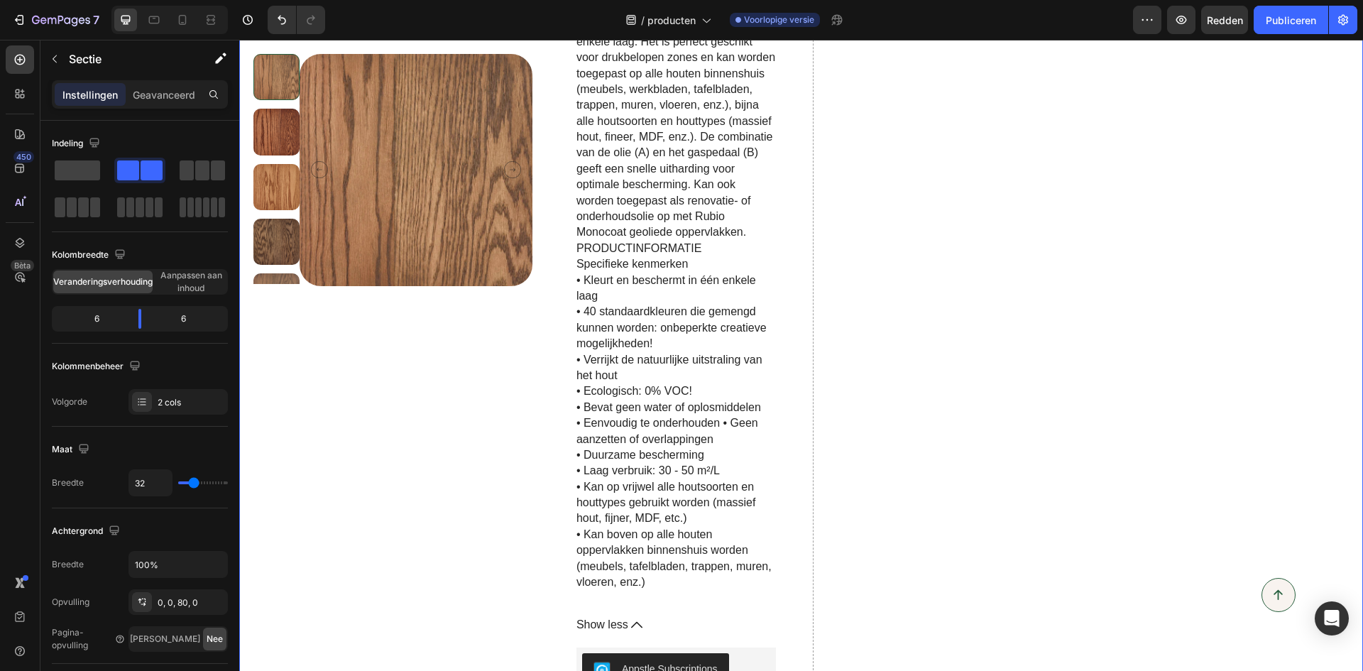
scroll to position [933, 0]
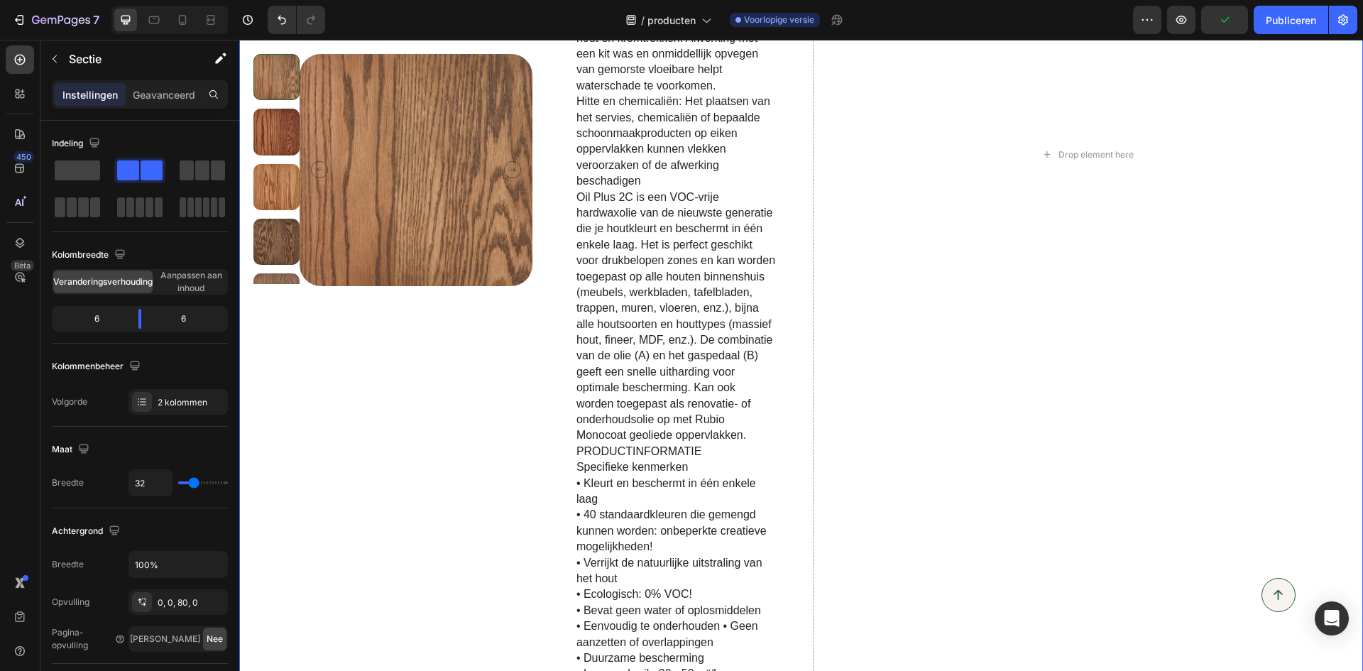
click at [92, 173] on span at bounding box center [77, 170] width 45 height 20
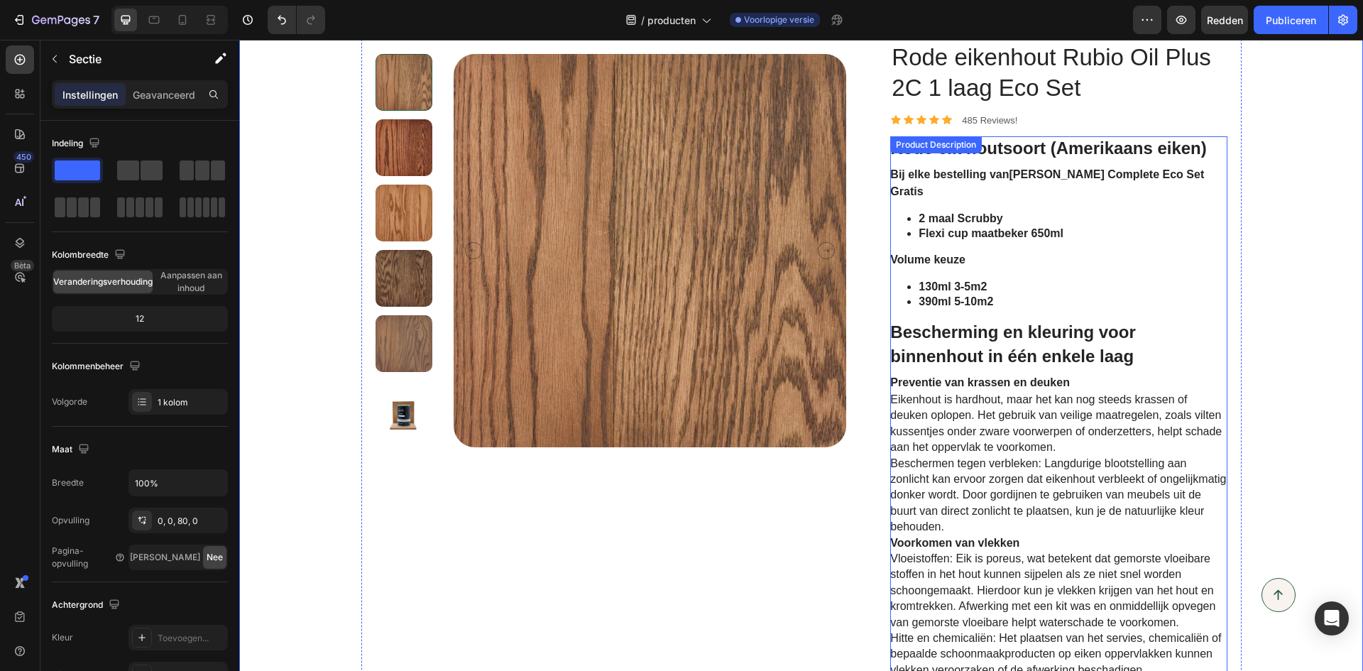
scroll to position [0, 0]
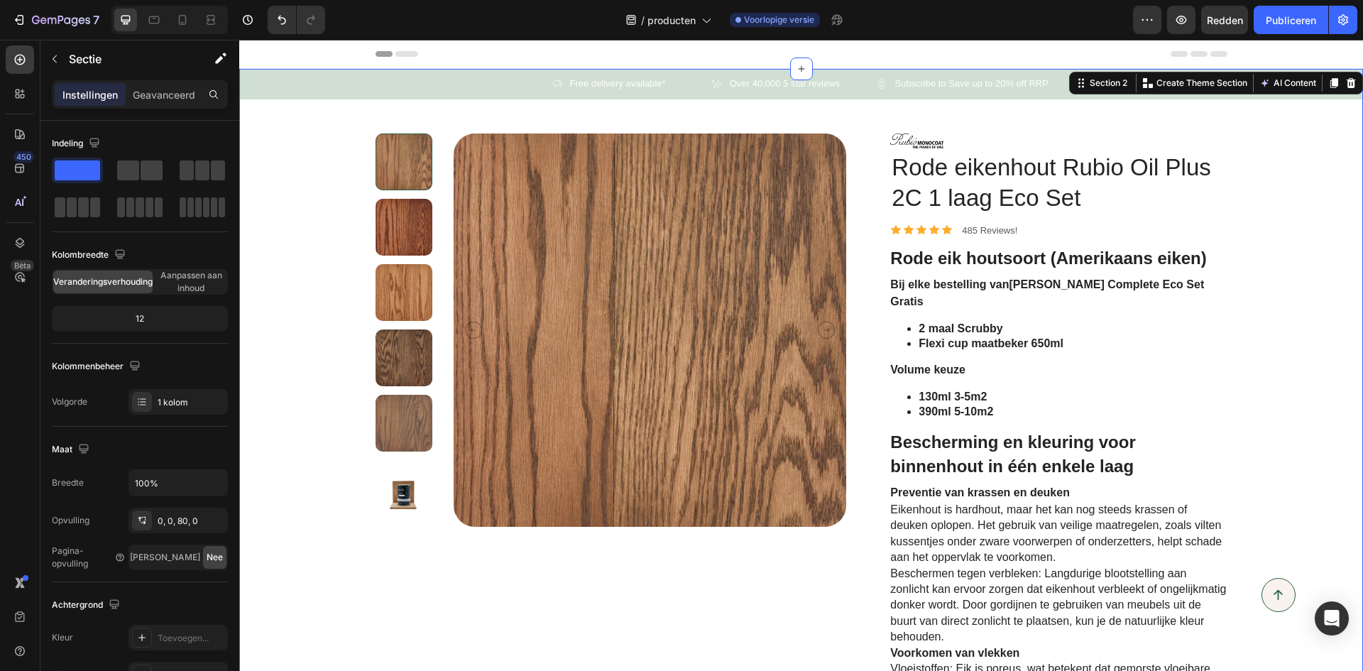
click at [1271, 83] on button "AI Content" at bounding box center [1287, 83] width 62 height 17
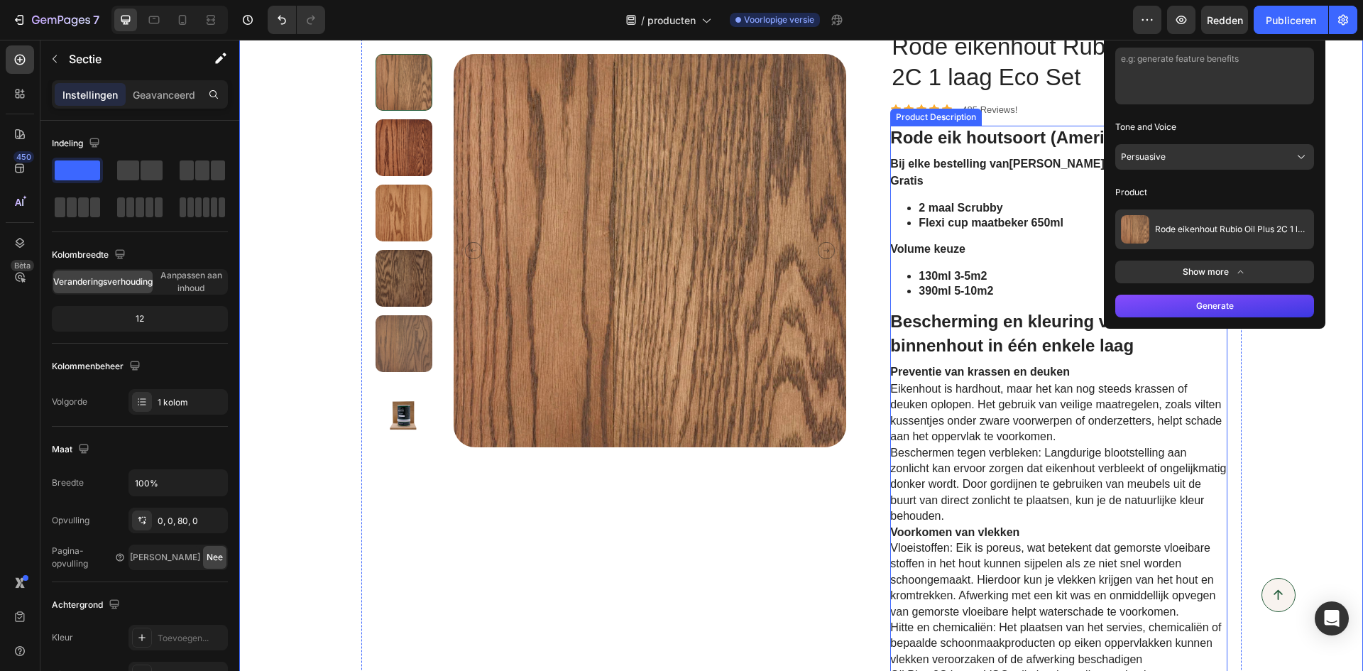
scroll to position [142, 0]
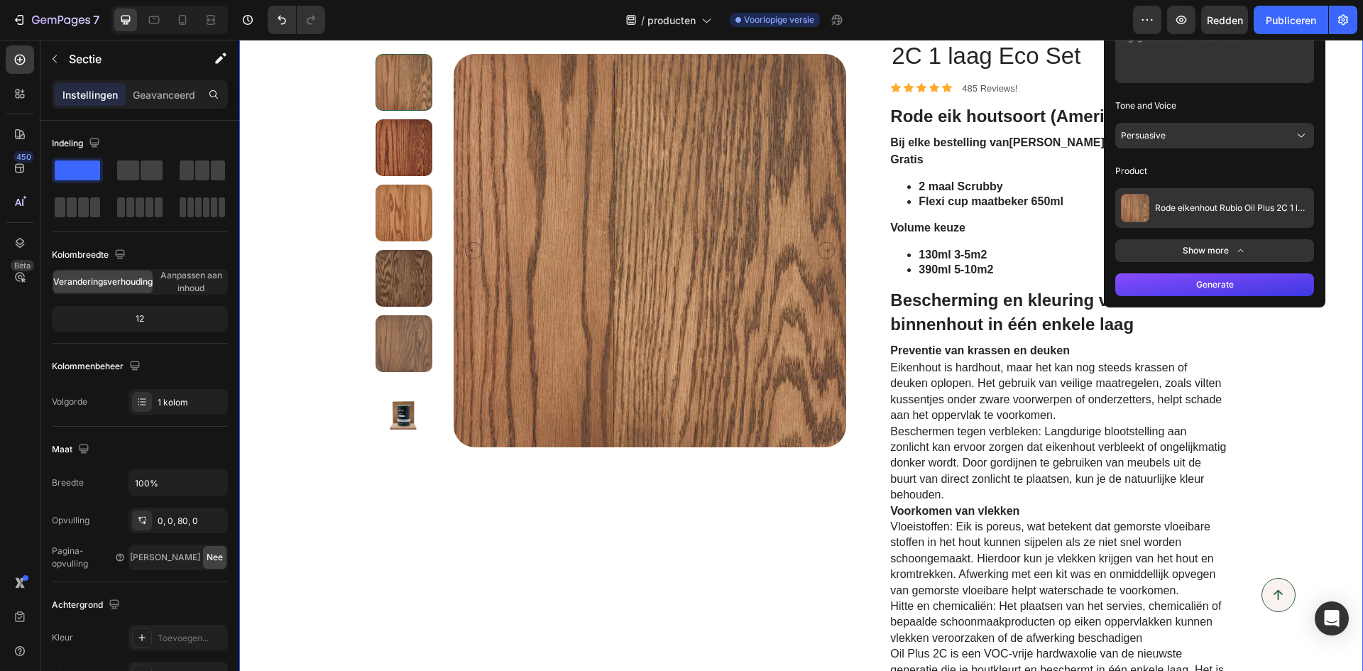
click at [1317, 339] on div "Icon Free delivery available* Text Block Row Icon Over 40,000 5 star reviews Te…" at bounding box center [801, 667] width 1124 height 1481
click at [1310, 429] on div "Icon Free delivery available* Text Block Row Icon Over 40,000 5 star reviews Te…" at bounding box center [801, 667] width 1124 height 1481
click at [1042, 92] on div "Icon Icon Icon Icon Icon Icon List 485 Reviews! Text Block Row" at bounding box center [1058, 88] width 336 height 13
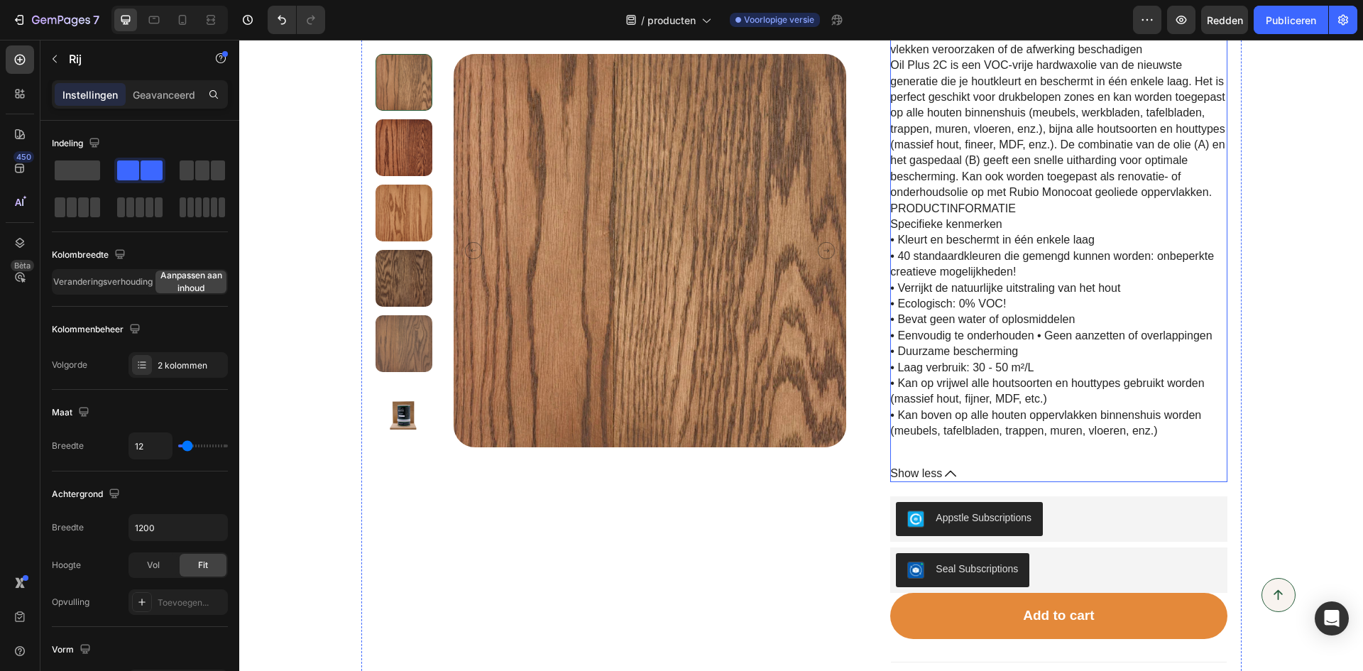
scroll to position [994, 0]
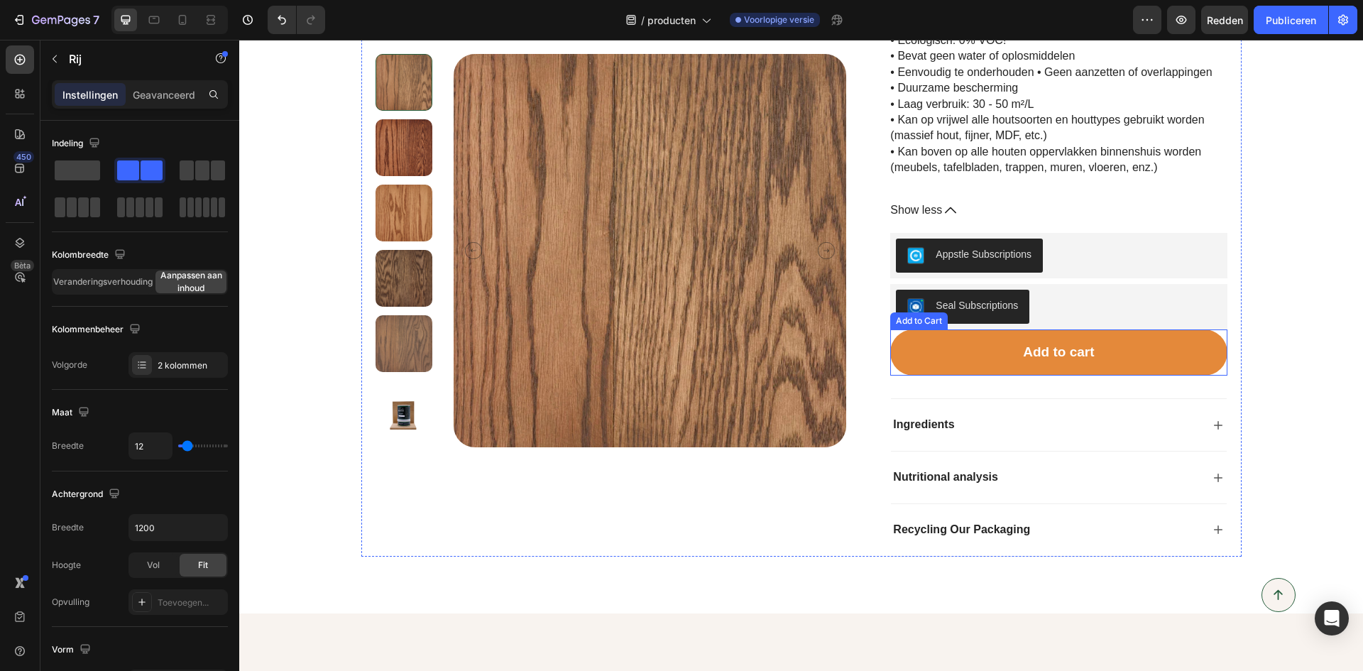
click at [1033, 344] on div "Add to cart" at bounding box center [1058, 353] width 71 height 18
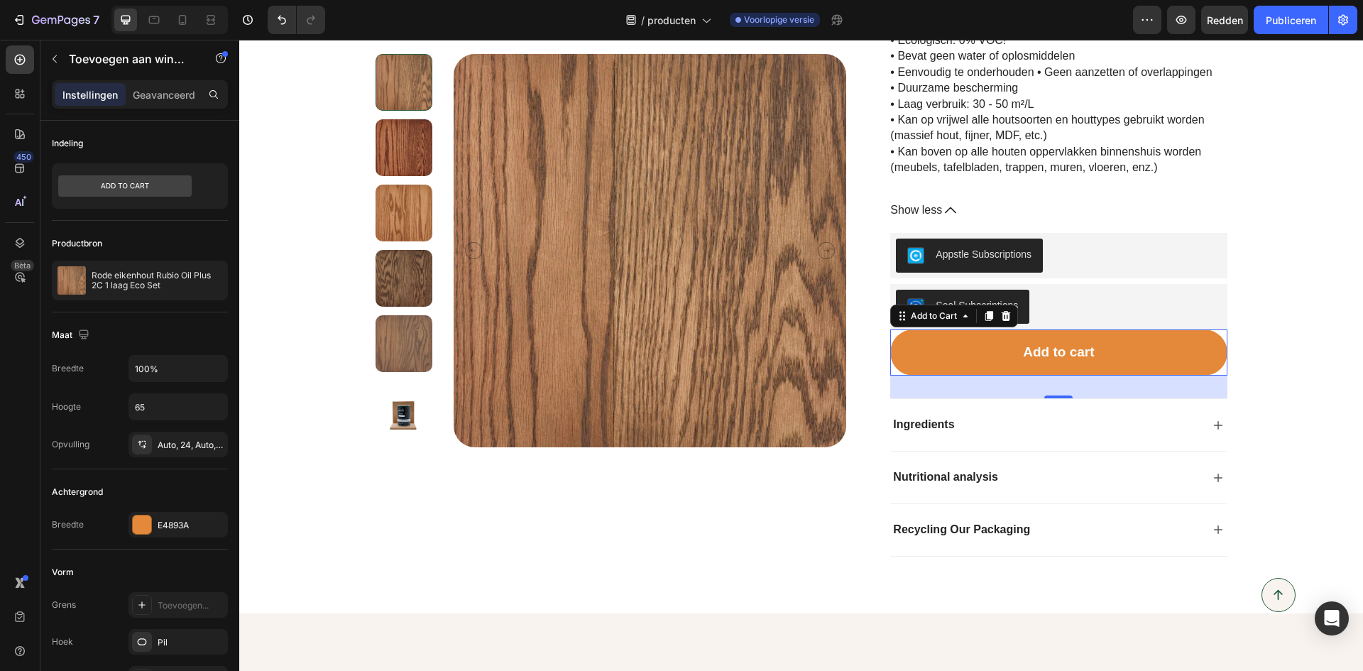
click at [1058, 344] on div "Add to cart" at bounding box center [1058, 353] width 71 height 18
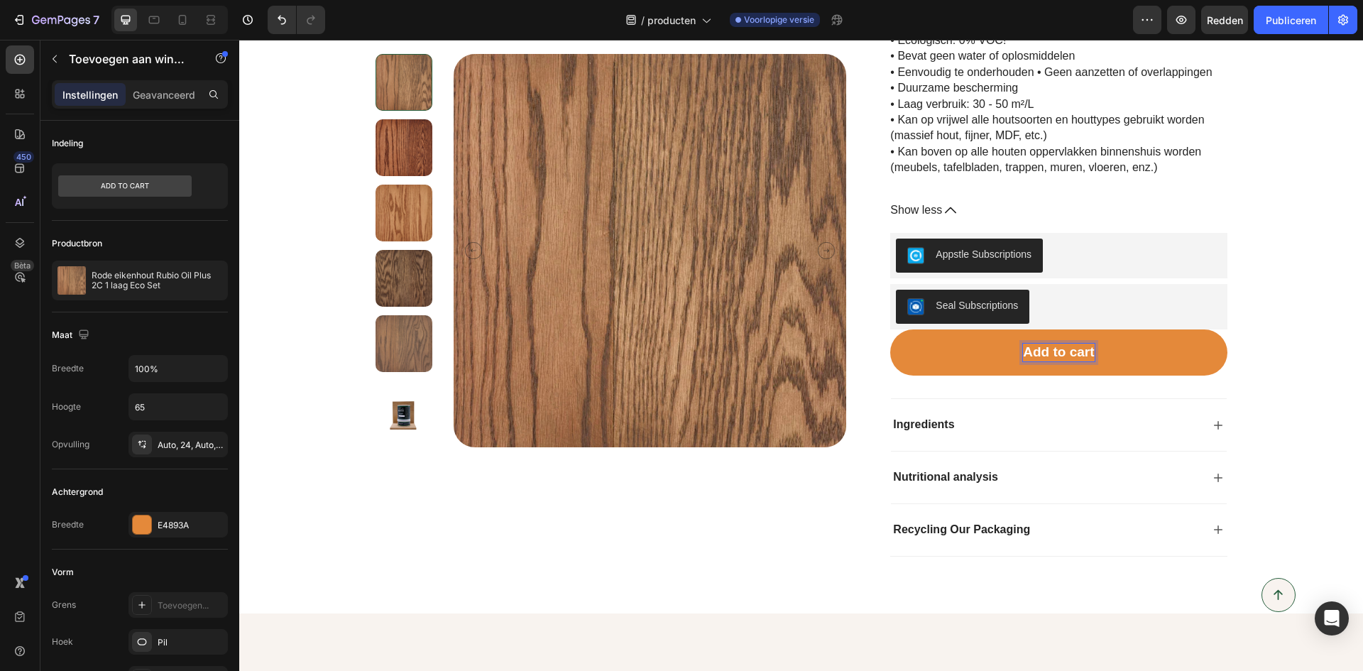
click at [1087, 344] on p "Add to cart" at bounding box center [1058, 353] width 71 height 18
click at [890, 329] on button "Bestellen" at bounding box center [1058, 352] width 336 height 46
click at [1124, 349] on button "Bestellen" at bounding box center [1058, 352] width 336 height 46
